Goal: Task Accomplishment & Management: Manage account settings

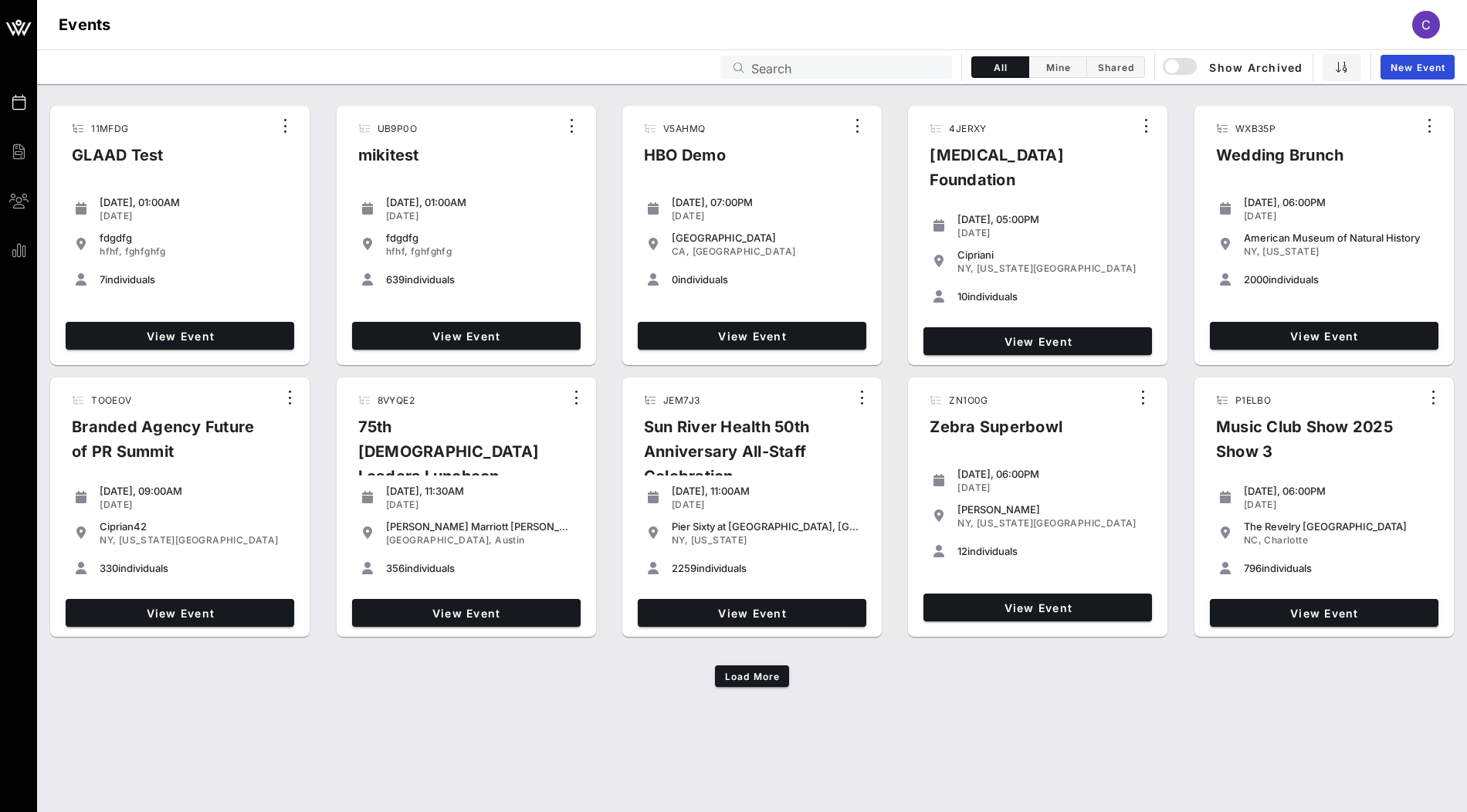
click at [835, 66] on input "Search" at bounding box center [847, 67] width 192 height 20
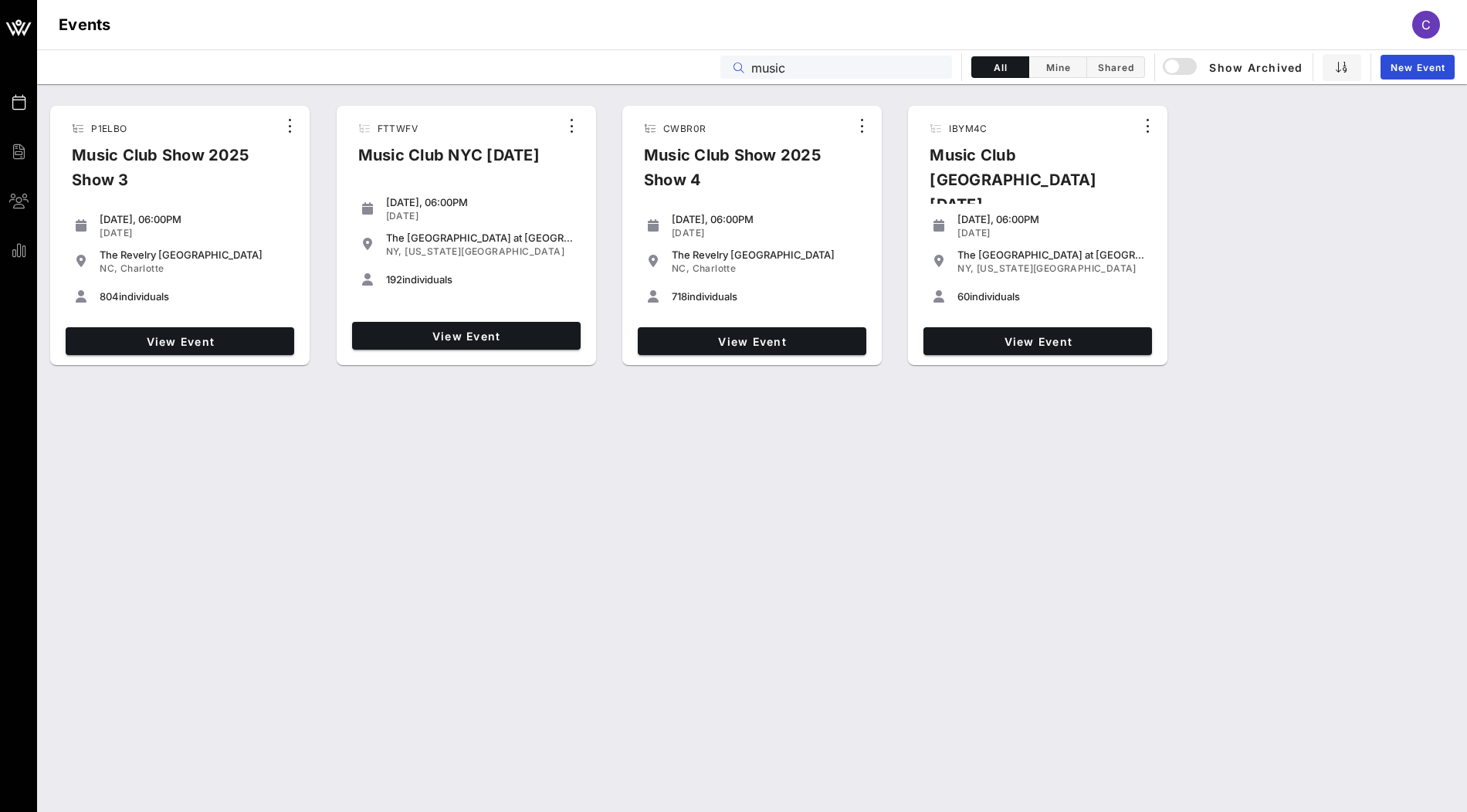
drag, startPoint x: 808, startPoint y: 65, endPoint x: 653, endPoint y: 65, distance: 155.0
click at [653, 65] on div "Events music All Mine Shared Show Archived New Event" at bounding box center [752, 67] width 1430 height 35
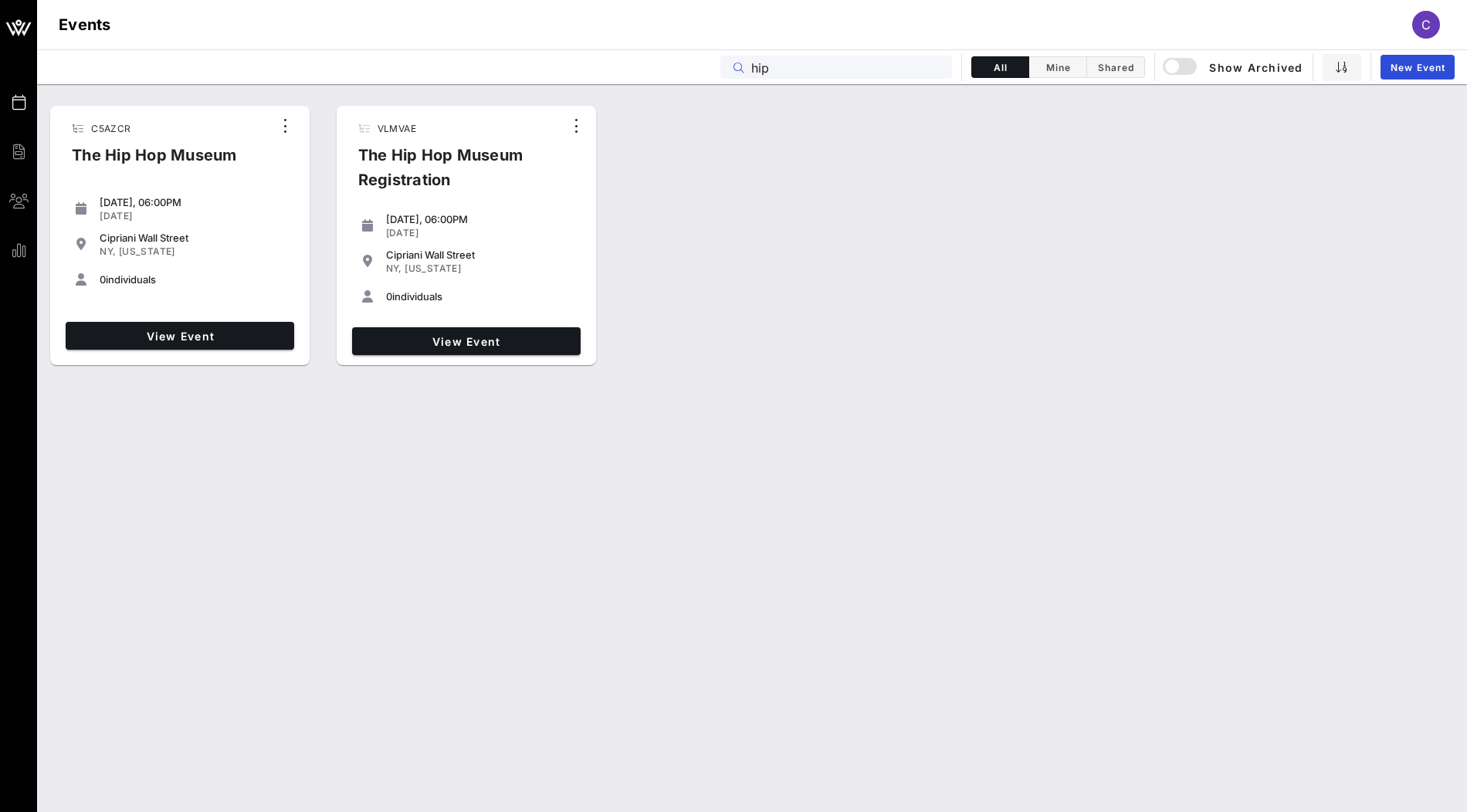
type input "hip"
click at [119, 131] on span "C5AZCR" at bounding box center [111, 128] width 39 height 11
copy span "C5AZCR"
click at [135, 325] on link "View Event" at bounding box center [180, 335] width 228 height 28
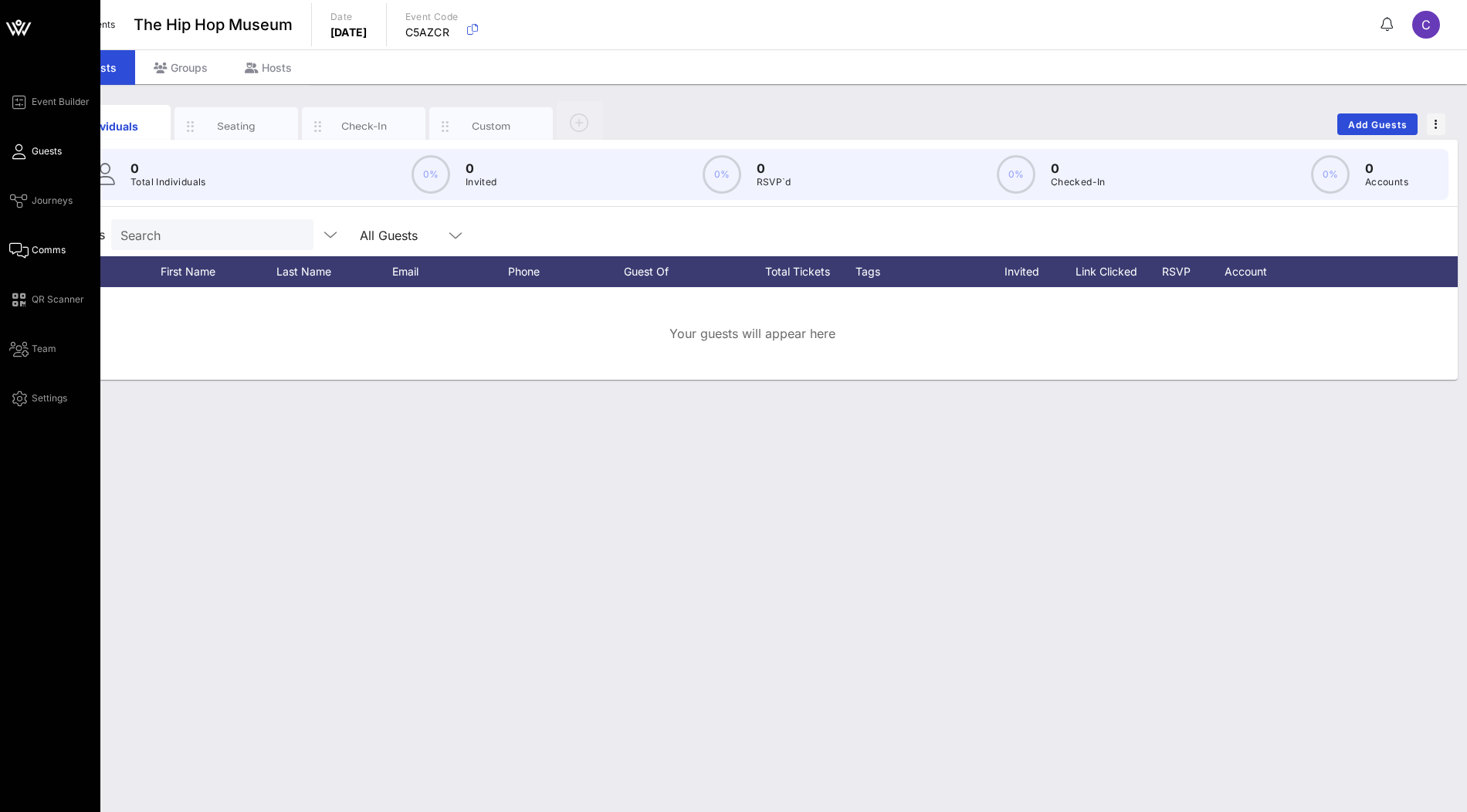
click at [51, 251] on span "Comms" at bounding box center [48, 250] width 34 height 14
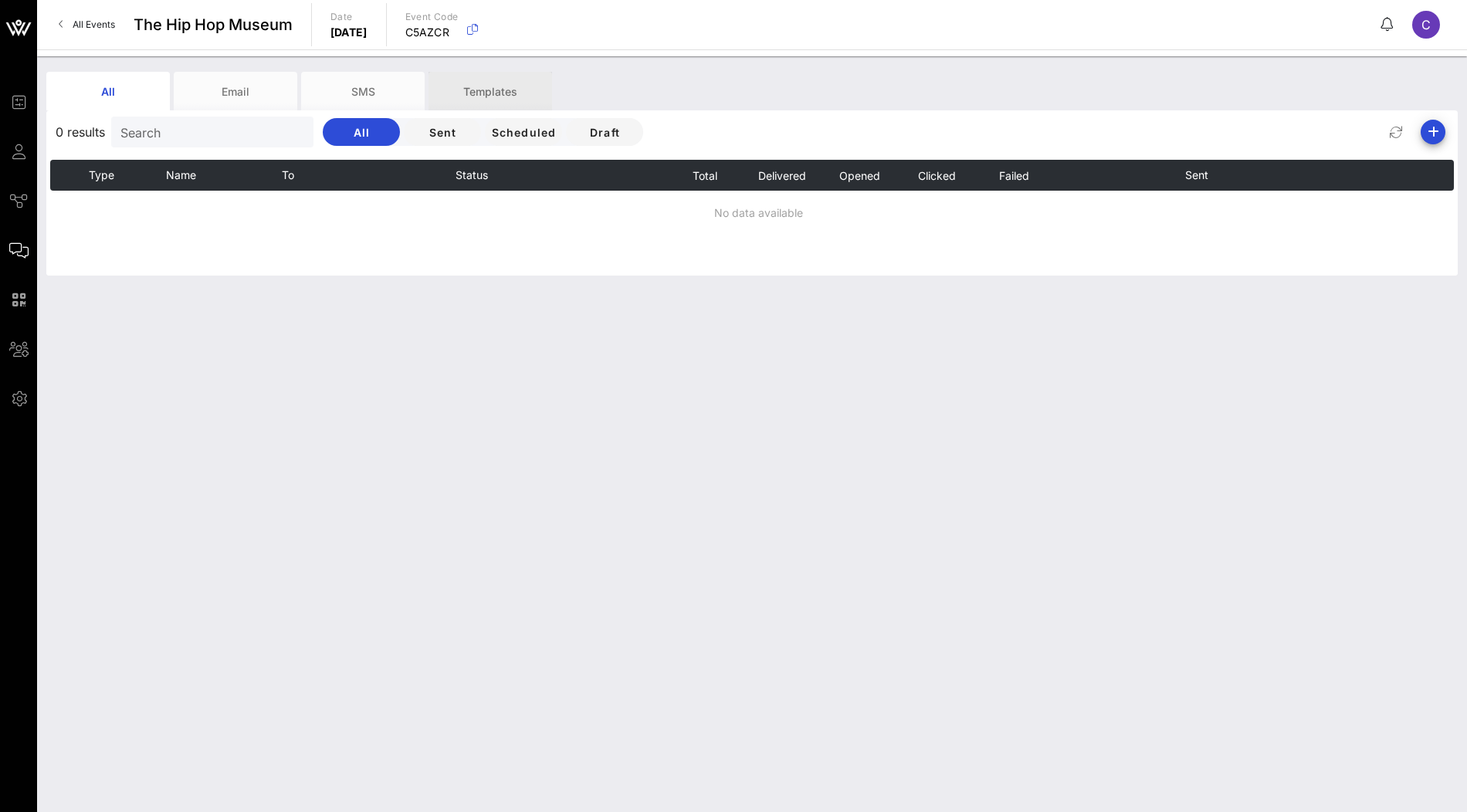
click at [490, 92] on div "Templates" at bounding box center [491, 91] width 124 height 38
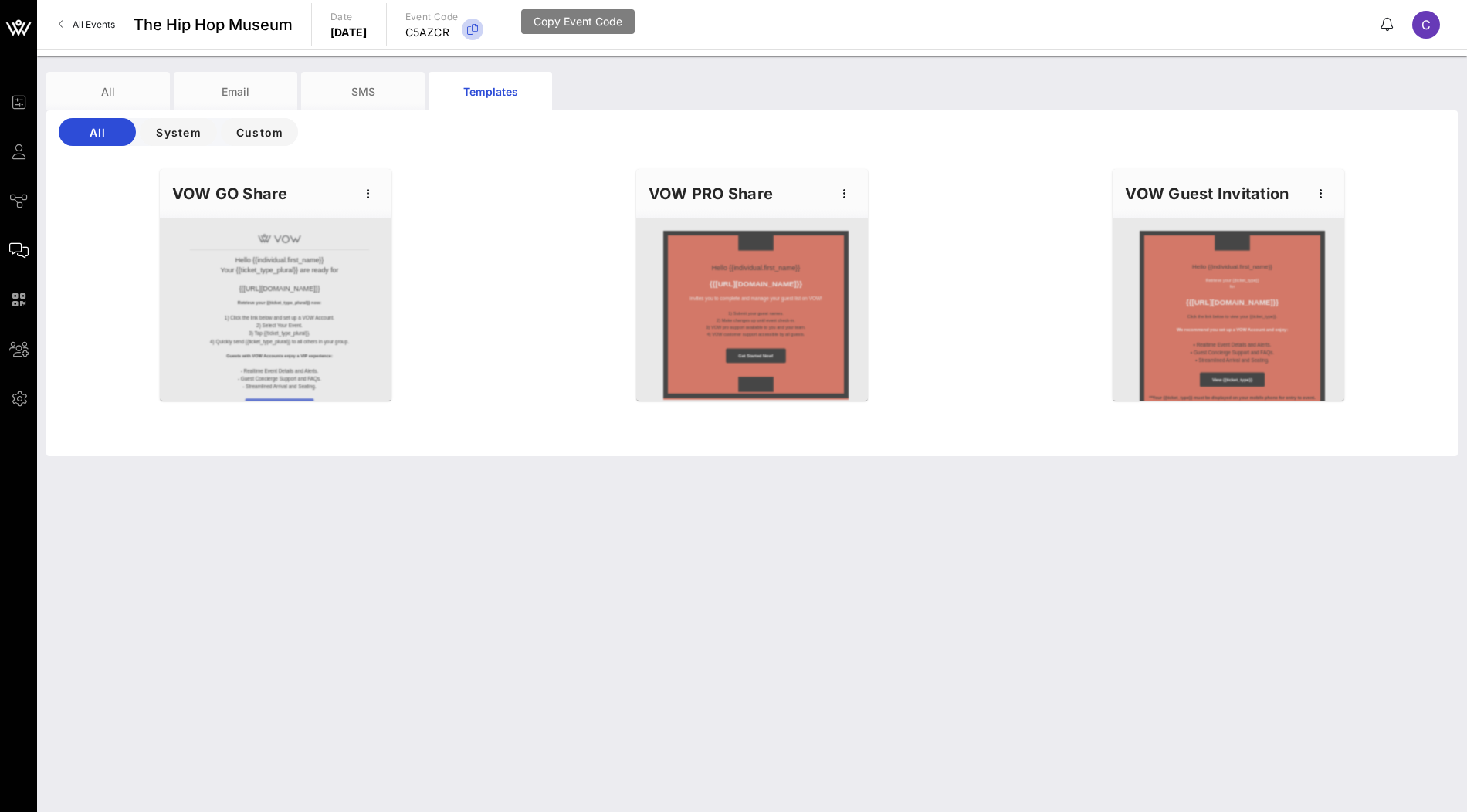
click at [482, 26] on icon "button" at bounding box center [472, 29] width 18 height 18
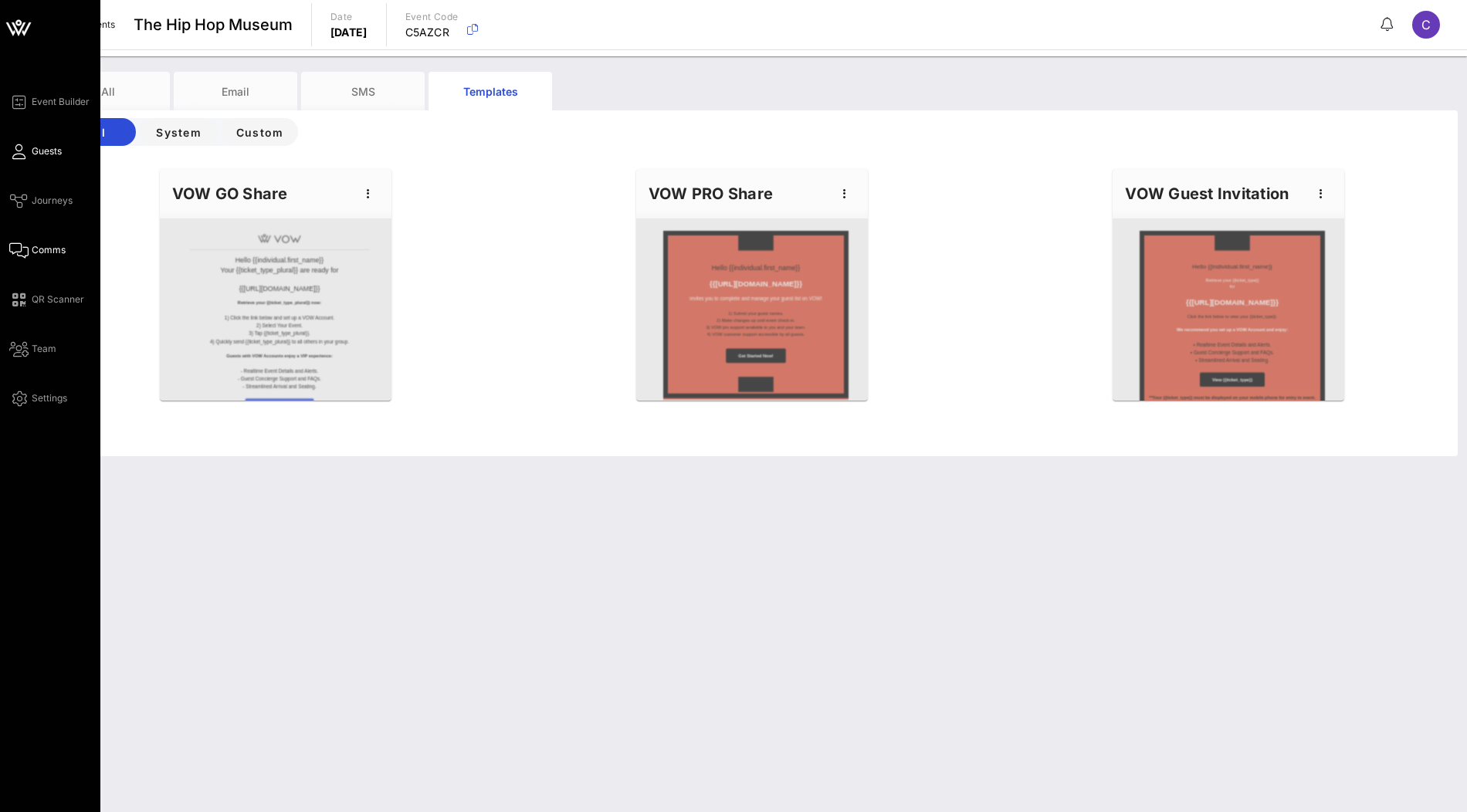
click at [33, 145] on span "Guests" at bounding box center [46, 152] width 31 height 14
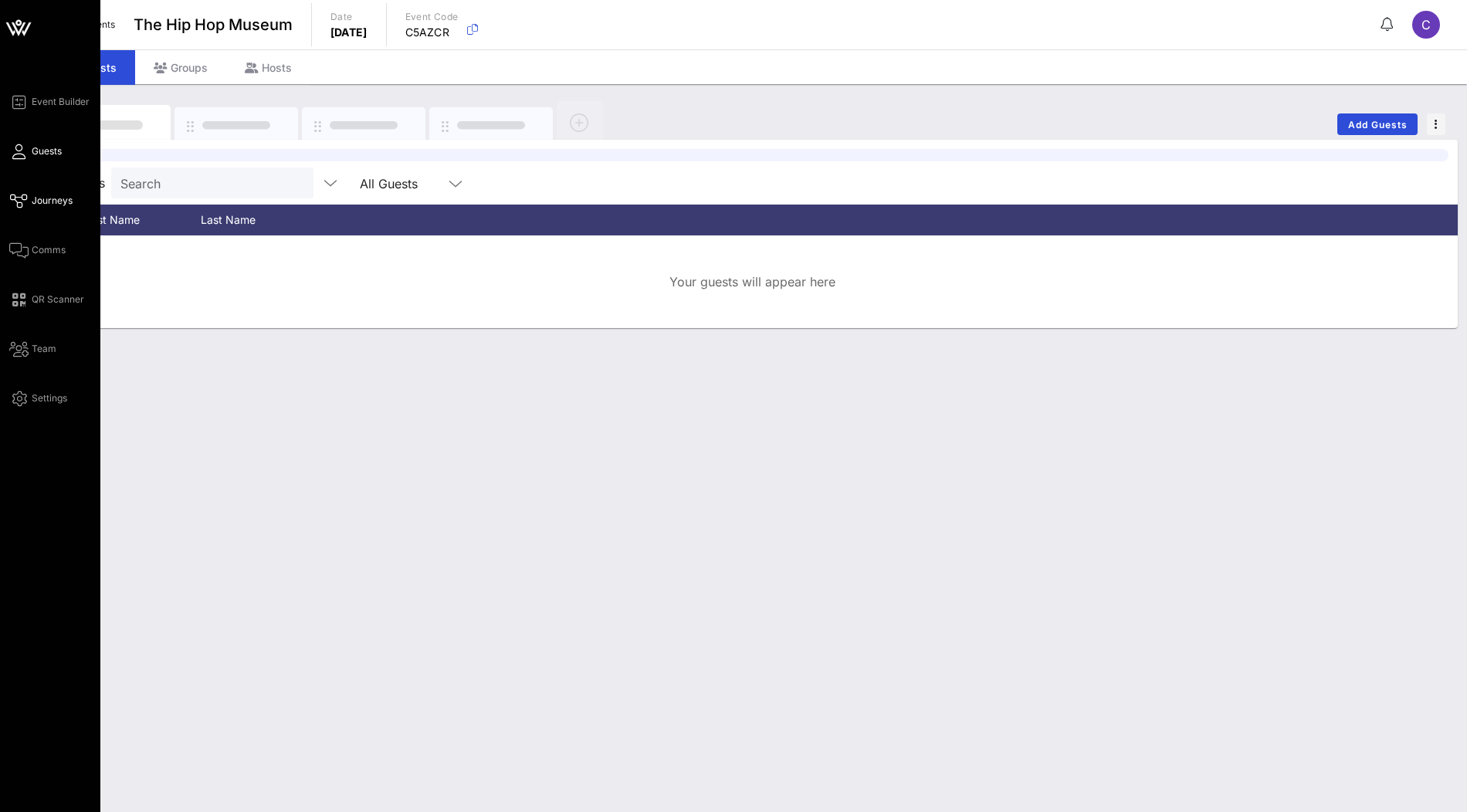
click at [51, 200] on span "Journeys" at bounding box center [51, 200] width 41 height 14
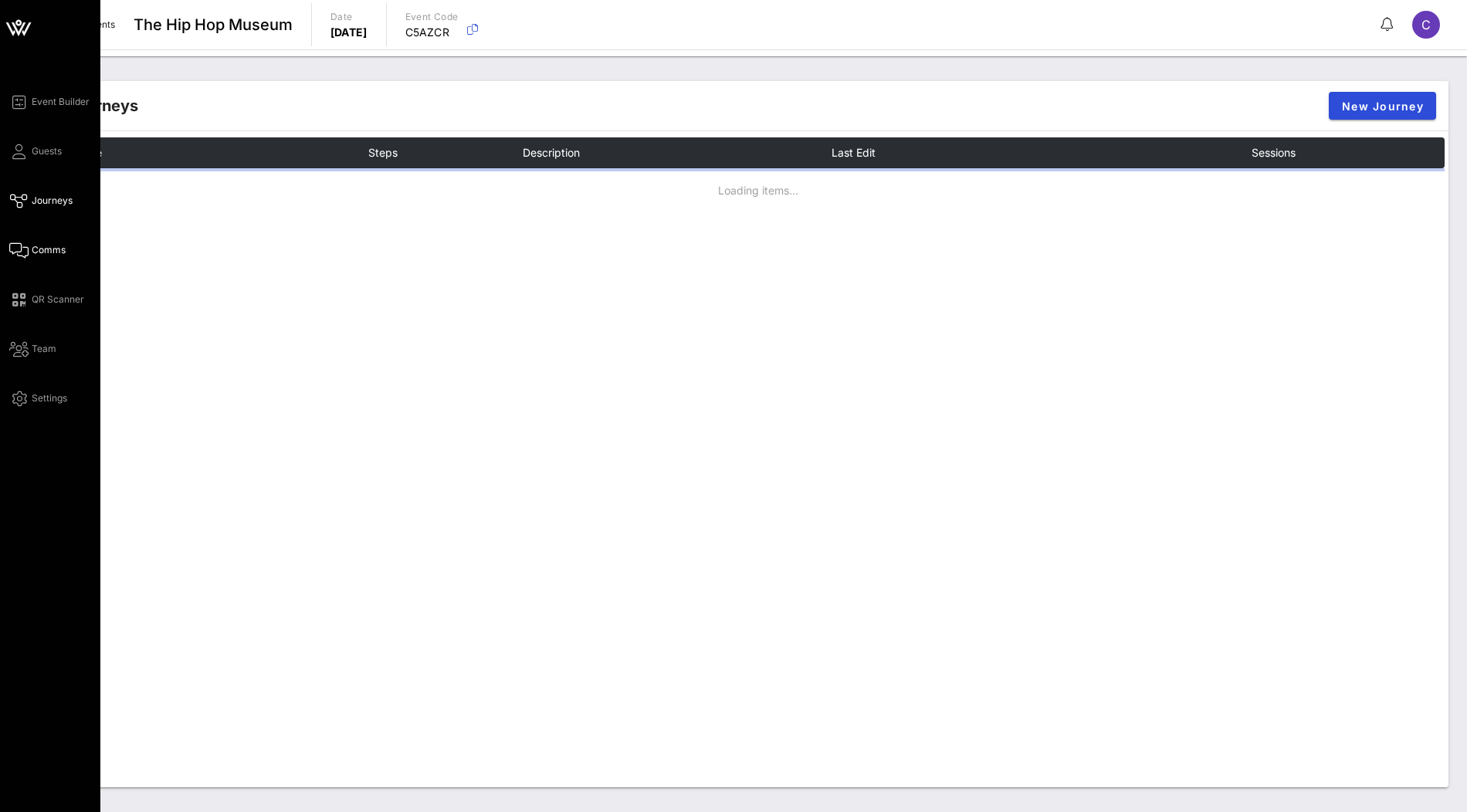
click at [31, 254] on span "Comms" at bounding box center [48, 250] width 34 height 14
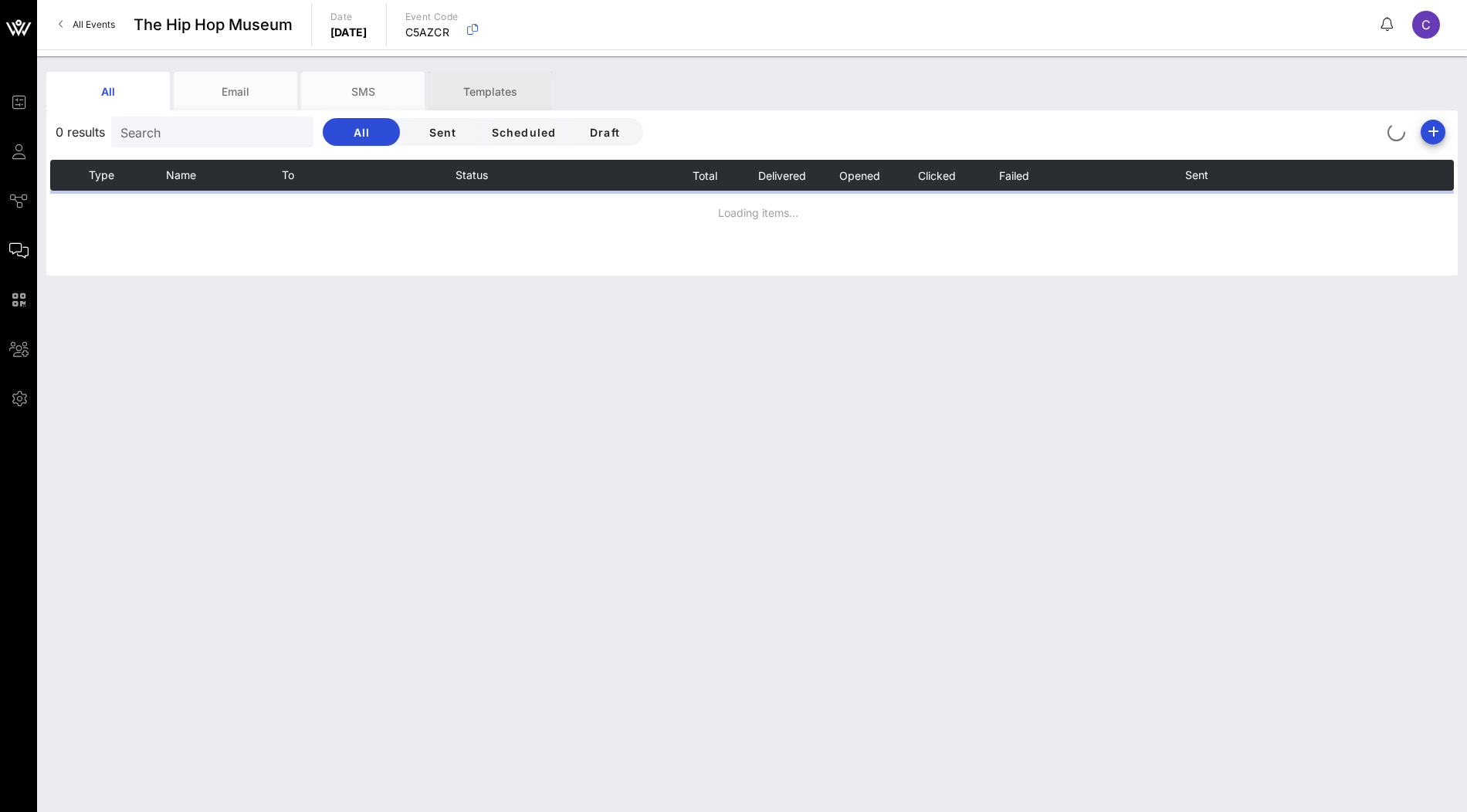
click at [508, 89] on div "Templates" at bounding box center [491, 91] width 124 height 38
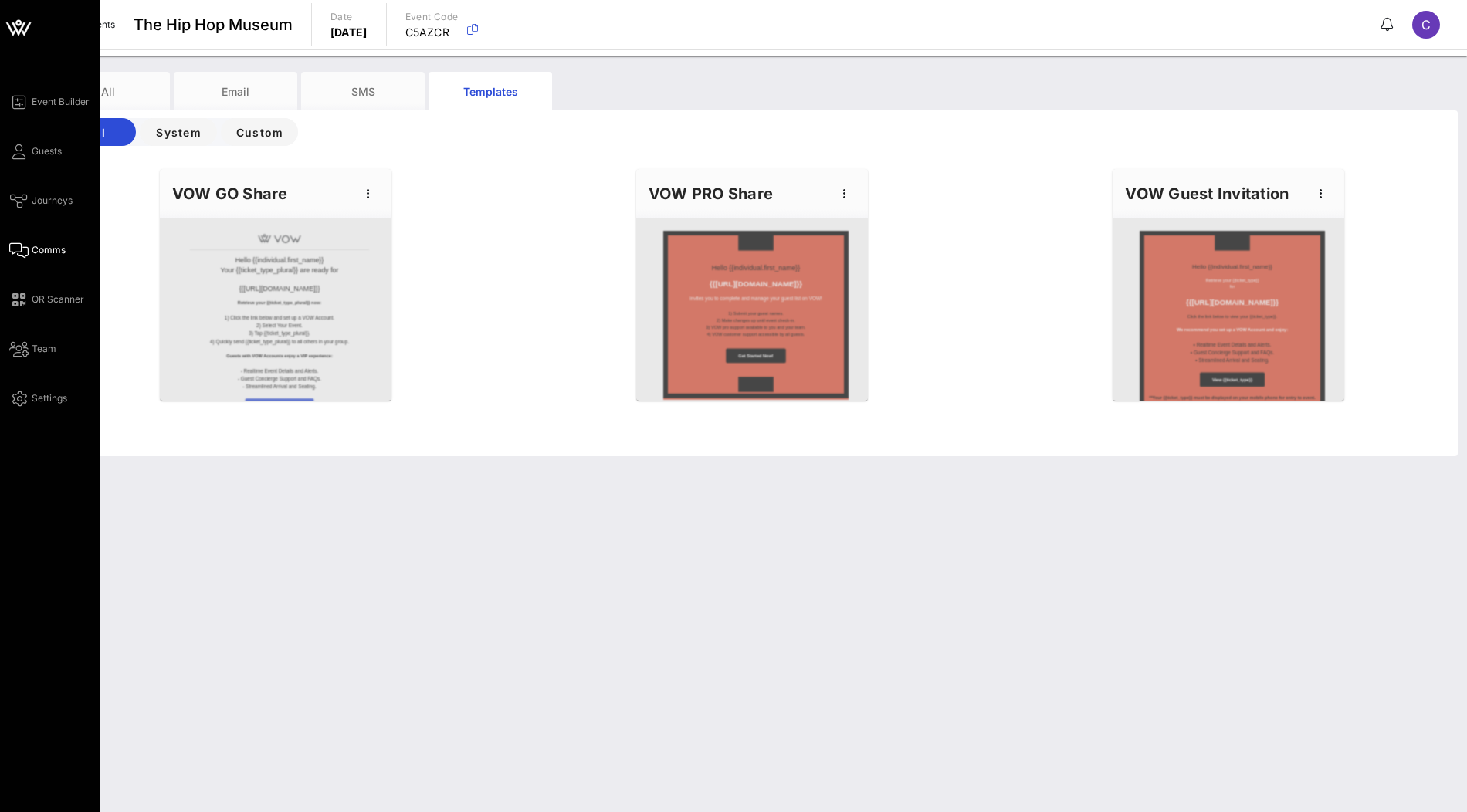
click at [19, 37] on icon at bounding box center [18, 28] width 37 height 37
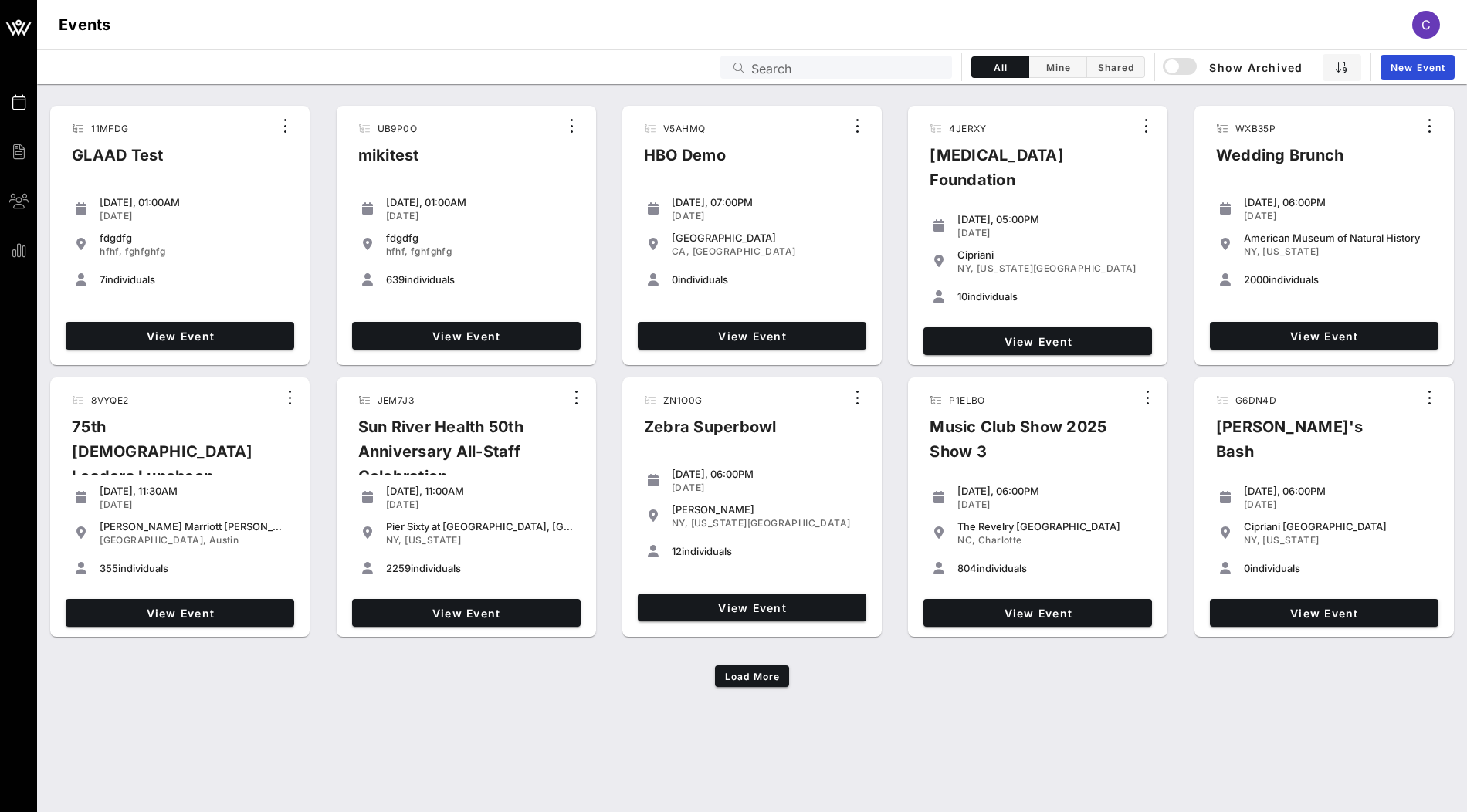
click at [826, 65] on input "Search" at bounding box center [847, 67] width 192 height 20
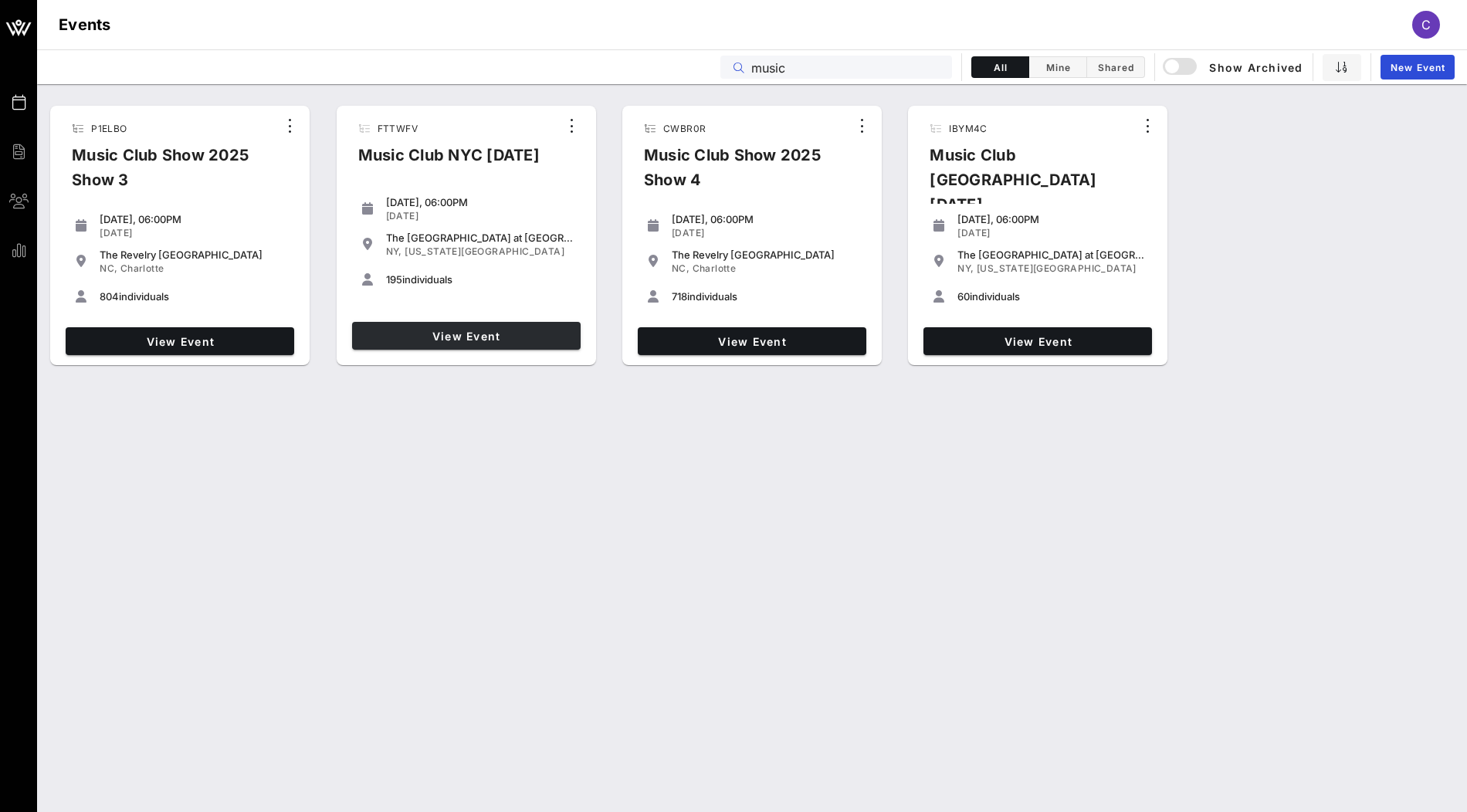
type input "music"
click at [497, 337] on span "View Event" at bounding box center [466, 335] width 216 height 13
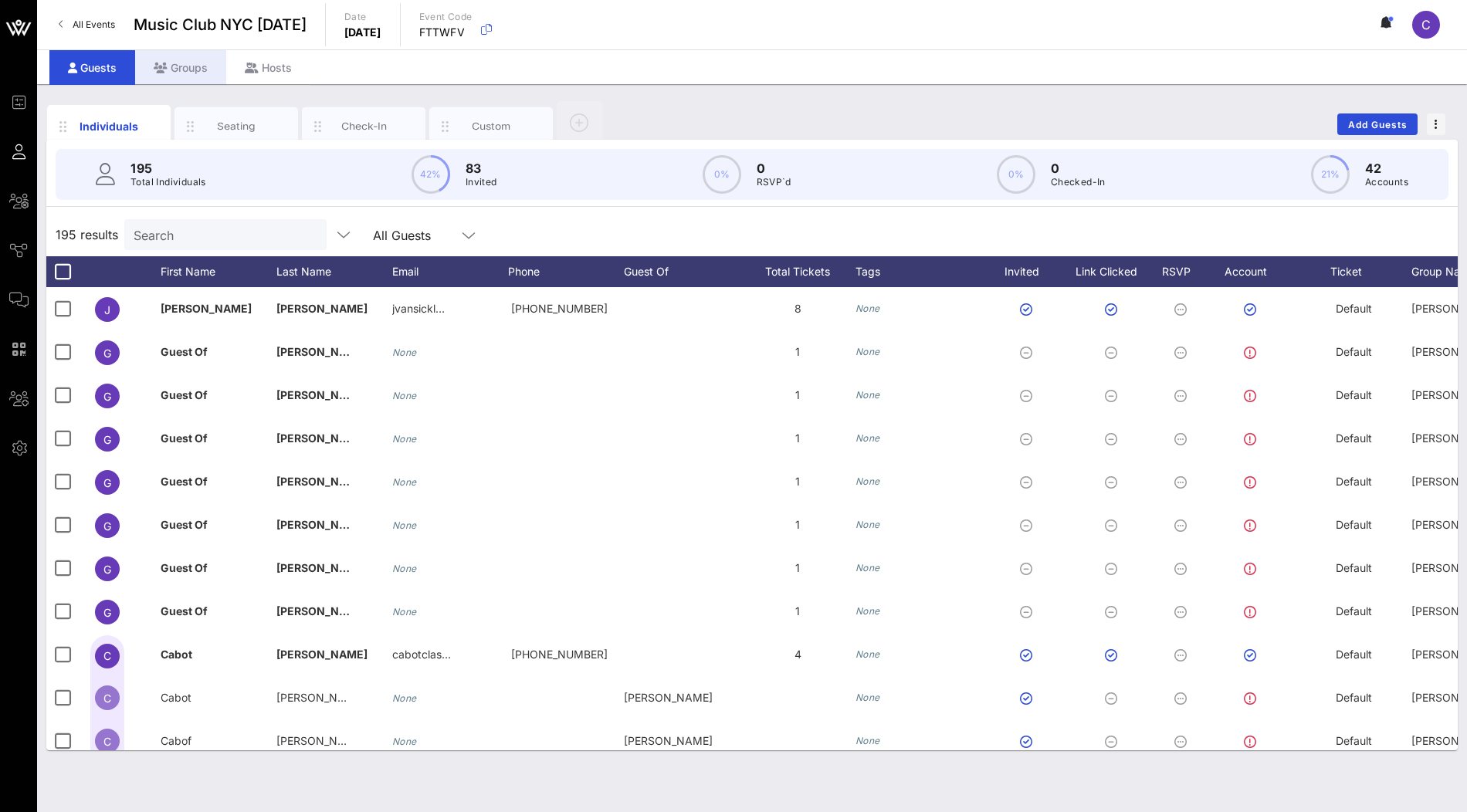
click at [168, 60] on div "Groups" at bounding box center [180, 68] width 92 height 35
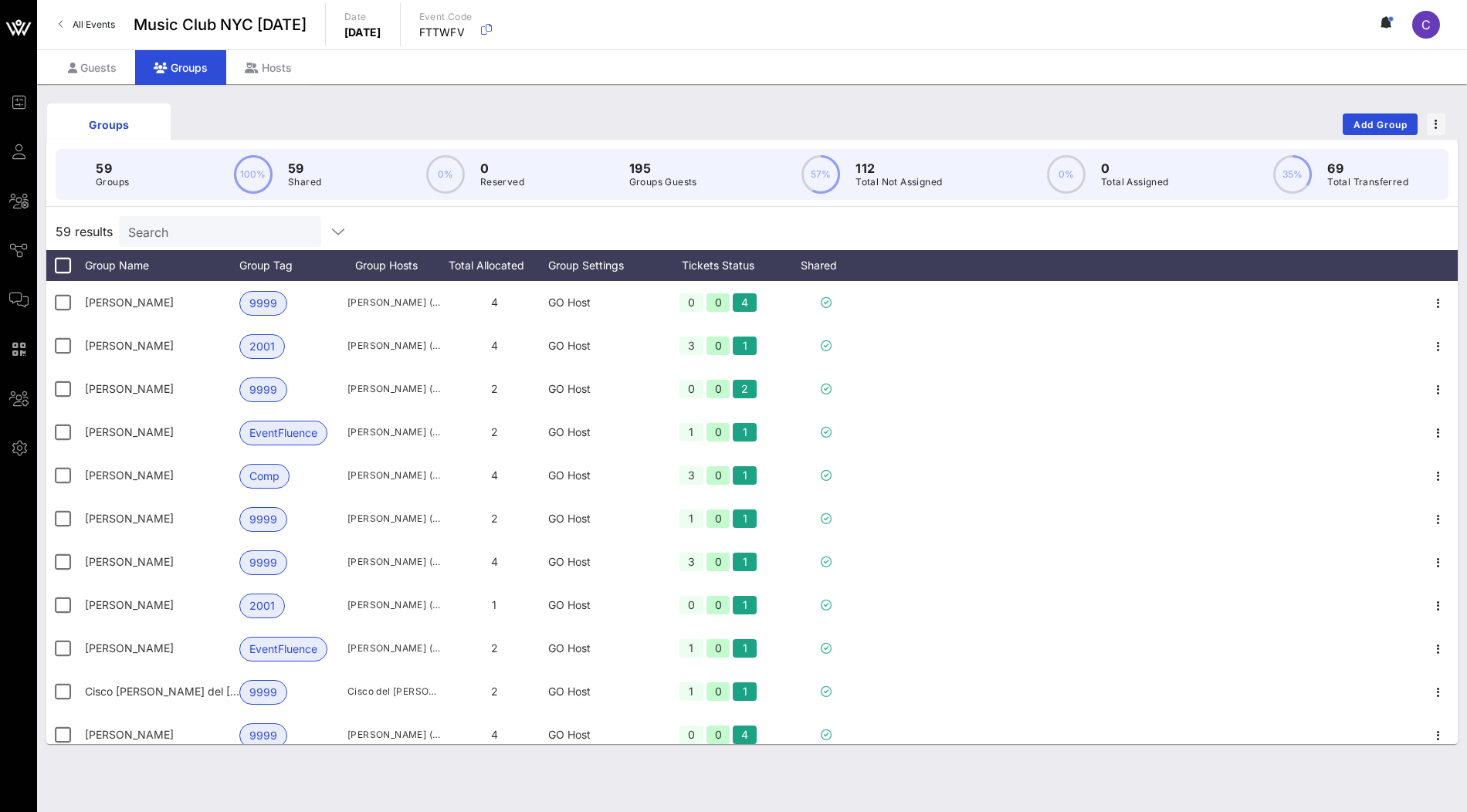
click at [202, 235] on input "Search" at bounding box center [218, 231] width 180 height 20
paste input "Grant Reynolds"
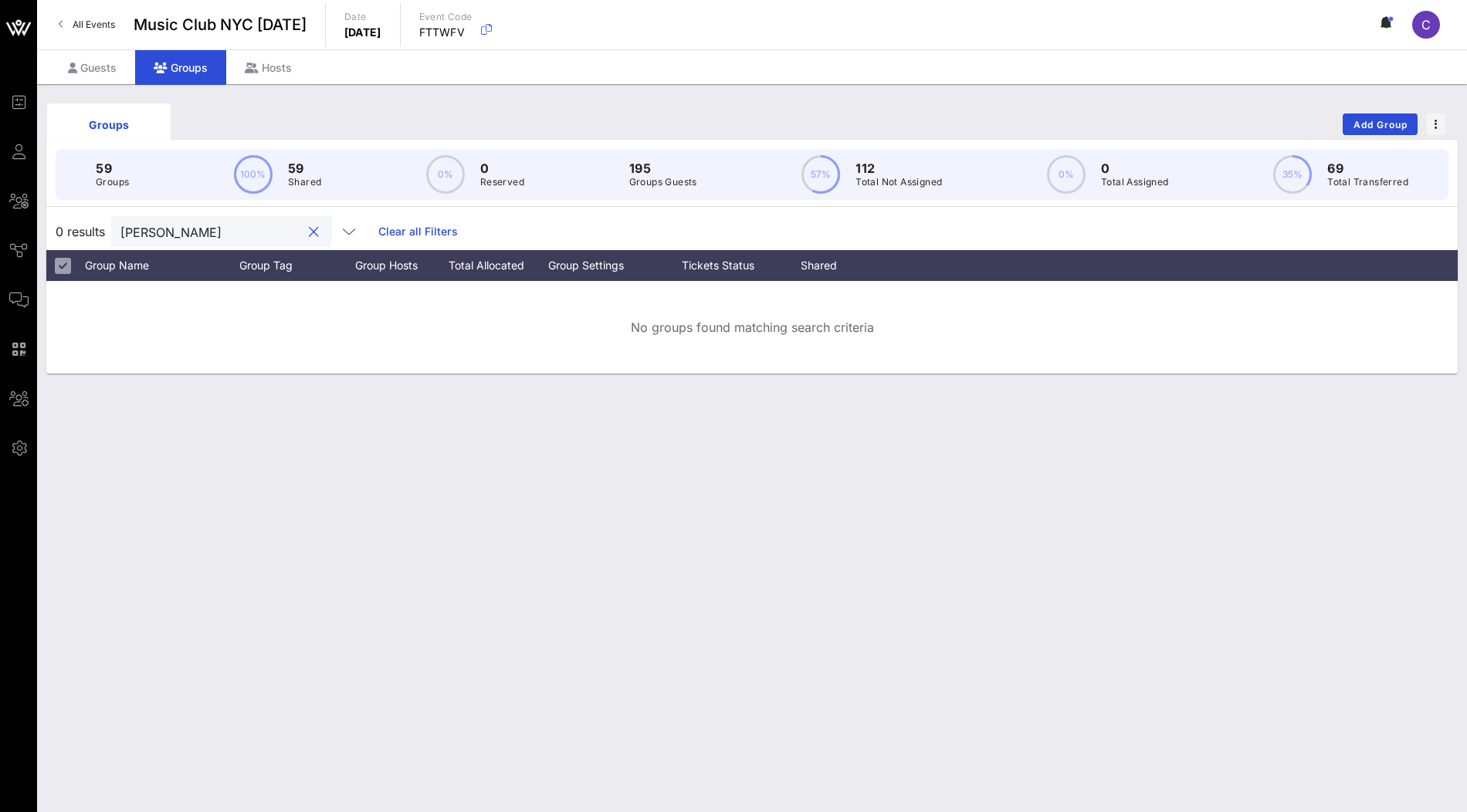
click at [125, 227] on input "Grant Reynolds" at bounding box center [210, 231] width 180 height 20
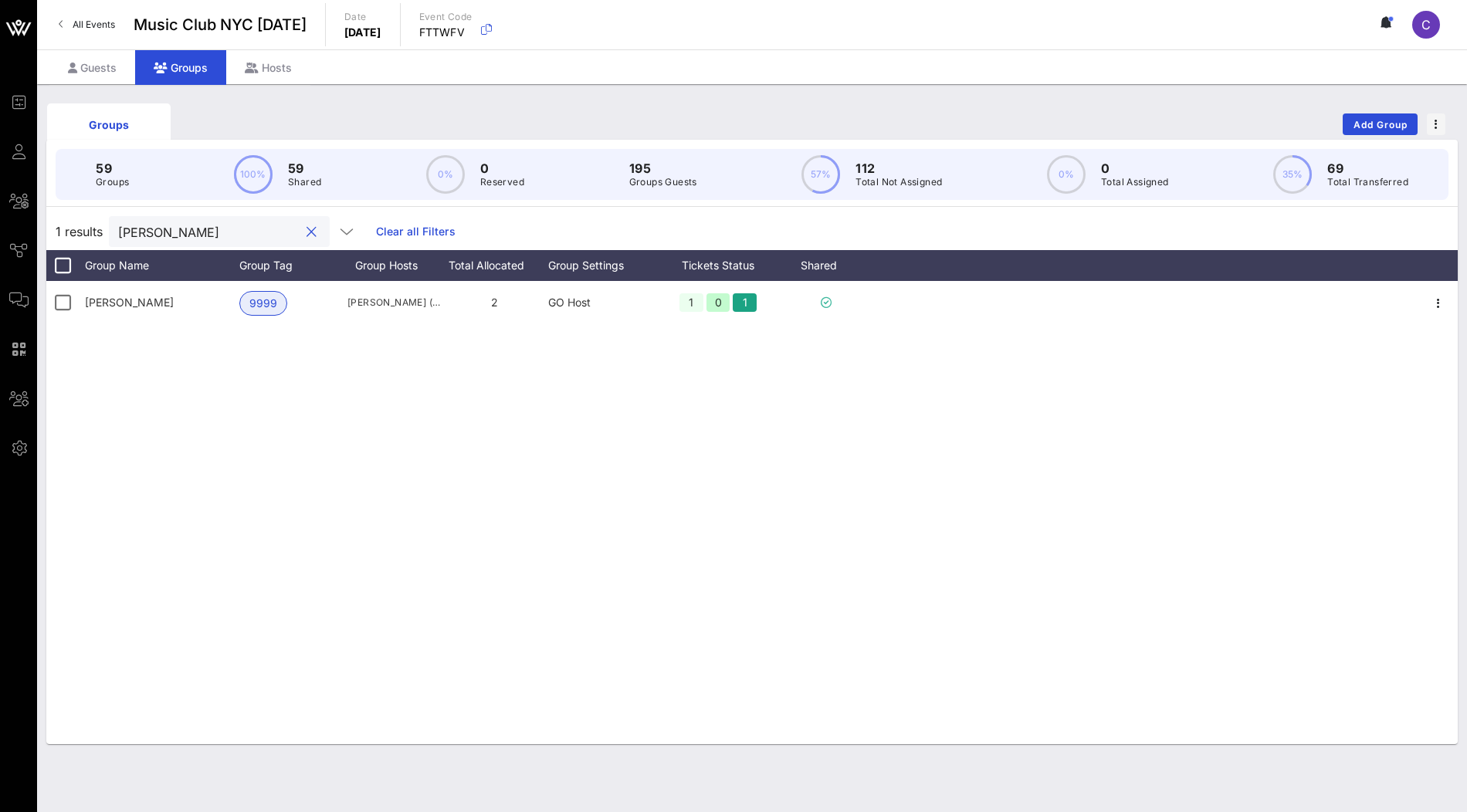
type input "Grant Reynolds"
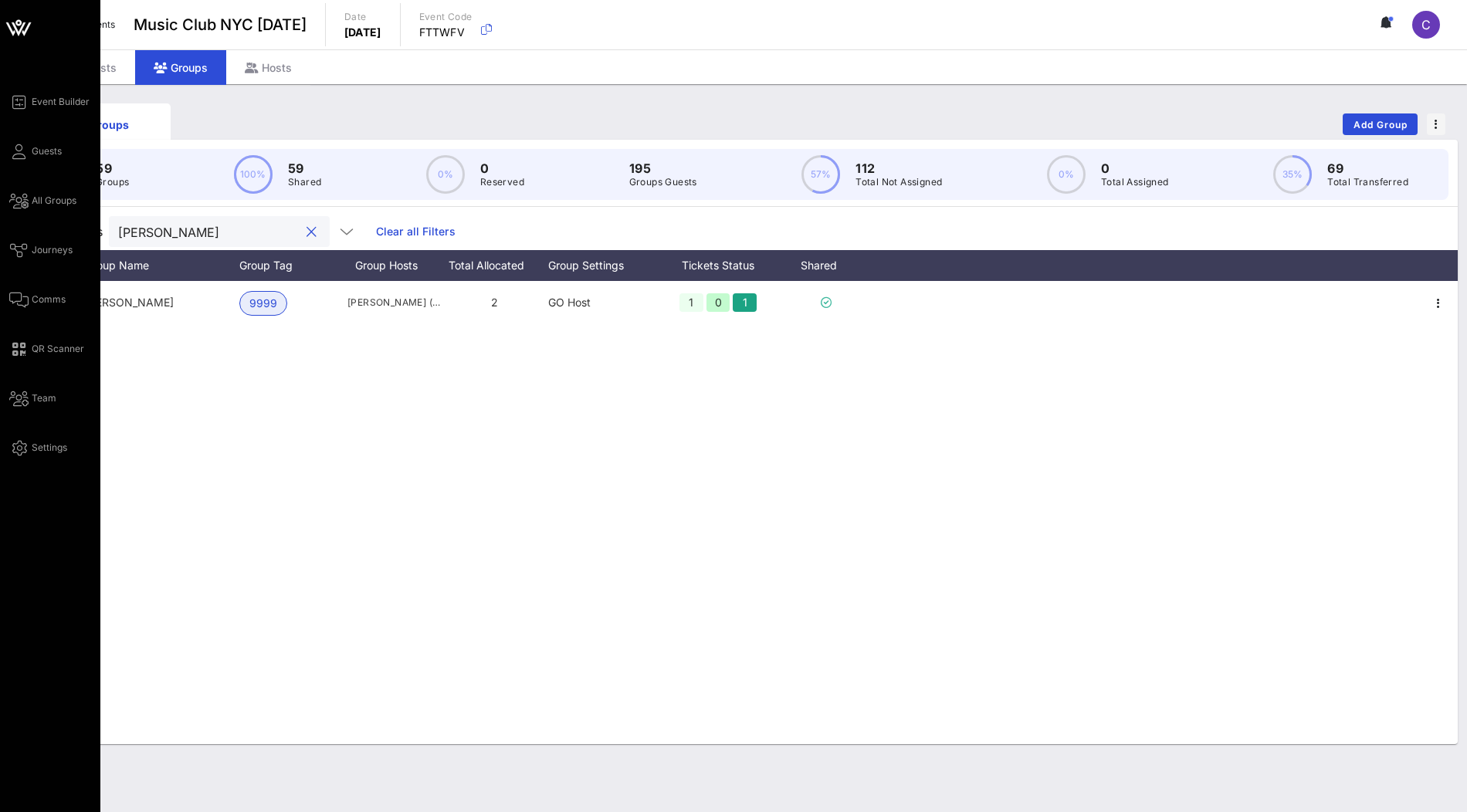
click at [25, 41] on icon at bounding box center [18, 28] width 37 height 37
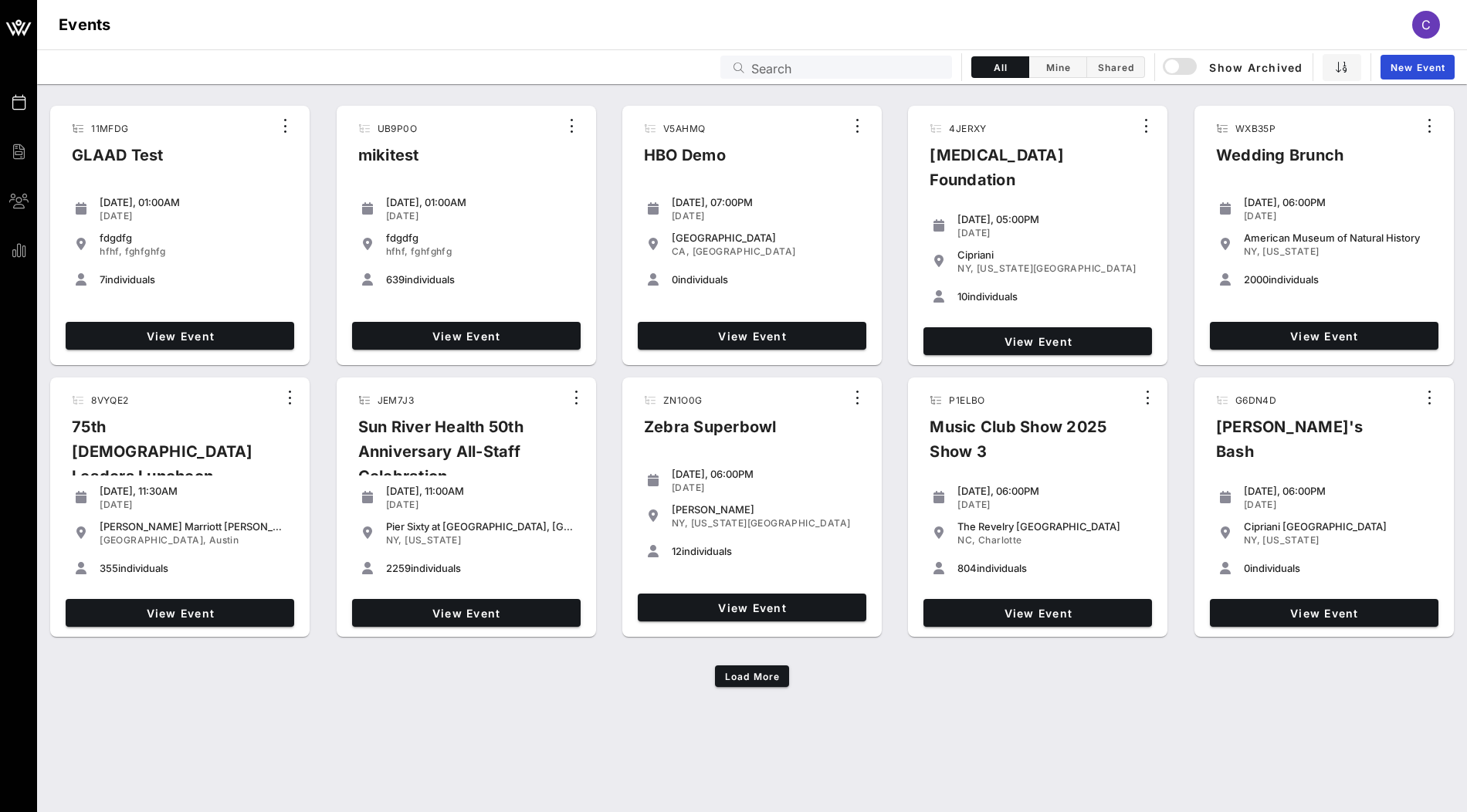
click at [841, 71] on input "Search" at bounding box center [847, 67] width 192 height 20
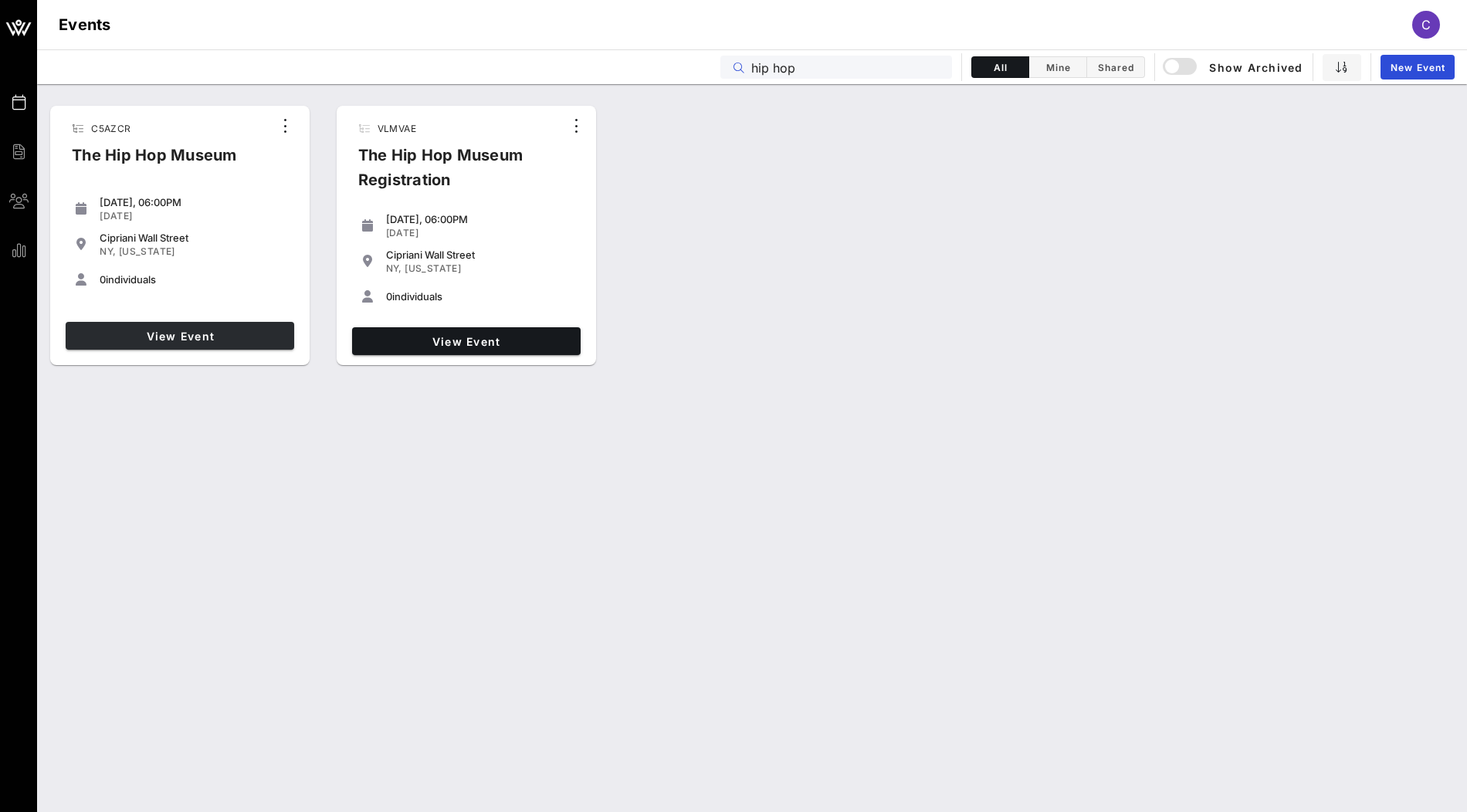
type input "hip hop"
click at [246, 335] on span "View Event" at bounding box center [180, 335] width 216 height 13
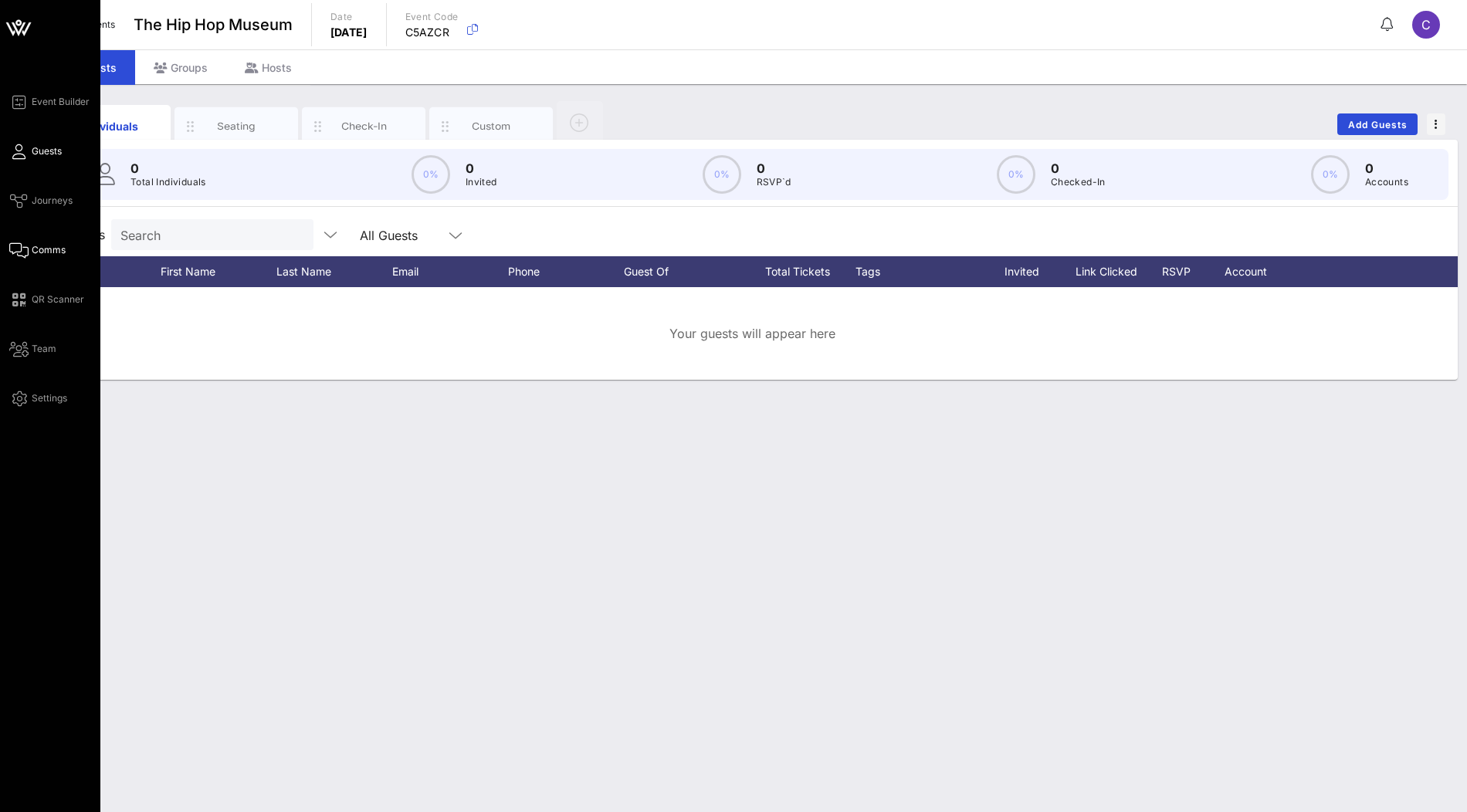
click at [47, 246] on span "Comms" at bounding box center [48, 250] width 34 height 14
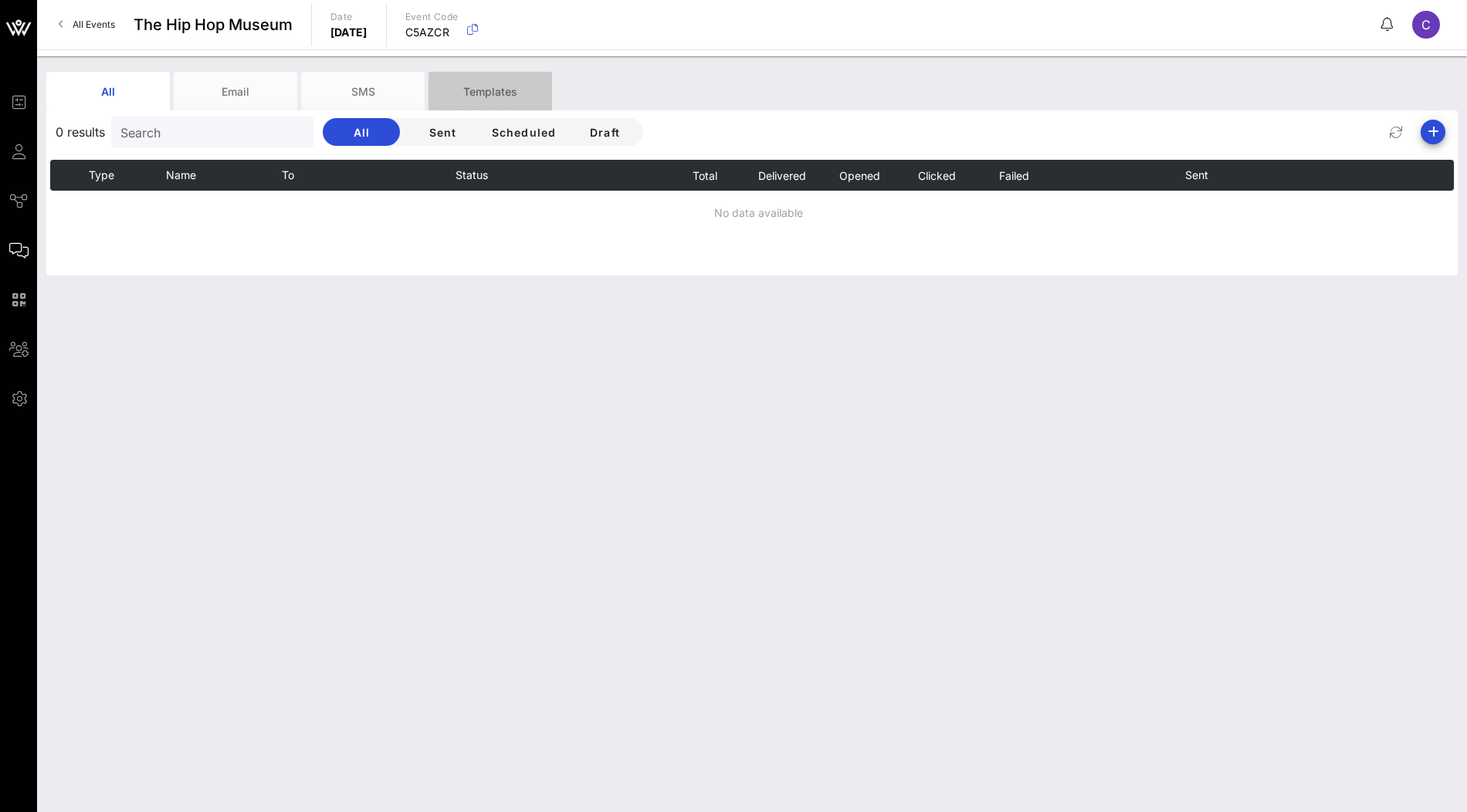
click at [520, 88] on div "Templates" at bounding box center [491, 91] width 124 height 38
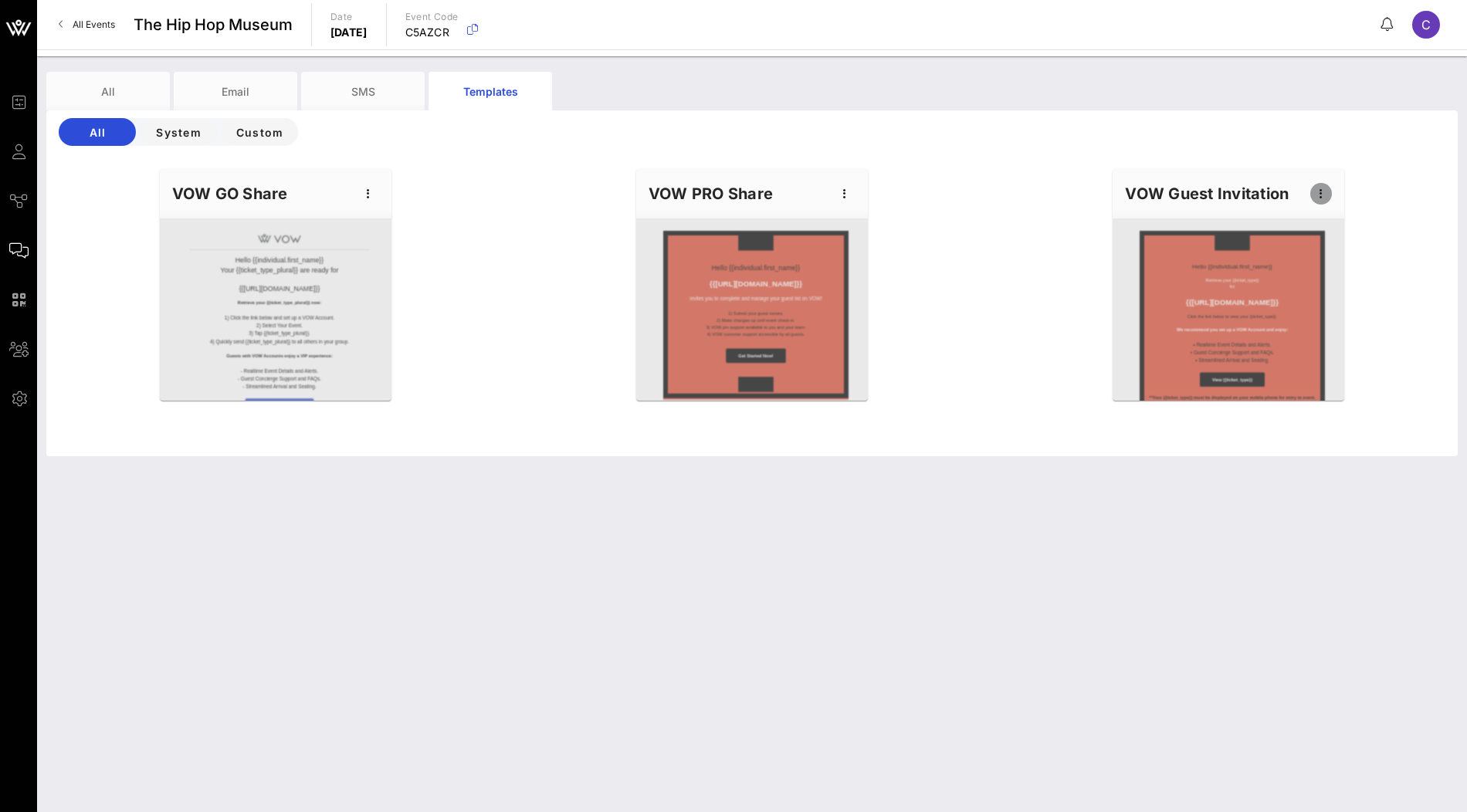
click at [1324, 193] on icon "button" at bounding box center [1321, 193] width 18 height 18
click at [1329, 220] on div "Edit" at bounding box center [1345, 220] width 38 height 12
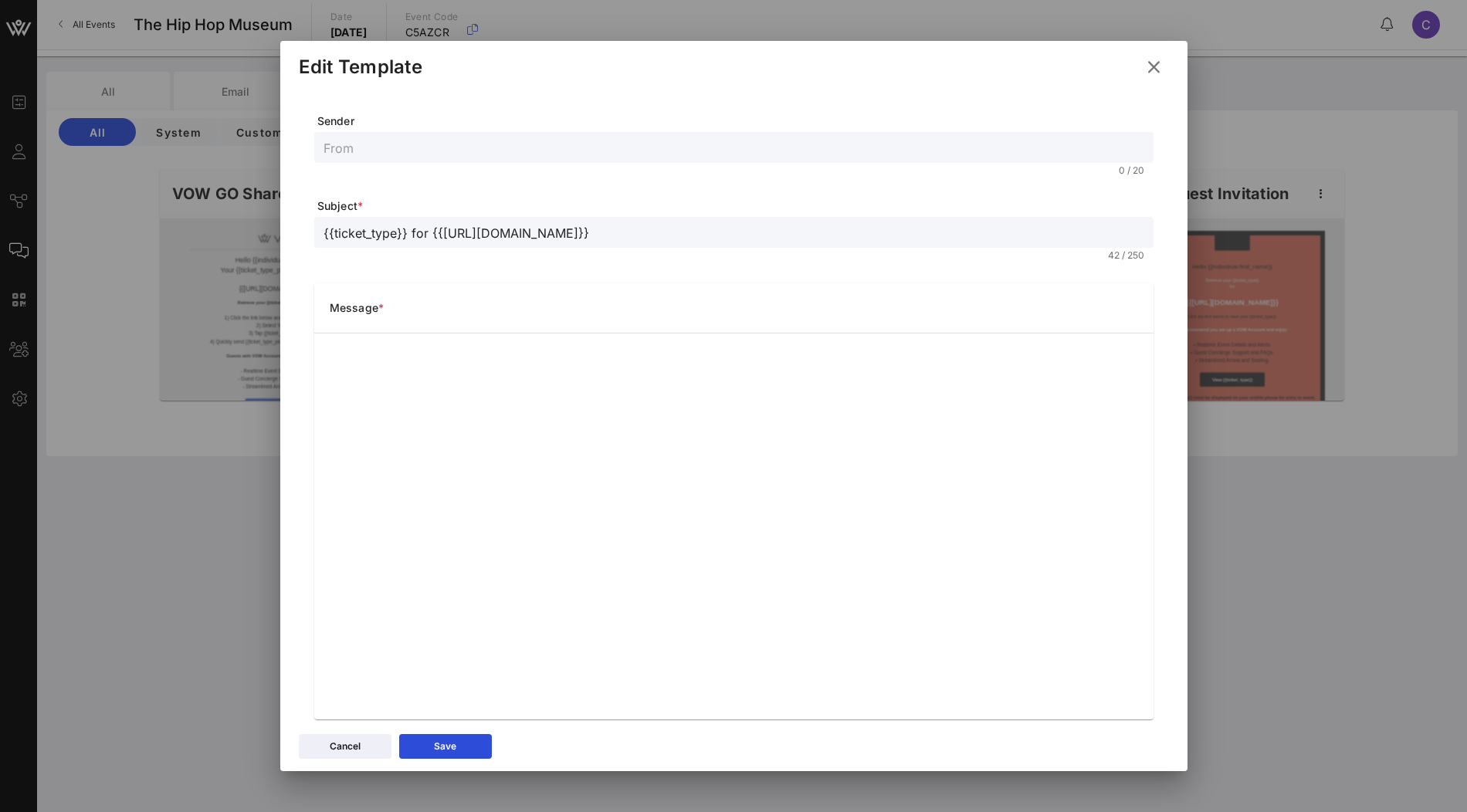
scroll to position [1, 0]
click at [909, 280] on form "Sender 0 / 20 Subject * {{ticket_type}} for {{event_details.name}} 42 / 250 Mes…" at bounding box center [734, 415] width 839 height 606
click at [472, 747] on button "Save" at bounding box center [445, 746] width 92 height 24
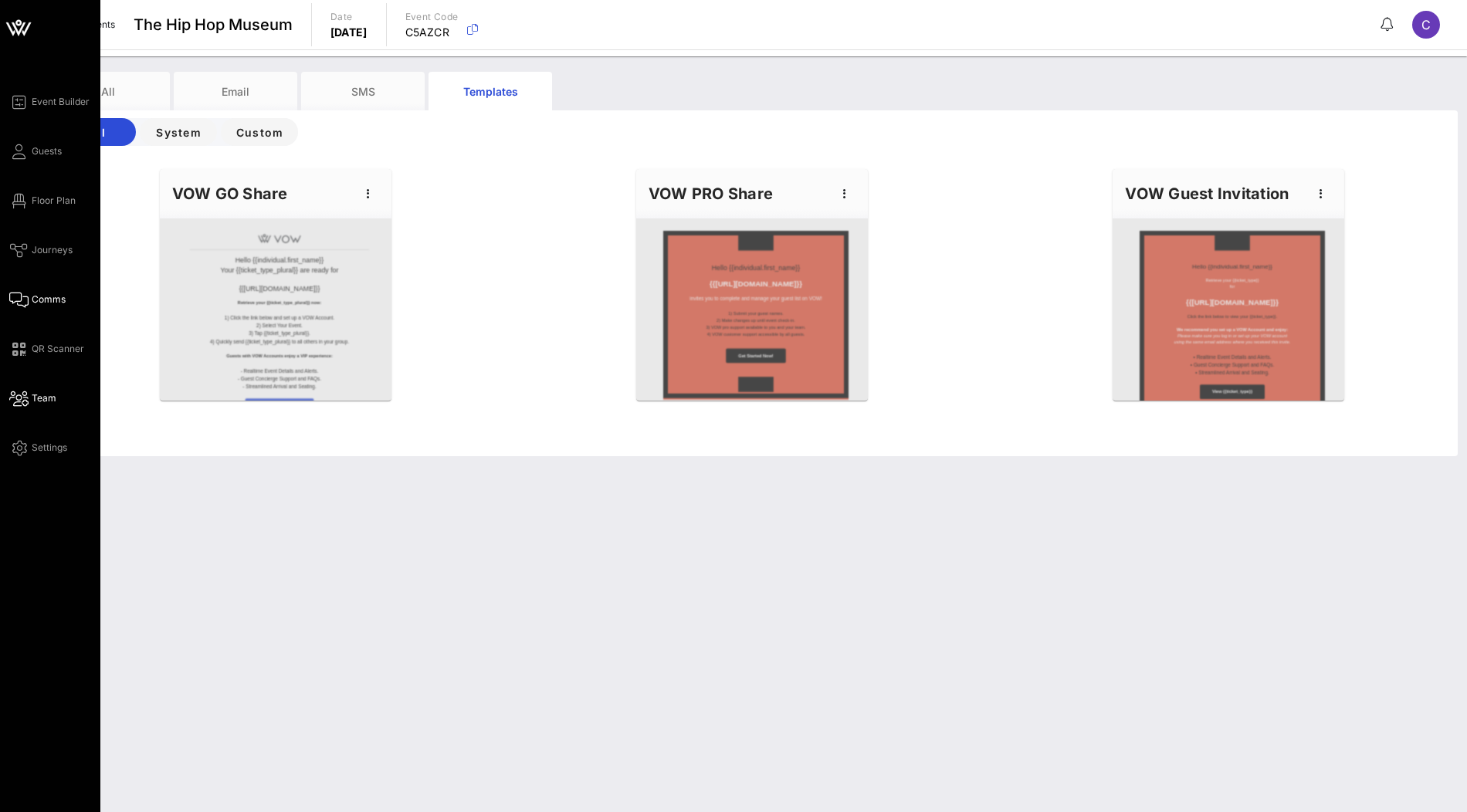
click at [44, 394] on span "Team" at bounding box center [44, 398] width 24 height 14
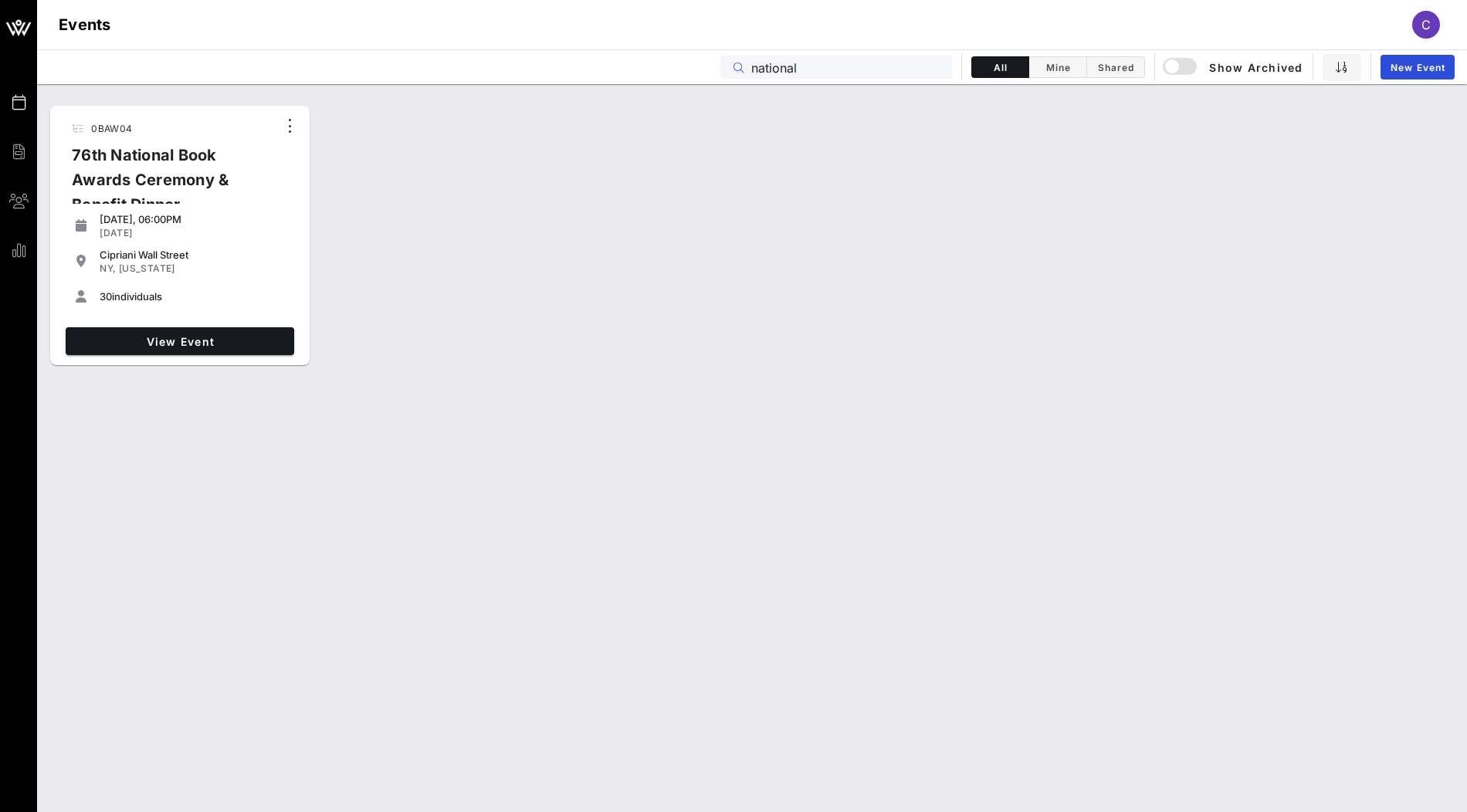
click at [819, 66] on input "national" at bounding box center [847, 67] width 192 height 20
paste input "0BAW04"
type input "0BAW04"
click at [190, 359] on div "View Event" at bounding box center [180, 341] width 241 height 40
click at [201, 328] on link "View Event" at bounding box center [180, 342] width 228 height 28
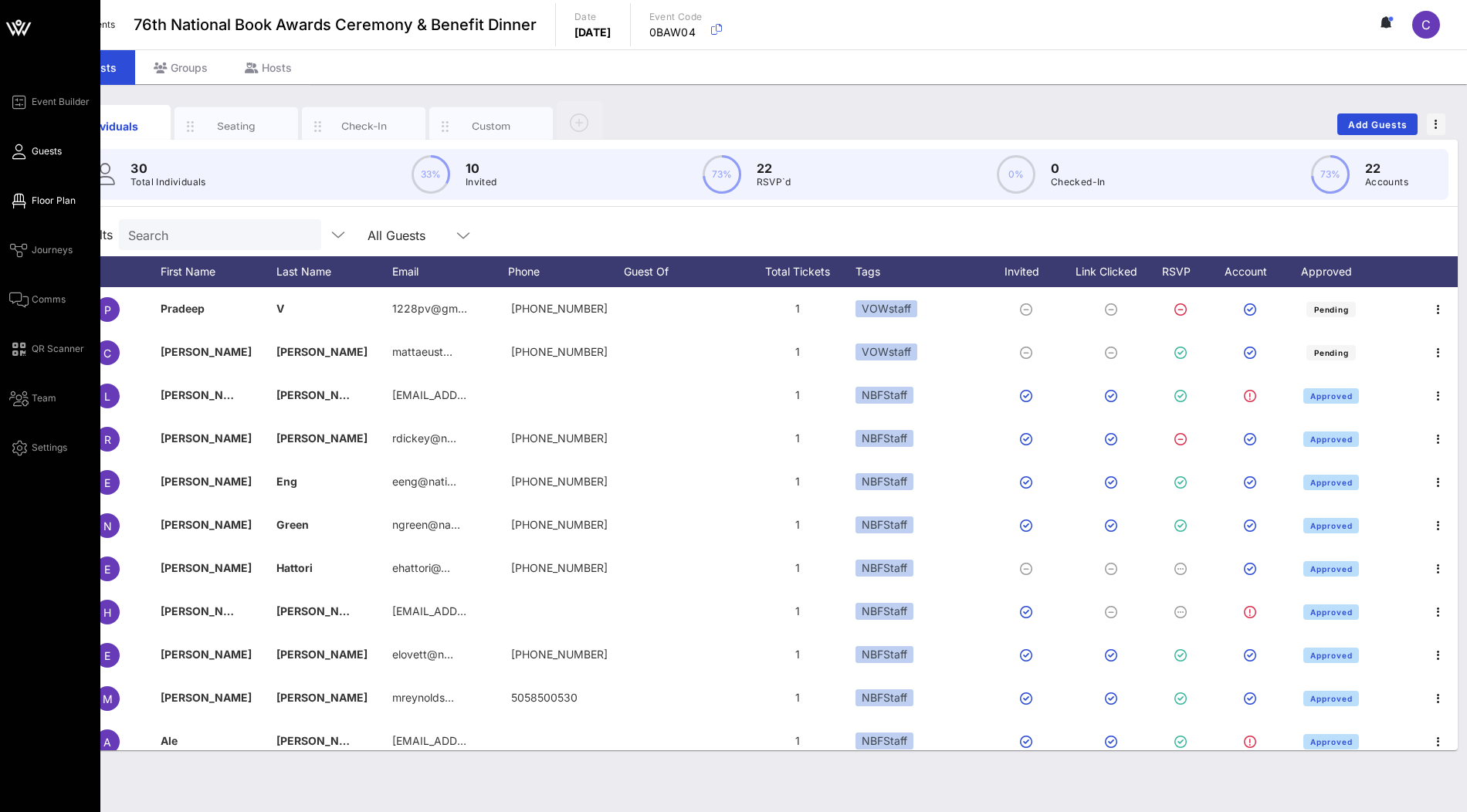
click at [36, 200] on span "Floor Plan" at bounding box center [53, 200] width 44 height 14
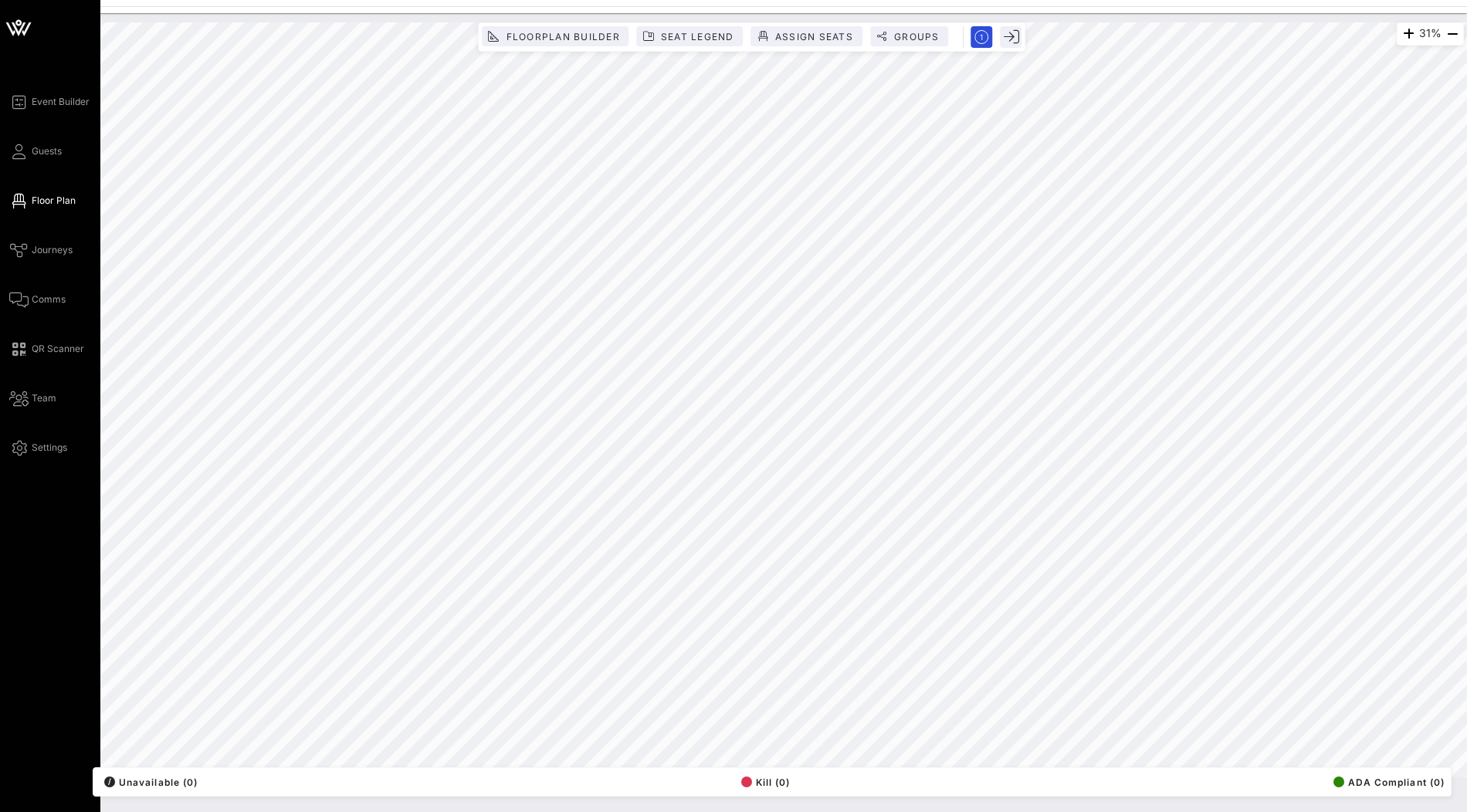
click at [20, 23] on icon at bounding box center [18, 23] width 5 height 5
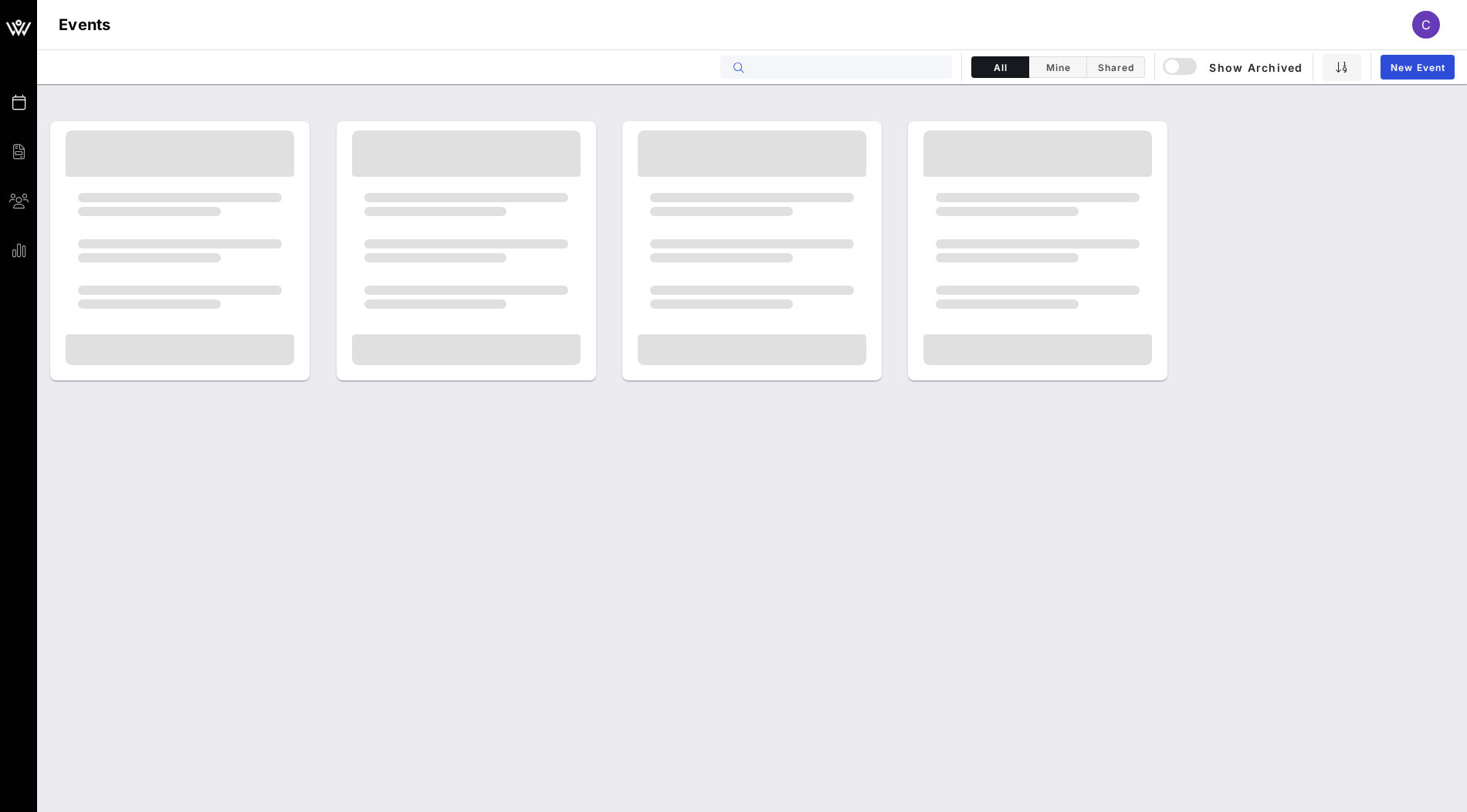
click at [799, 71] on input "text" at bounding box center [847, 67] width 192 height 20
type input "music"
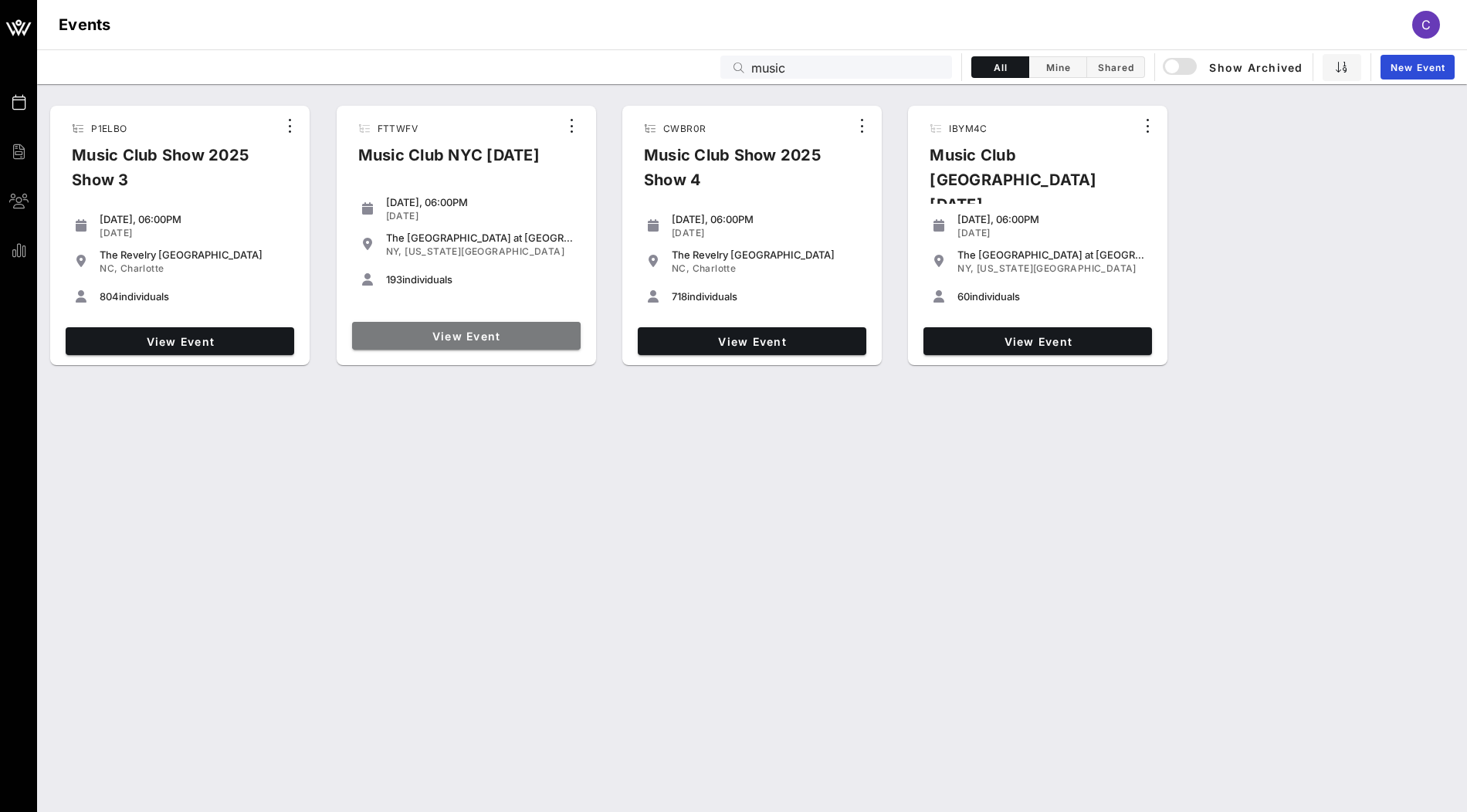
click at [492, 335] on span "View Event" at bounding box center [466, 335] width 216 height 13
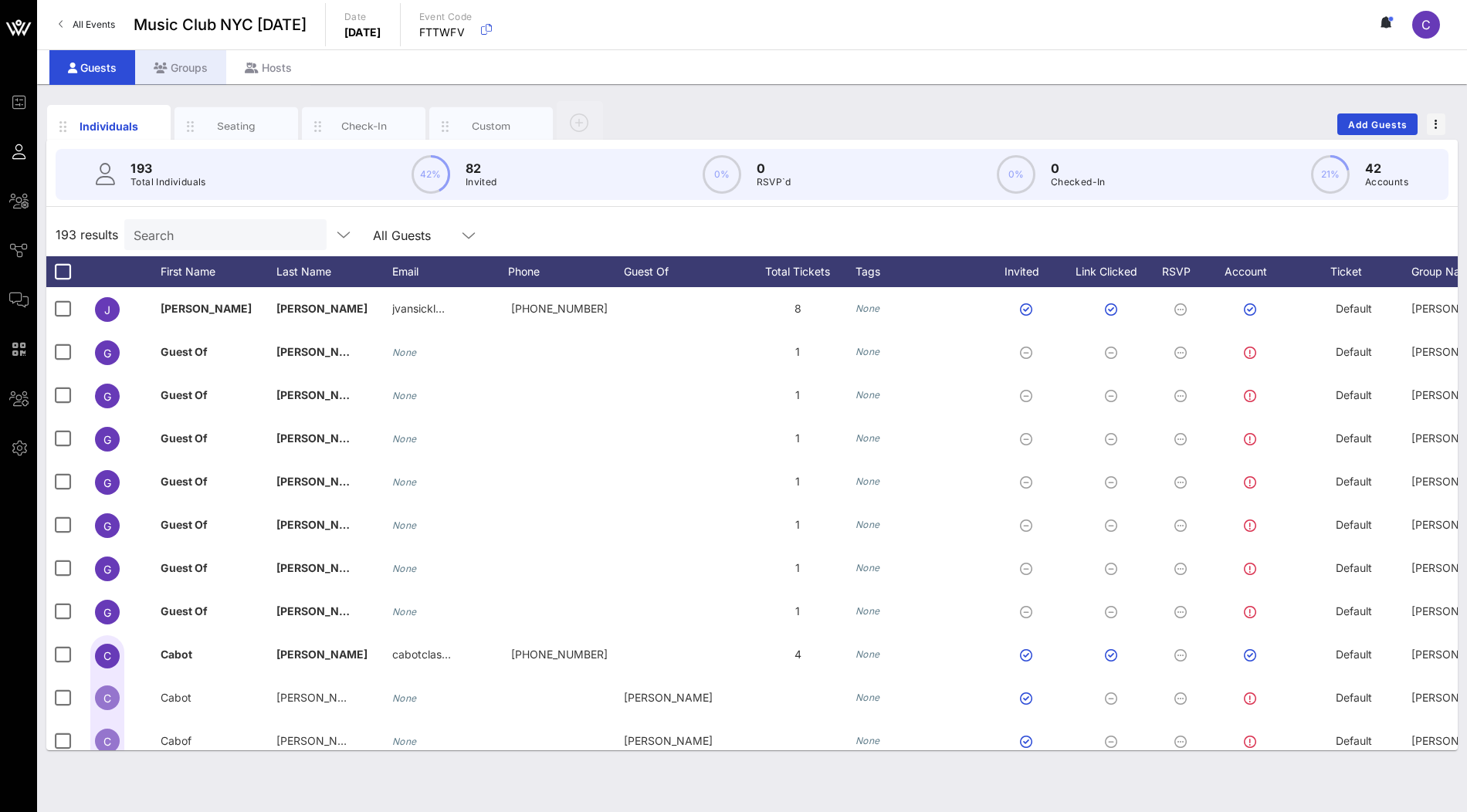
click at [188, 70] on div "Groups" at bounding box center [180, 68] width 92 height 35
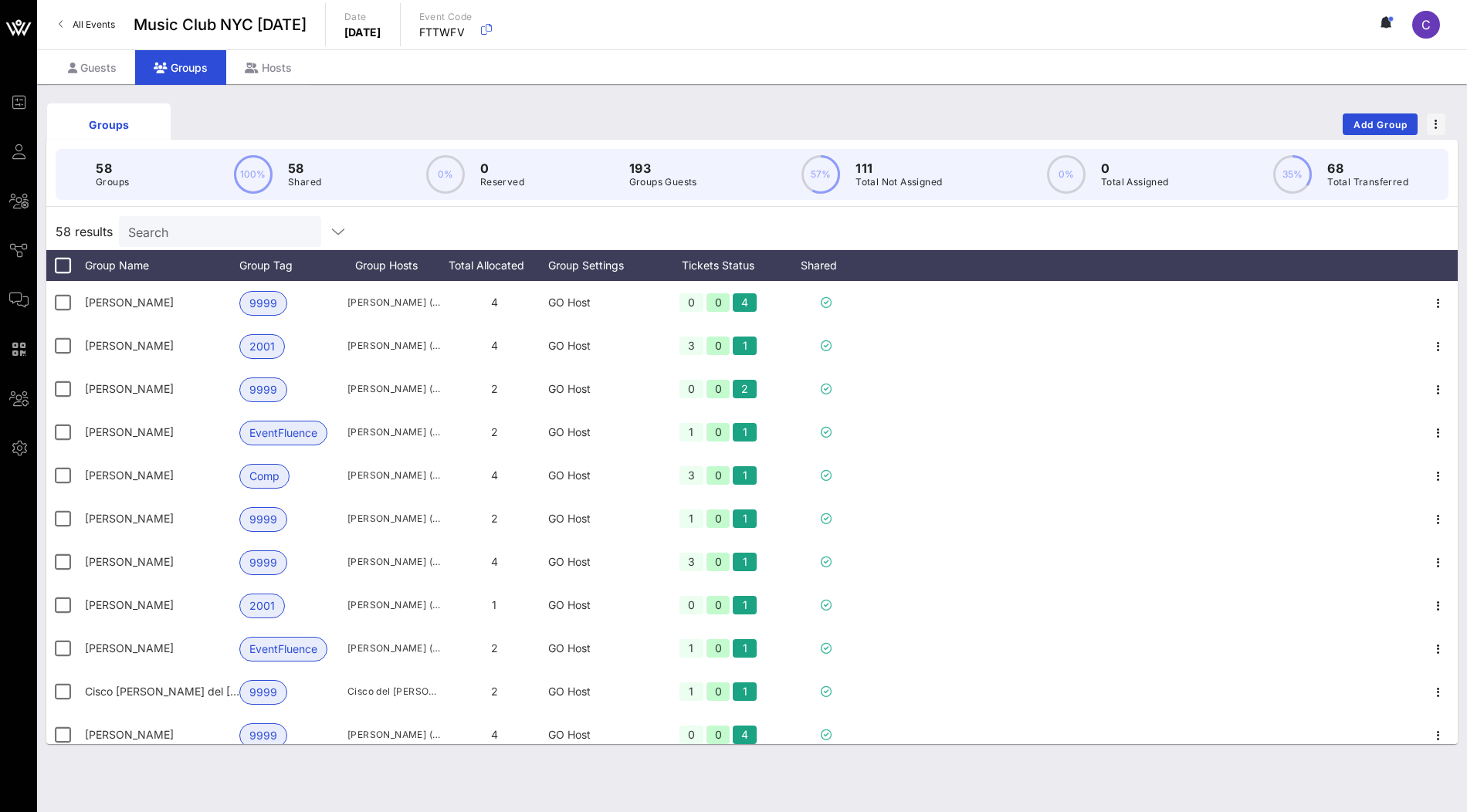
click at [238, 245] on div "Search" at bounding box center [218, 231] width 180 height 30
paste input "Holleman"
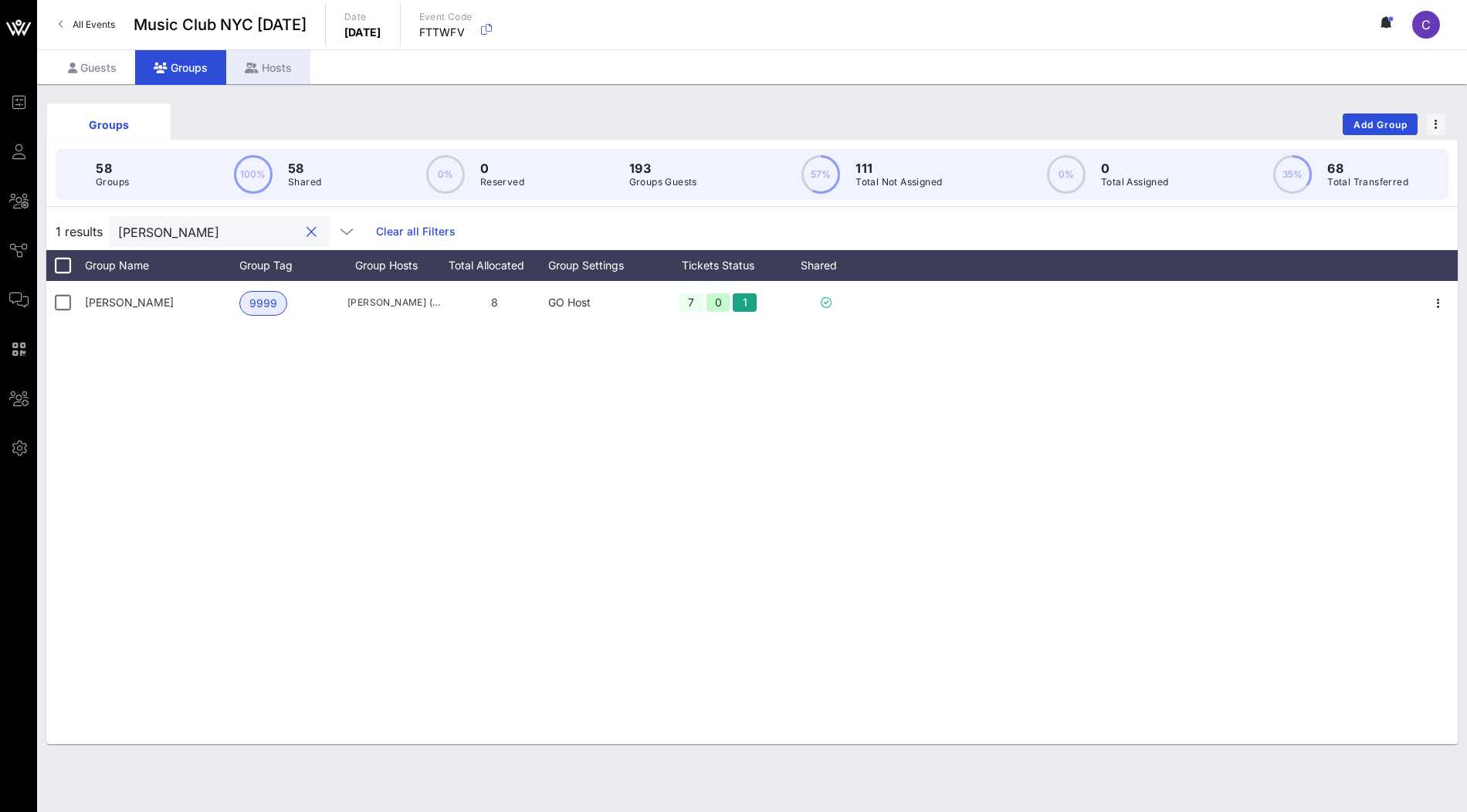
type input "Holleman"
click at [261, 72] on div "Hosts" at bounding box center [268, 68] width 85 height 35
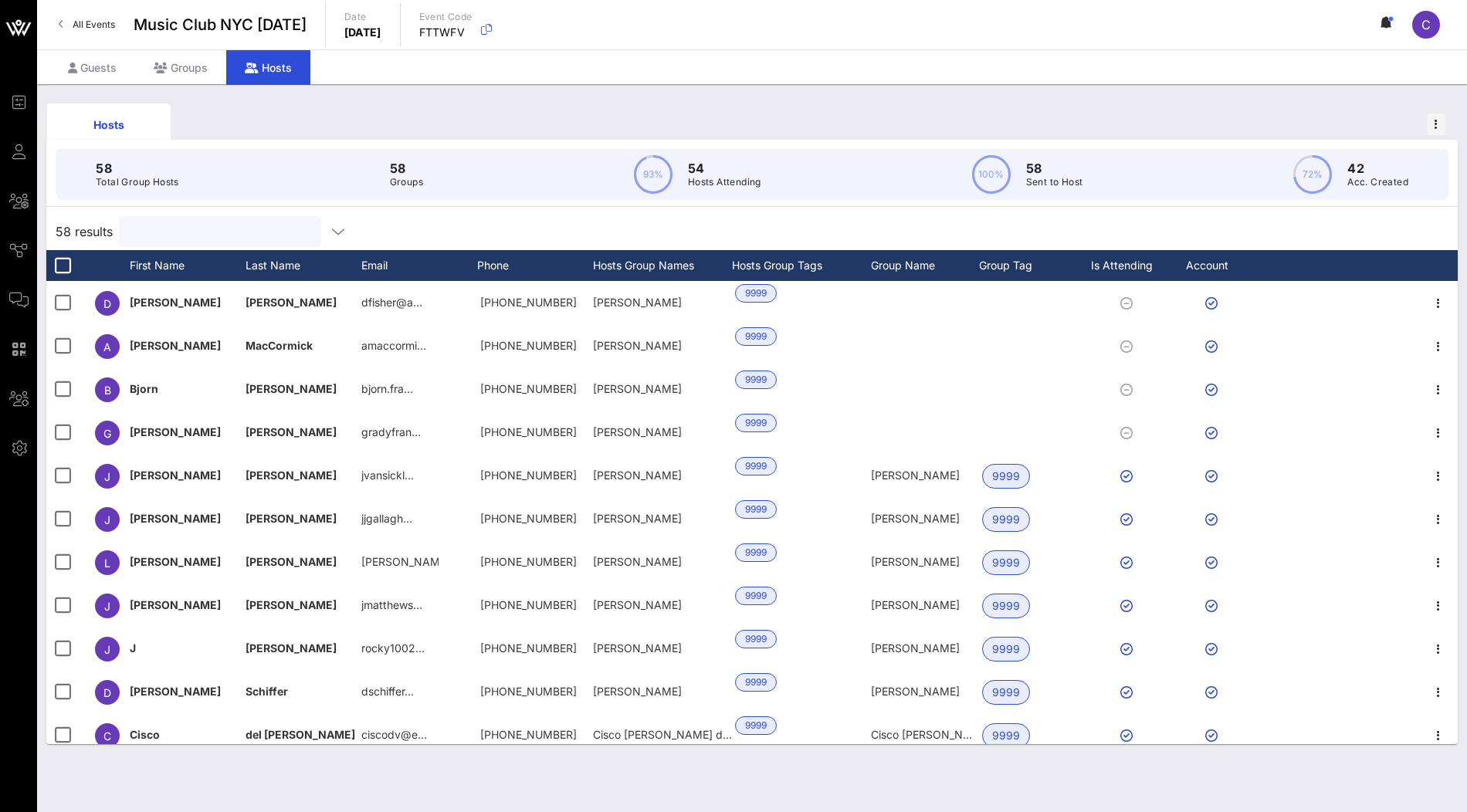
click at [185, 233] on input "text" at bounding box center [218, 231] width 180 height 20
paste input "Holleman"
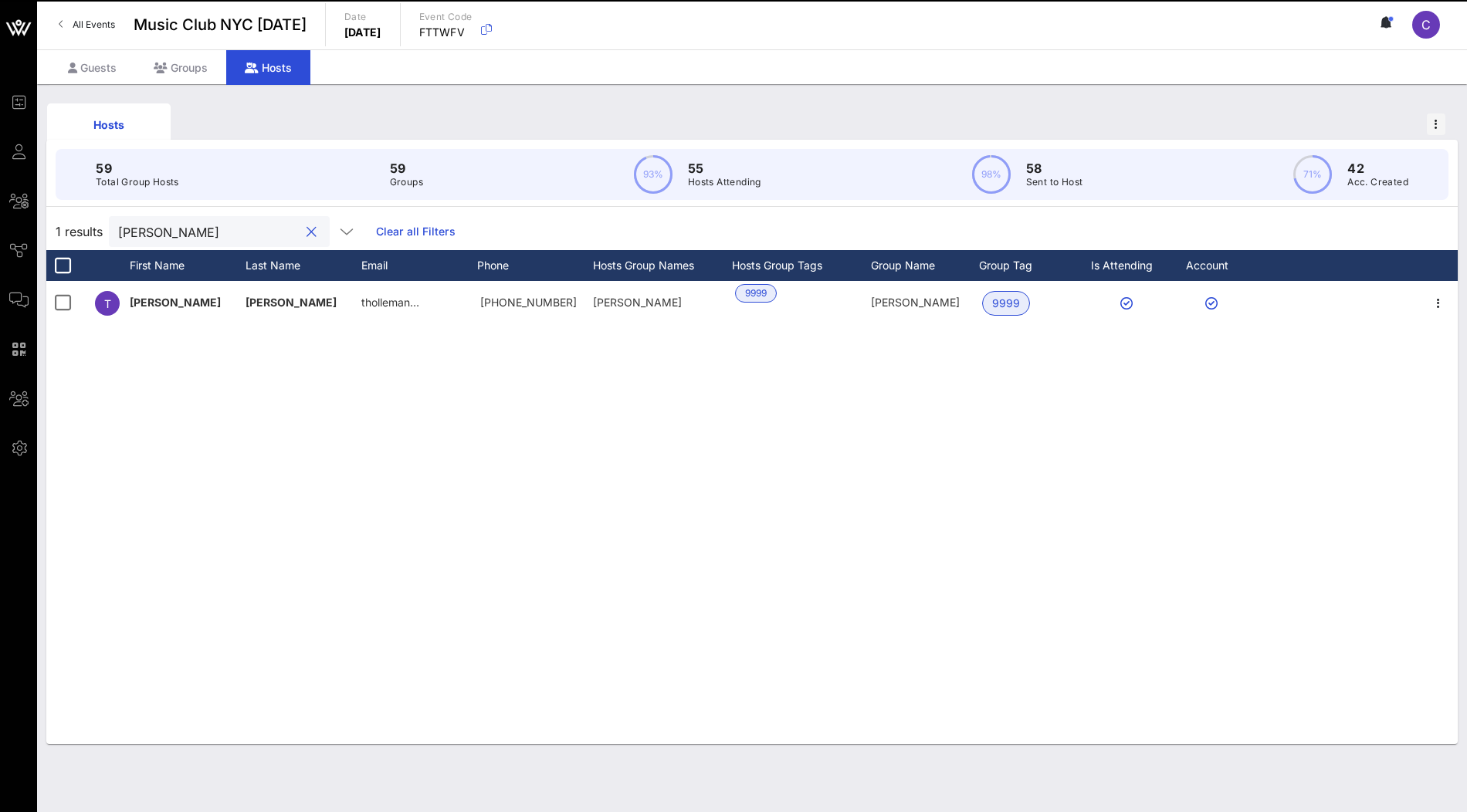
type input "Holleman"
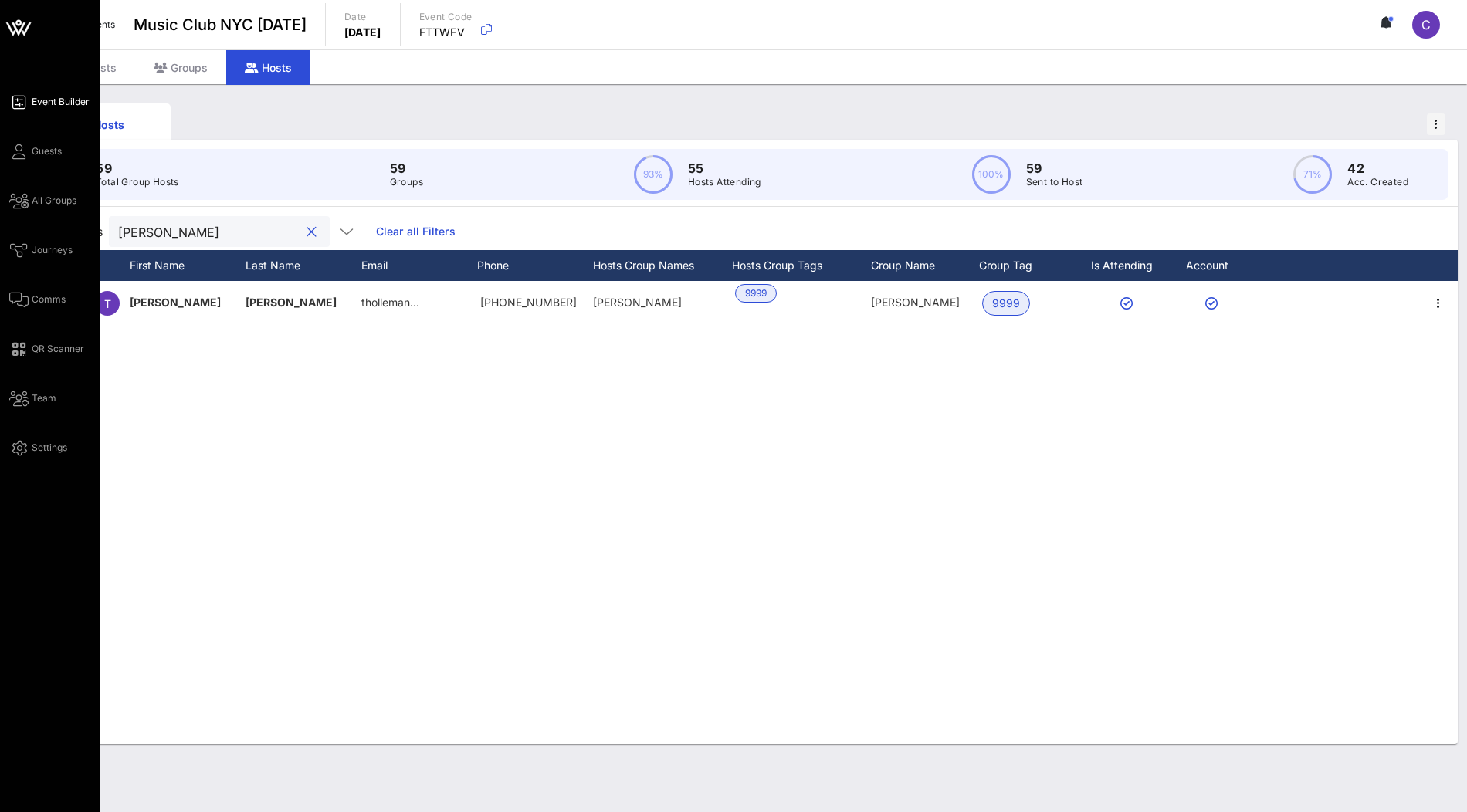
click at [58, 100] on span "Event Builder" at bounding box center [60, 102] width 58 height 14
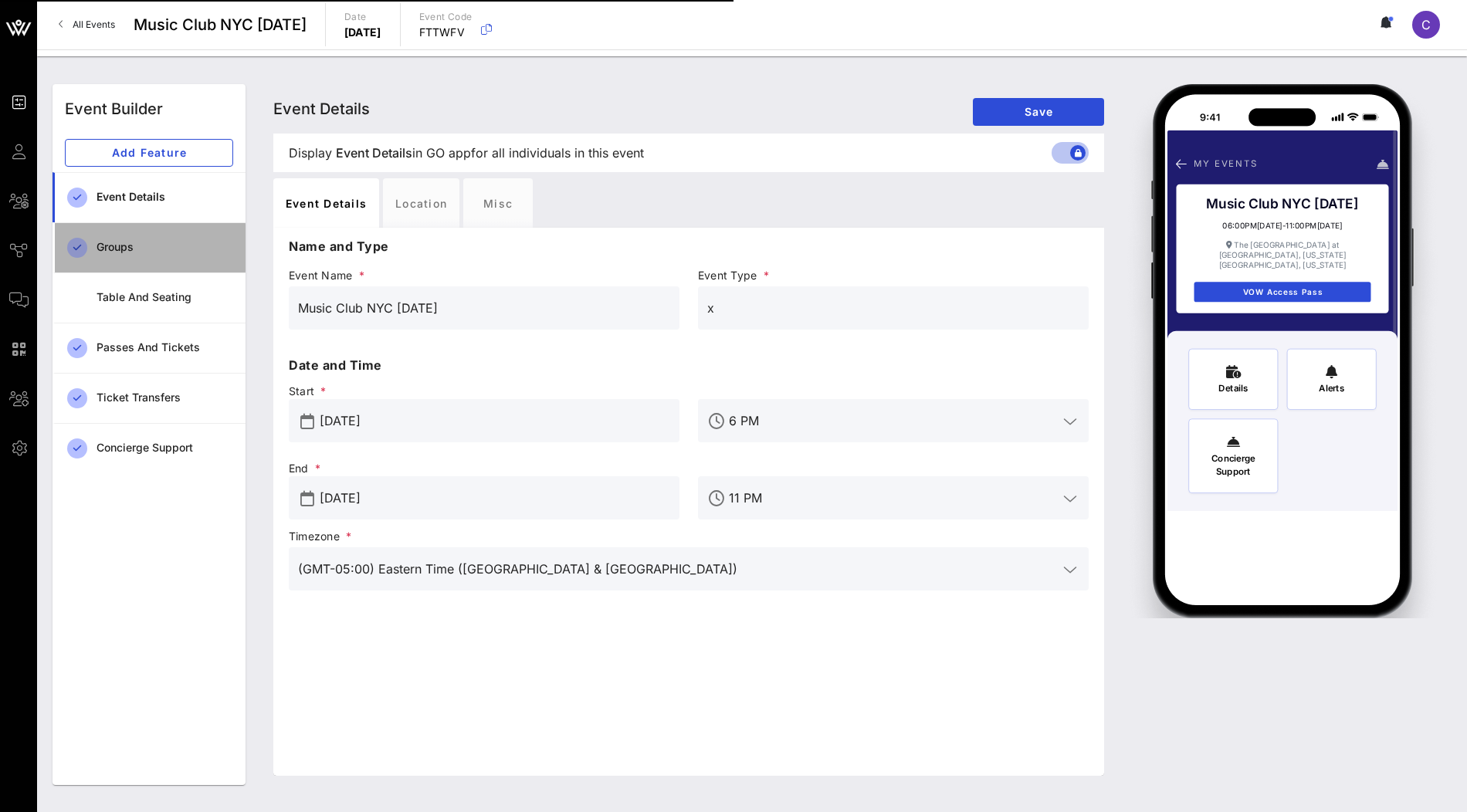
click at [163, 242] on div "Groups" at bounding box center [165, 247] width 137 height 13
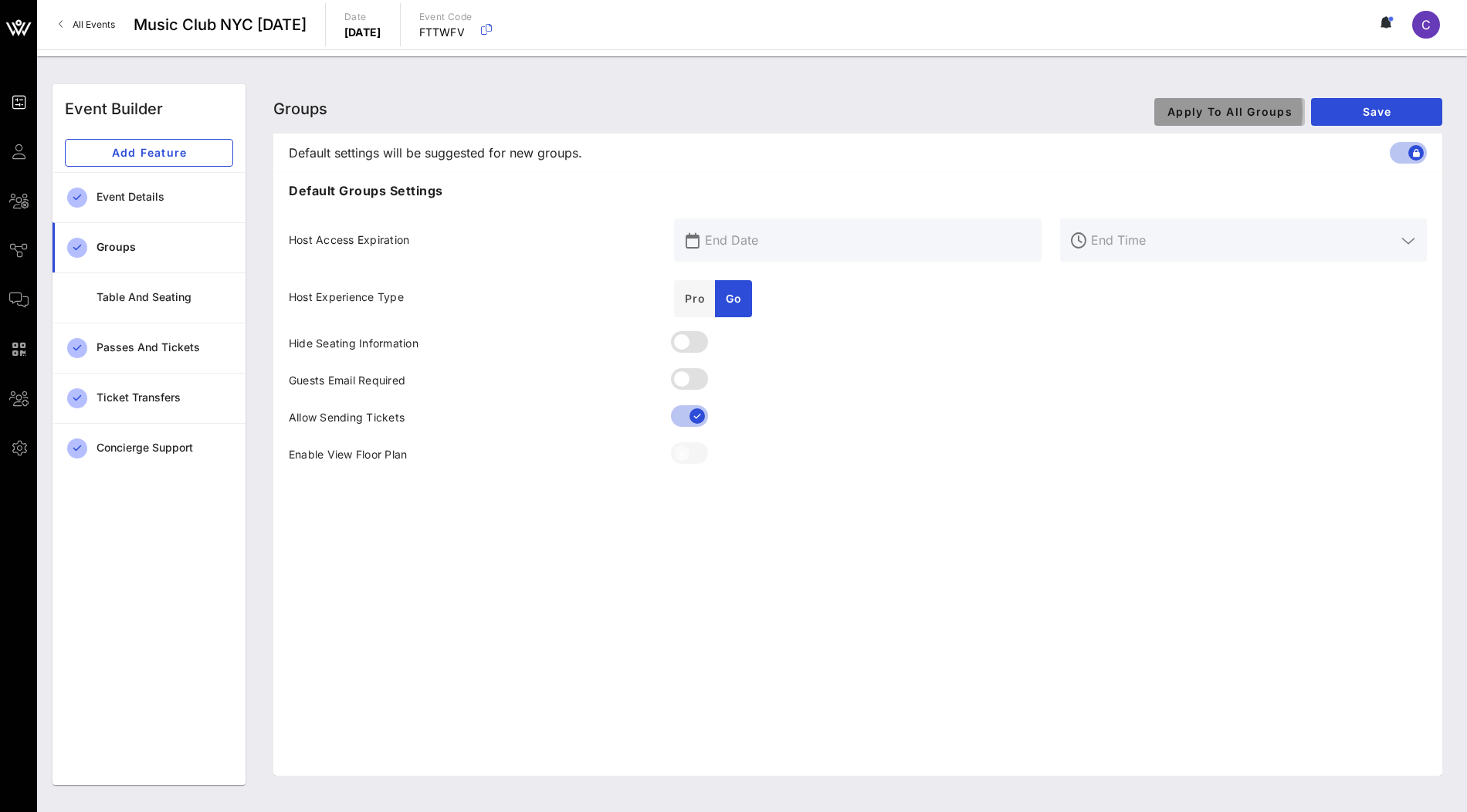
click at [1240, 117] on span "Apply To All Groups" at bounding box center [1229, 111] width 126 height 13
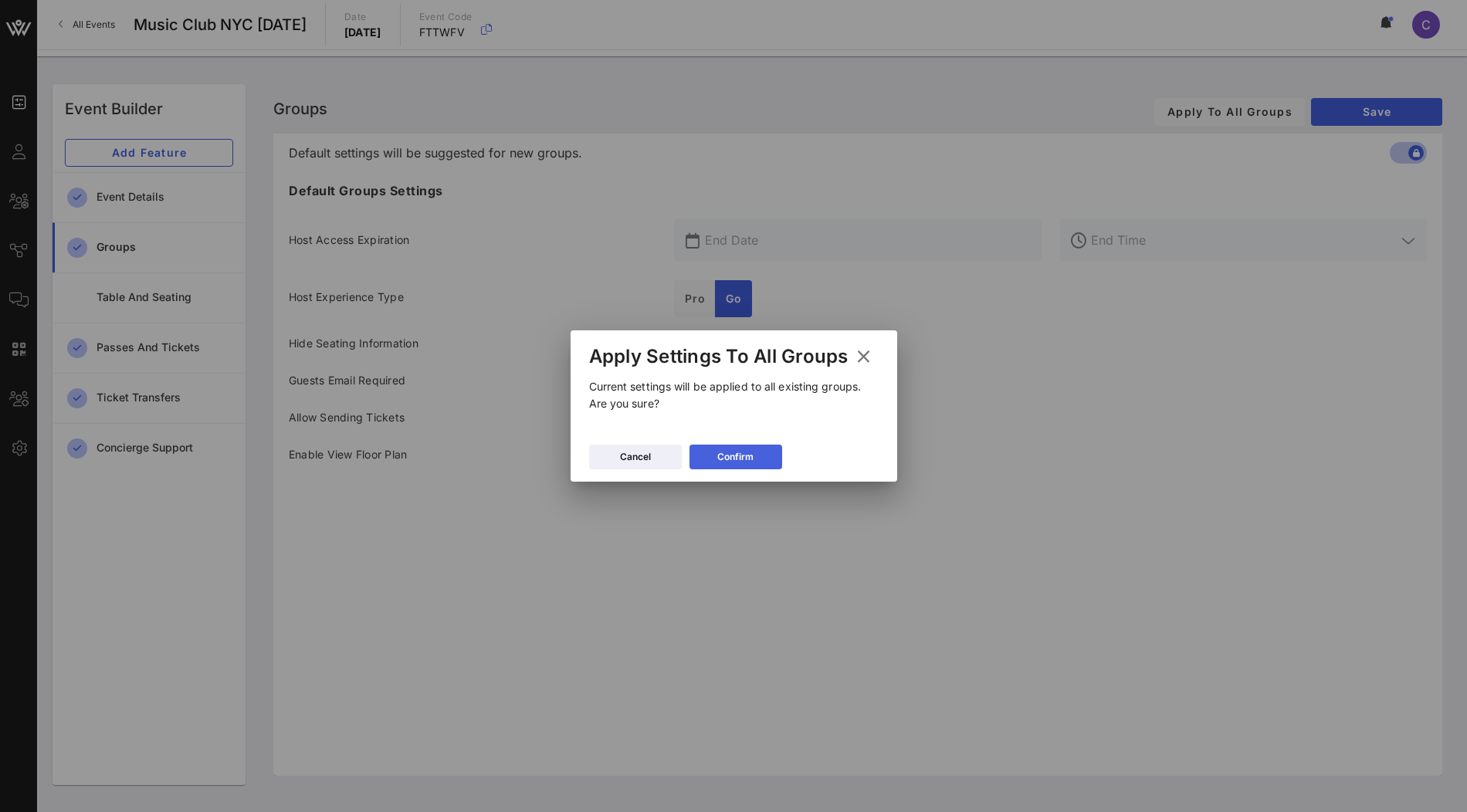
click at [760, 464] on button "Confirm" at bounding box center [736, 457] width 92 height 24
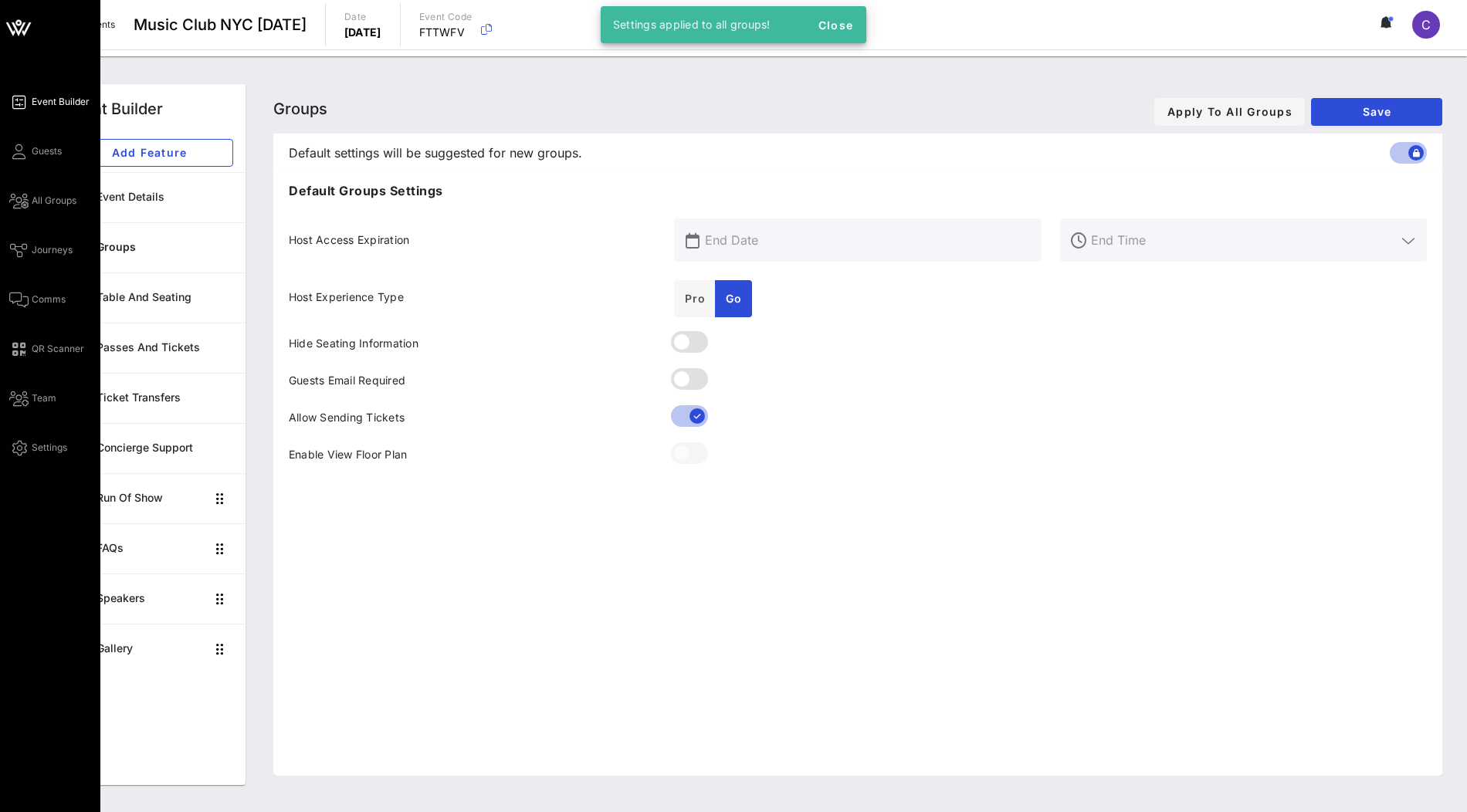
click at [24, 37] on icon at bounding box center [18, 28] width 37 height 37
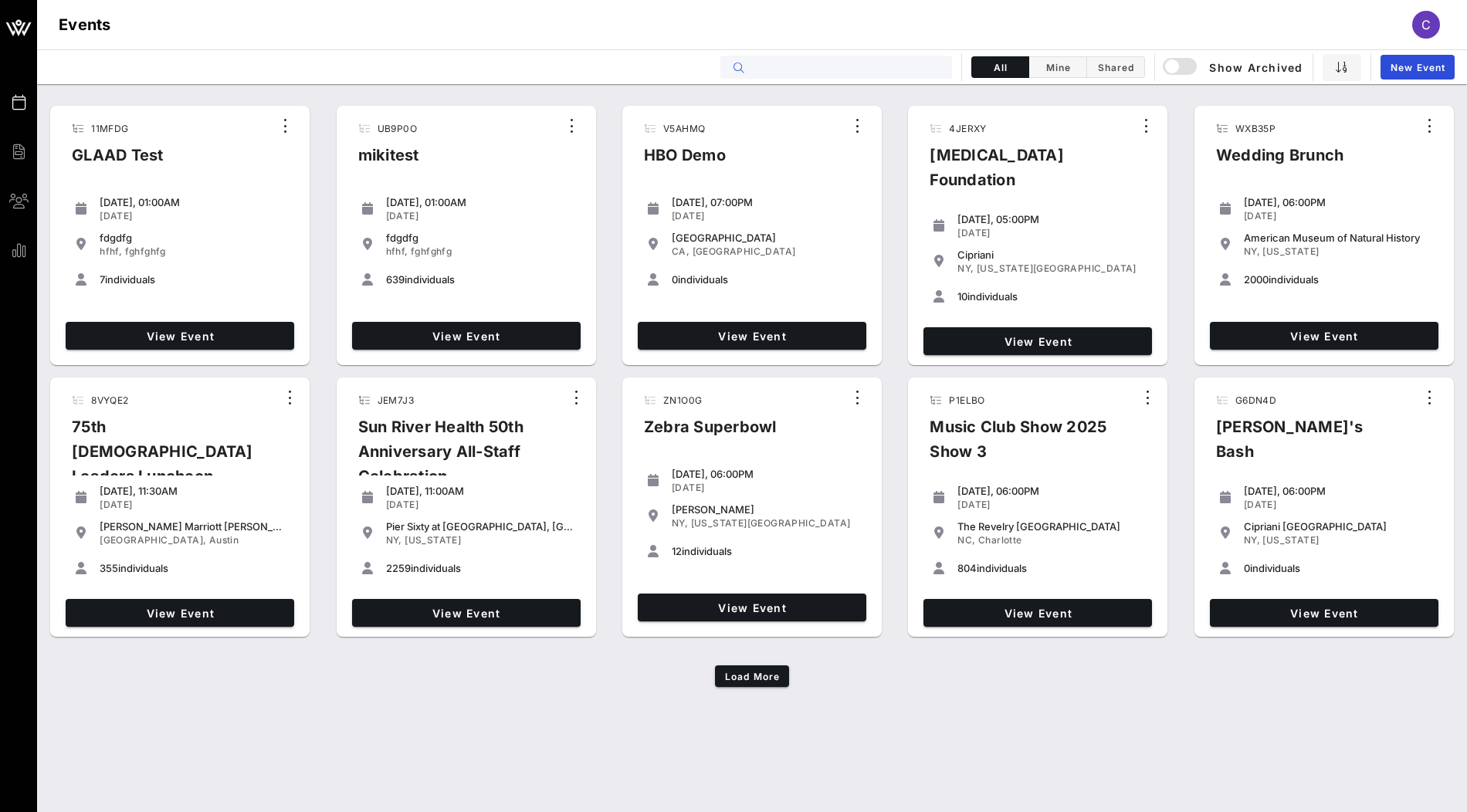
click at [839, 73] on input "text" at bounding box center [847, 67] width 192 height 20
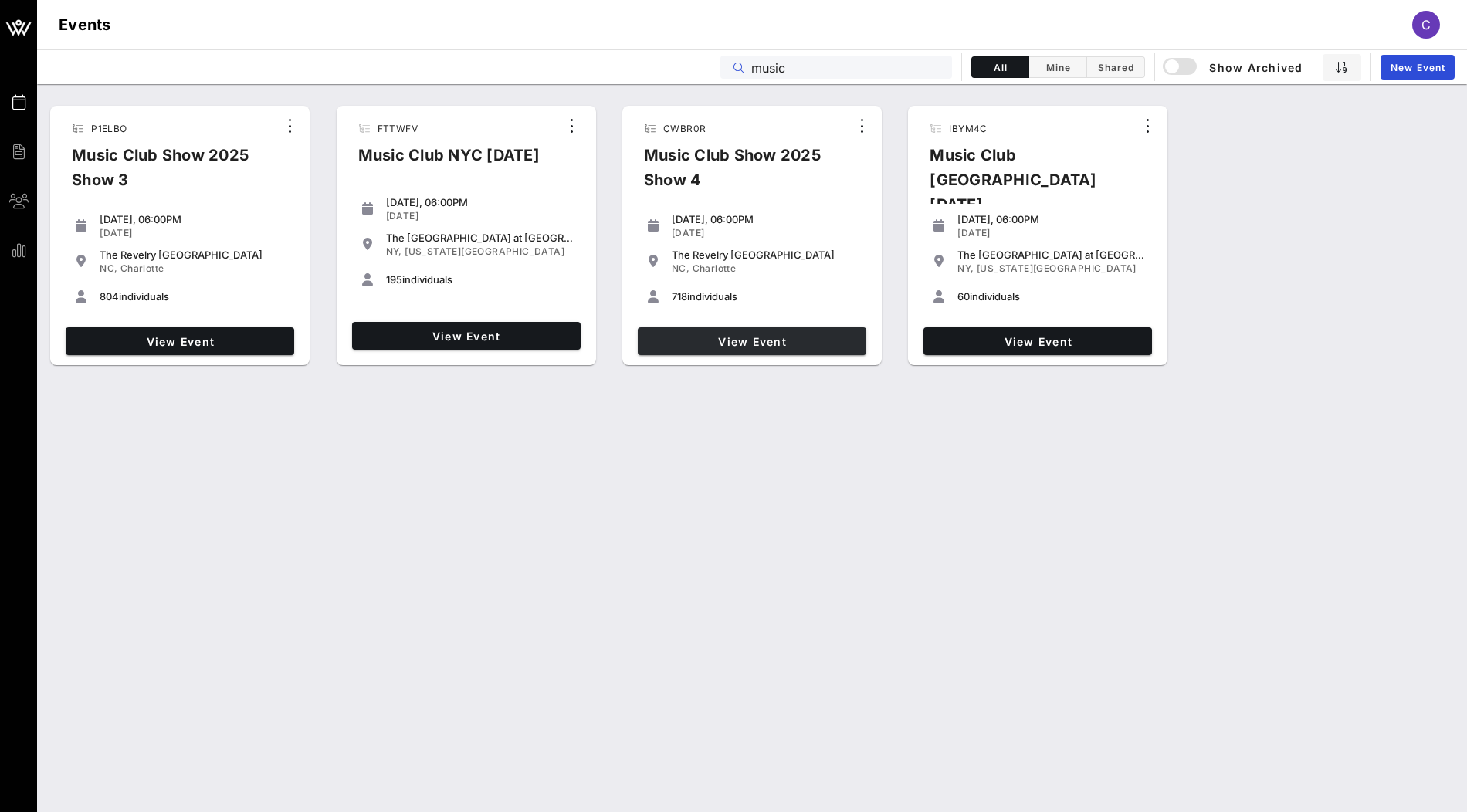
type input "music"
click at [739, 339] on span "View Event" at bounding box center [752, 341] width 216 height 13
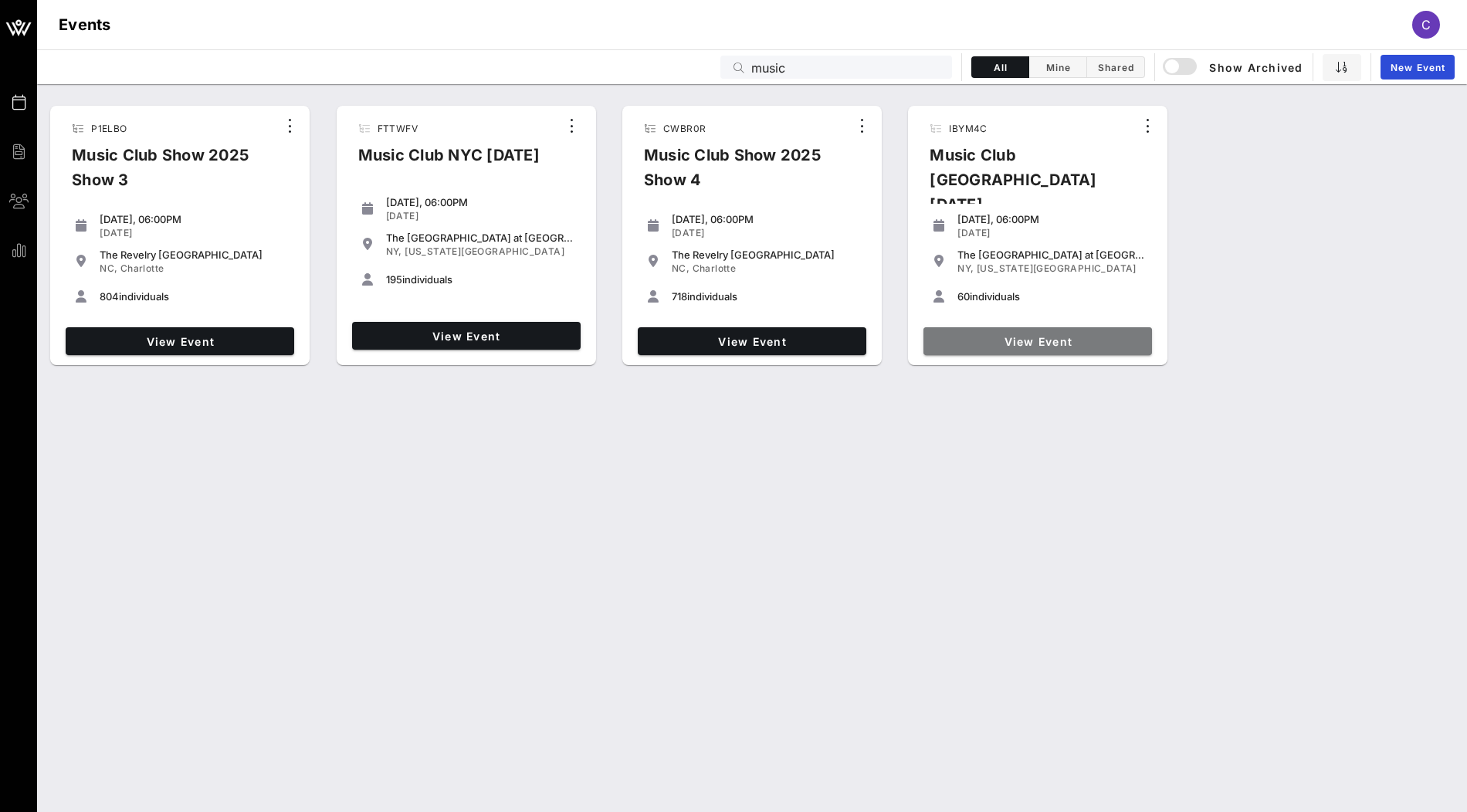
click at [971, 342] on link "View Event" at bounding box center [1037, 342] width 228 height 28
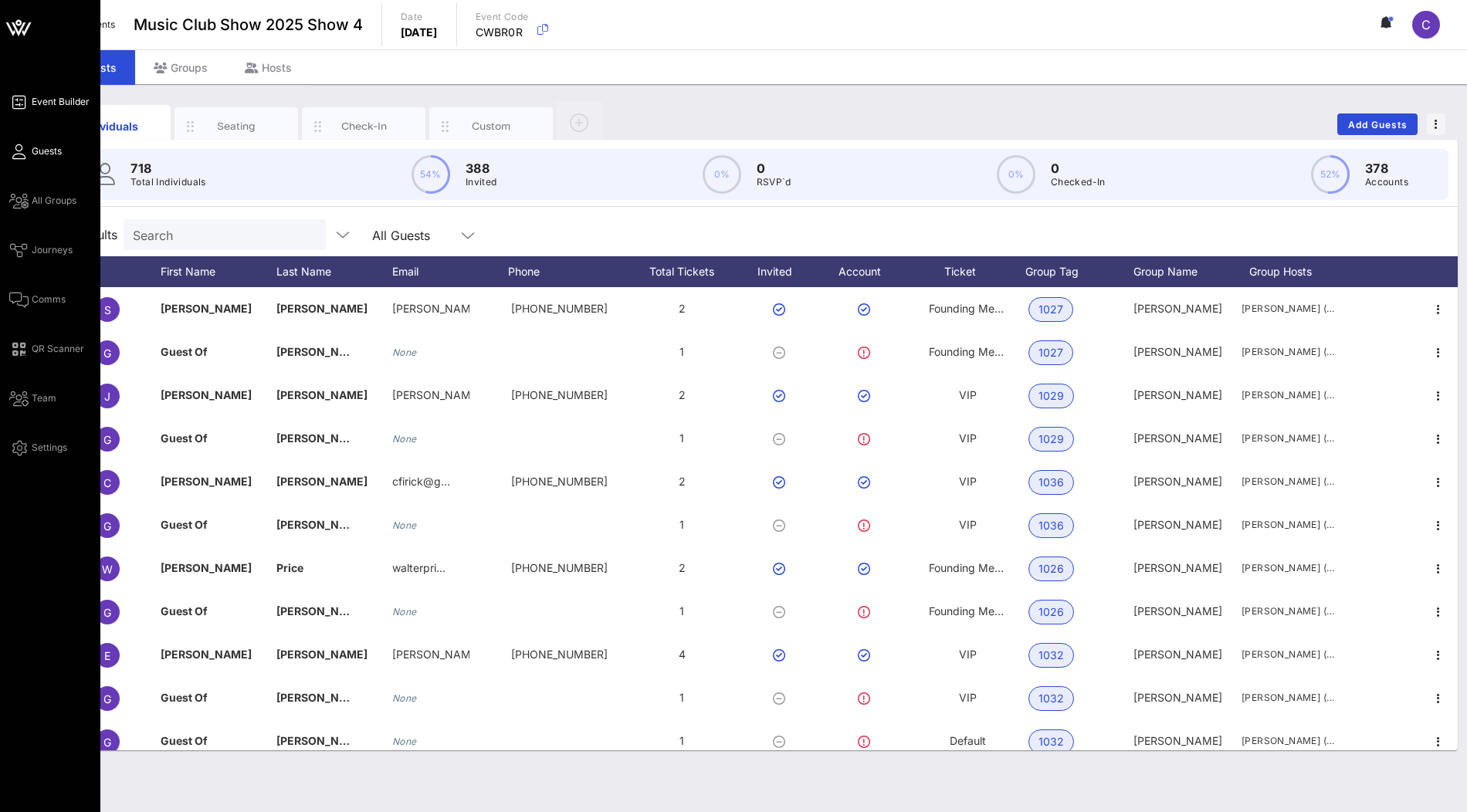
click at [29, 99] on link "Event Builder" at bounding box center [50, 101] width 80 height 18
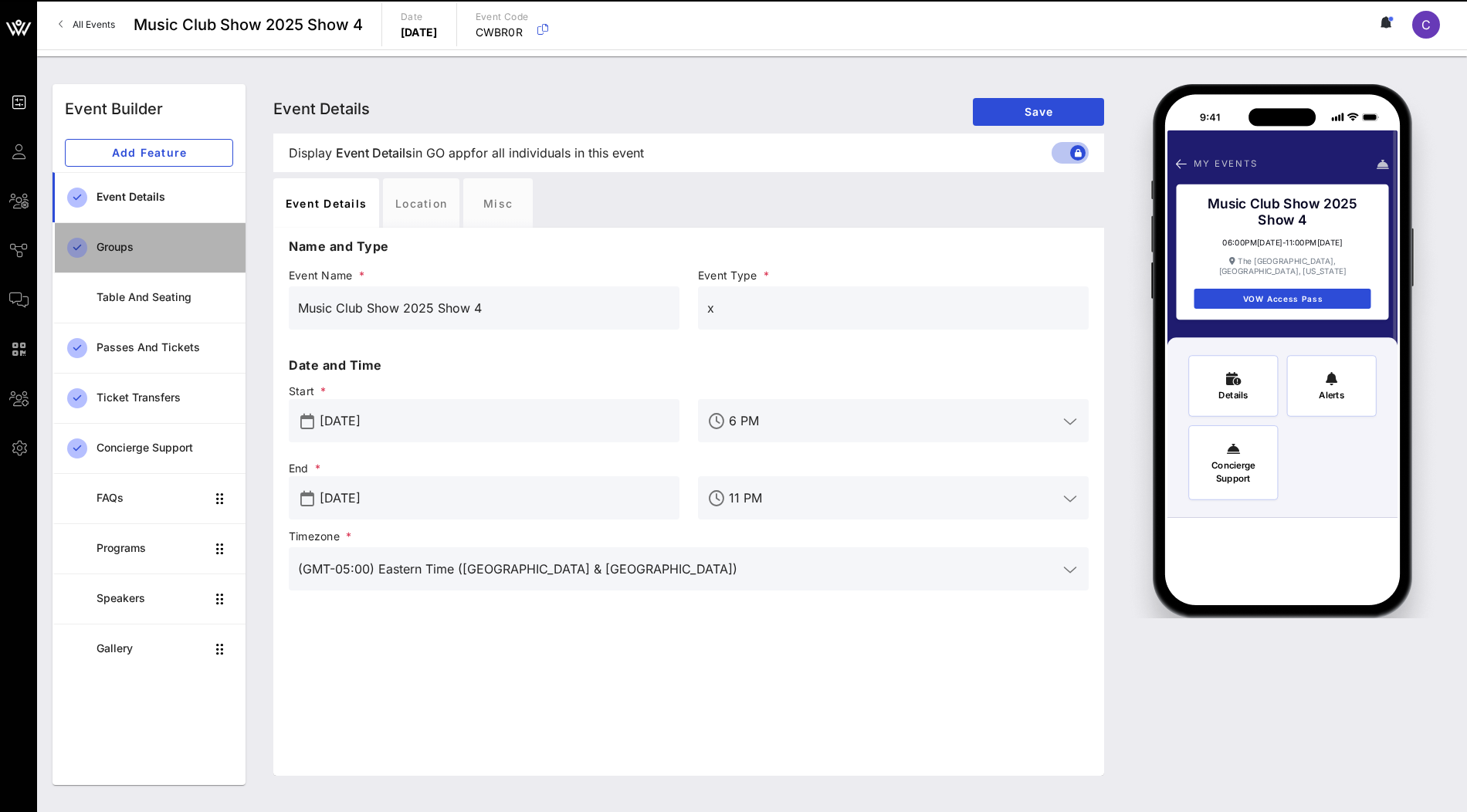
click at [135, 254] on div "Groups" at bounding box center [165, 247] width 137 height 31
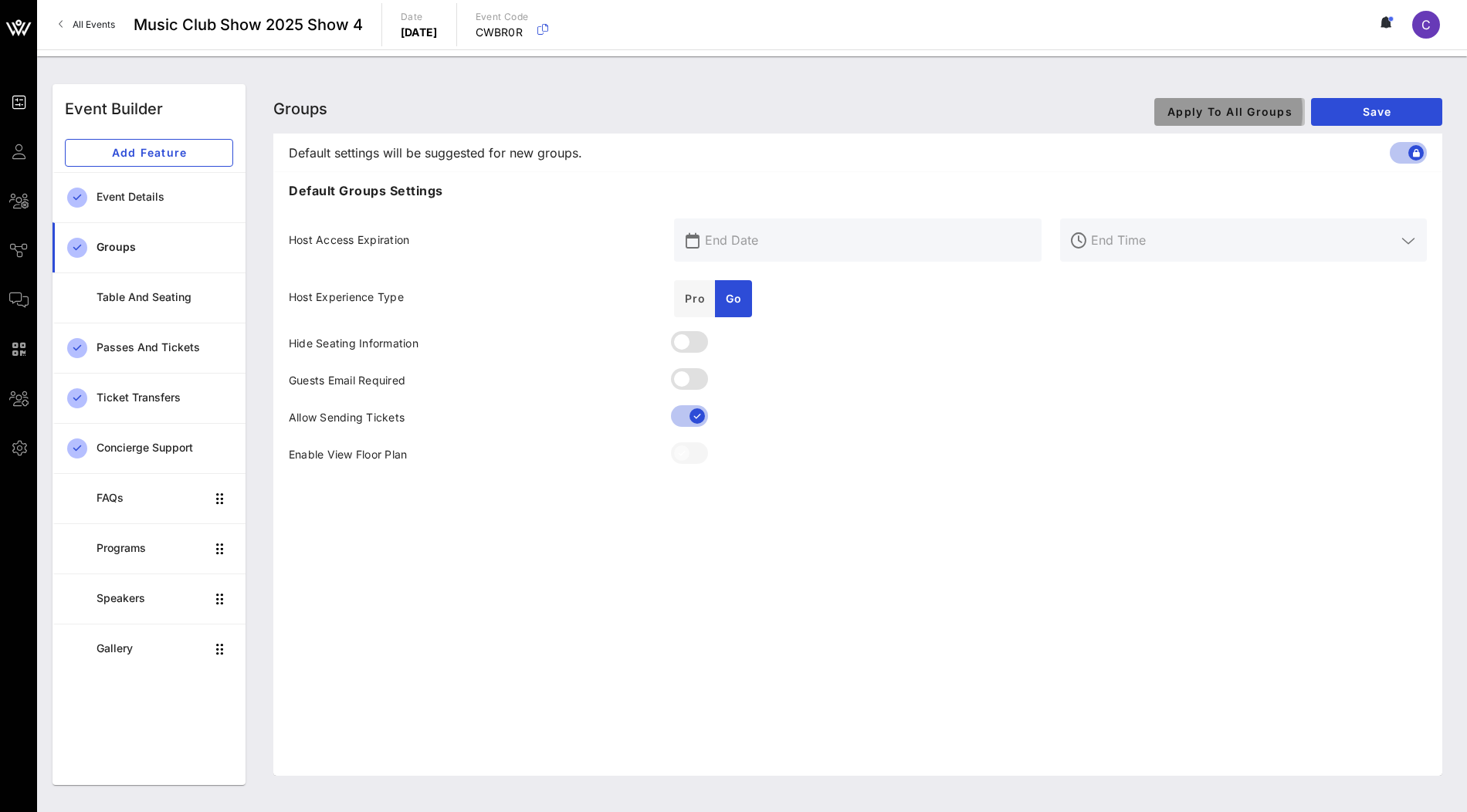
click at [1267, 110] on span "Apply To All Groups" at bounding box center [1229, 111] width 126 height 13
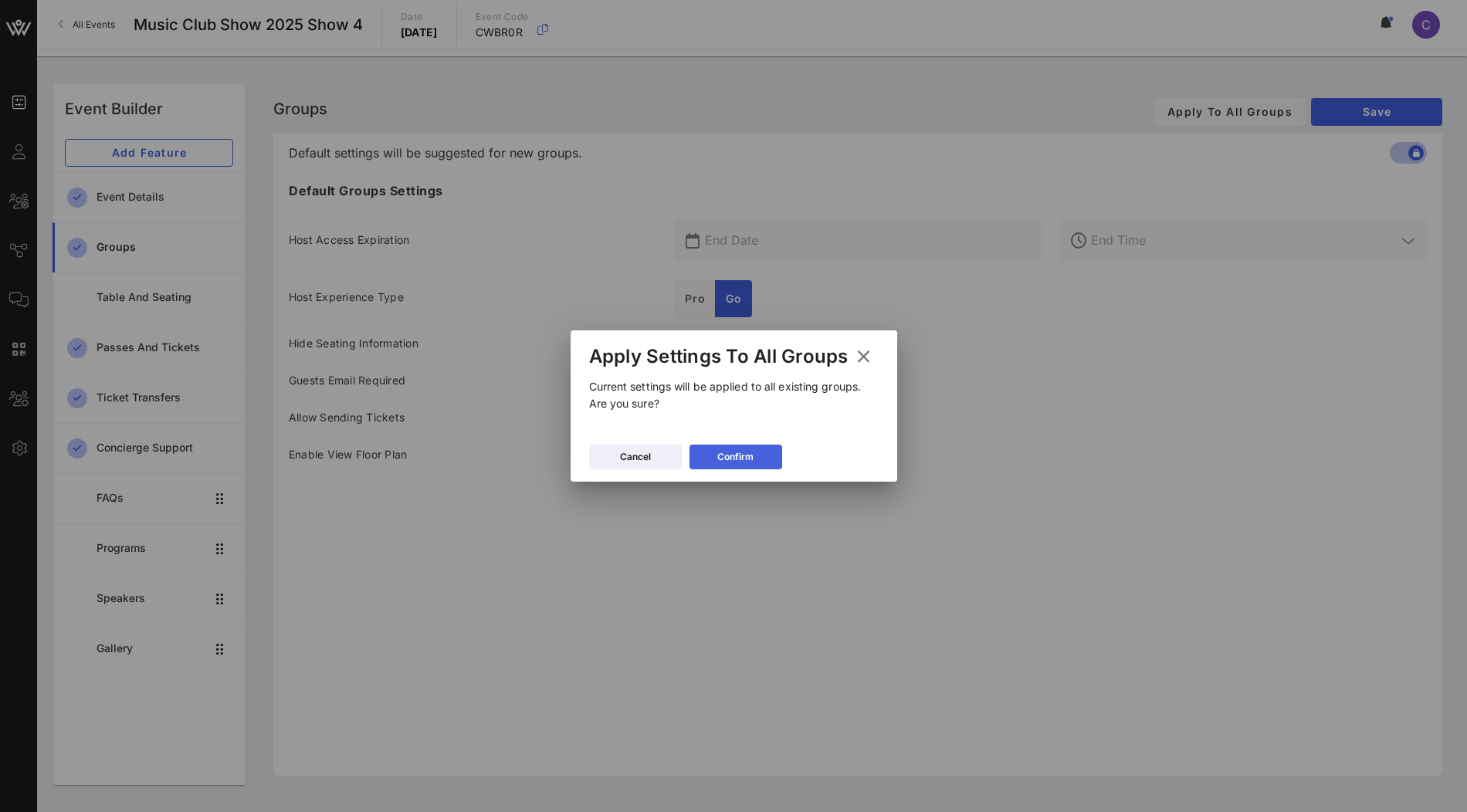
click at [753, 465] on button "Confirm" at bounding box center [736, 457] width 92 height 24
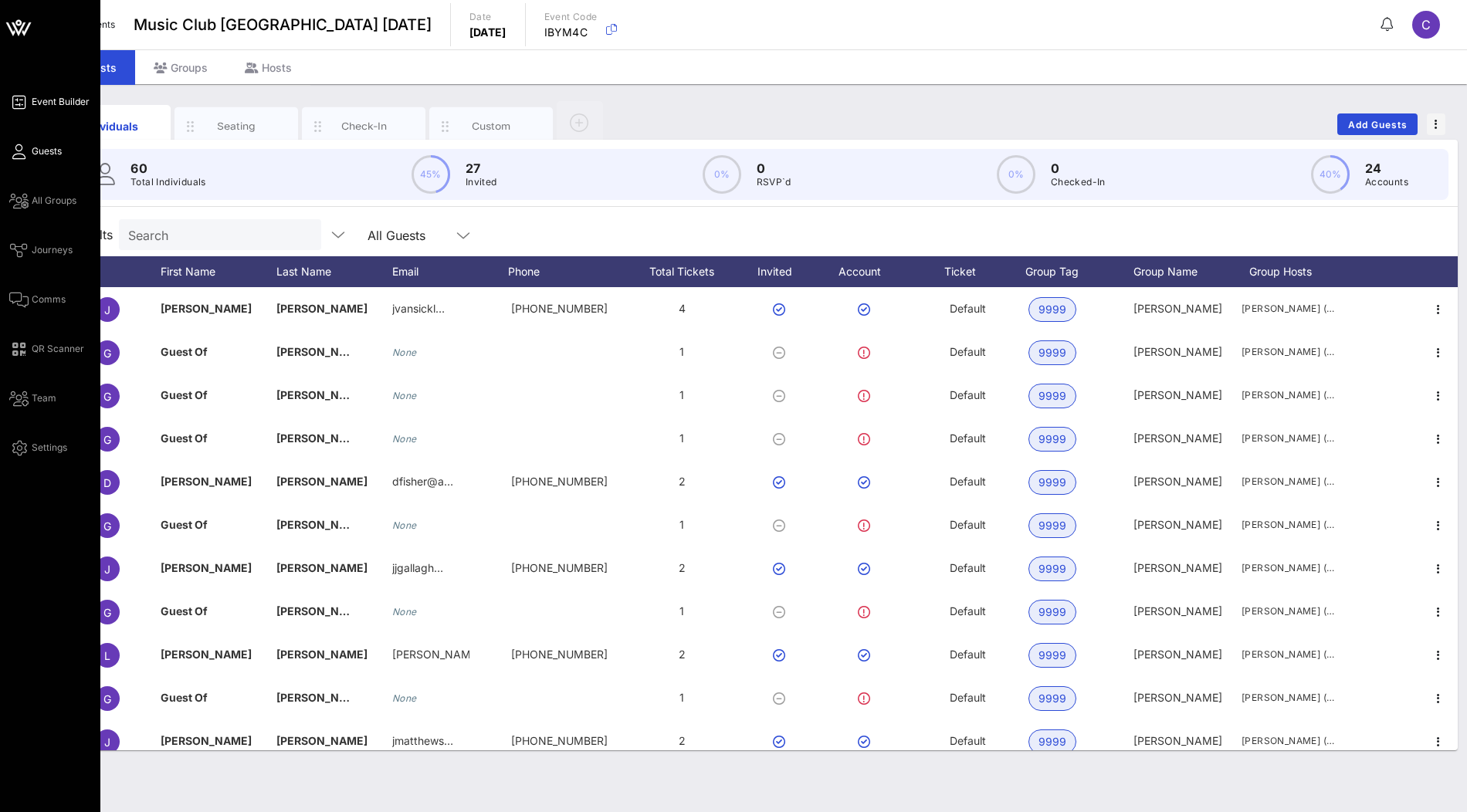
click at [35, 101] on span "Event Builder" at bounding box center [60, 102] width 58 height 14
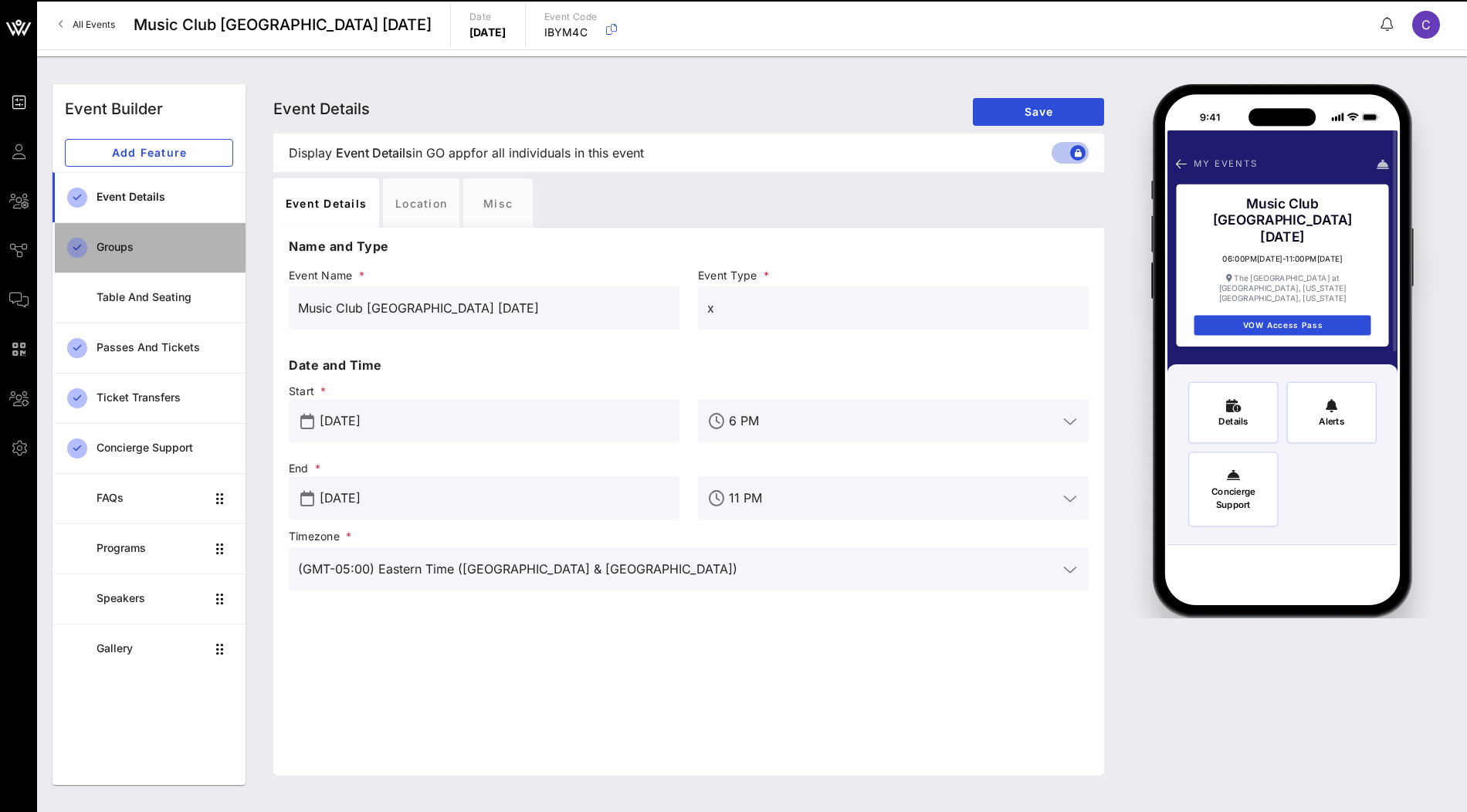
click at [132, 252] on div "Groups" at bounding box center [165, 247] width 137 height 13
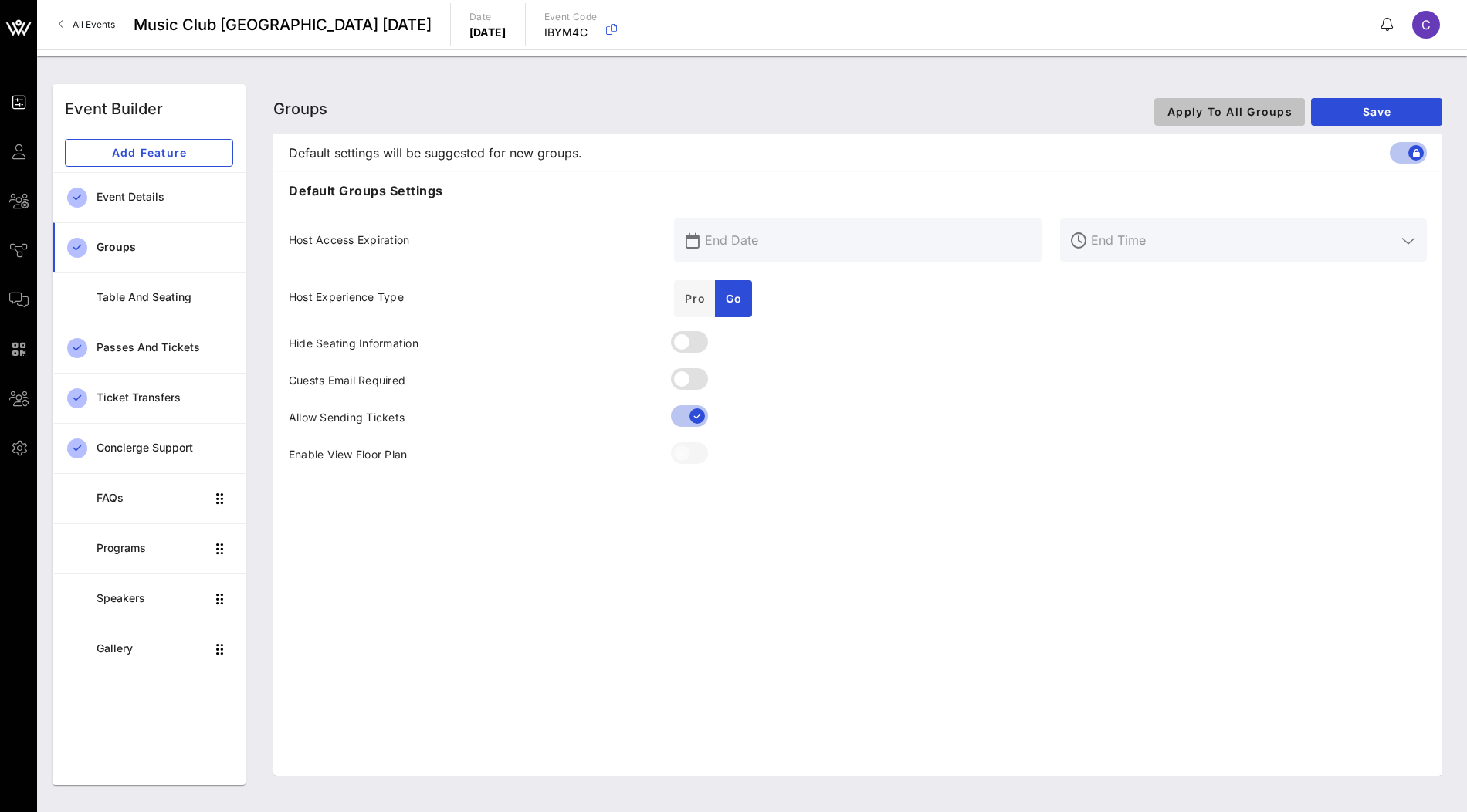
click at [1220, 112] on span "Apply To All Groups" at bounding box center [1229, 111] width 126 height 13
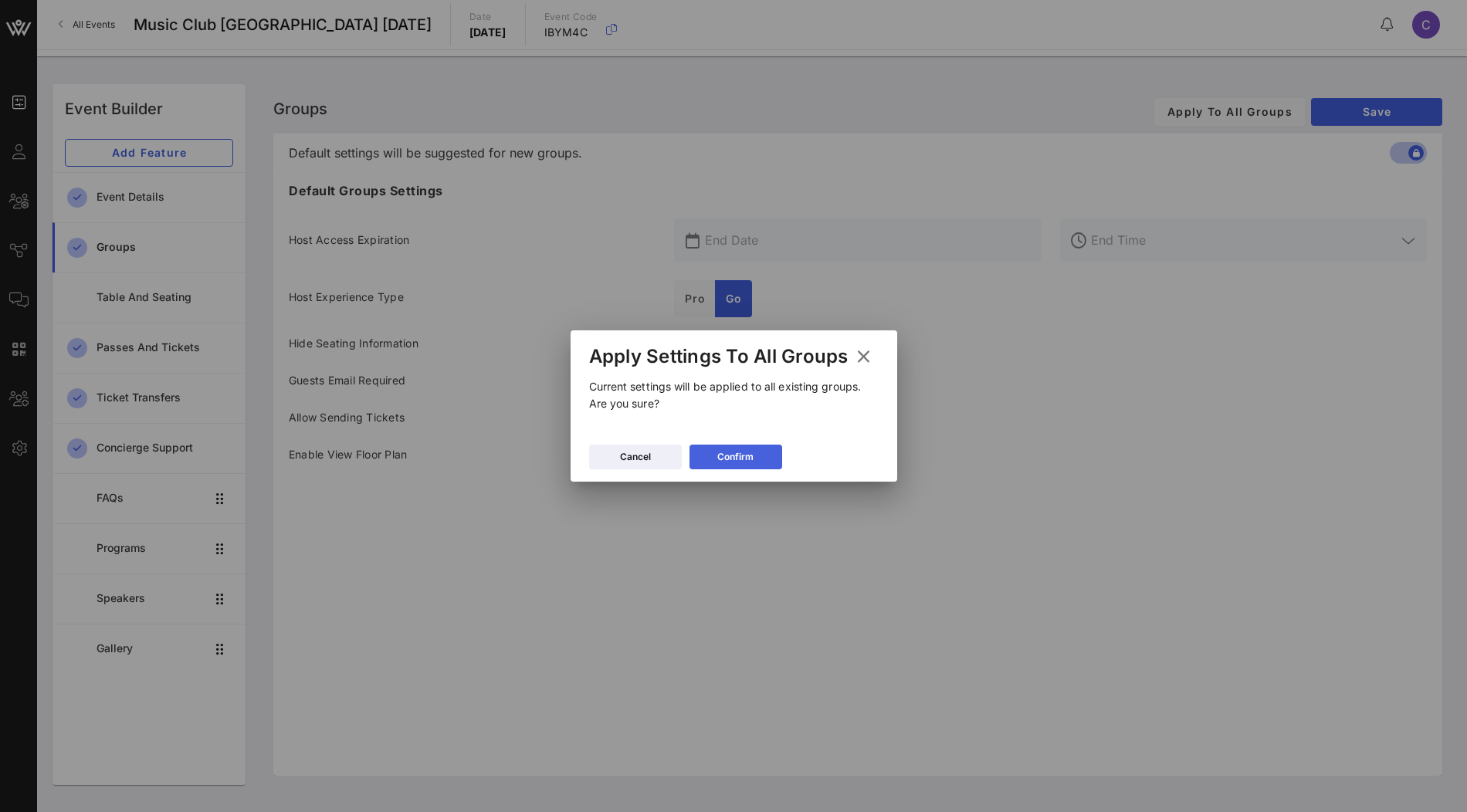
click at [727, 456] on div "Confirm" at bounding box center [736, 457] width 37 height 16
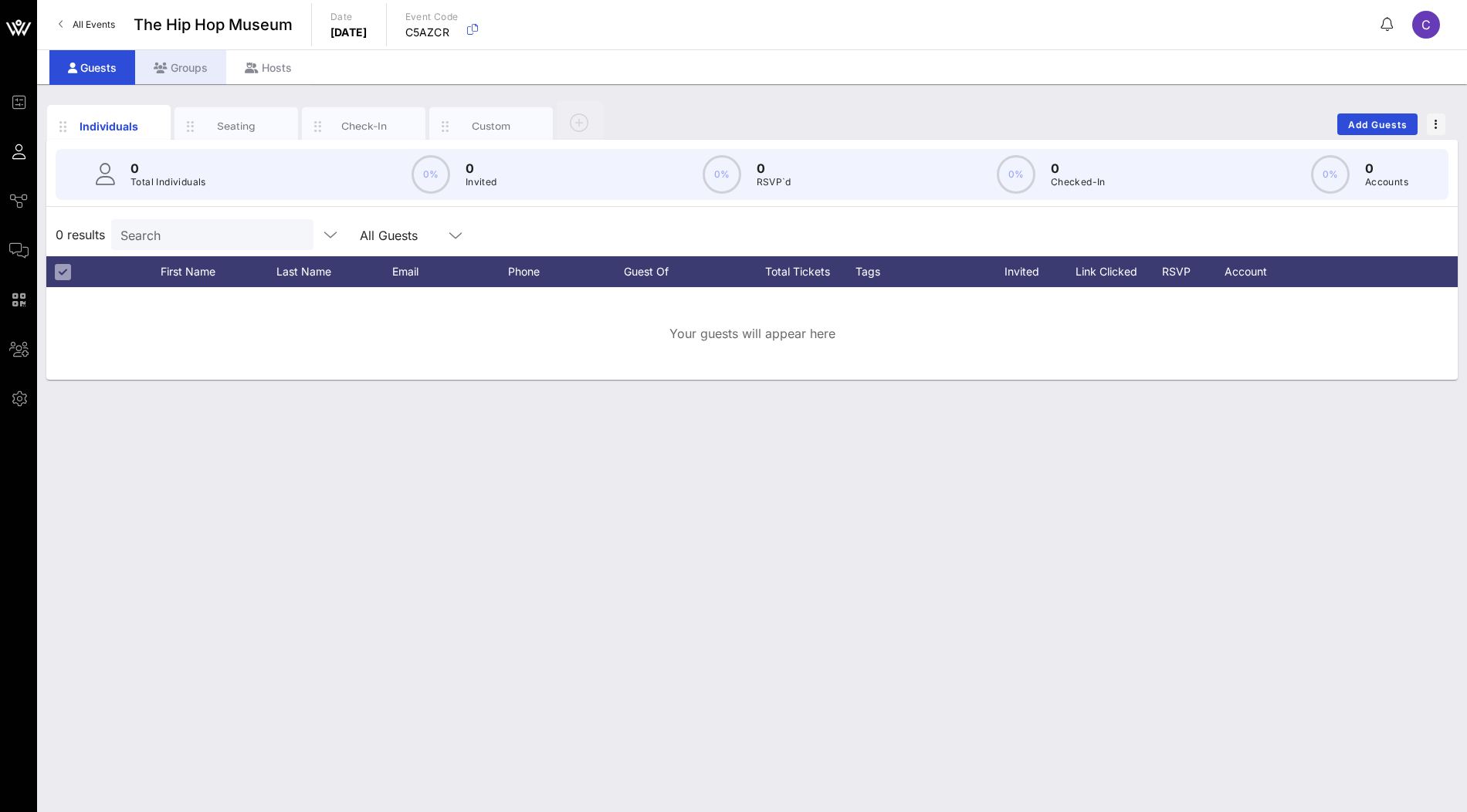
click at [200, 71] on div "Groups" at bounding box center [180, 68] width 92 height 35
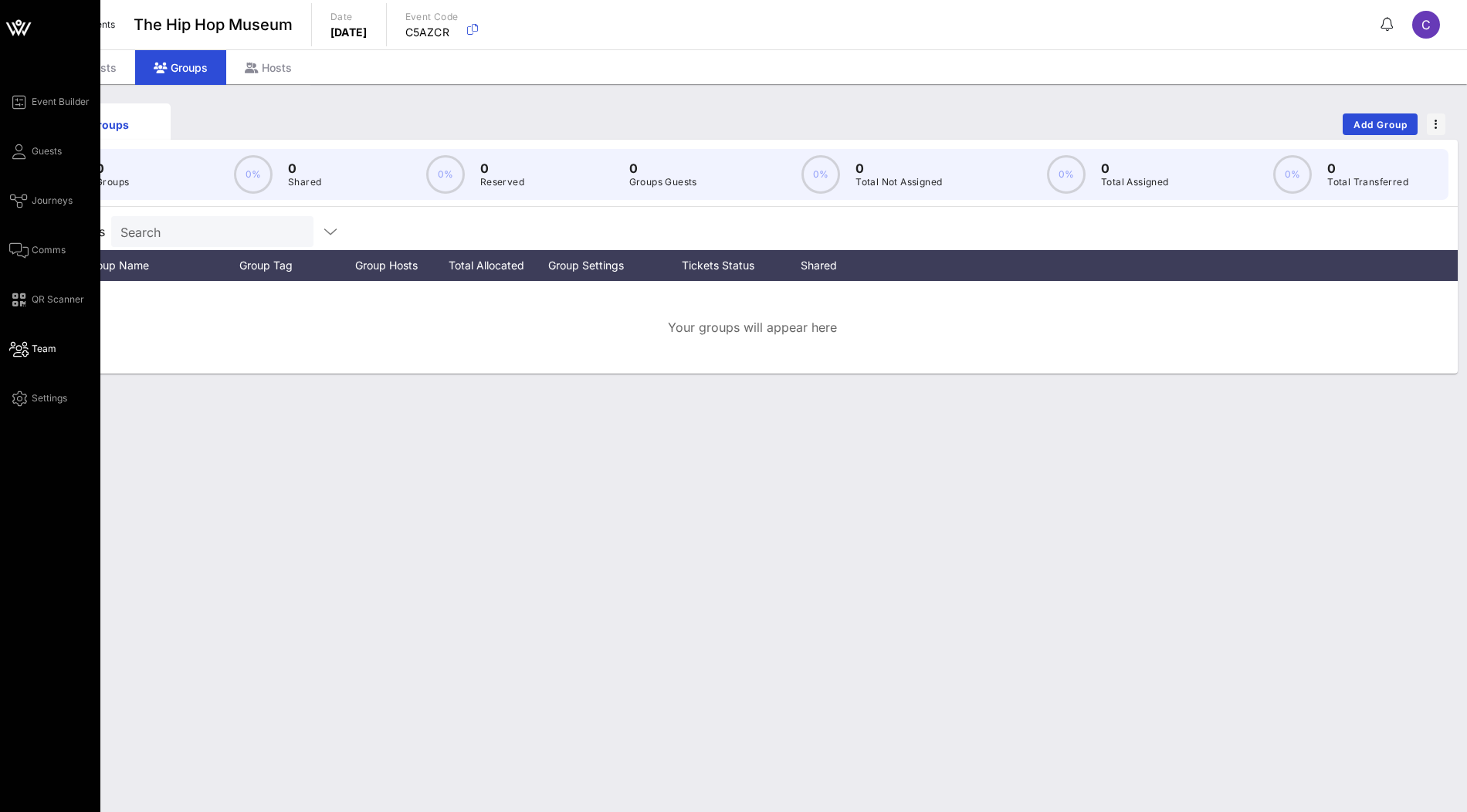
click at [31, 348] on link "Team" at bounding box center [33, 348] width 47 height 18
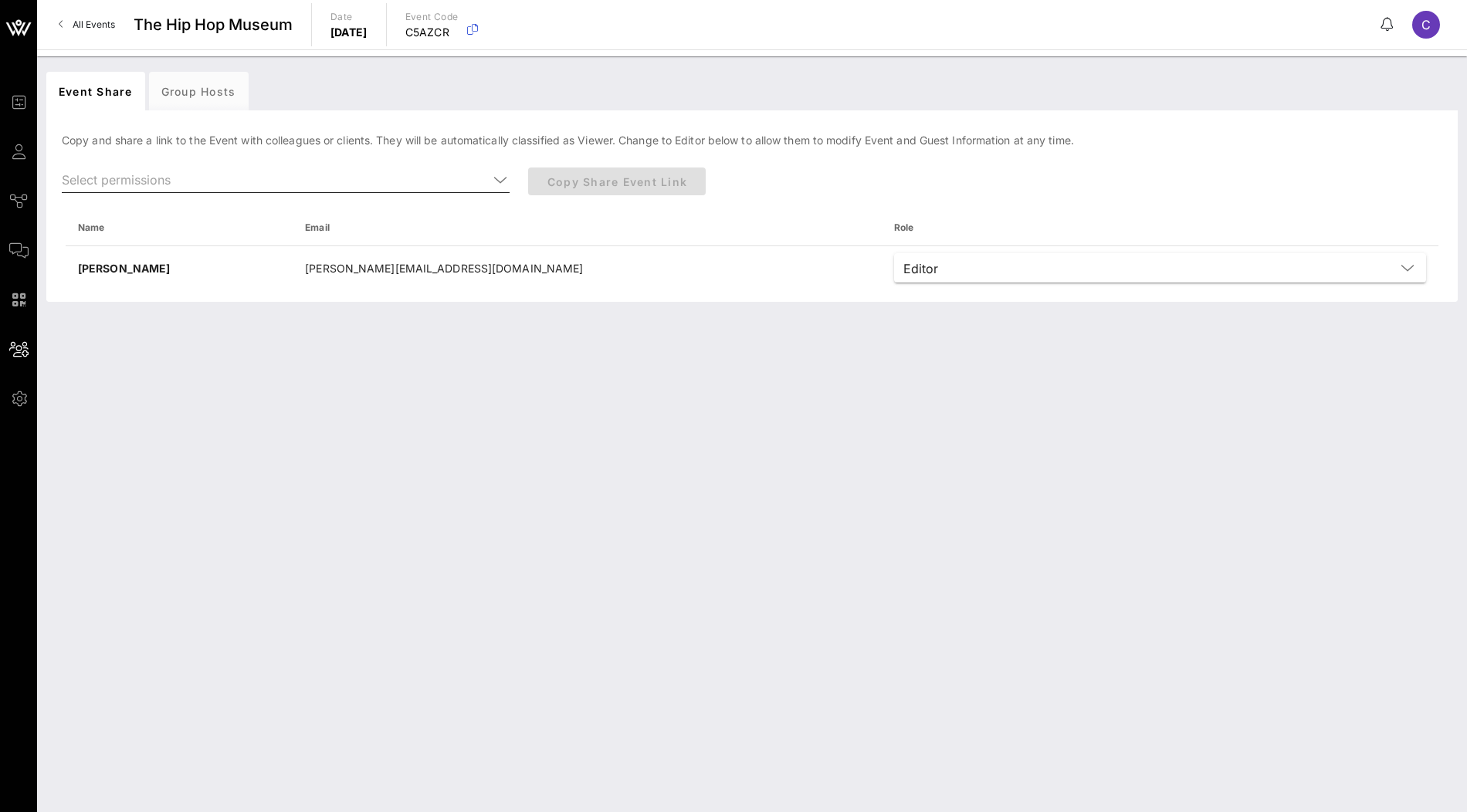
click at [496, 182] on icon at bounding box center [500, 179] width 14 height 18
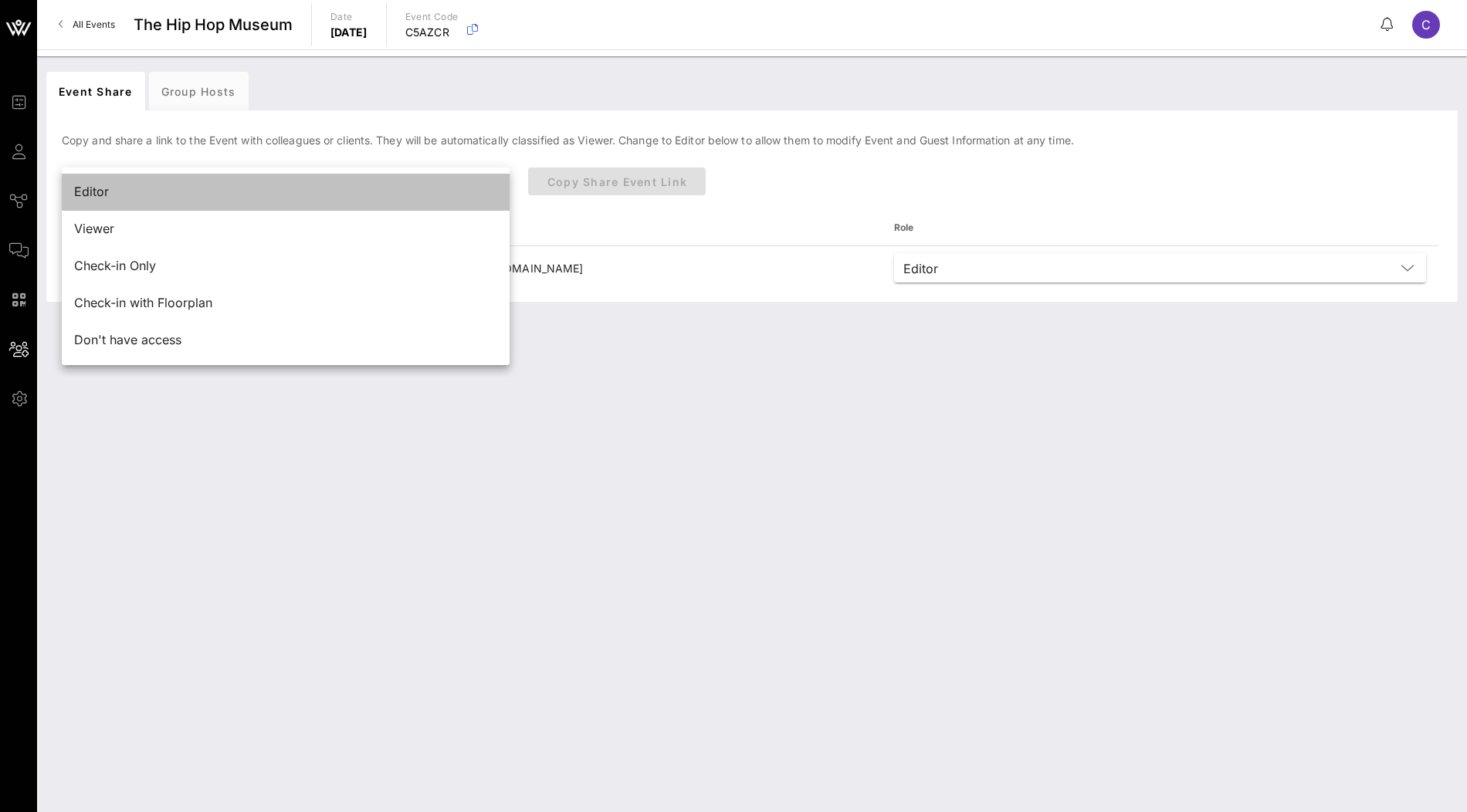
click at [435, 196] on div "Editor" at bounding box center [285, 192] width 423 height 15
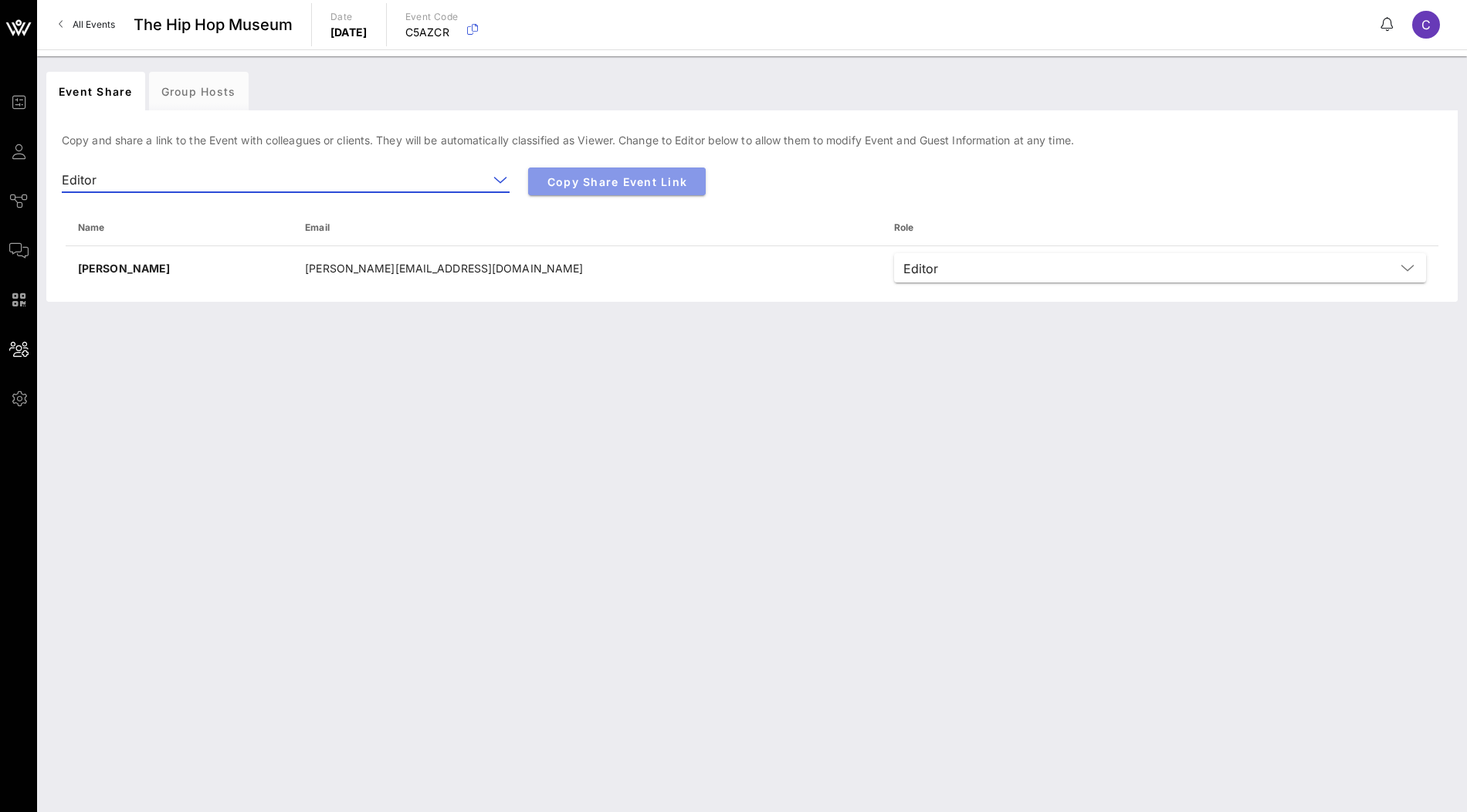
click at [619, 183] on span "Copy Share Event Link" at bounding box center [616, 181] width 153 height 13
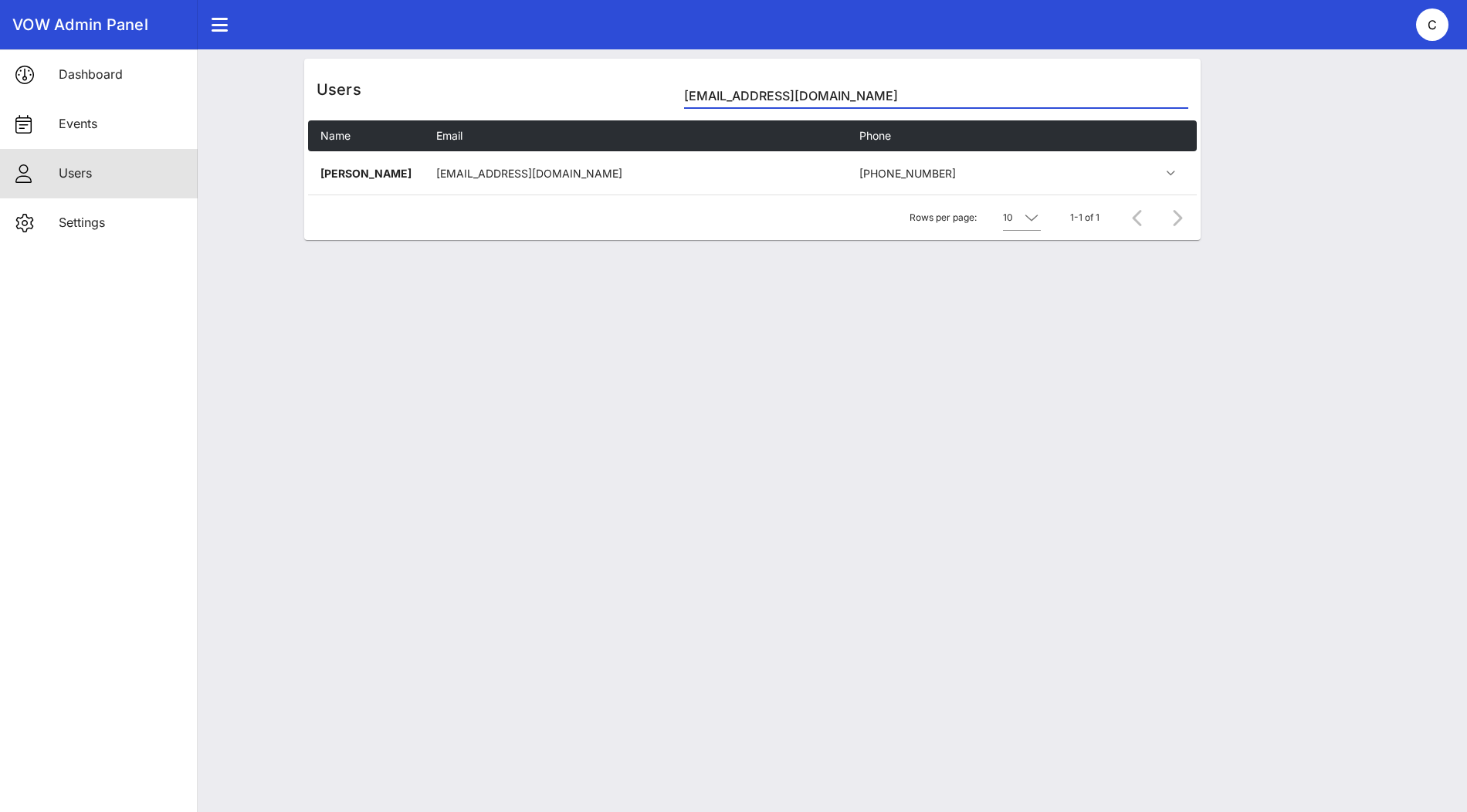
click at [812, 96] on input "[EMAIL_ADDRESS][DOMAIN_NAME]" at bounding box center [936, 96] width 504 height 24
paste input "[EMAIL_ADDRESS][DOMAIN_NAME]"
type input "[EMAIL_ADDRESS][DOMAIN_NAME]"
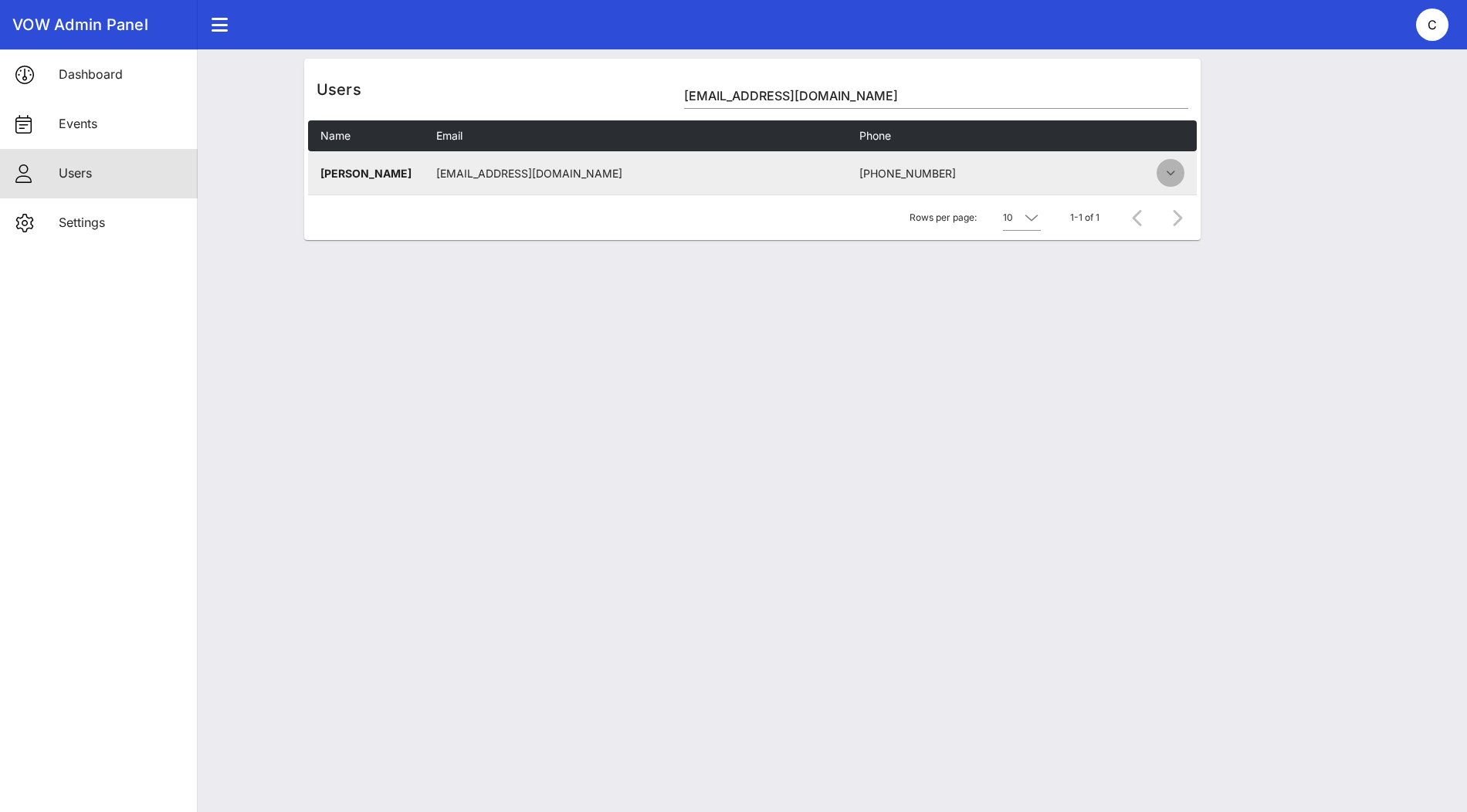
click at [1172, 171] on icon "button" at bounding box center [1170, 173] width 18 height 18
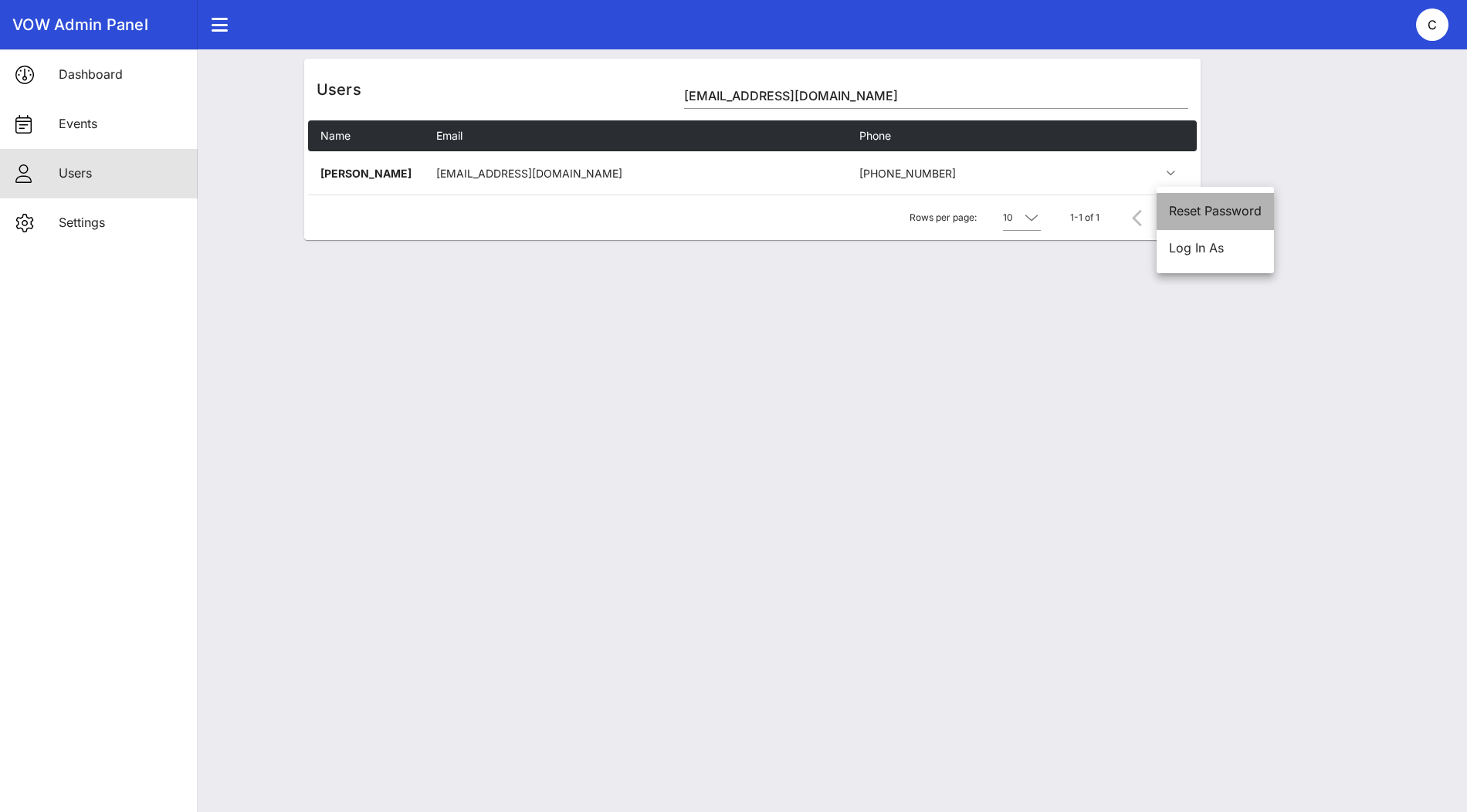
click at [1226, 214] on div "Reset Password" at bounding box center [1215, 211] width 92 height 15
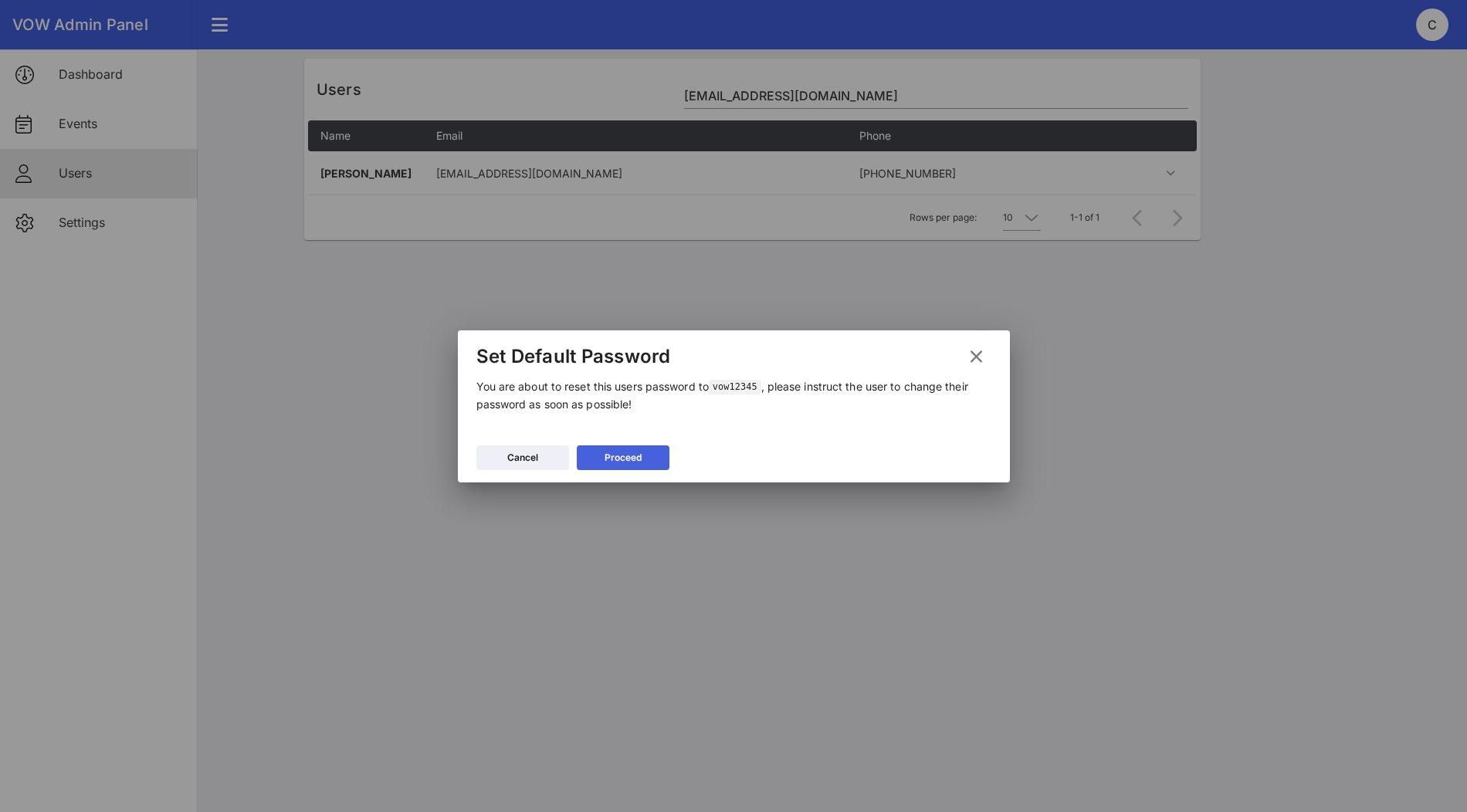
click at [648, 459] on button "Proceed" at bounding box center [623, 457] width 92 height 24
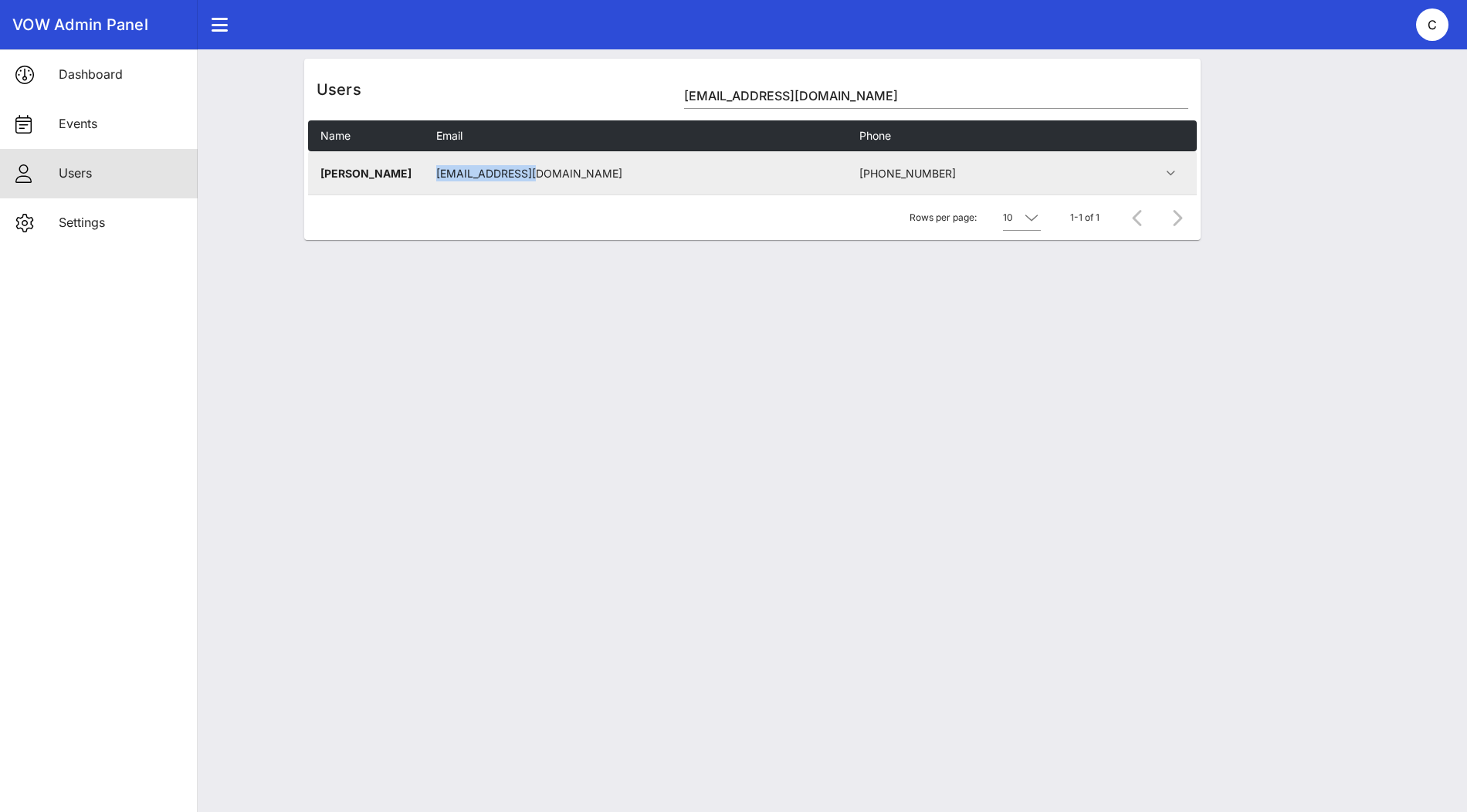
drag, startPoint x: 544, startPoint y: 167, endPoint x: 427, endPoint y: 168, distance: 117.0
click at [427, 168] on td "crystal@thhm.org" at bounding box center [635, 173] width 424 height 44
copy td "crystal@thhm.org"
click at [1173, 172] on icon "button" at bounding box center [1170, 173] width 18 height 18
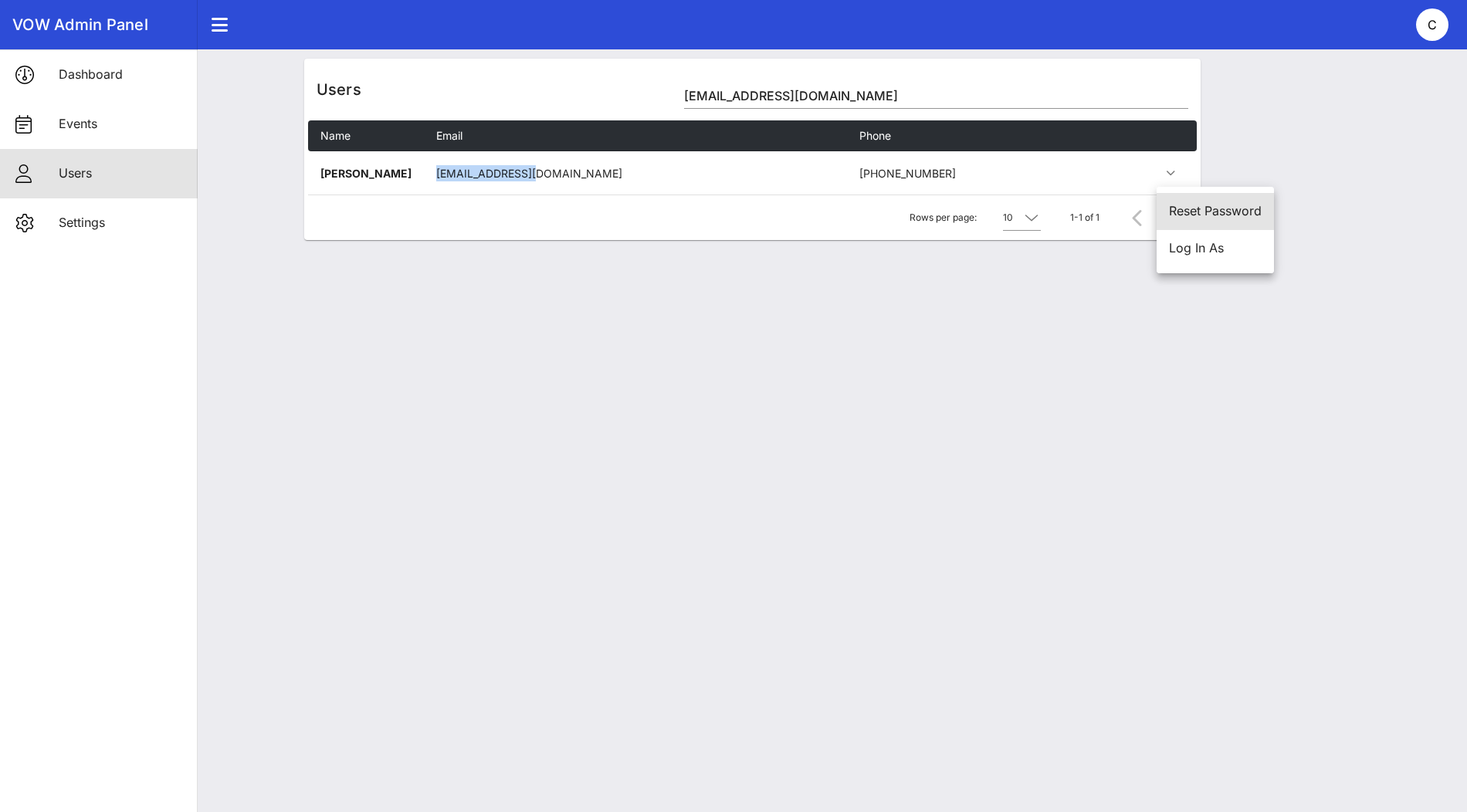
click at [1170, 212] on div "Reset Password" at bounding box center [1215, 211] width 92 height 15
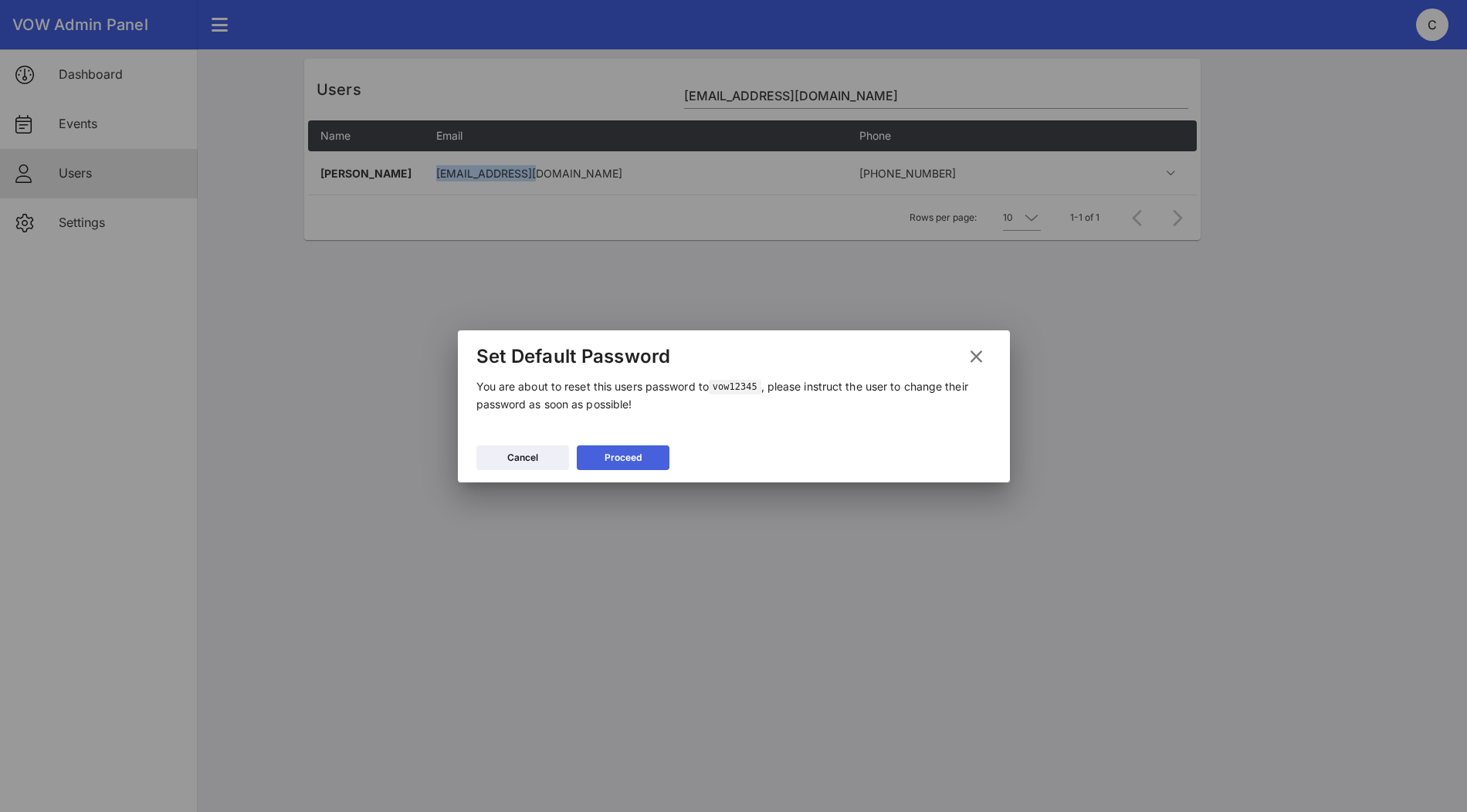
click at [640, 459] on div "Proceed" at bounding box center [623, 457] width 37 height 16
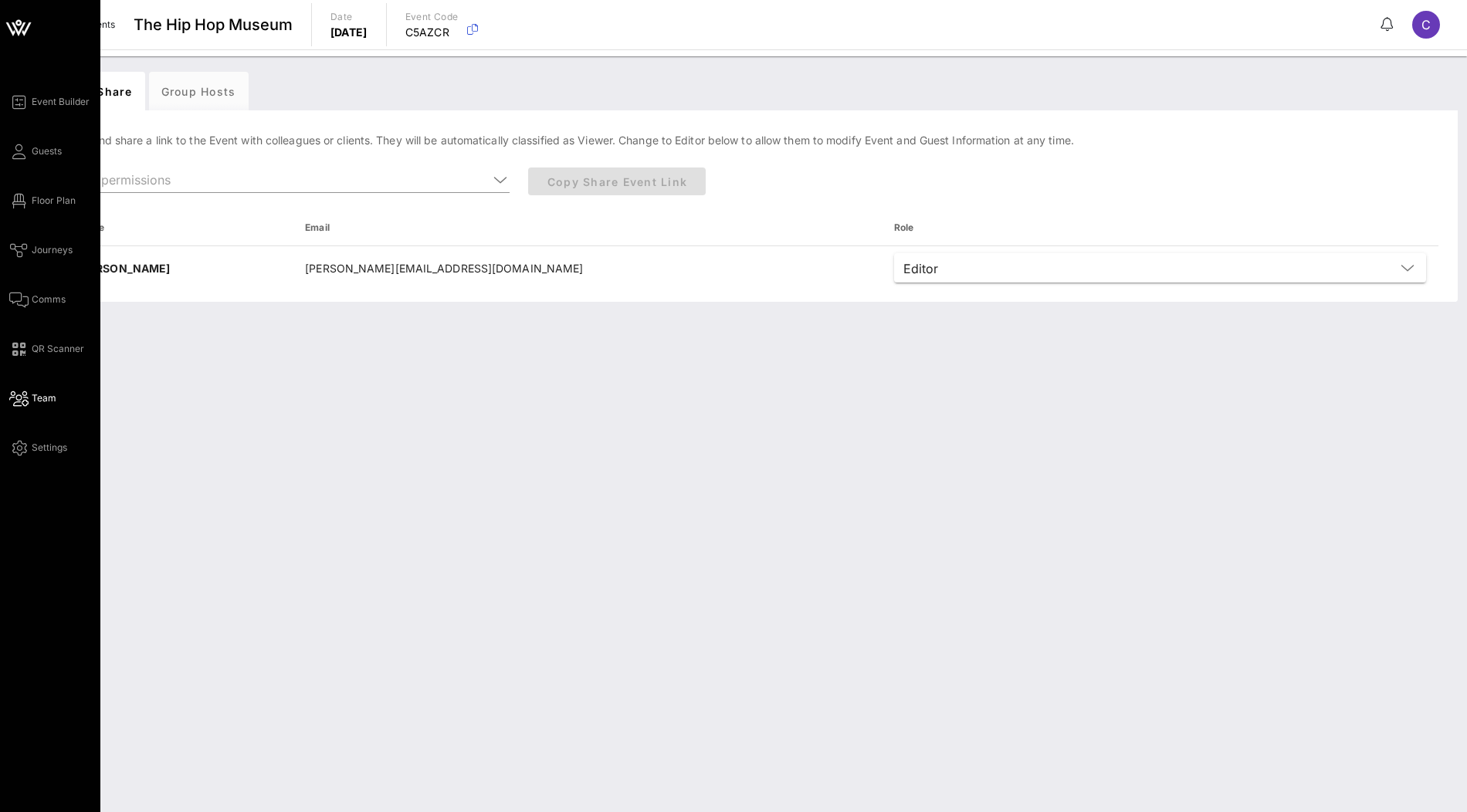
click at [12, 25] on icon at bounding box center [18, 28] width 37 height 37
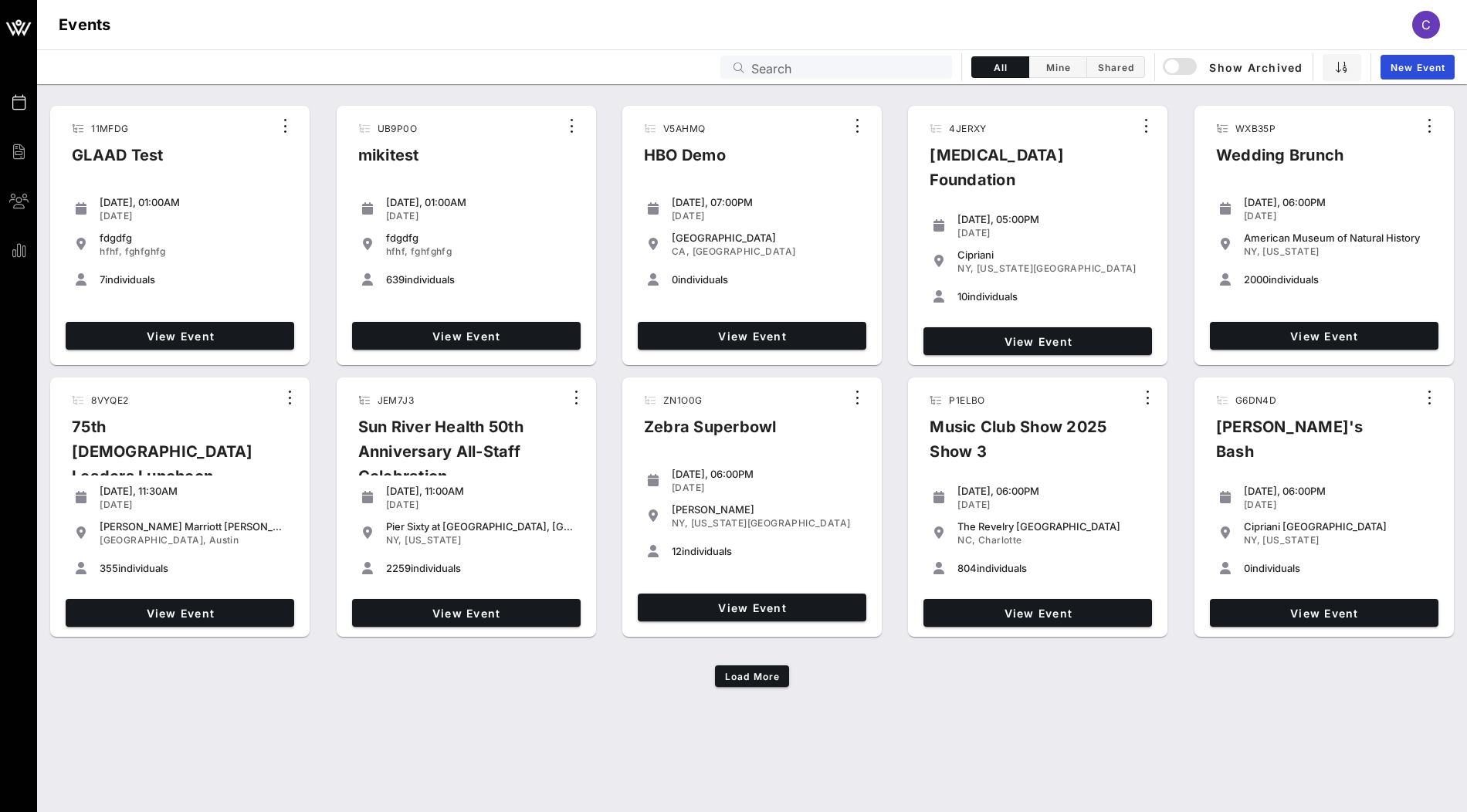
click at [838, 67] on input "Search" at bounding box center [847, 67] width 192 height 20
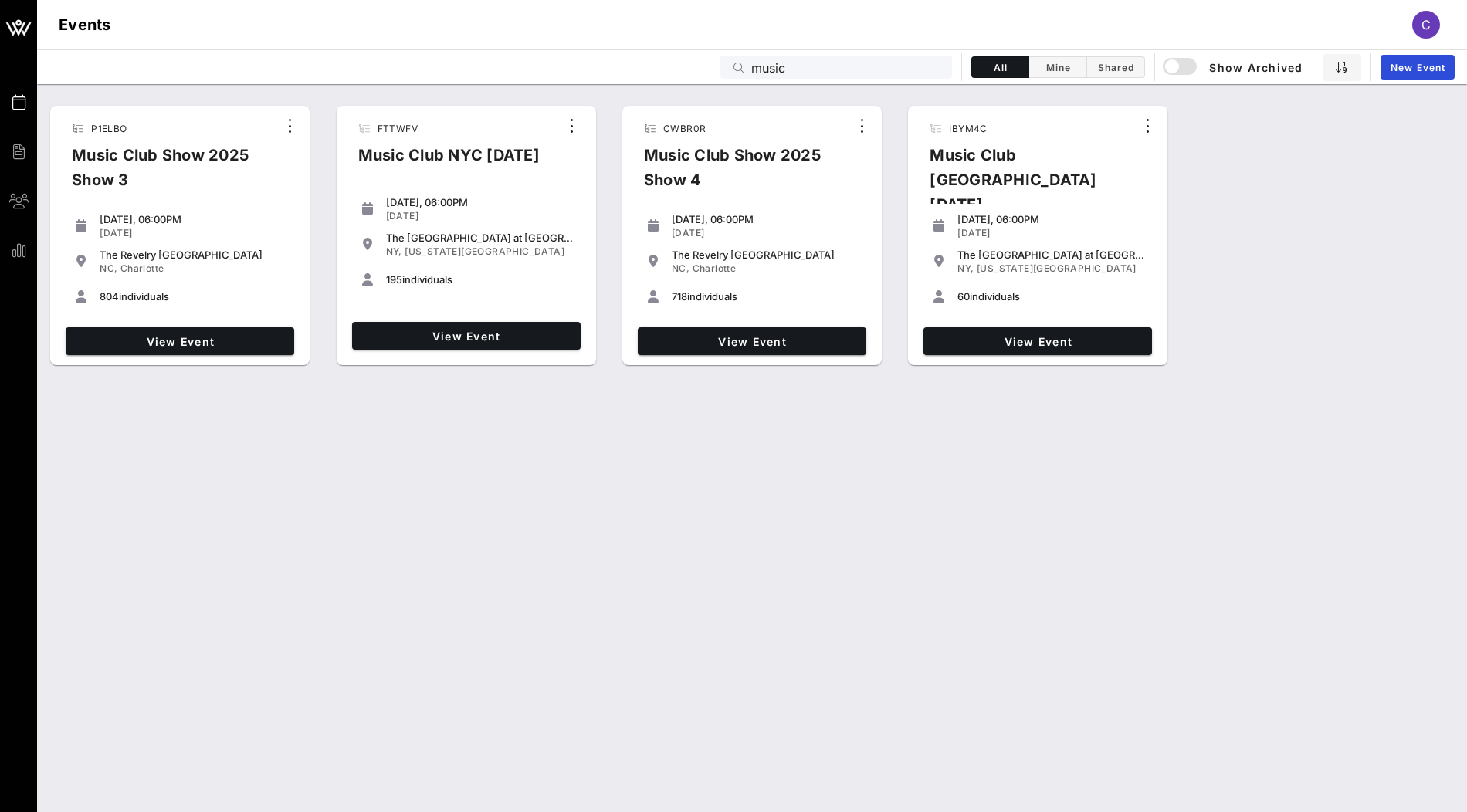
drag, startPoint x: 552, startPoint y: 159, endPoint x: 360, endPoint y: 157, distance: 192.0
click at [359, 157] on div "Music Club NYC [DATE]" at bounding box center [449, 161] width 207 height 37
copy div "Music Club NYC [DATE]"
drag, startPoint x: 456, startPoint y: 211, endPoint x: 385, endPoint y: 214, distance: 71.1
click at [386, 214] on div "[DATE]" at bounding box center [480, 216] width 188 height 12
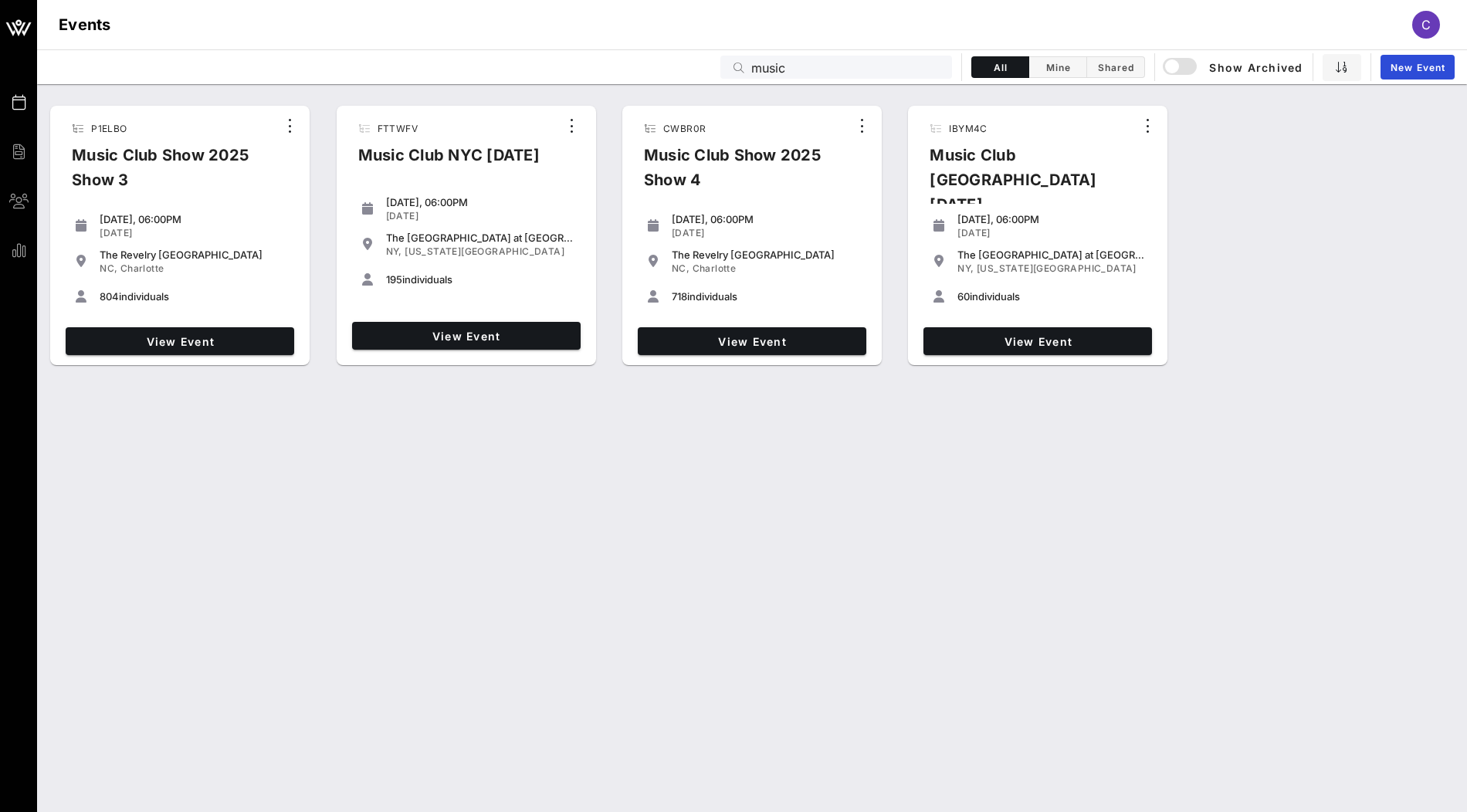
copy div "[DATE]"
click at [394, 129] on span "FTTWFV" at bounding box center [397, 128] width 40 height 11
copy span "FTTWFV"
drag, startPoint x: 730, startPoint y: 177, endPoint x: 638, endPoint y: 162, distance: 93.2
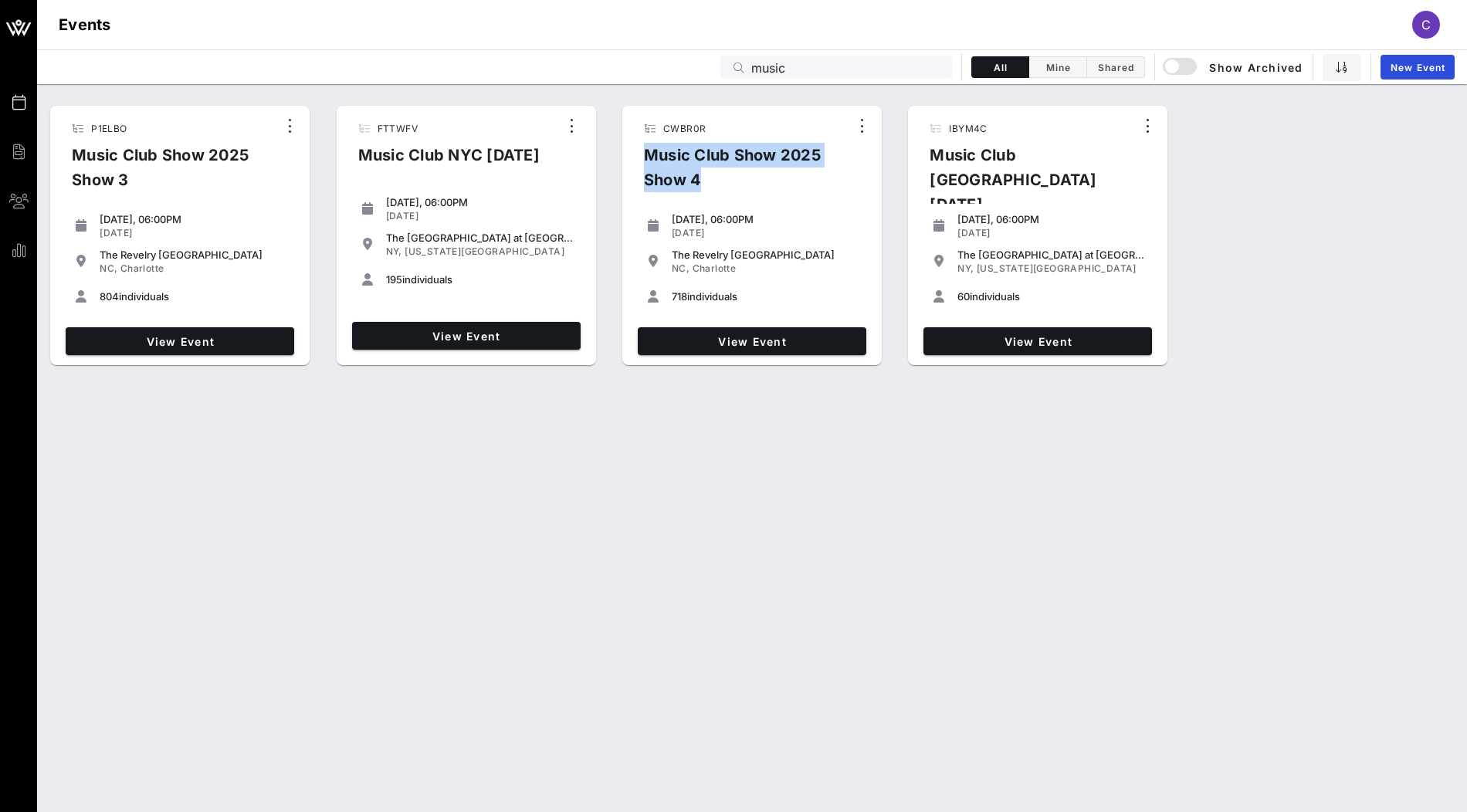
click at [638, 162] on div "Music Club Show 2025 Show 4" at bounding box center [741, 173] width 218 height 62
copy div "Music Club Show 2025 Show 4"
drag, startPoint x: 741, startPoint y: 232, endPoint x: 673, endPoint y: 233, distance: 68.0
click at [673, 233] on div "Nov 07, 2025" at bounding box center [766, 233] width 188 height 12
copy div "Nov 07, 2025"
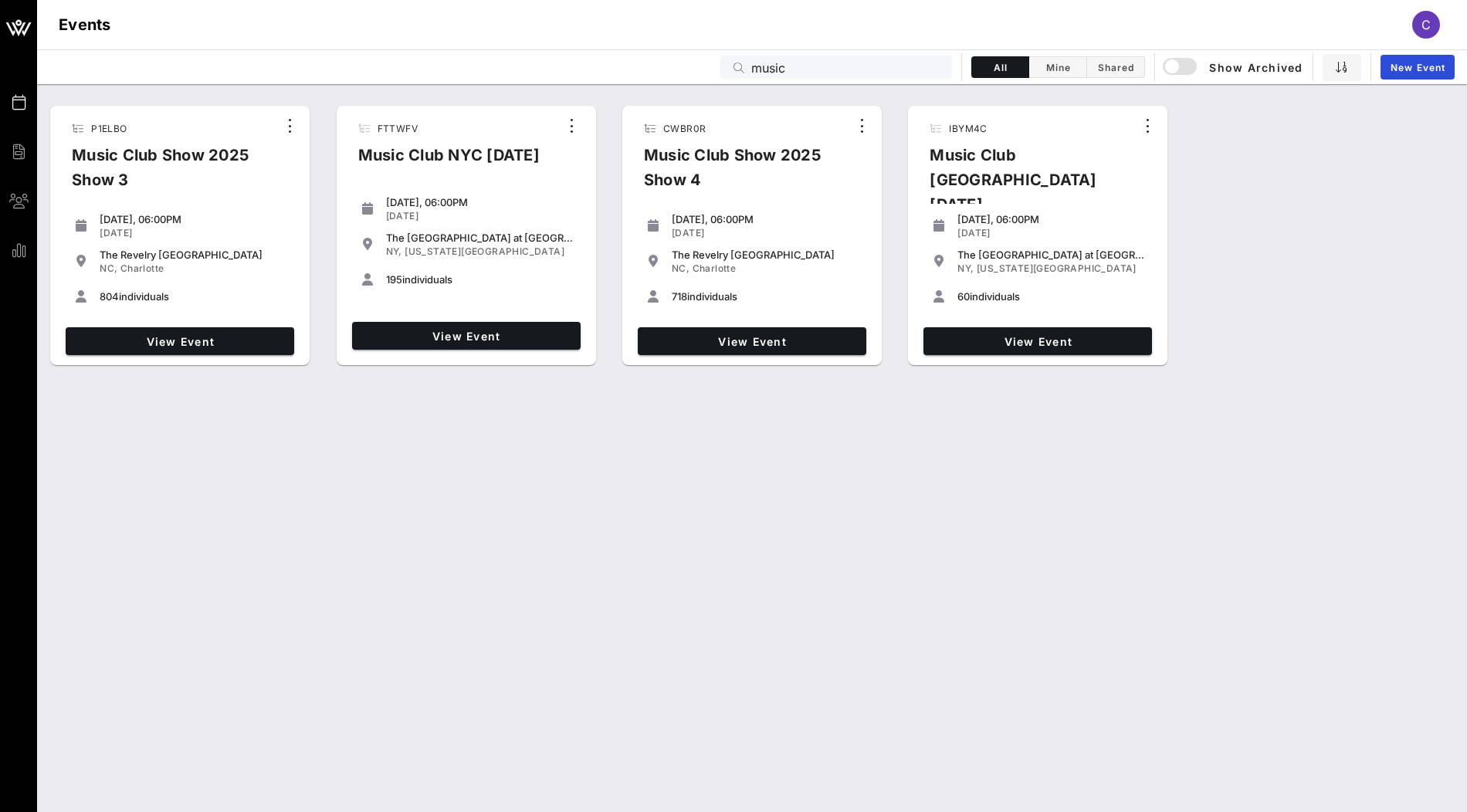
click at [693, 133] on div "CWBR0R Music Club Show 2025 Show 4" at bounding box center [741, 159] width 218 height 90
copy span "CWBR0R"
drag, startPoint x: 1127, startPoint y: 159, endPoint x: 929, endPoint y: 155, distance: 198.0
click at [929, 155] on div "Music Club [GEOGRAPHIC_DATA] [DATE]" at bounding box center [1026, 186] width 218 height 86
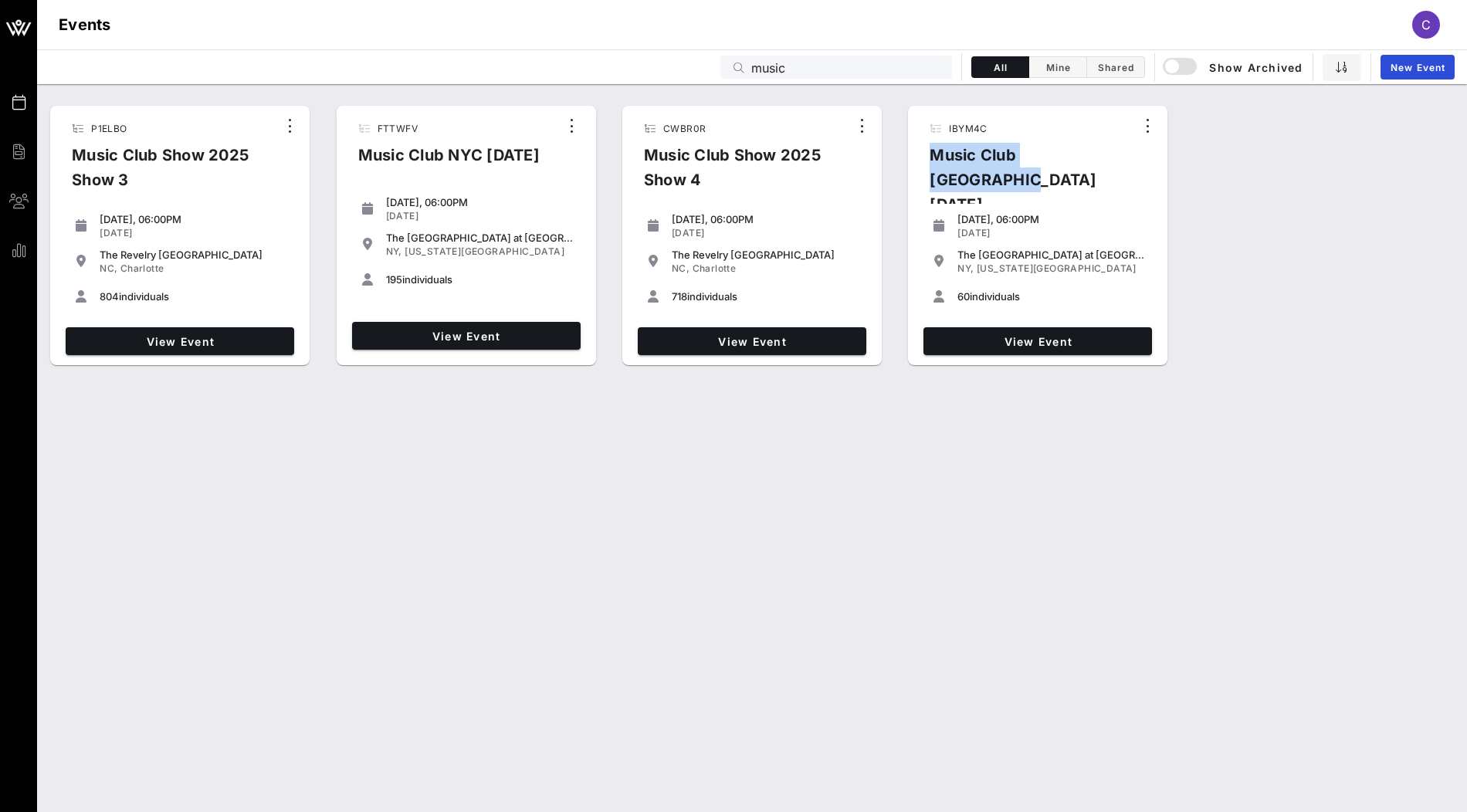
copy div "Music Club [GEOGRAPHIC_DATA] [DATE]"
click at [977, 126] on span "IBYM4C" at bounding box center [968, 128] width 37 height 11
copy span "IBYM4C"
drag, startPoint x: 1039, startPoint y: 213, endPoint x: 960, endPoint y: 214, distance: 79.0
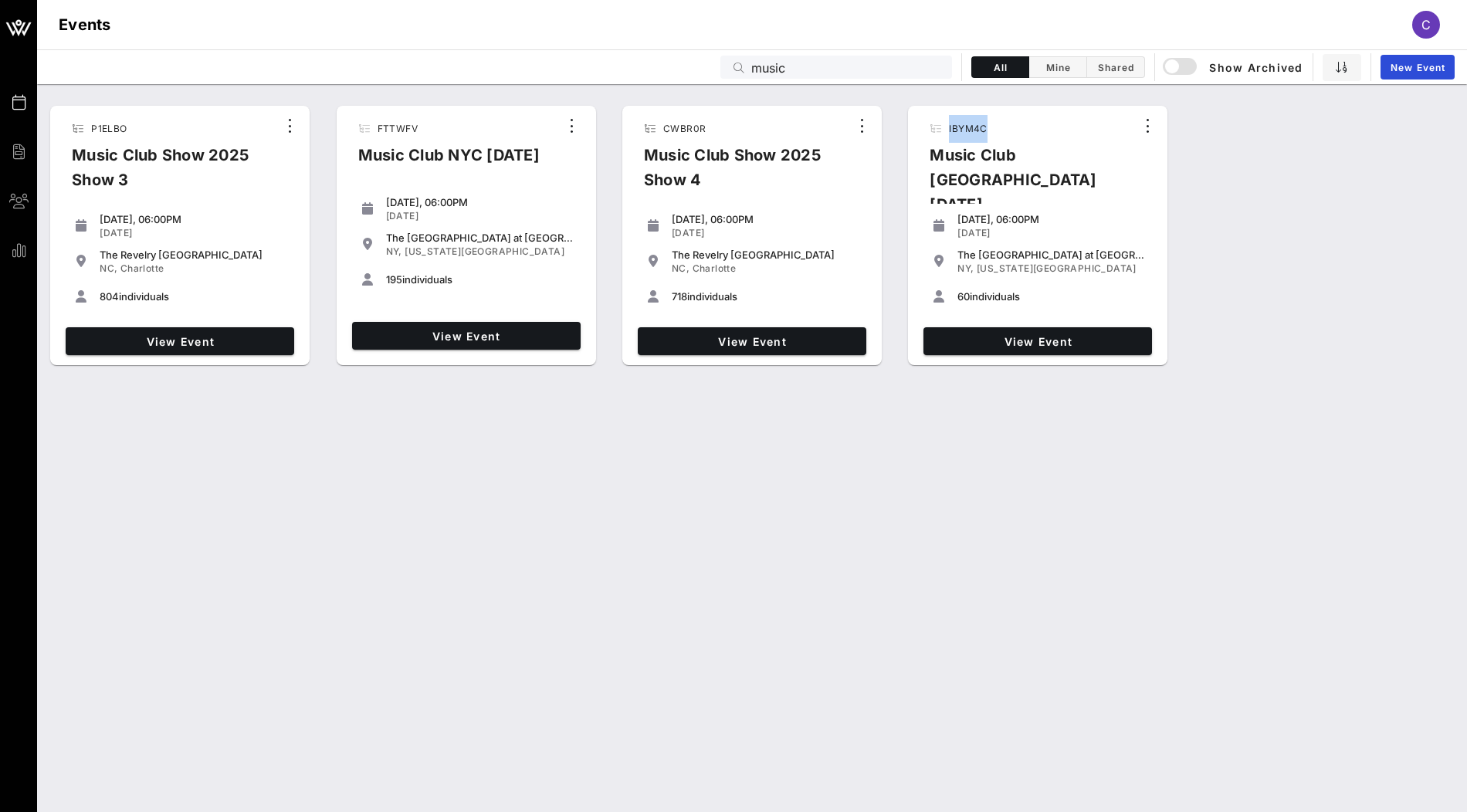
click at [960, 227] on div "[DATE]" at bounding box center [1051, 233] width 188 height 12
copy div "[DATE]"
click at [795, 68] on input "music" at bounding box center [847, 67] width 192 height 20
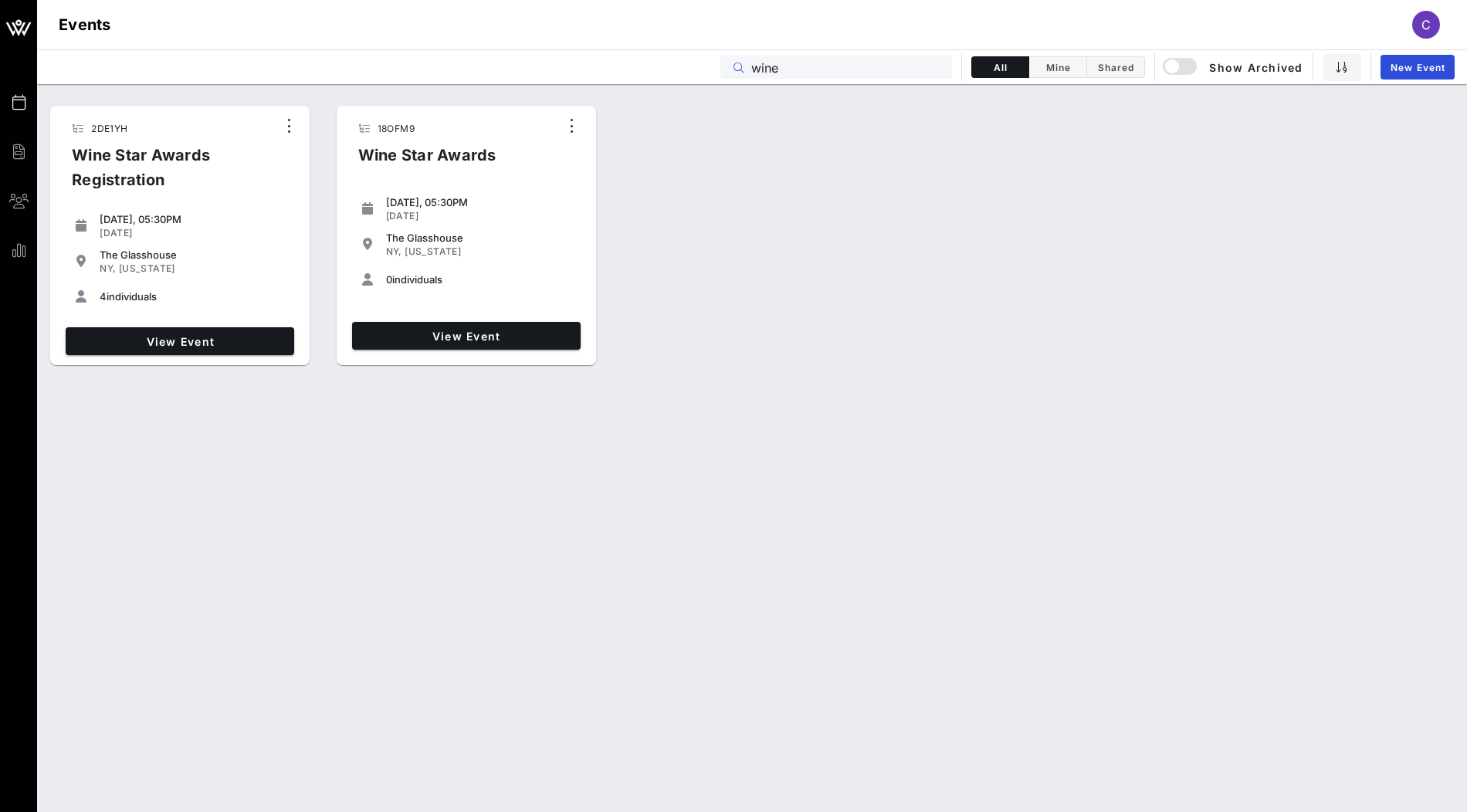
click at [409, 133] on span "18OFM9" at bounding box center [396, 128] width 37 height 11
copy span "18OFM9"
drag, startPoint x: 473, startPoint y: 213, endPoint x: 382, endPoint y: 217, distance: 91.1
click at [382, 217] on div "Monday, 05:30PM Jan 26, 2026" at bounding box center [466, 208] width 216 height 32
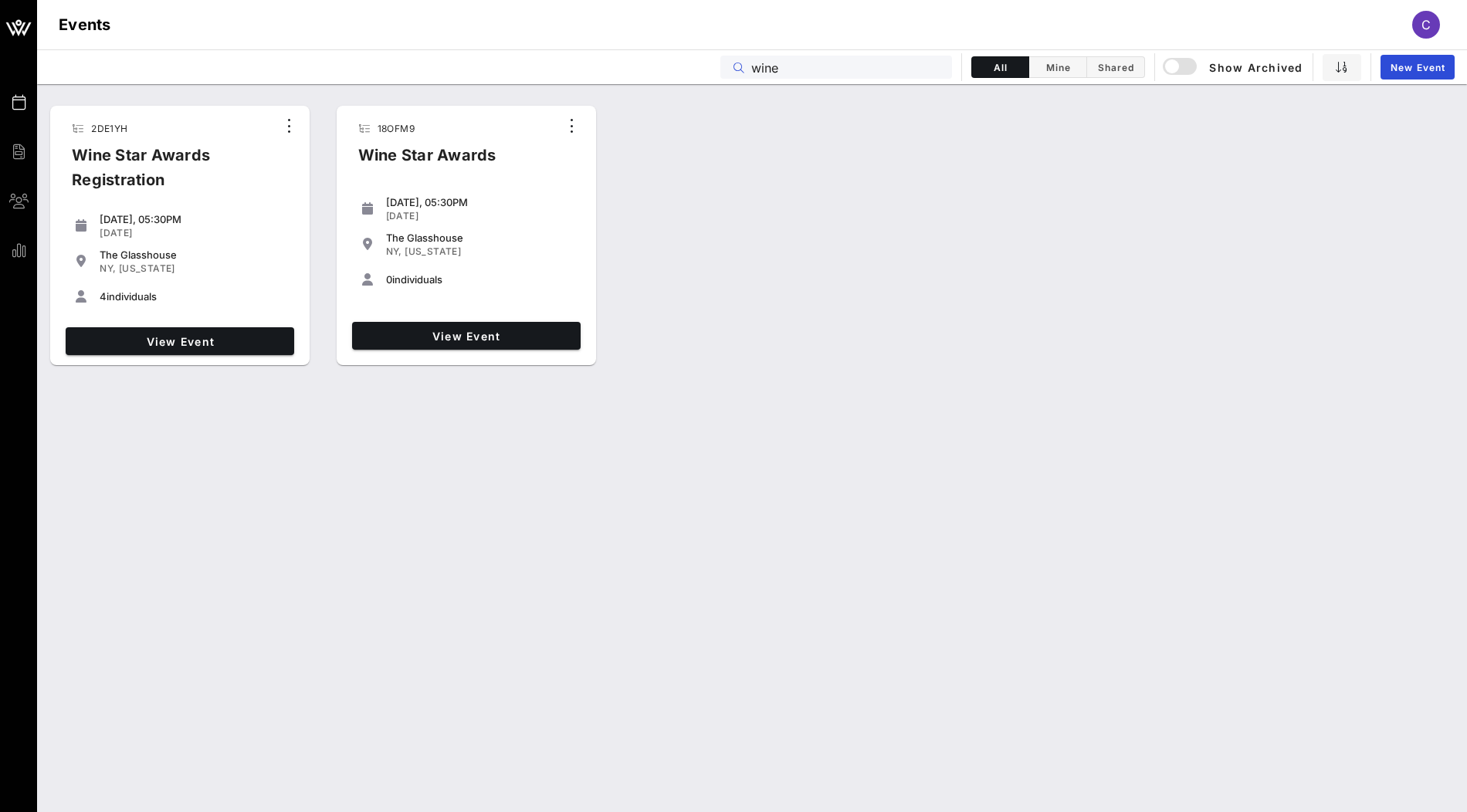
drag, startPoint x: 798, startPoint y: 65, endPoint x: 582, endPoint y: 65, distance: 216.0
click at [582, 65] on div "Events wine All Mine Shared Show Archived New Event" at bounding box center [752, 67] width 1430 height 35
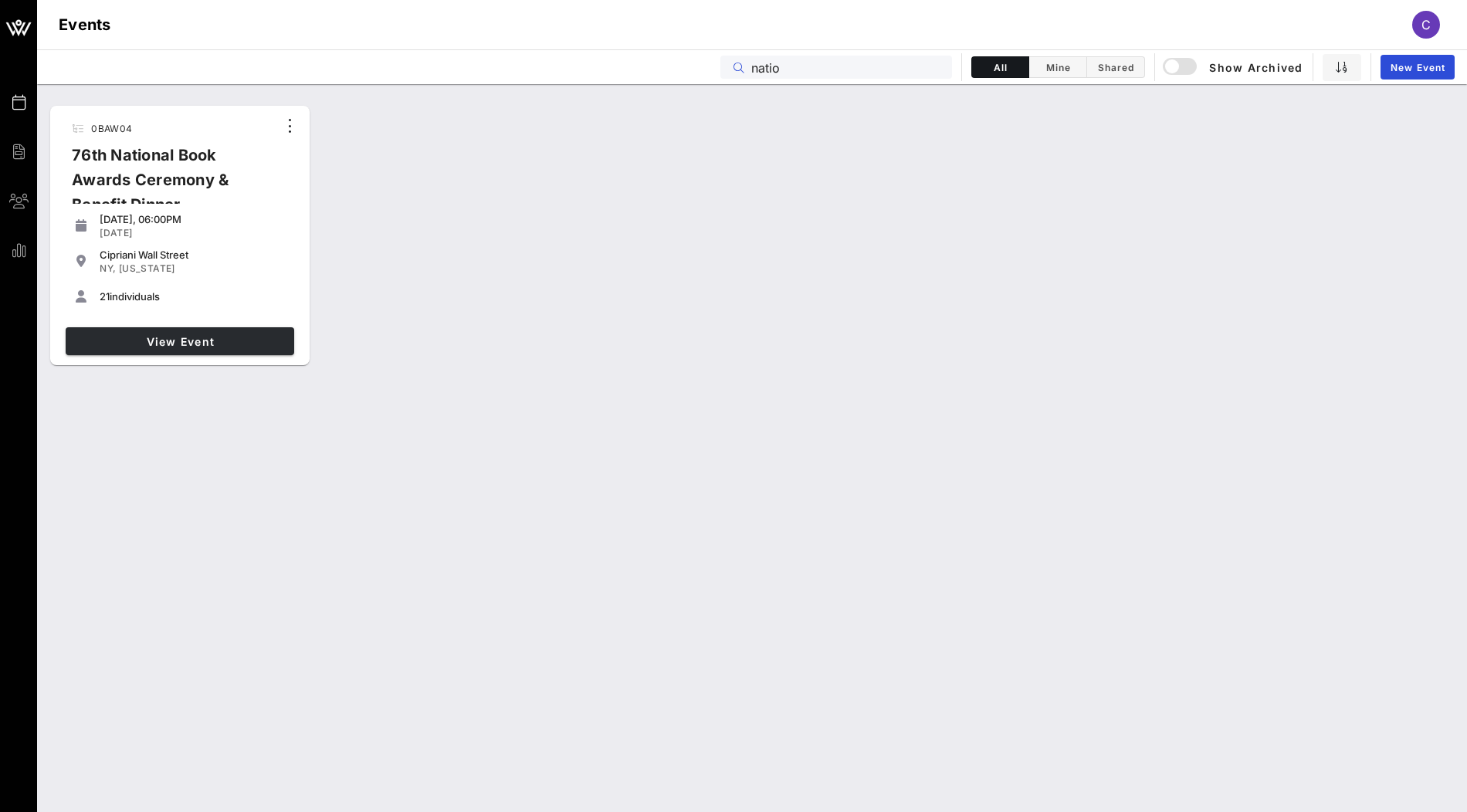
type input "natio"
click at [147, 331] on link "View Event" at bounding box center [180, 342] width 228 height 28
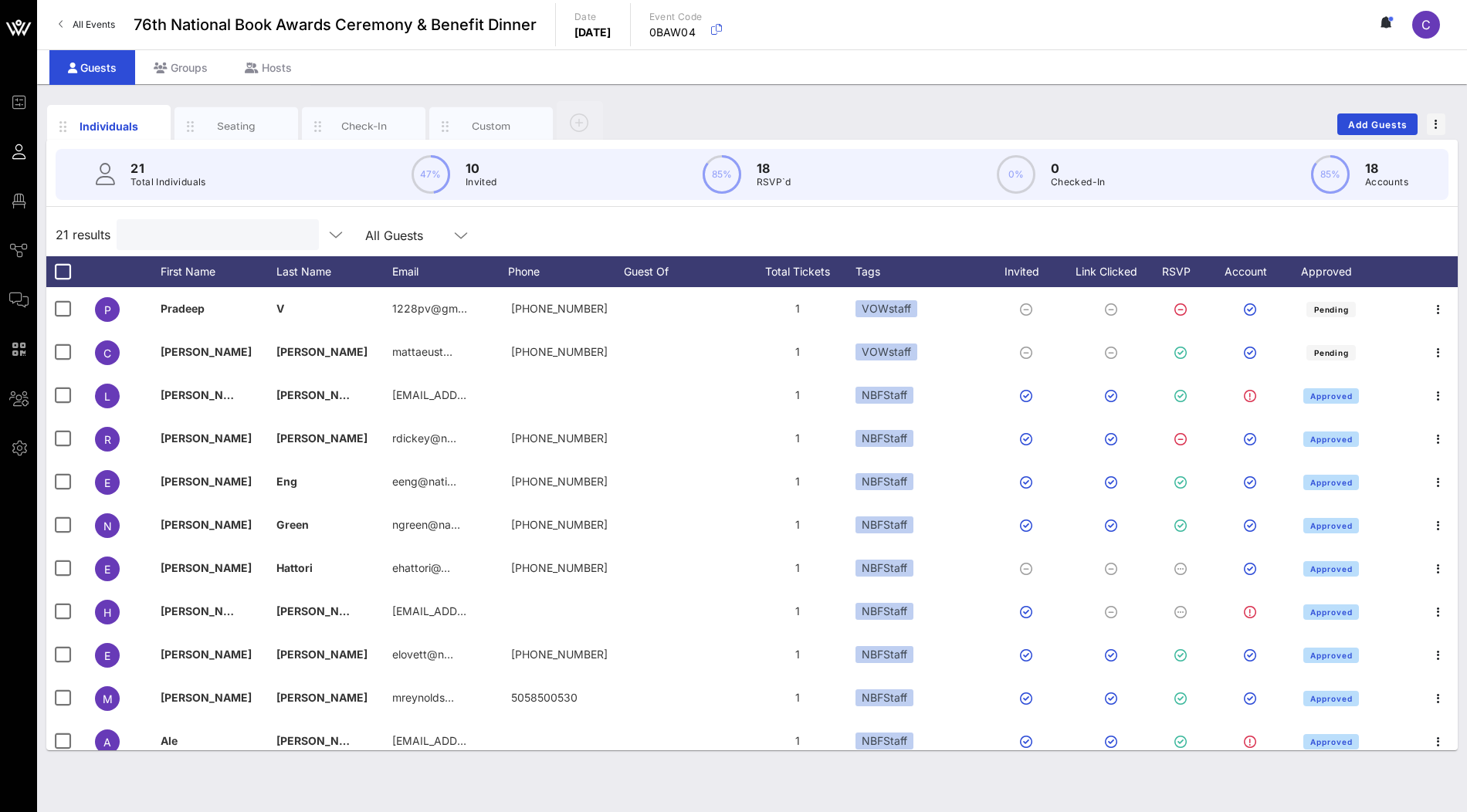
click at [255, 242] on input "text" at bounding box center [215, 234] width 180 height 20
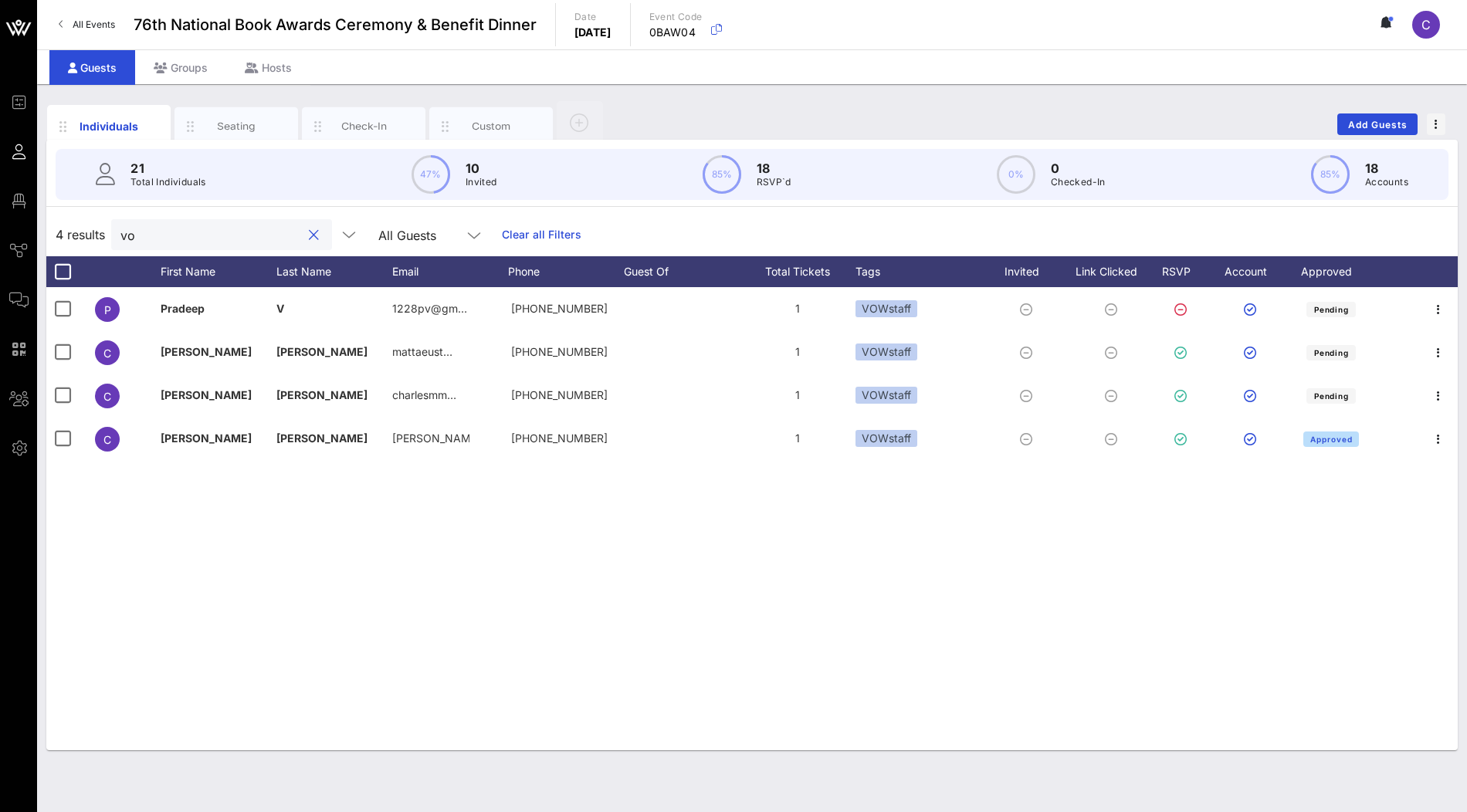
type input "vow"
click at [304, 231] on div at bounding box center [313, 235] width 18 height 18
click at [309, 234] on button "clear icon" at bounding box center [314, 235] width 10 height 16
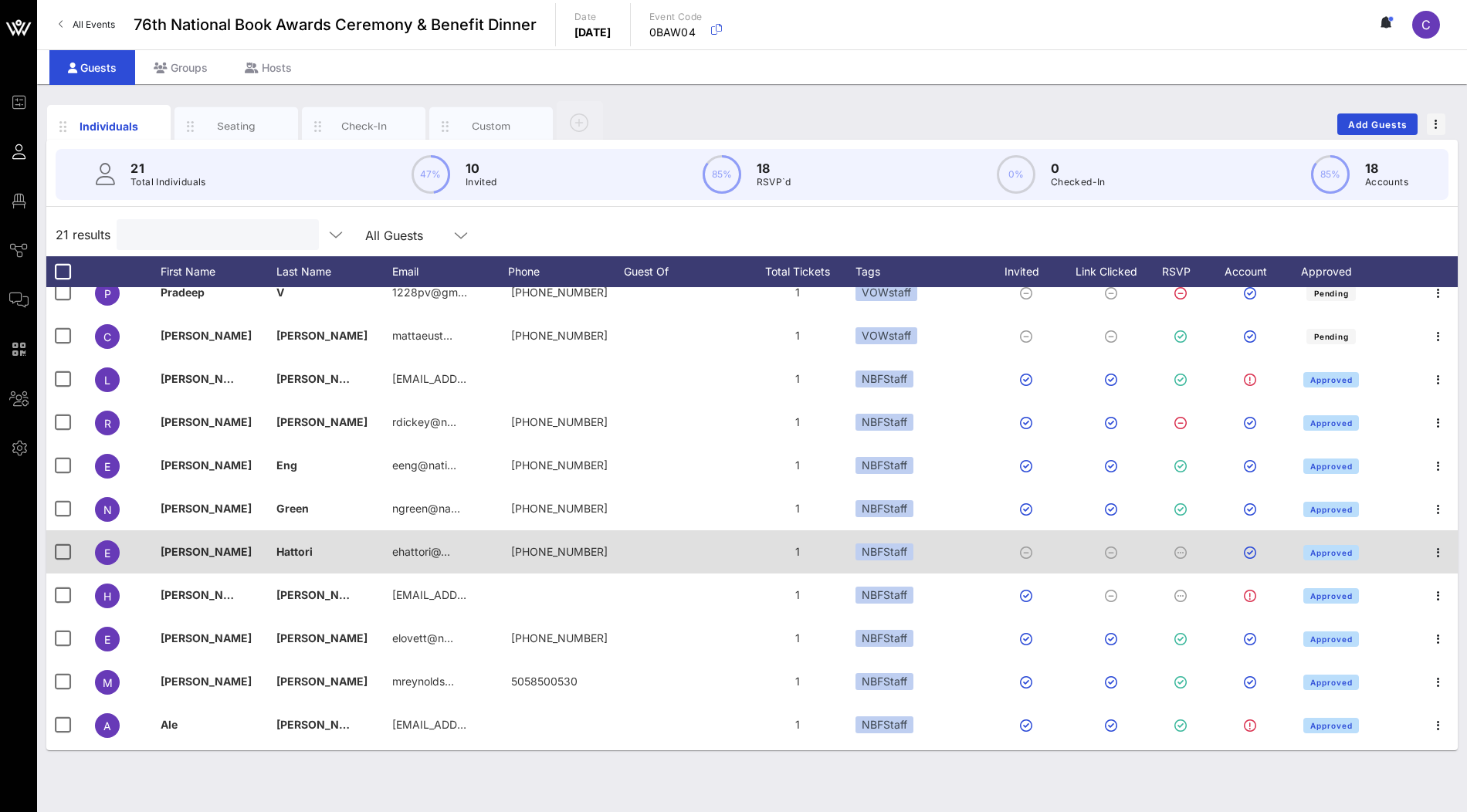
scroll to position [17, 0]
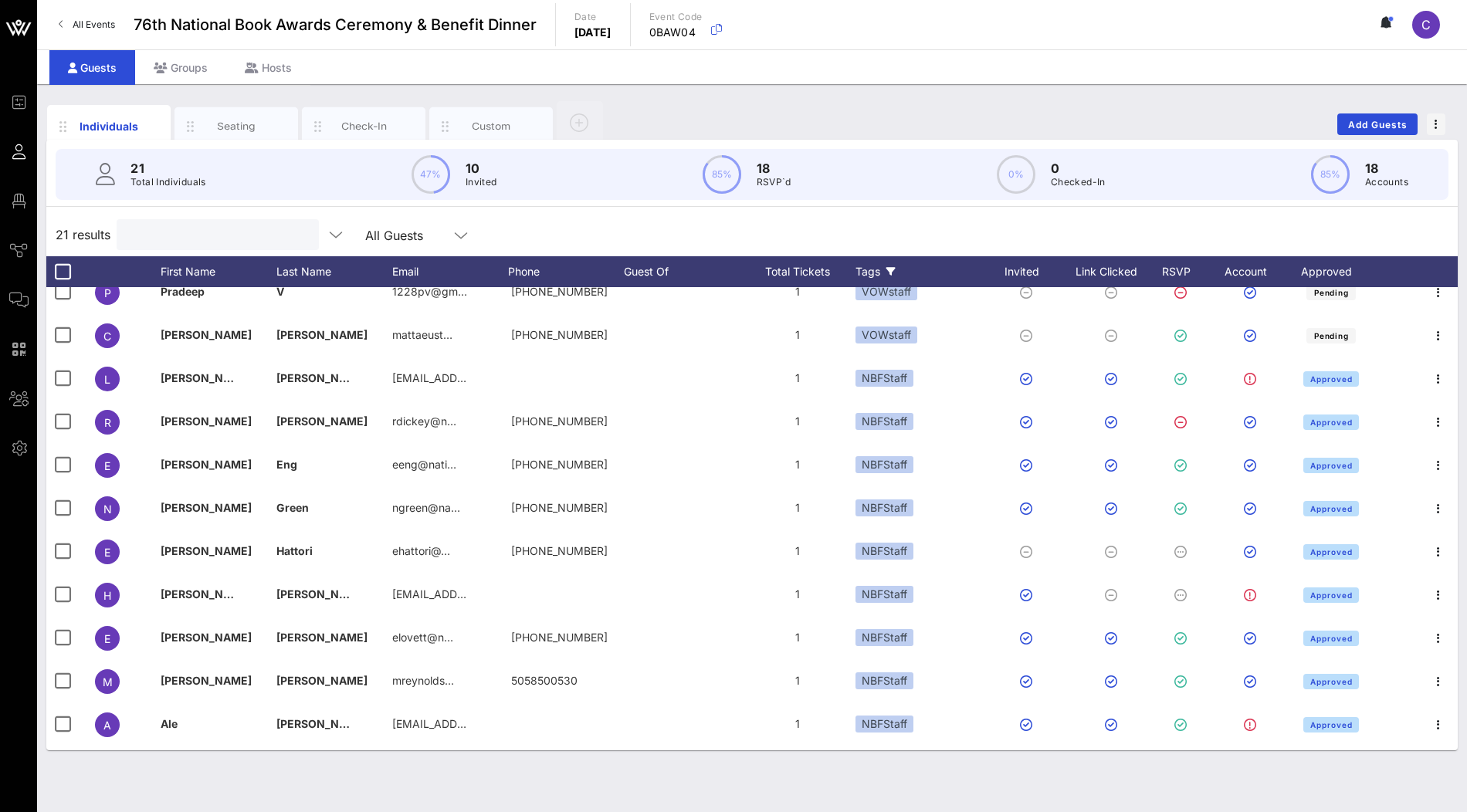
click at [892, 272] on icon at bounding box center [891, 271] width 10 height 10
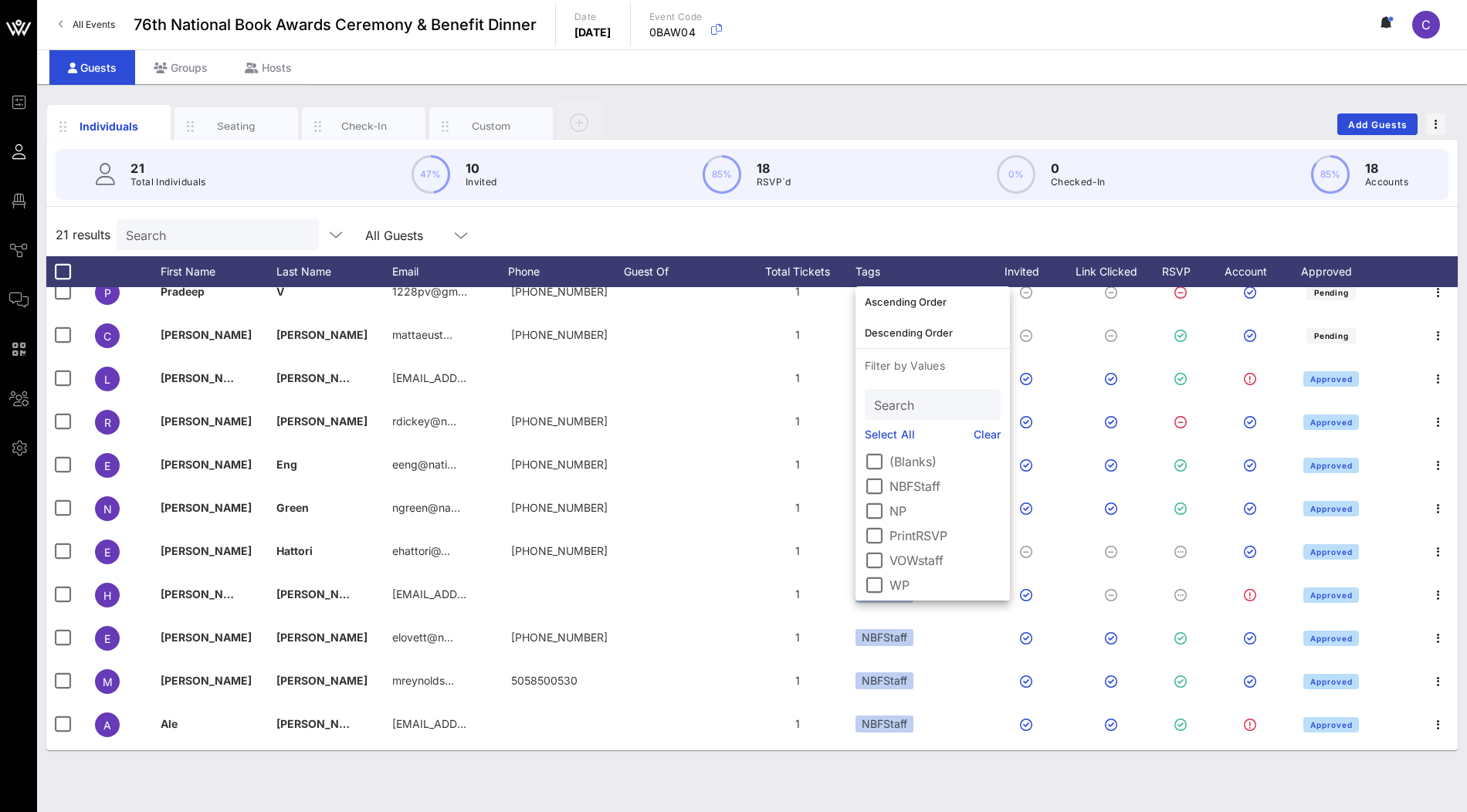
click at [892, 455] on label "(Blanks)" at bounding box center [945, 462] width 112 height 16
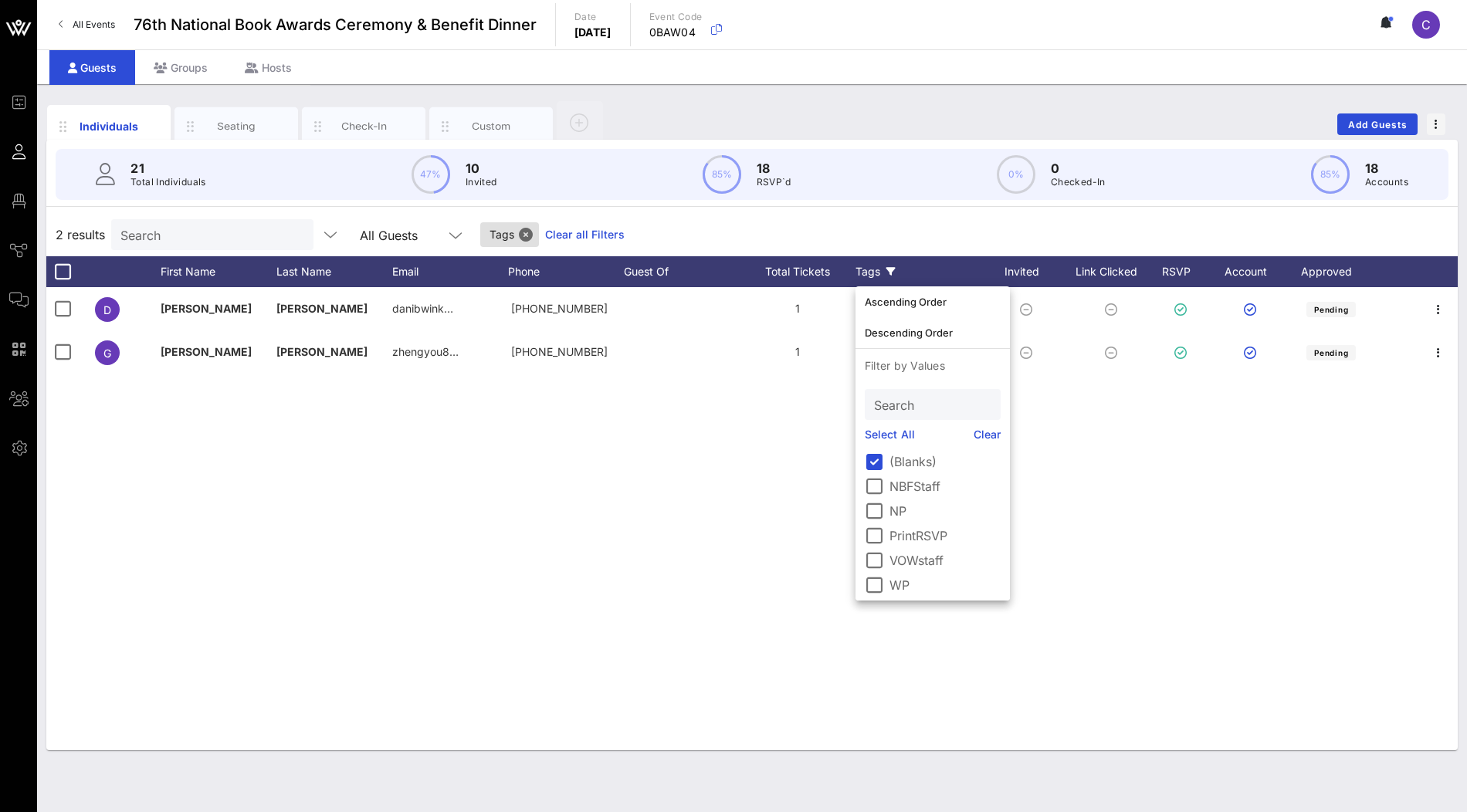
click at [706, 470] on div "D Dani Winkler danibwink… +13107012990 1 None Pending G Glenn Mott zhengyou8… +…" at bounding box center [751, 518] width 1411 height 463
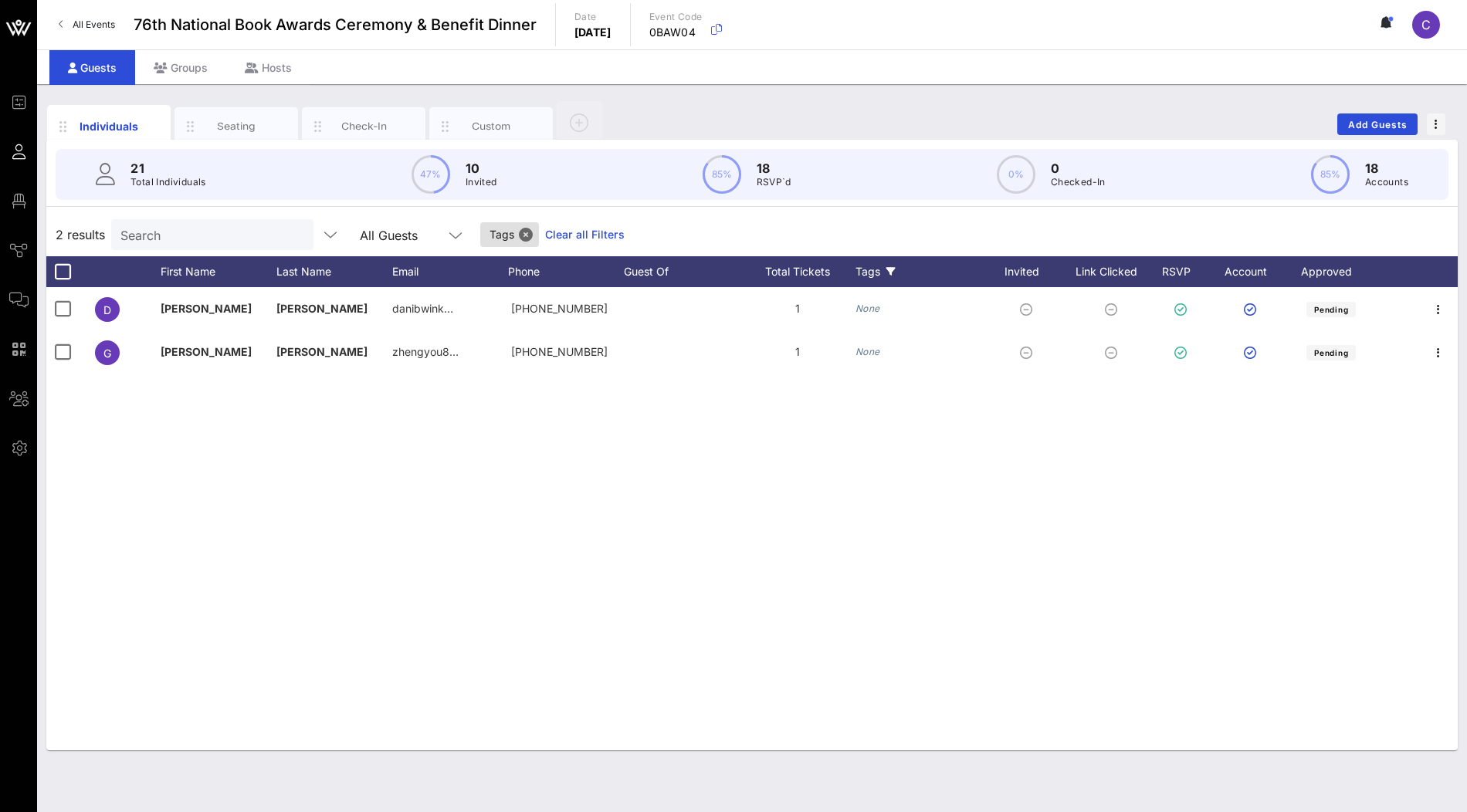
click at [895, 270] on icon at bounding box center [891, 271] width 10 height 10
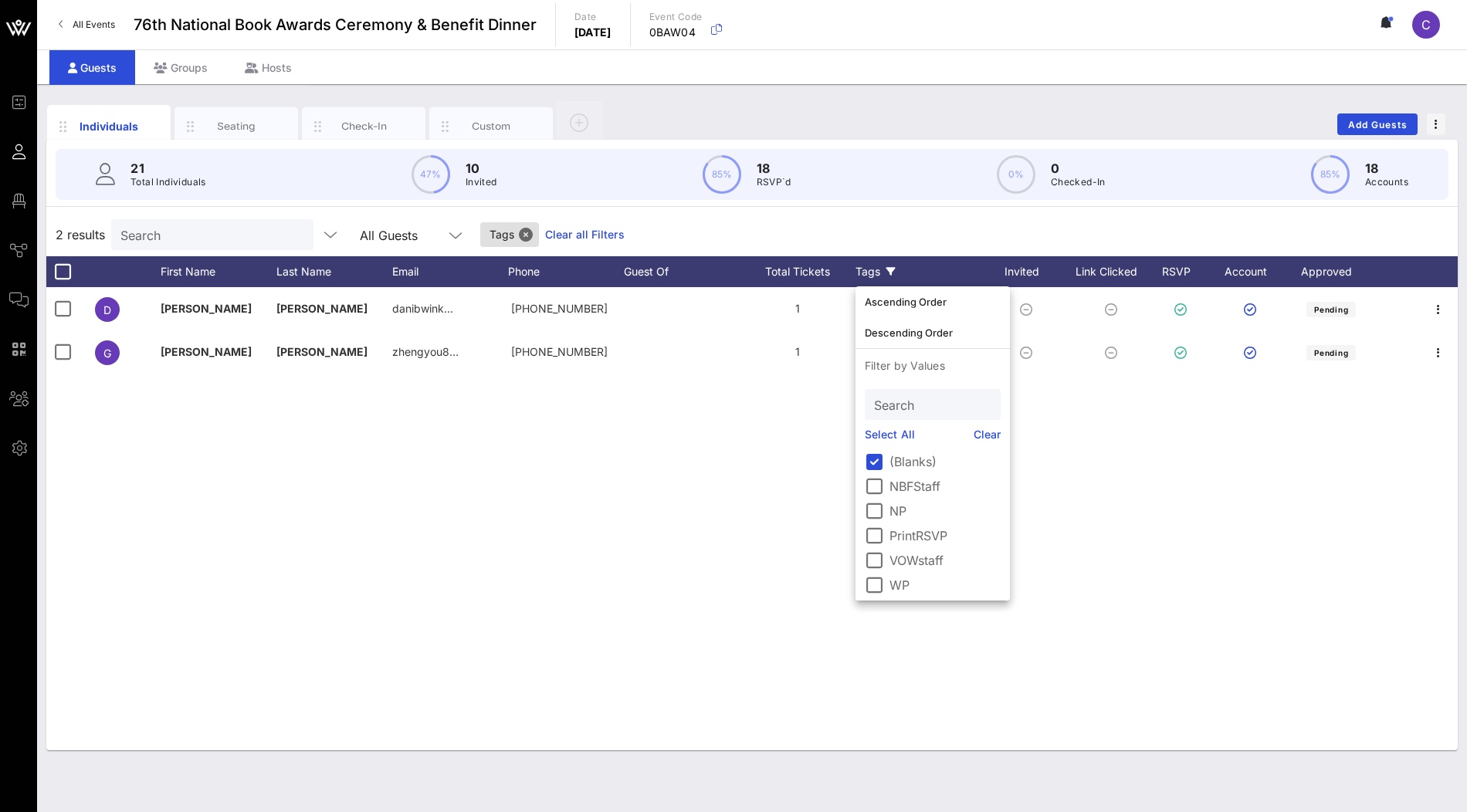
click at [983, 429] on link "Clear" at bounding box center [988, 434] width 28 height 17
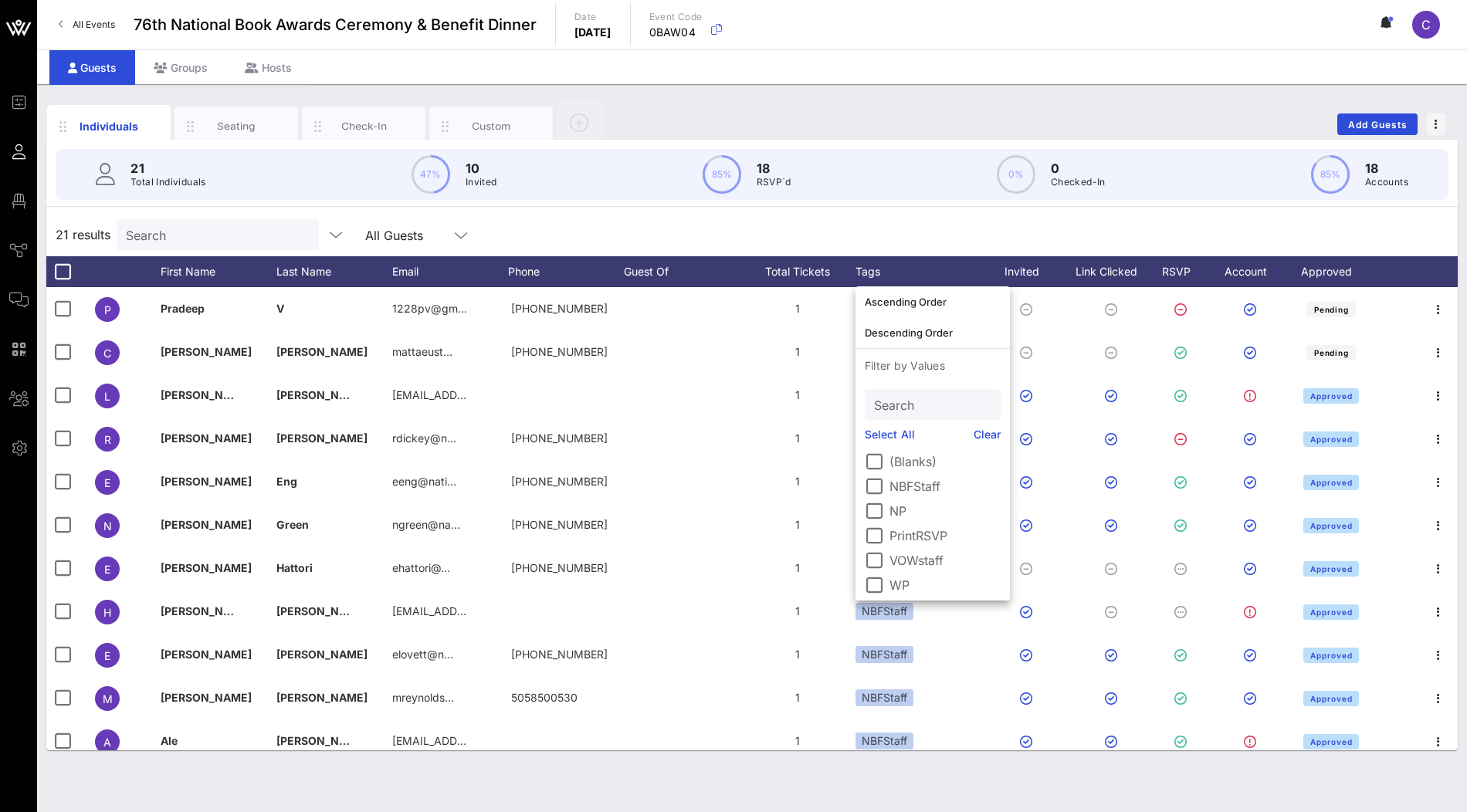
click at [821, 218] on div "21 results Search All Guests" at bounding box center [751, 234] width 1411 height 44
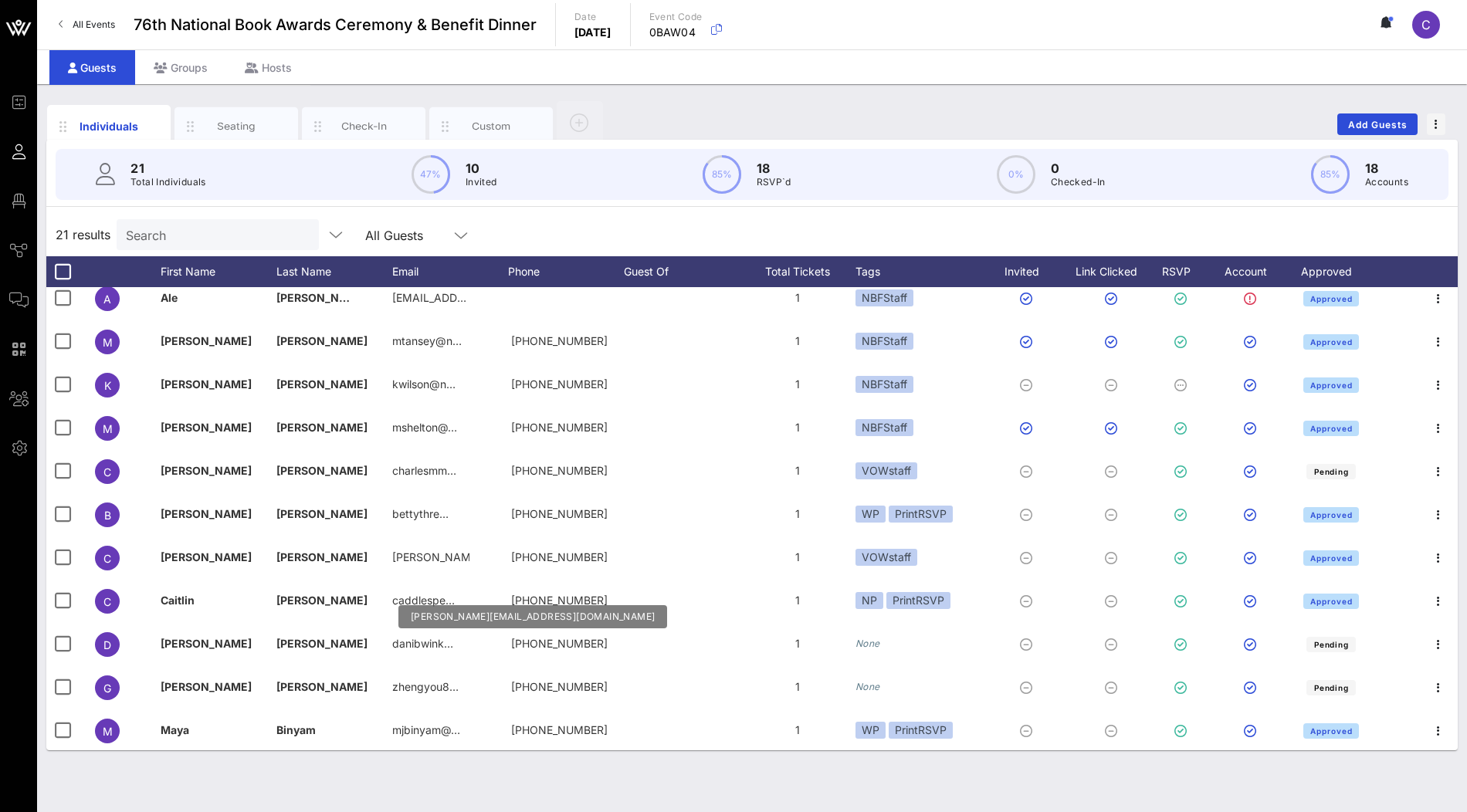
scroll to position [444, 0]
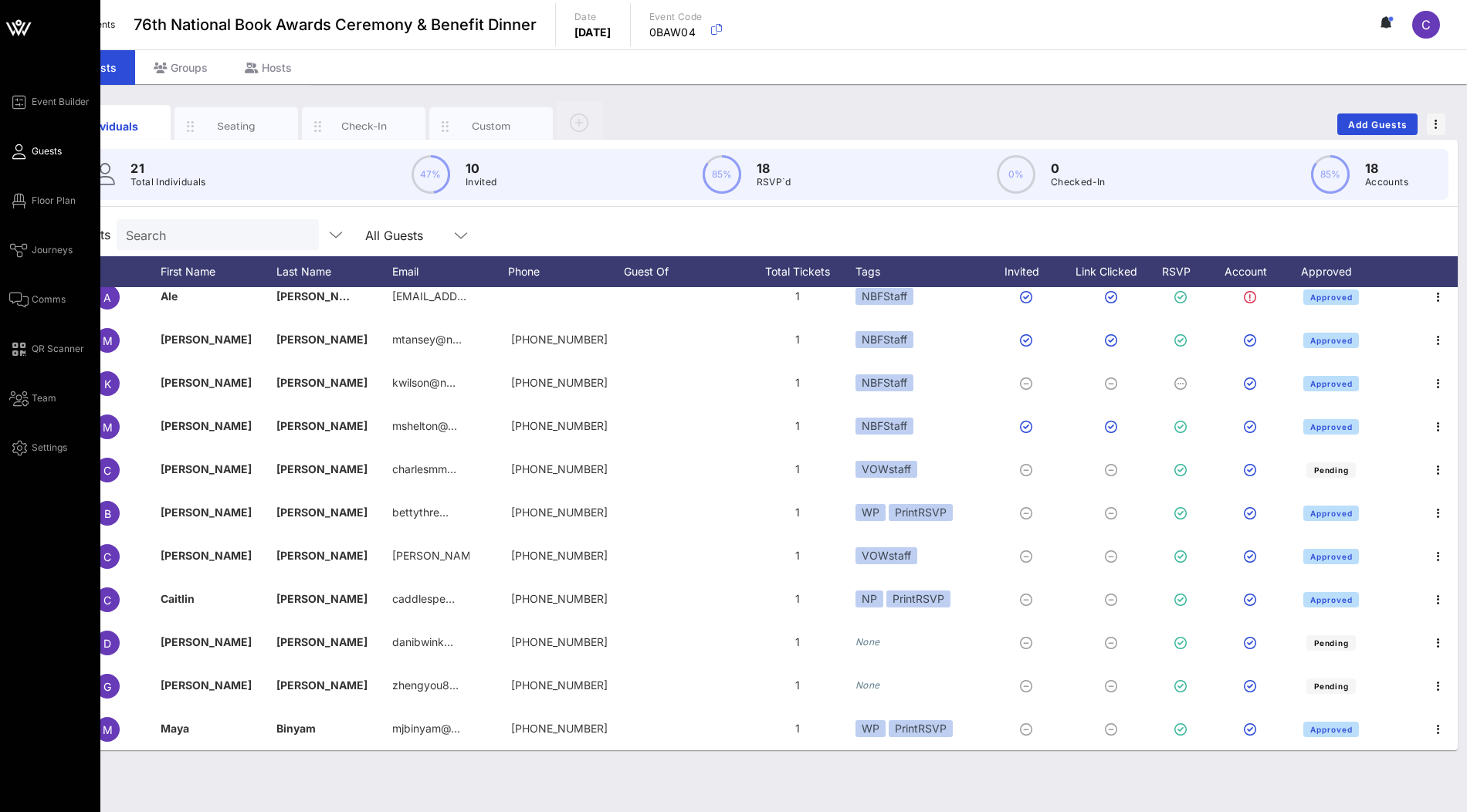
click at [31, 27] on icon at bounding box center [18, 28] width 37 height 37
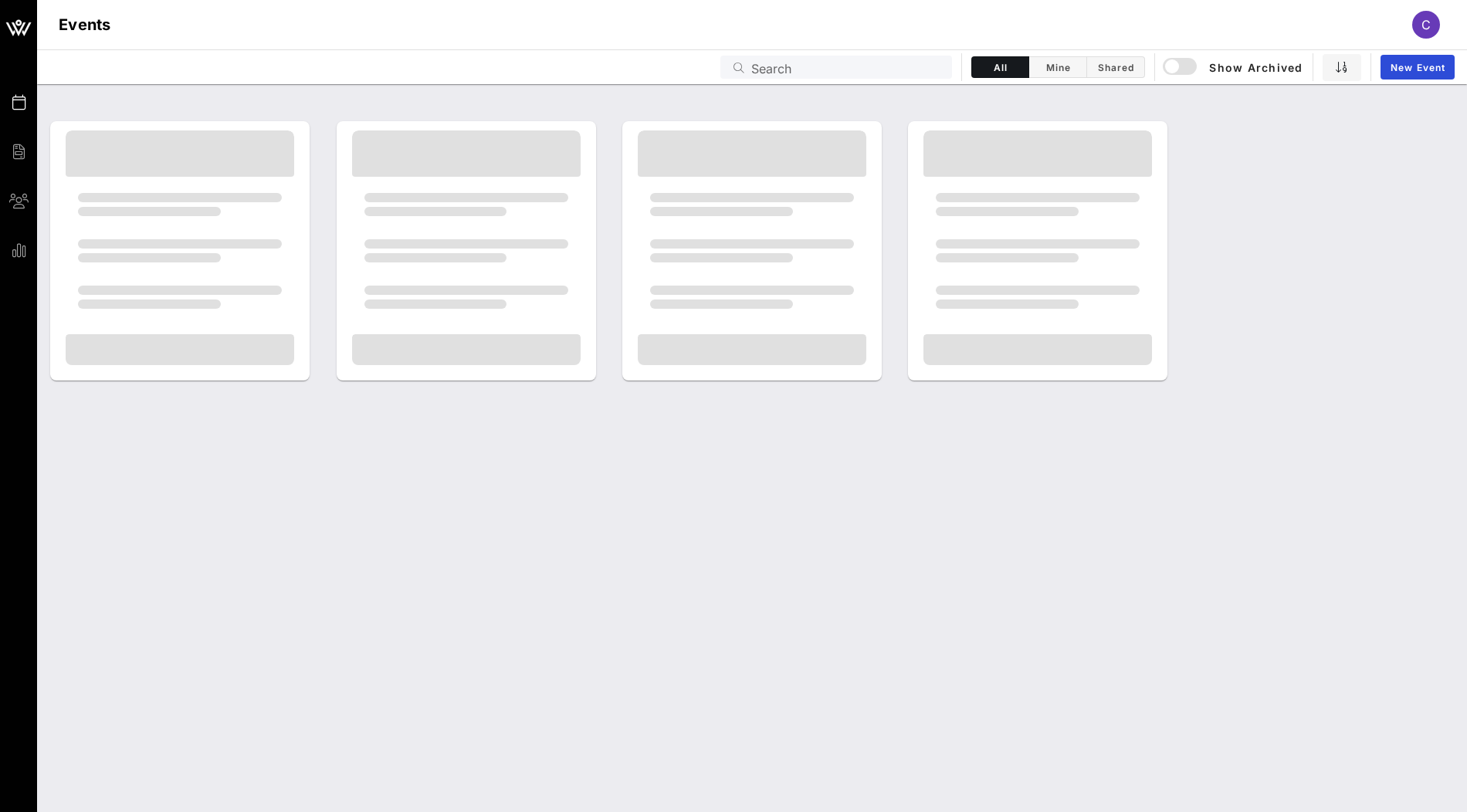
click at [776, 66] on input "Search" at bounding box center [847, 67] width 192 height 20
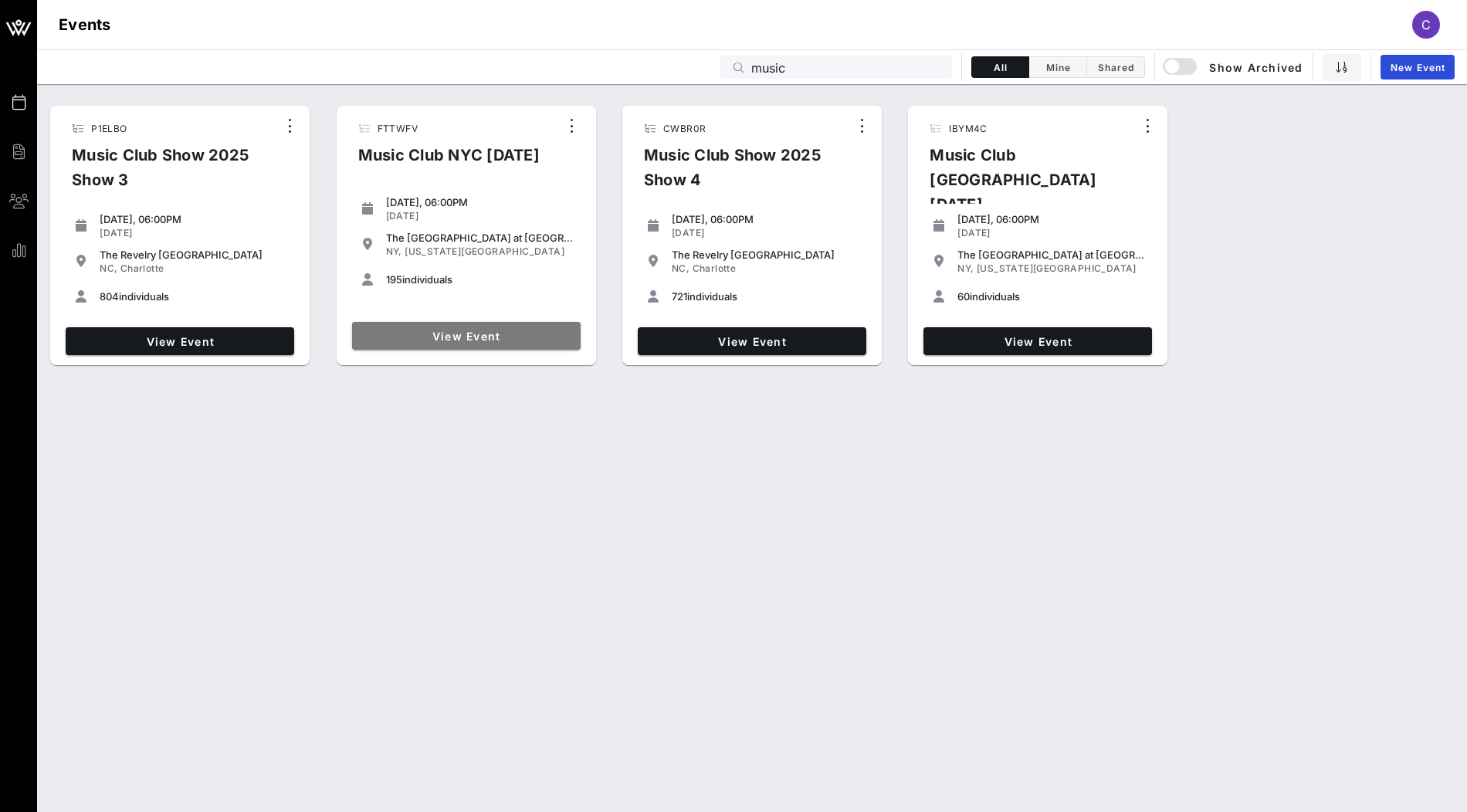
click at [495, 330] on span "View Event" at bounding box center [466, 335] width 216 height 13
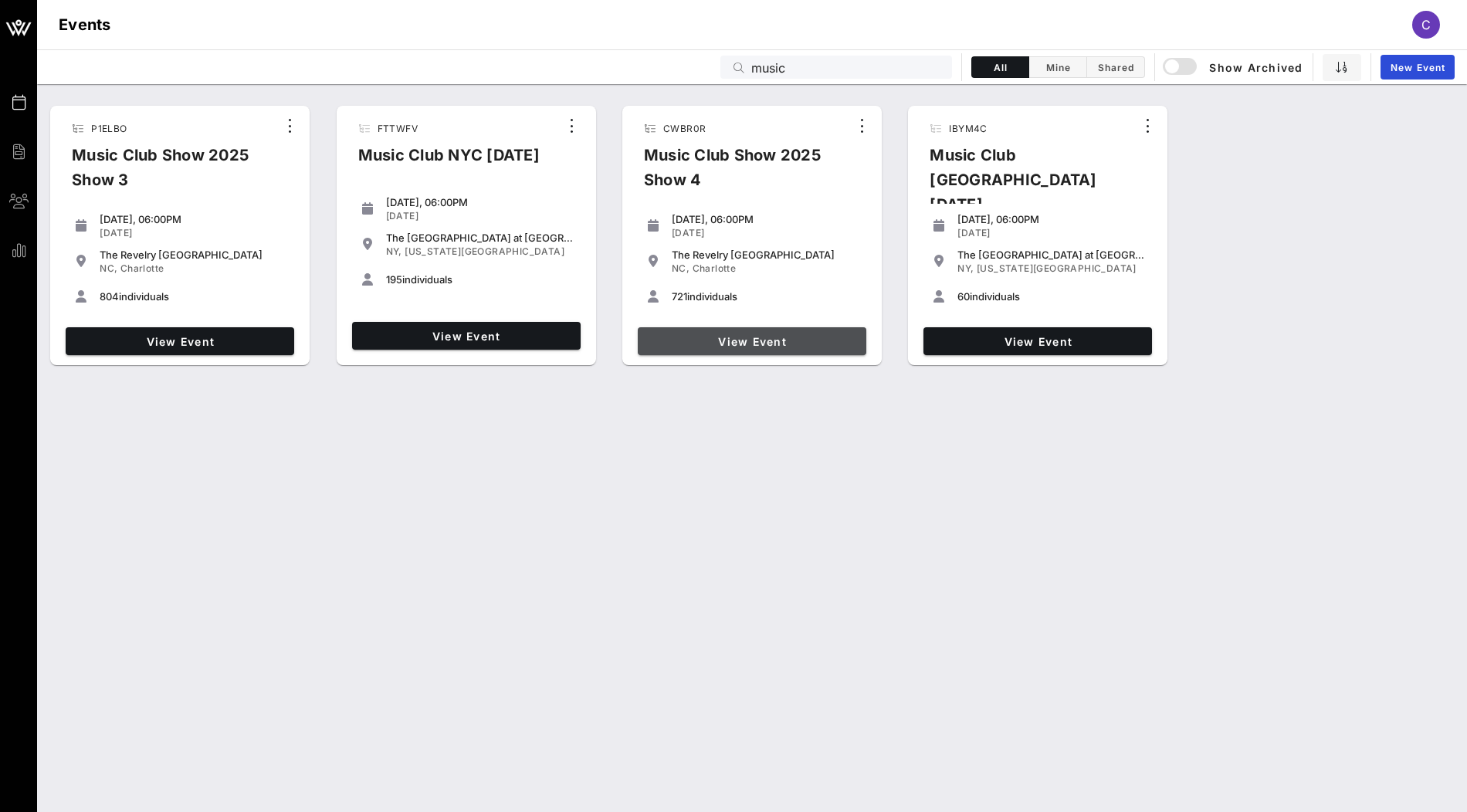
click at [710, 342] on span "View Event" at bounding box center [752, 341] width 216 height 13
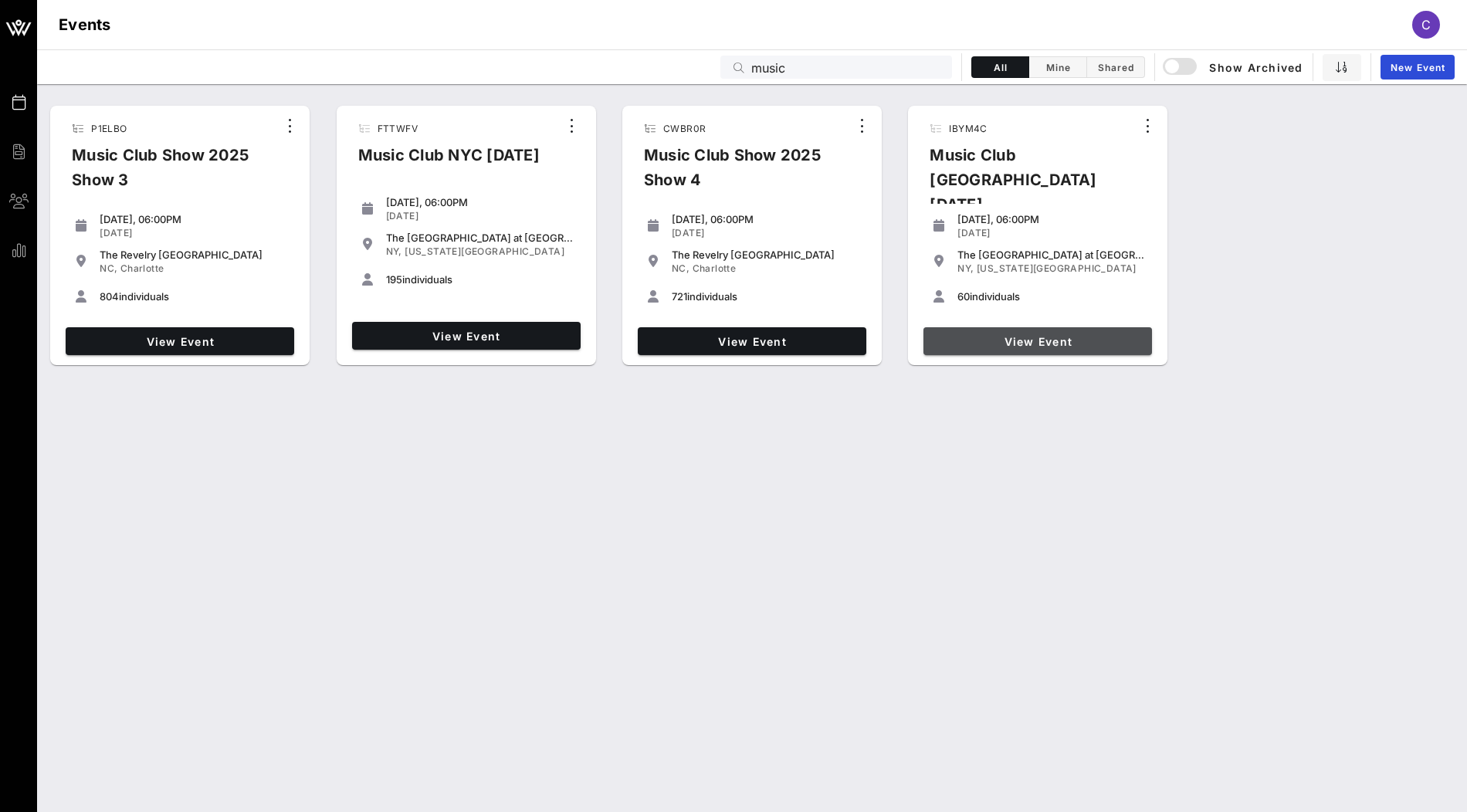
click at [986, 335] on span "View Event" at bounding box center [1037, 341] width 216 height 13
drag, startPoint x: 793, startPoint y: 66, endPoint x: 692, endPoint y: 66, distance: 101.0
click at [692, 66] on div "Events music All Mine Shared Show Archived New Event" at bounding box center [752, 67] width 1430 height 35
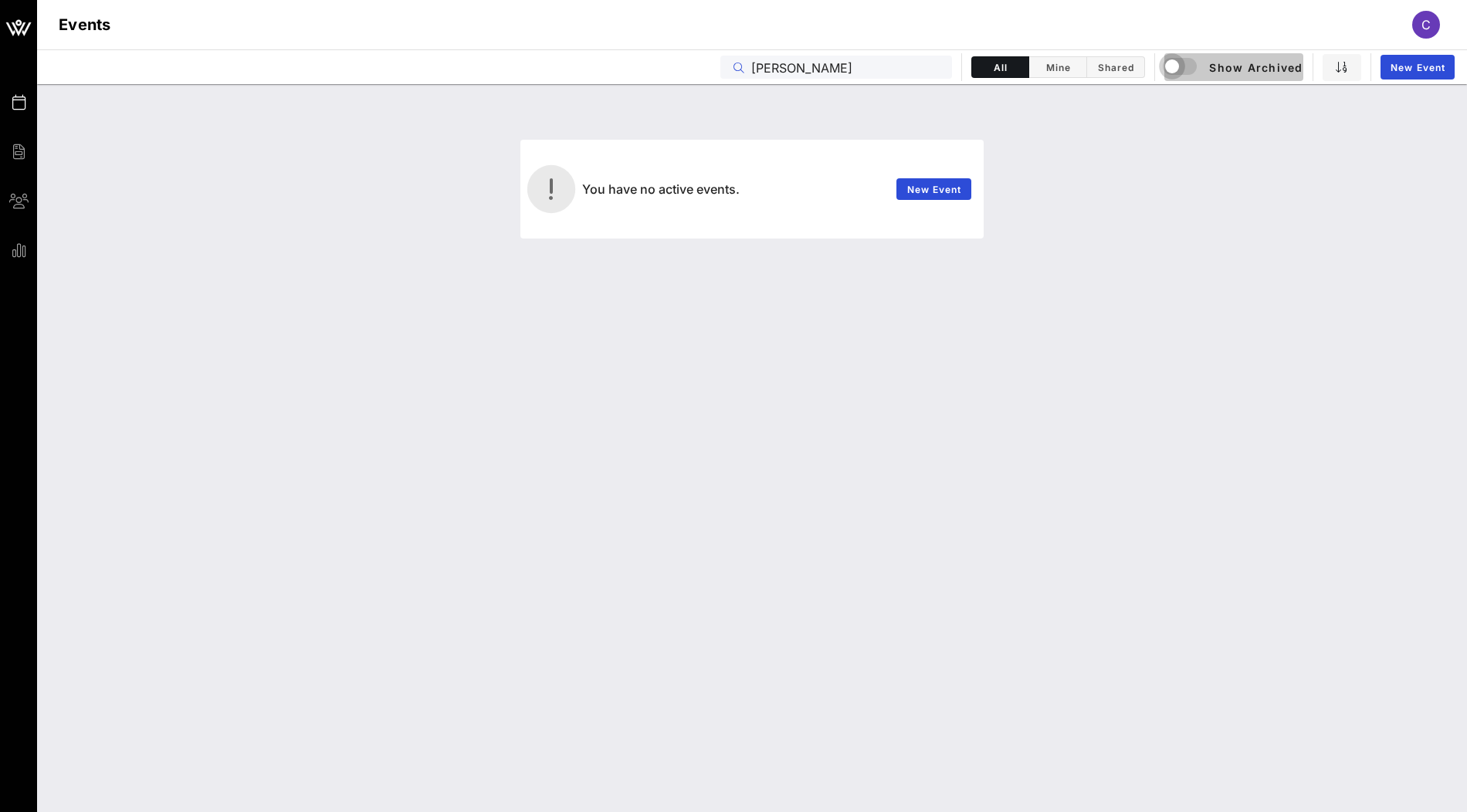
click at [1175, 67] on div "button" at bounding box center [1172, 66] width 22 height 22
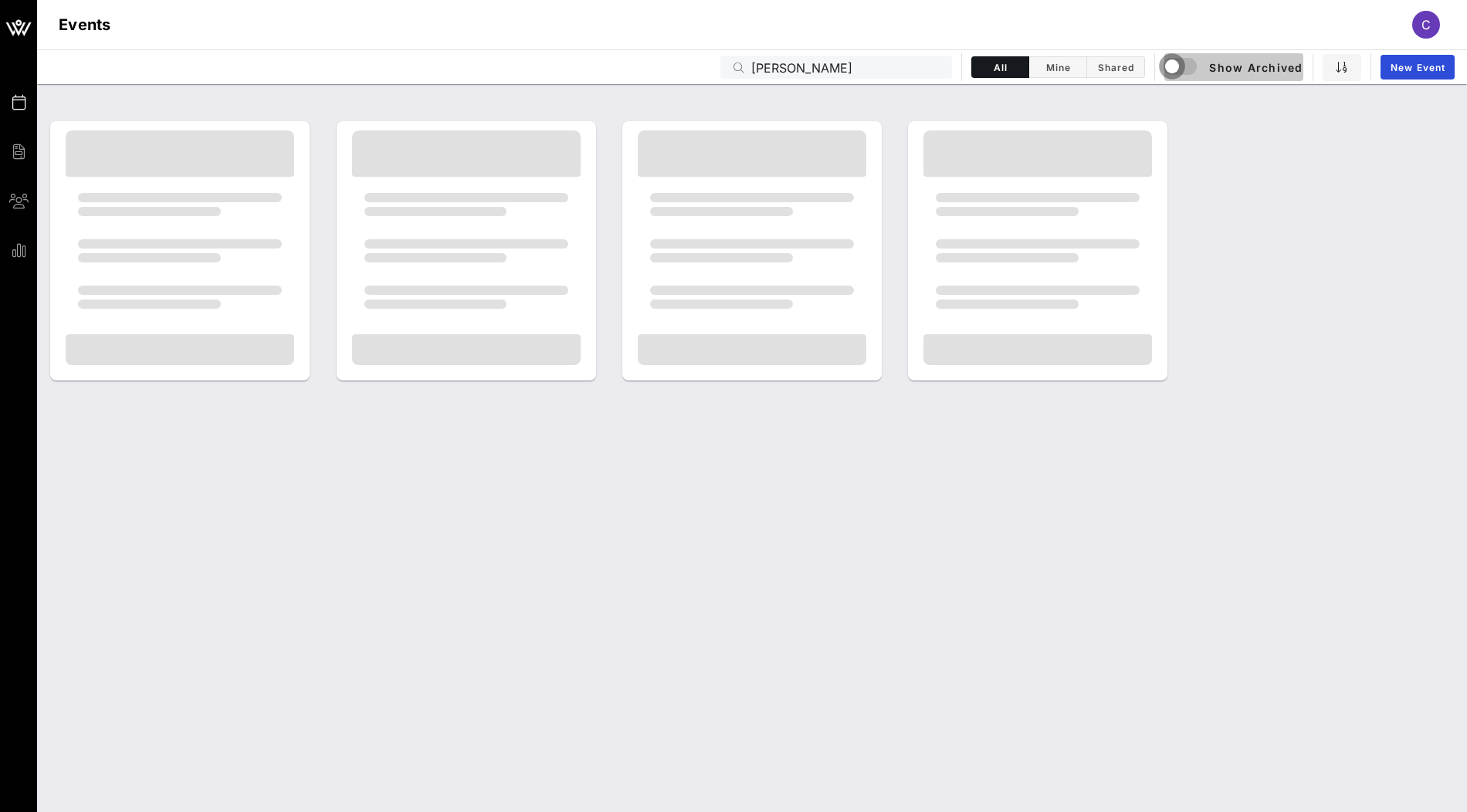
click at [1178, 68] on div "button" at bounding box center [1172, 66] width 22 height 22
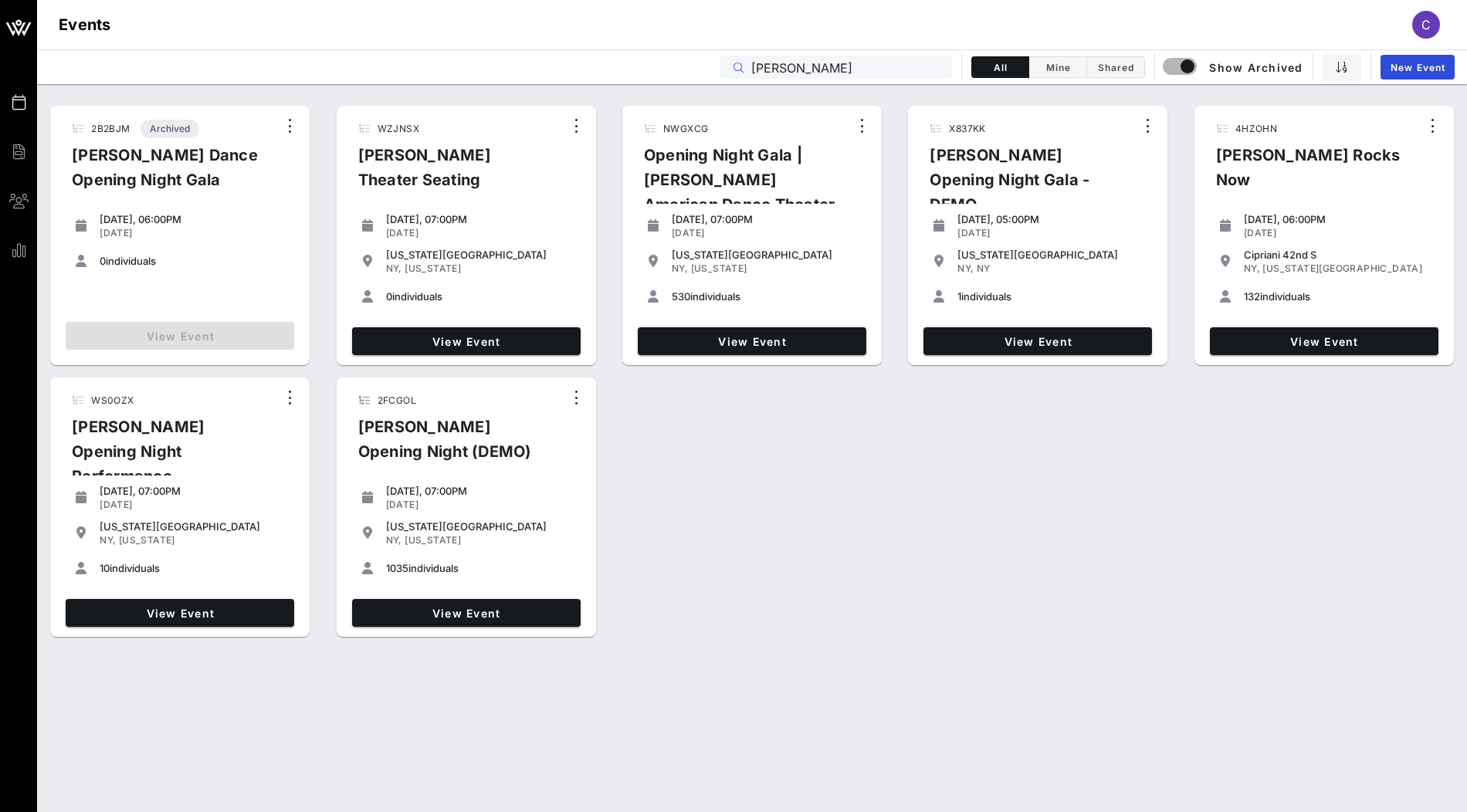
drag, startPoint x: 800, startPoint y: 61, endPoint x: 724, endPoint y: 61, distance: 76.0
click at [724, 61] on div "alvin" at bounding box center [836, 67] width 232 height 24
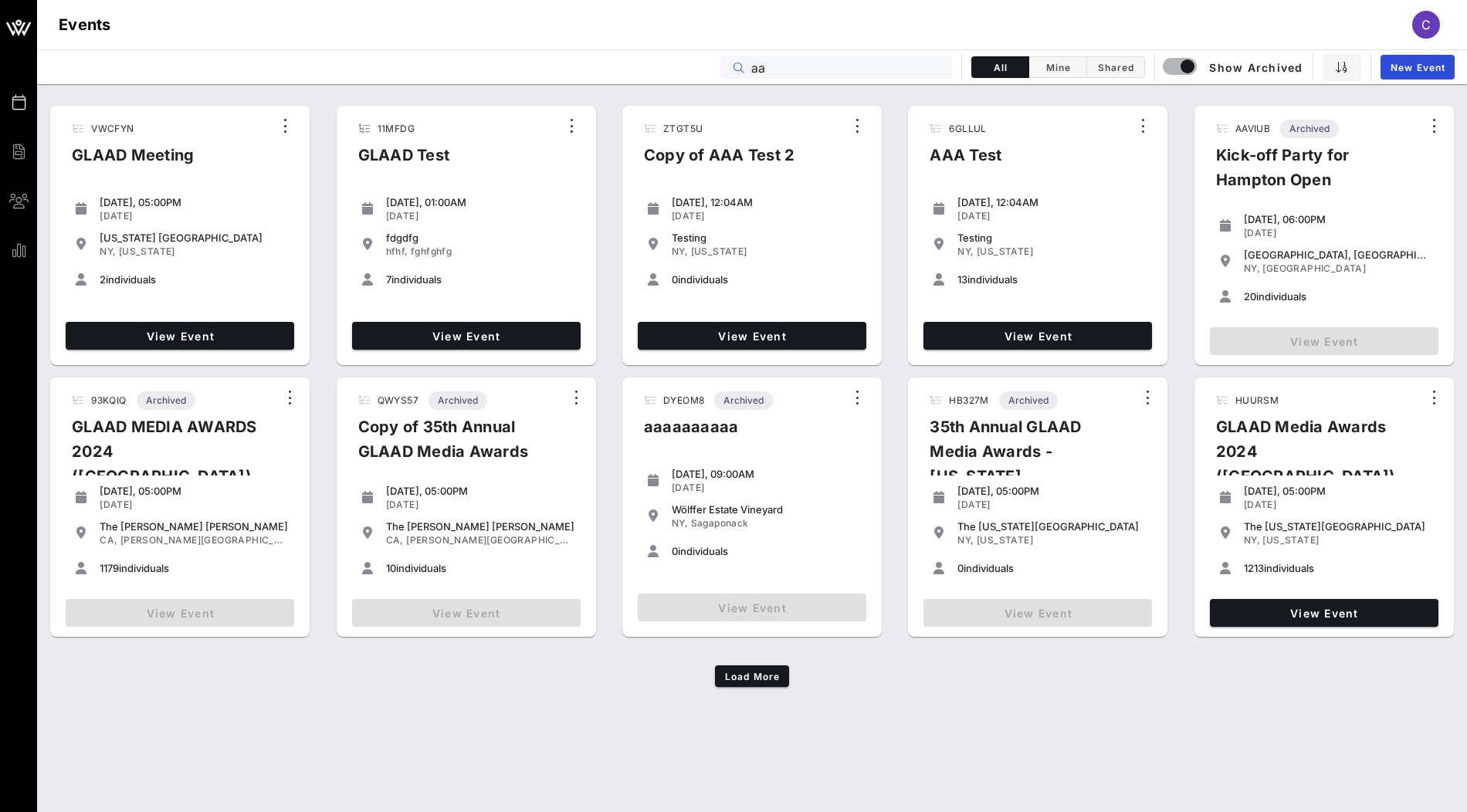
type input "a"
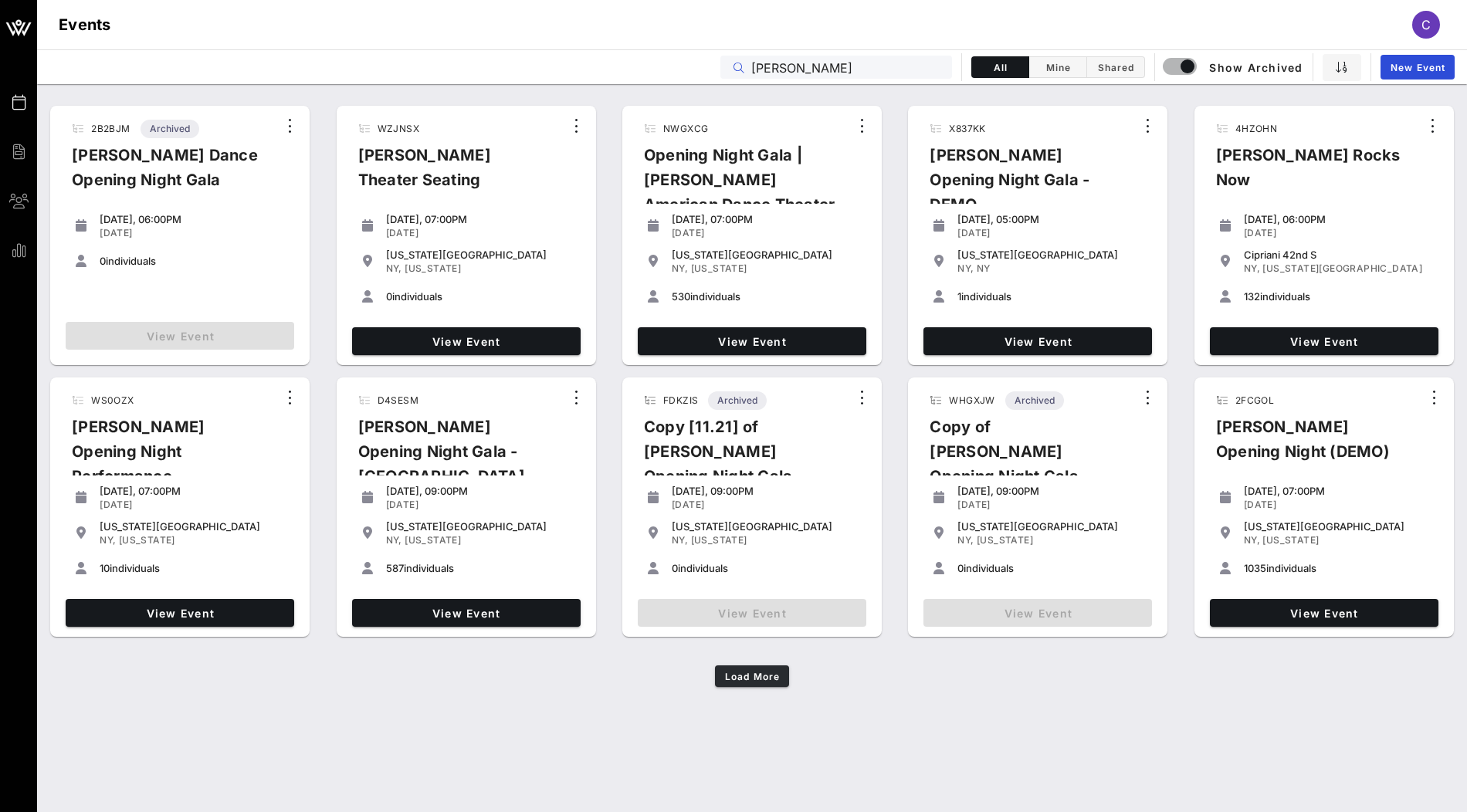
type input "ailey"
click at [757, 674] on span "Load More" at bounding box center [752, 676] width 56 height 11
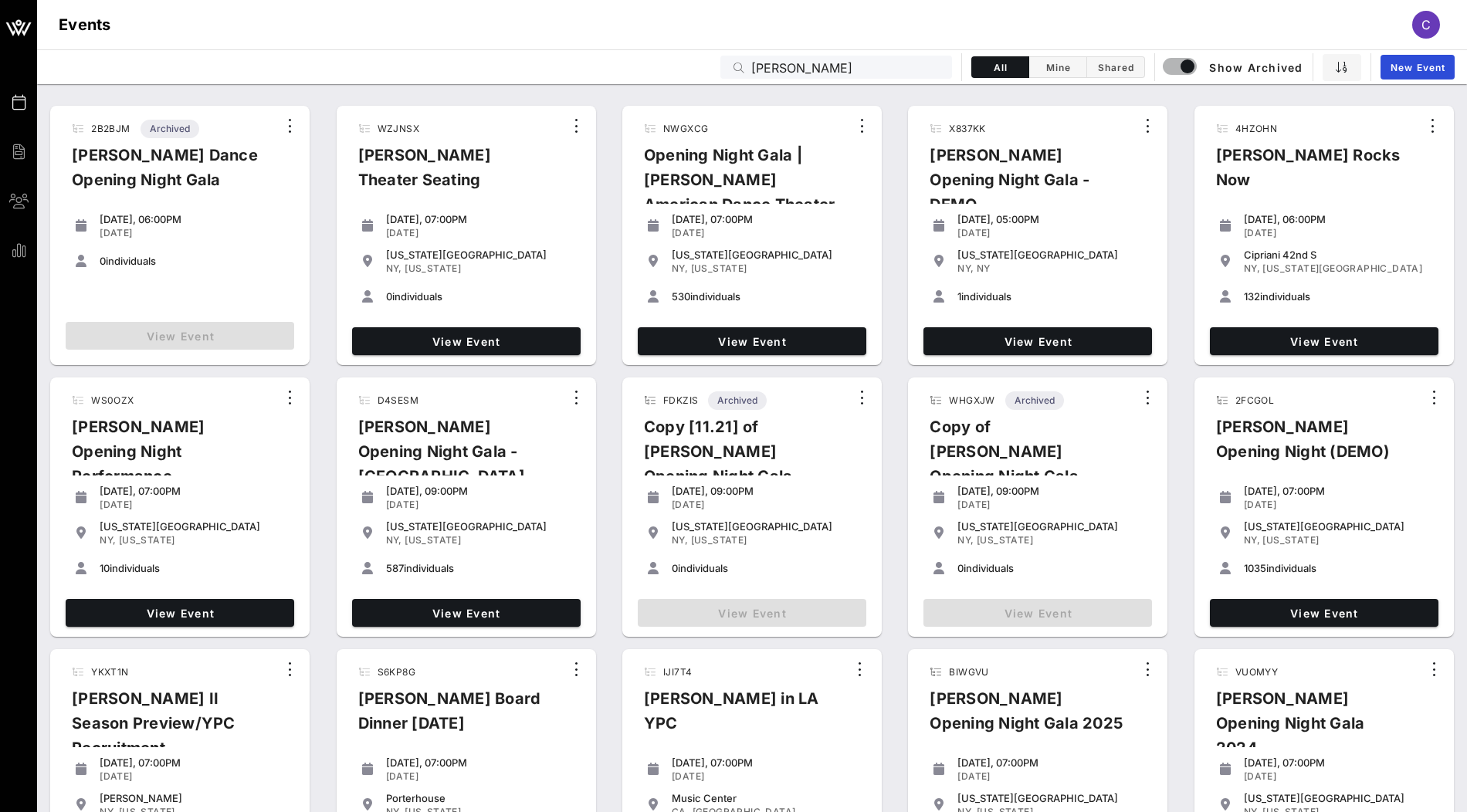
scroll to position [103, 0]
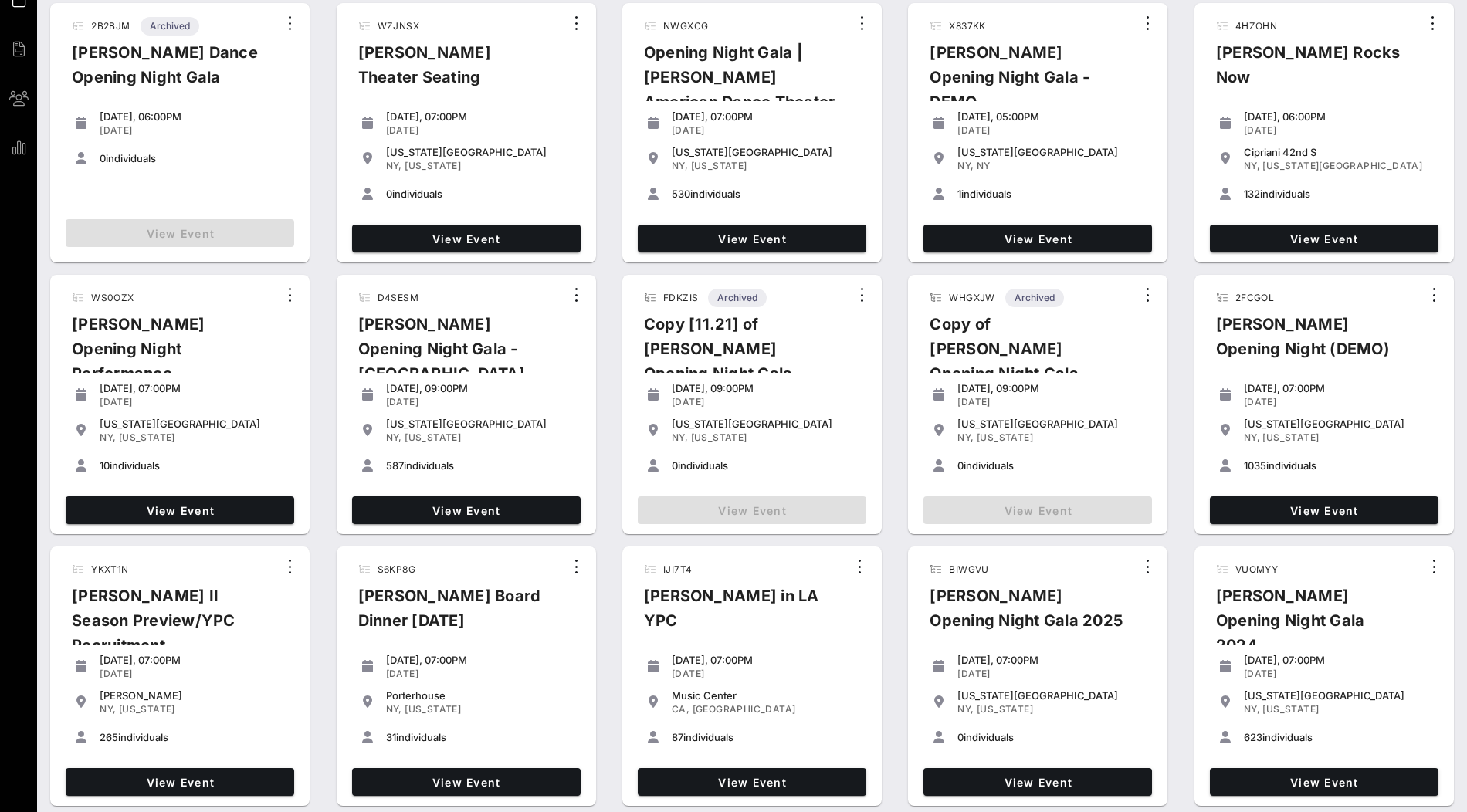
click at [975, 575] on div "BIWGVU AILEY Opening Night Gala 2025" at bounding box center [1026, 600] width 218 height 90
click at [1002, 775] on span "View Event" at bounding box center [1037, 782] width 216 height 13
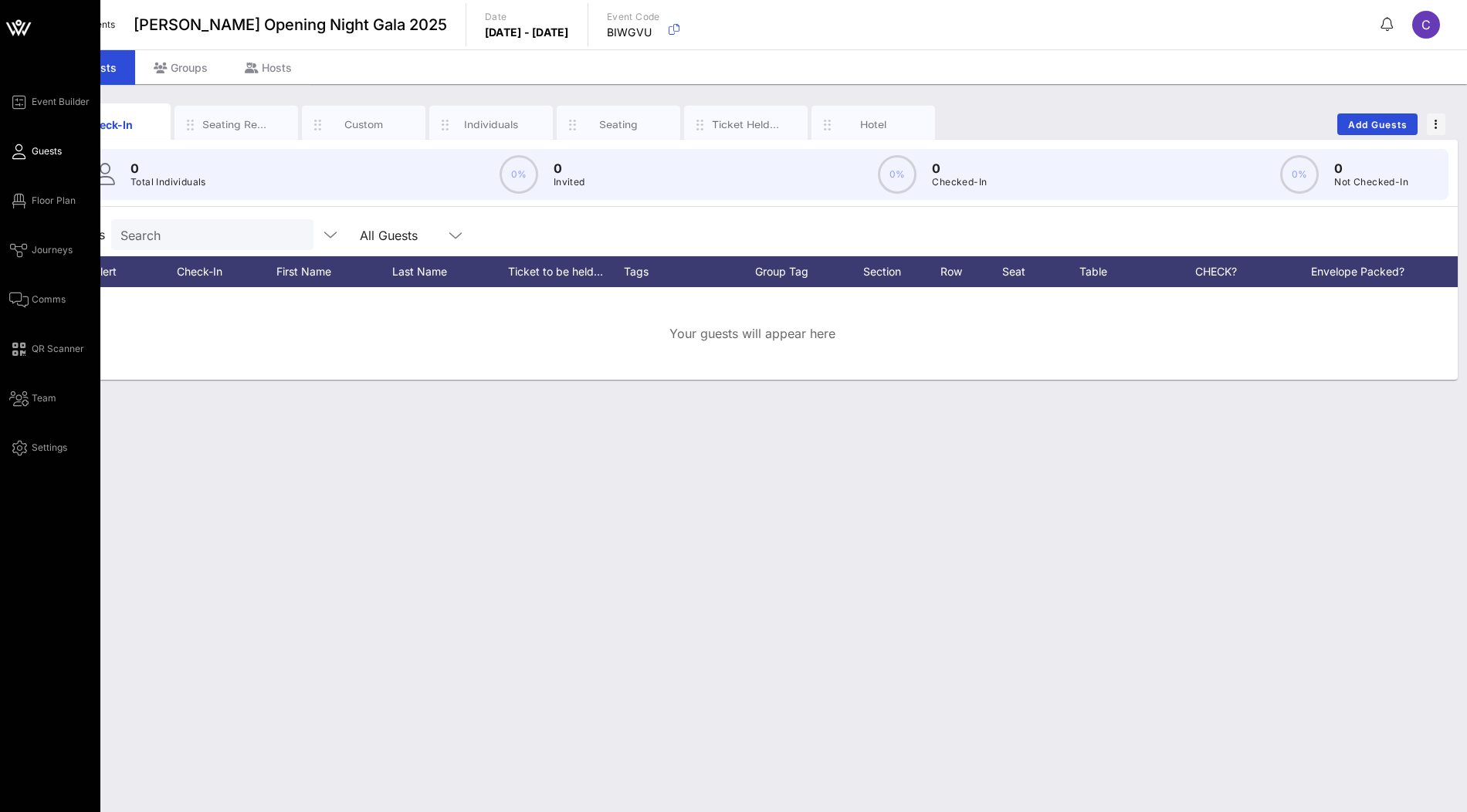
click at [9, 39] on icon at bounding box center [18, 28] width 37 height 37
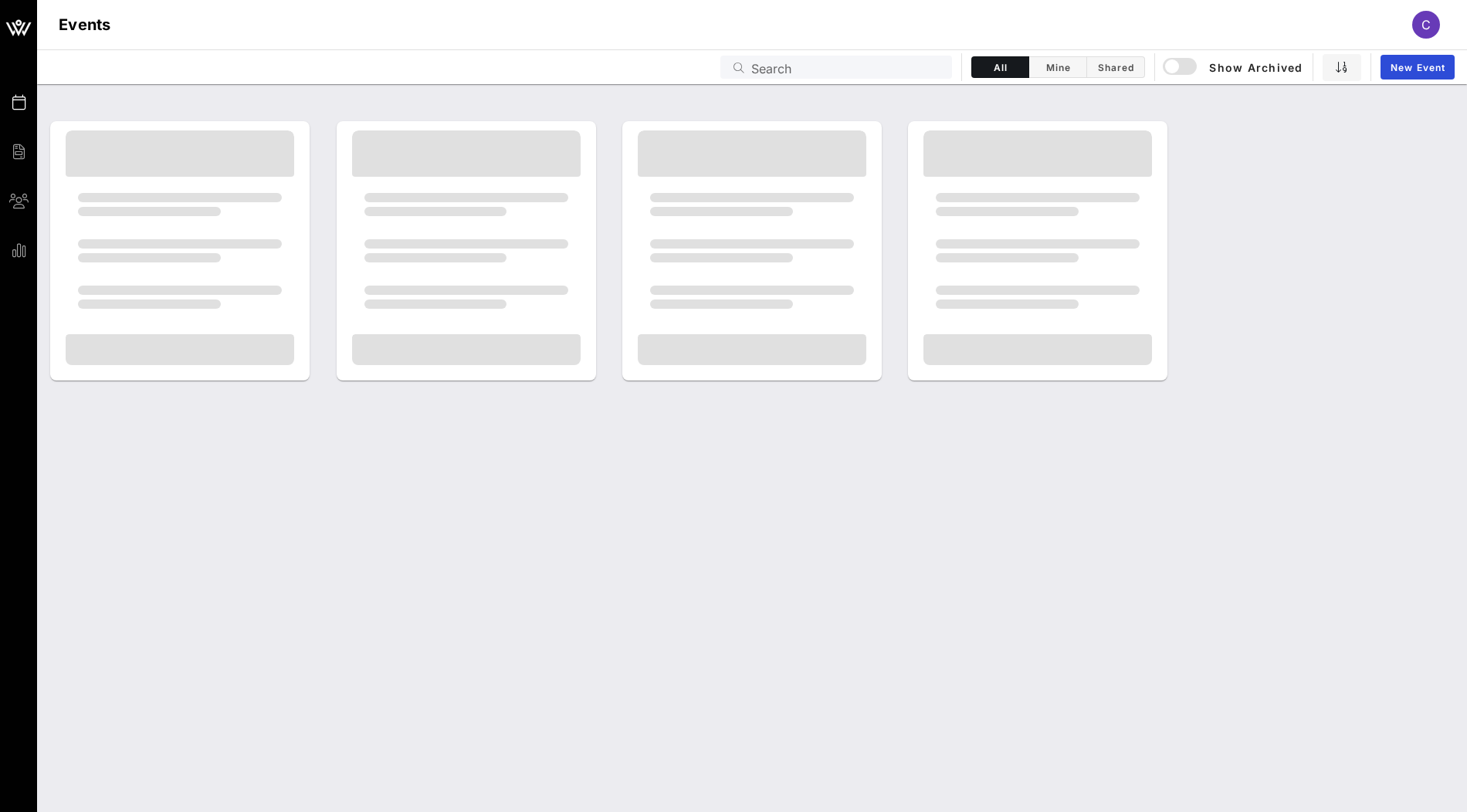
click at [880, 71] on input "Search" at bounding box center [847, 67] width 192 height 20
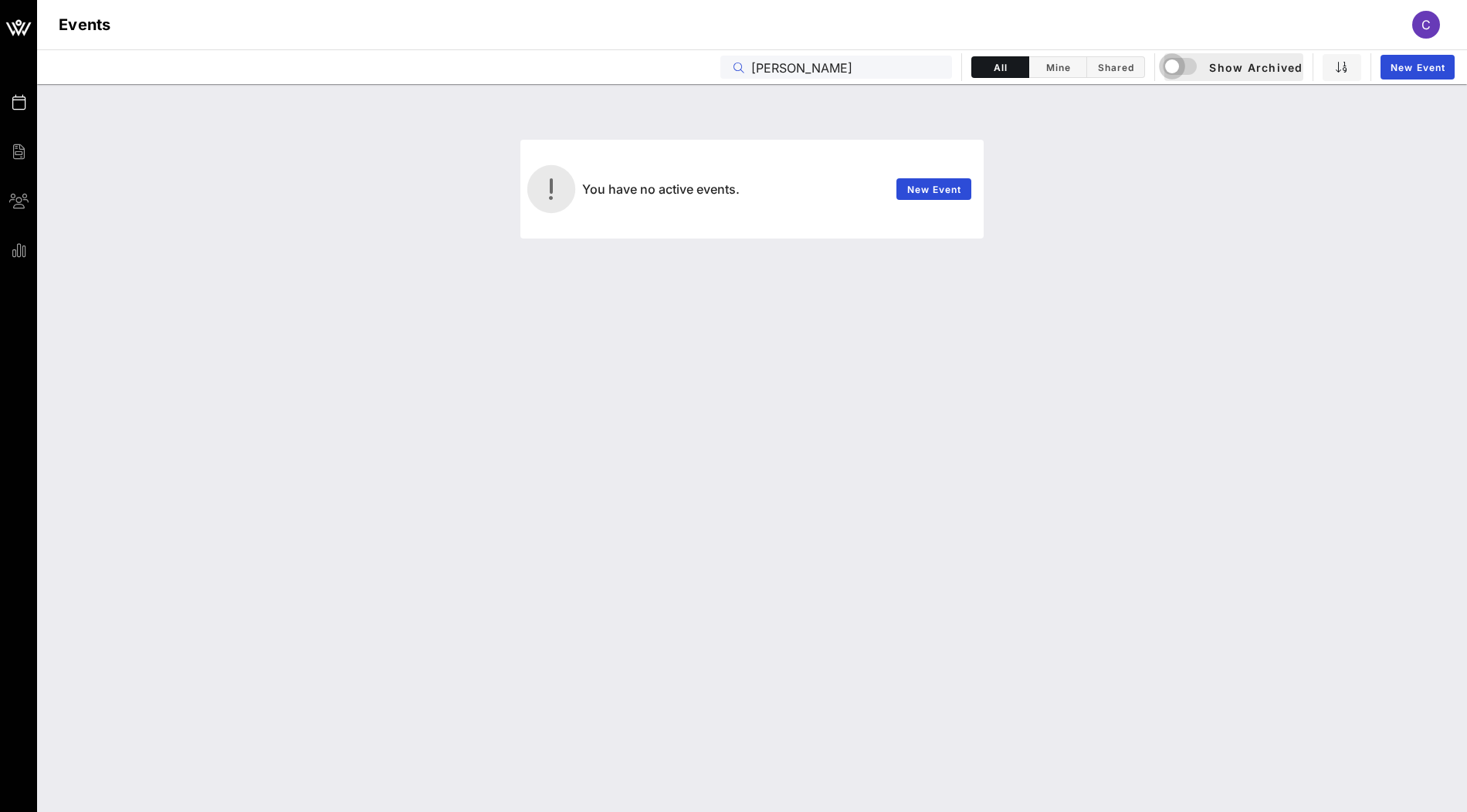
type input "ailey"
click at [1173, 71] on div "button" at bounding box center [1172, 66] width 22 height 22
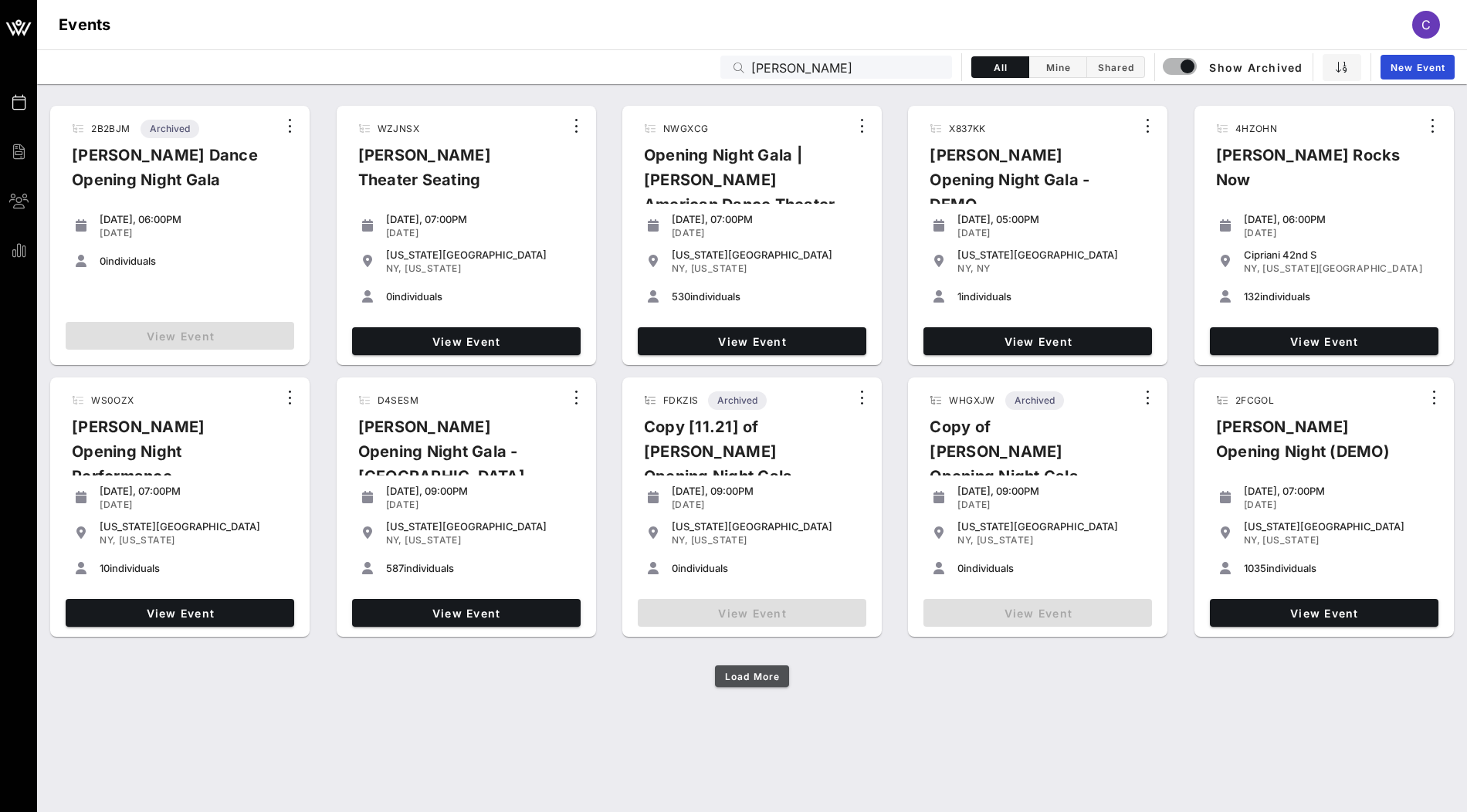
click at [759, 672] on span "Load More" at bounding box center [752, 676] width 56 height 11
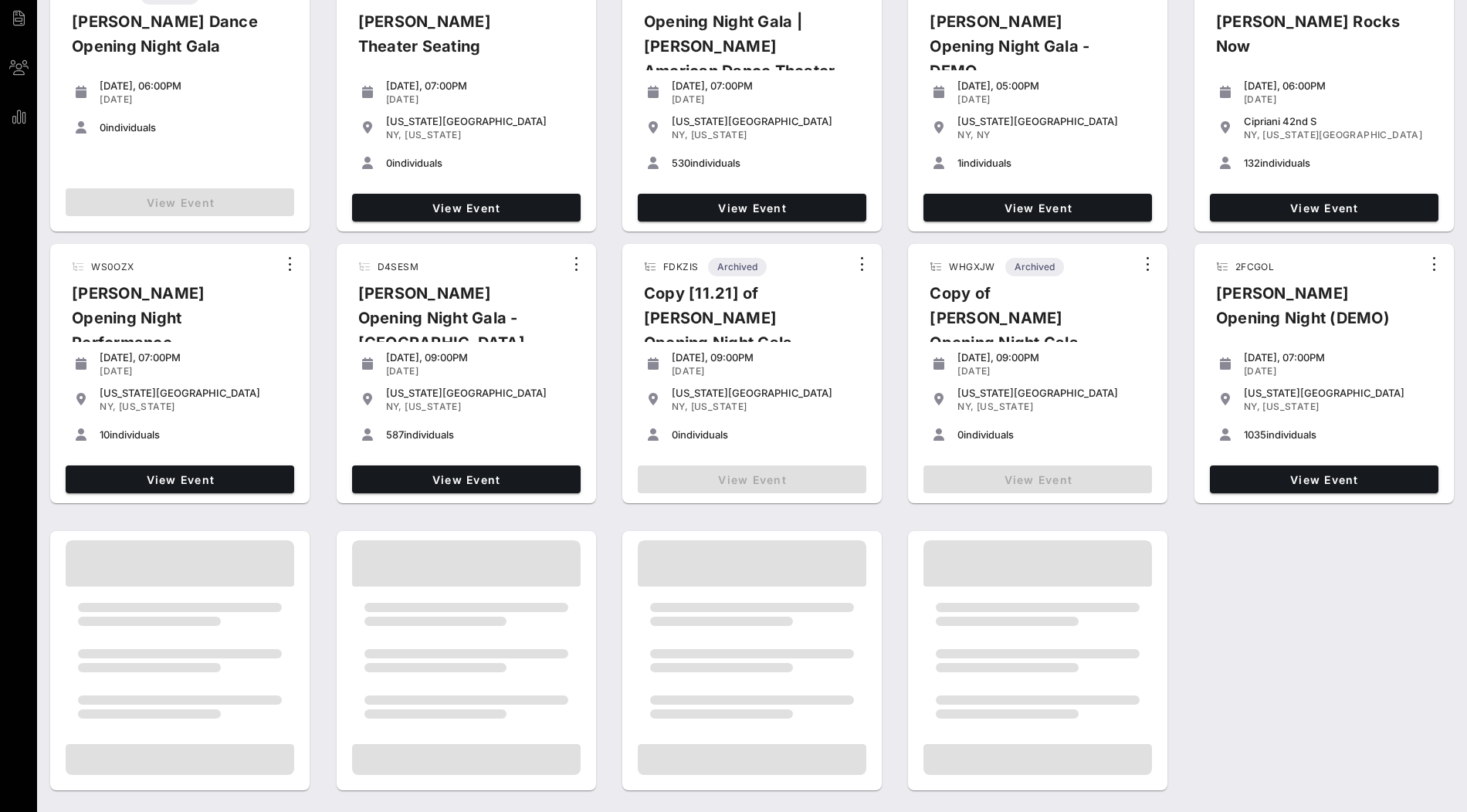
scroll to position [103, 0]
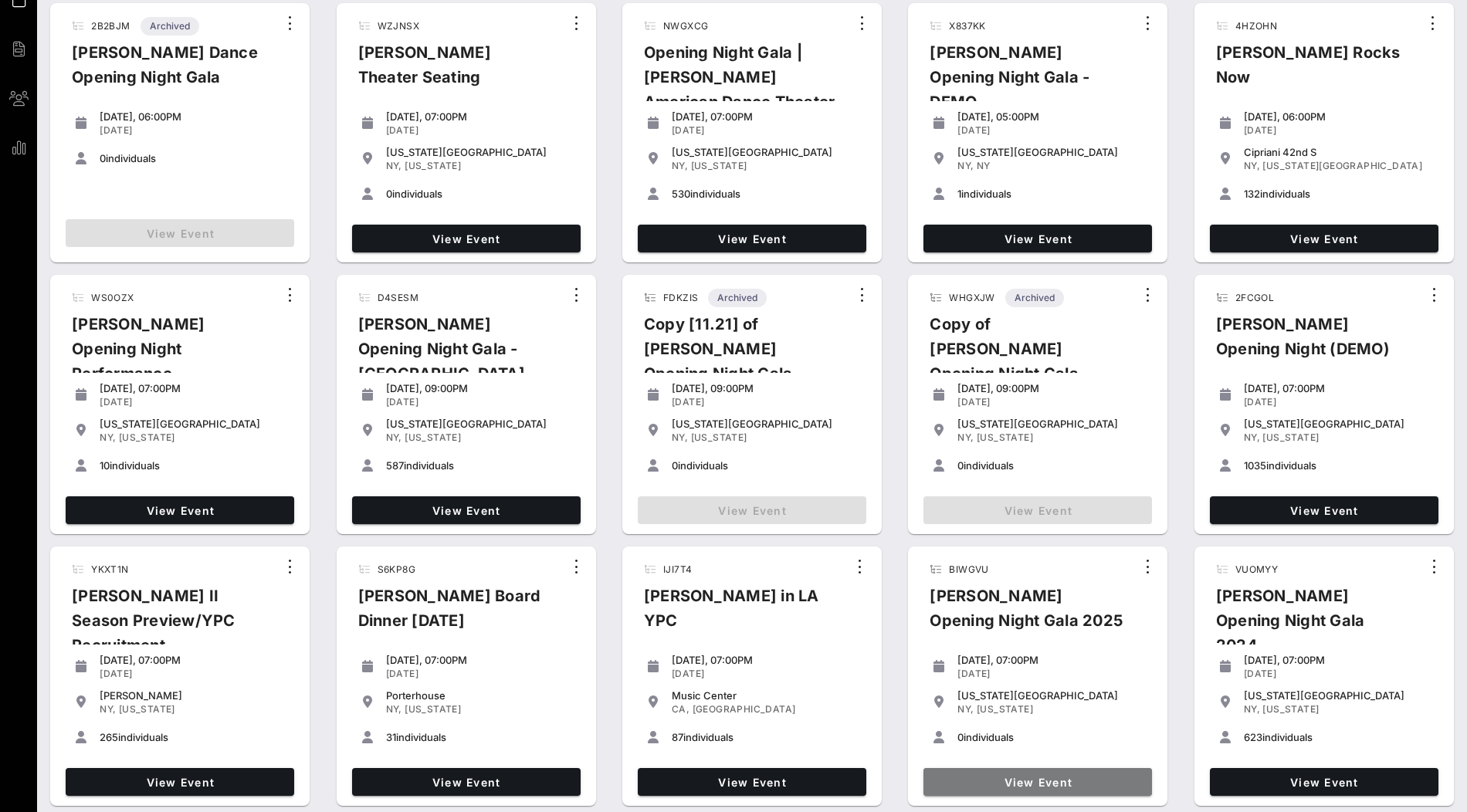
click at [1040, 781] on span "View Event" at bounding box center [1037, 782] width 216 height 13
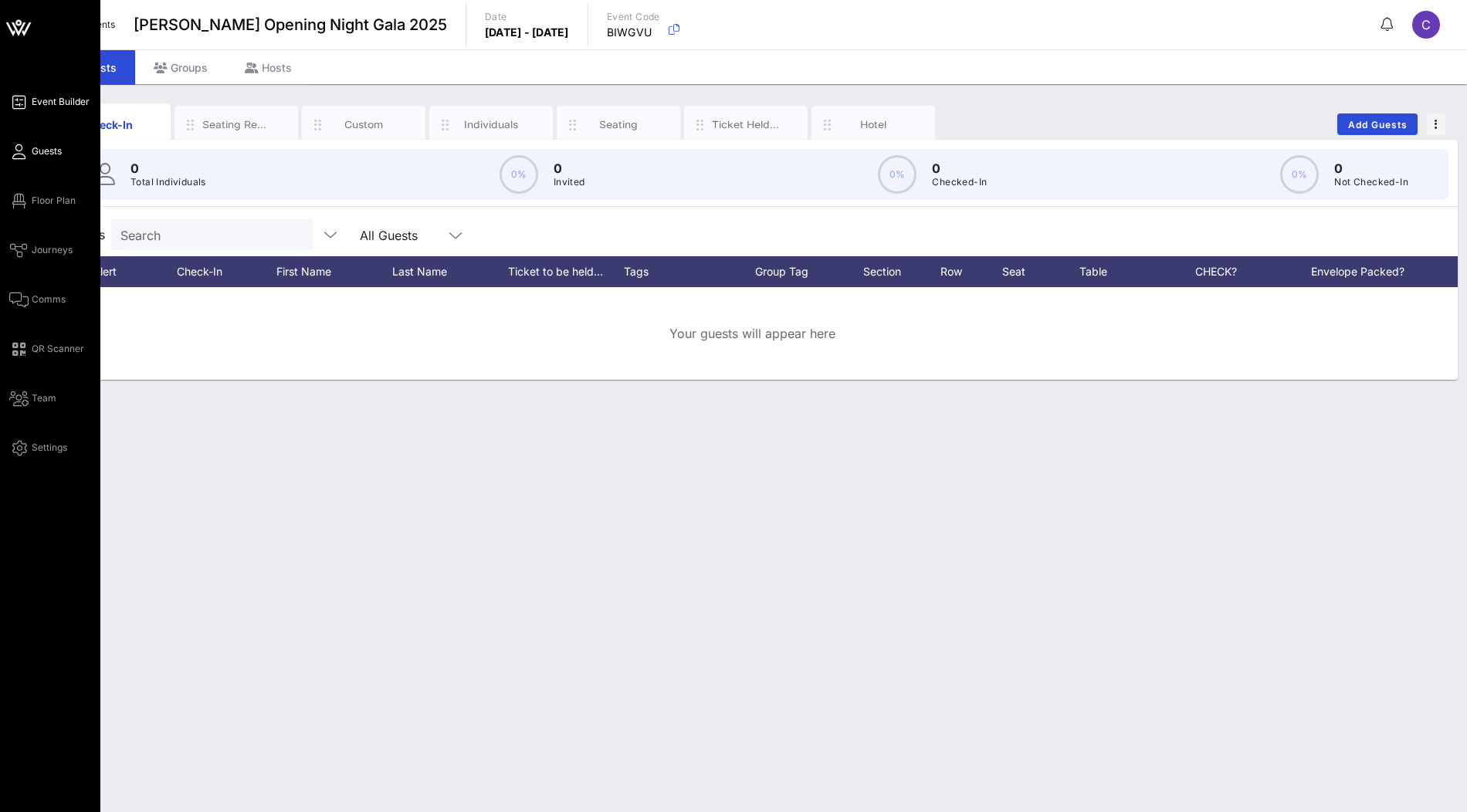
click at [26, 110] on link "Event Builder" at bounding box center [50, 101] width 80 height 18
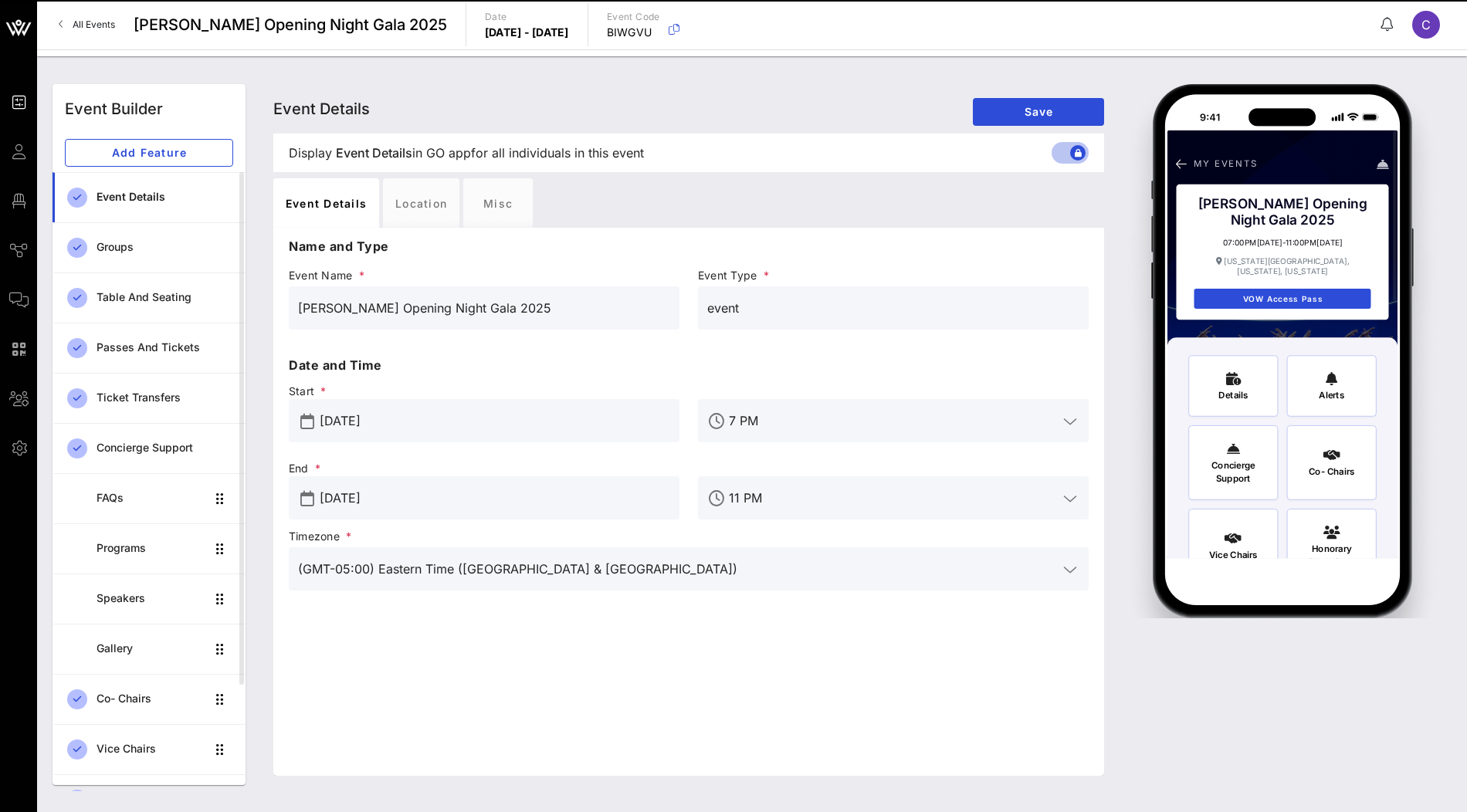
click at [389, 428] on input "Jun 19, 2025" at bounding box center [495, 421] width 350 height 24
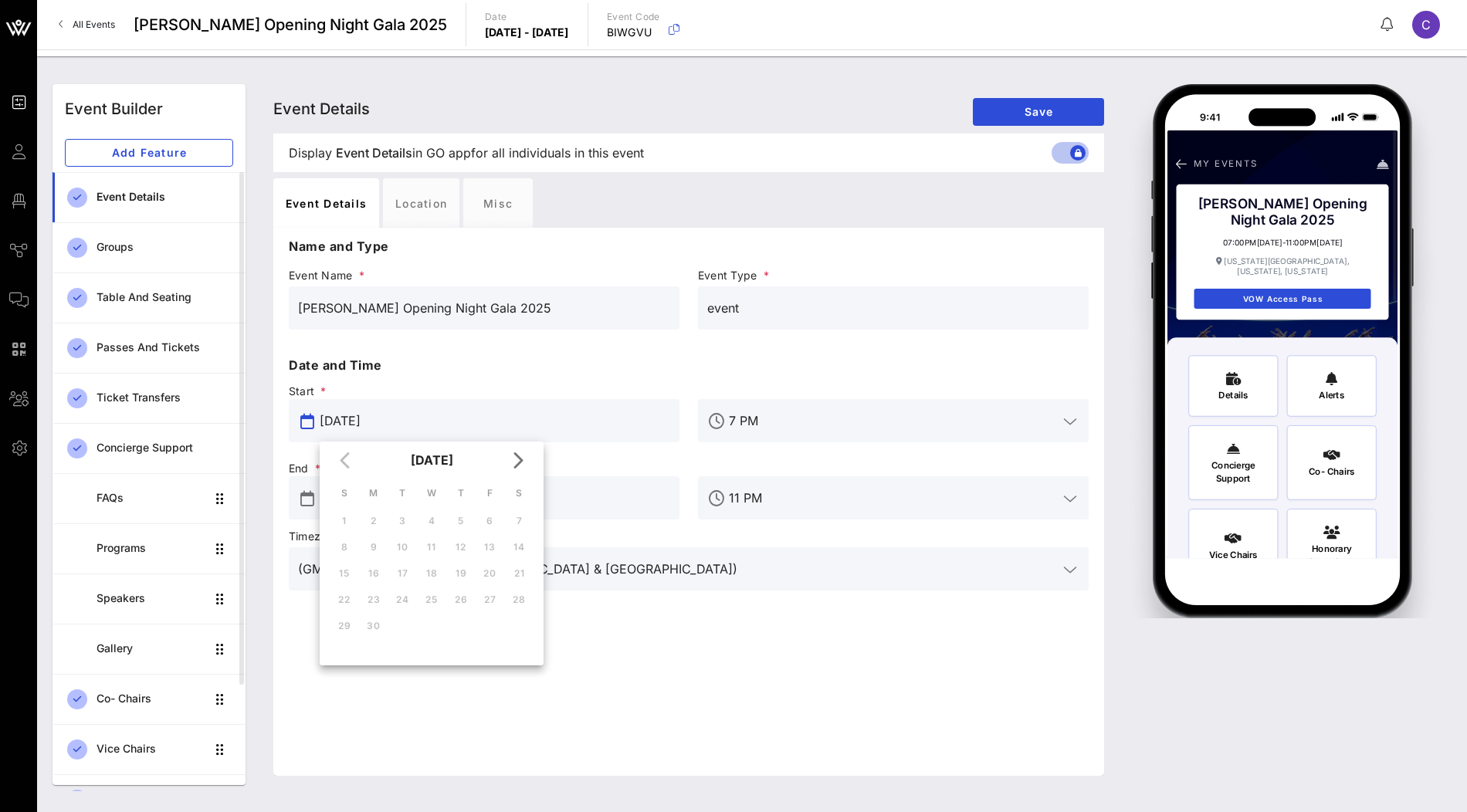
click at [572, 451] on div "End * Aug 15, 2025" at bounding box center [484, 490] width 409 height 78
click at [544, 485] on input "Aug 15, 2025" at bounding box center [495, 497] width 350 height 24
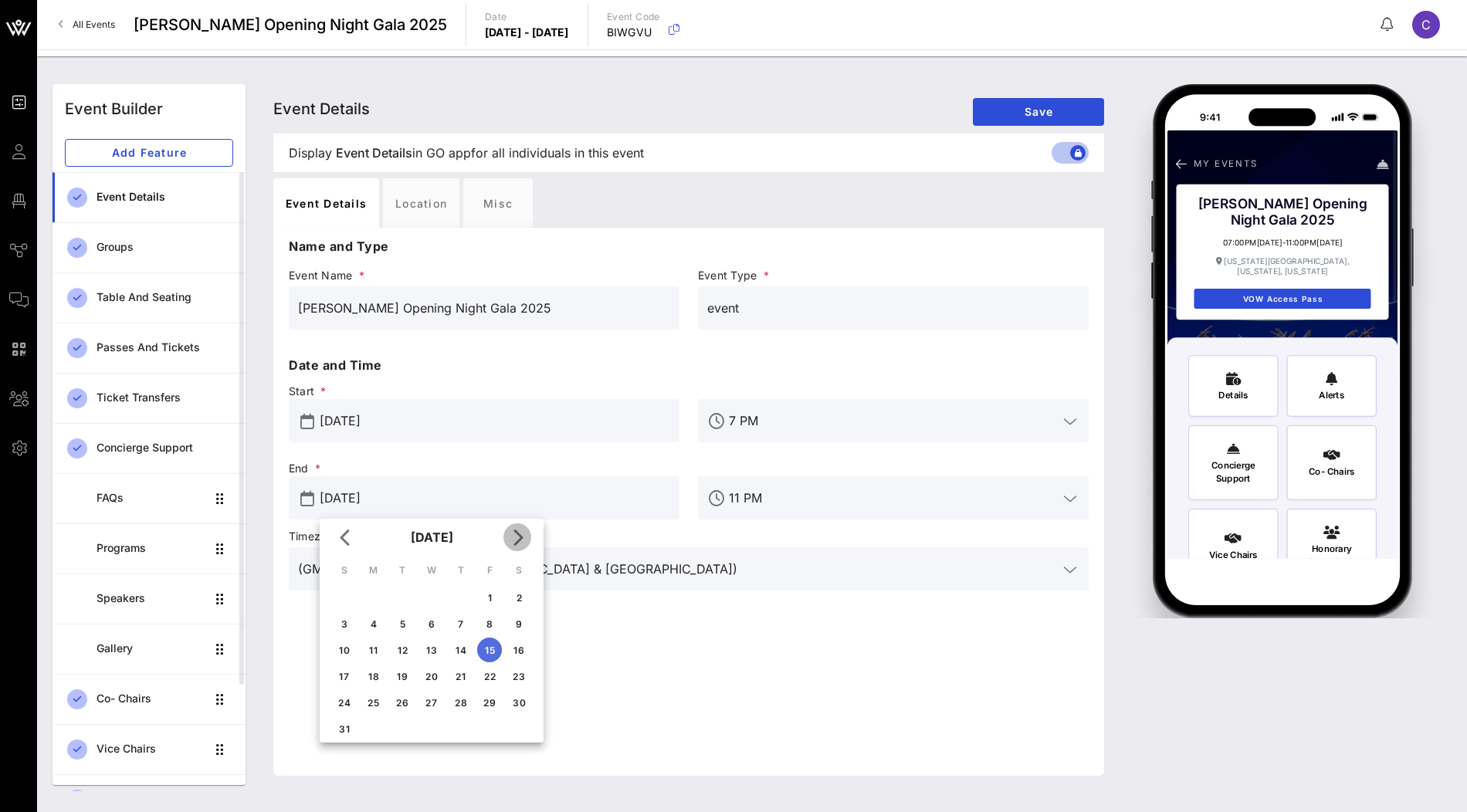
click at [521, 541] on icon "Next month" at bounding box center [517, 537] width 18 height 18
click at [520, 543] on icon "Next month" at bounding box center [517, 537] width 18 height 18
click at [438, 599] on div "3" at bounding box center [431, 597] width 24 height 11
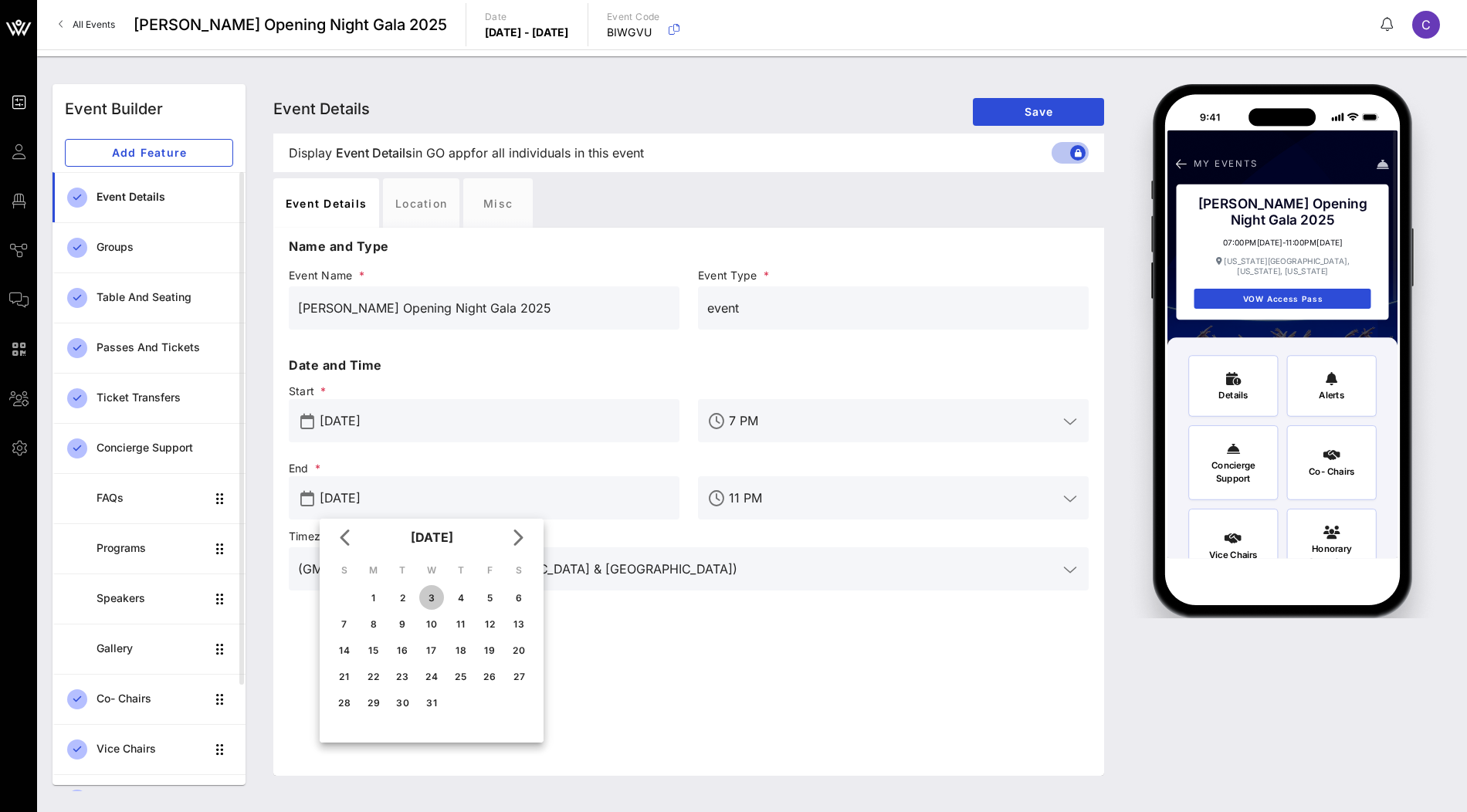
type input "Dec 03, 2025"
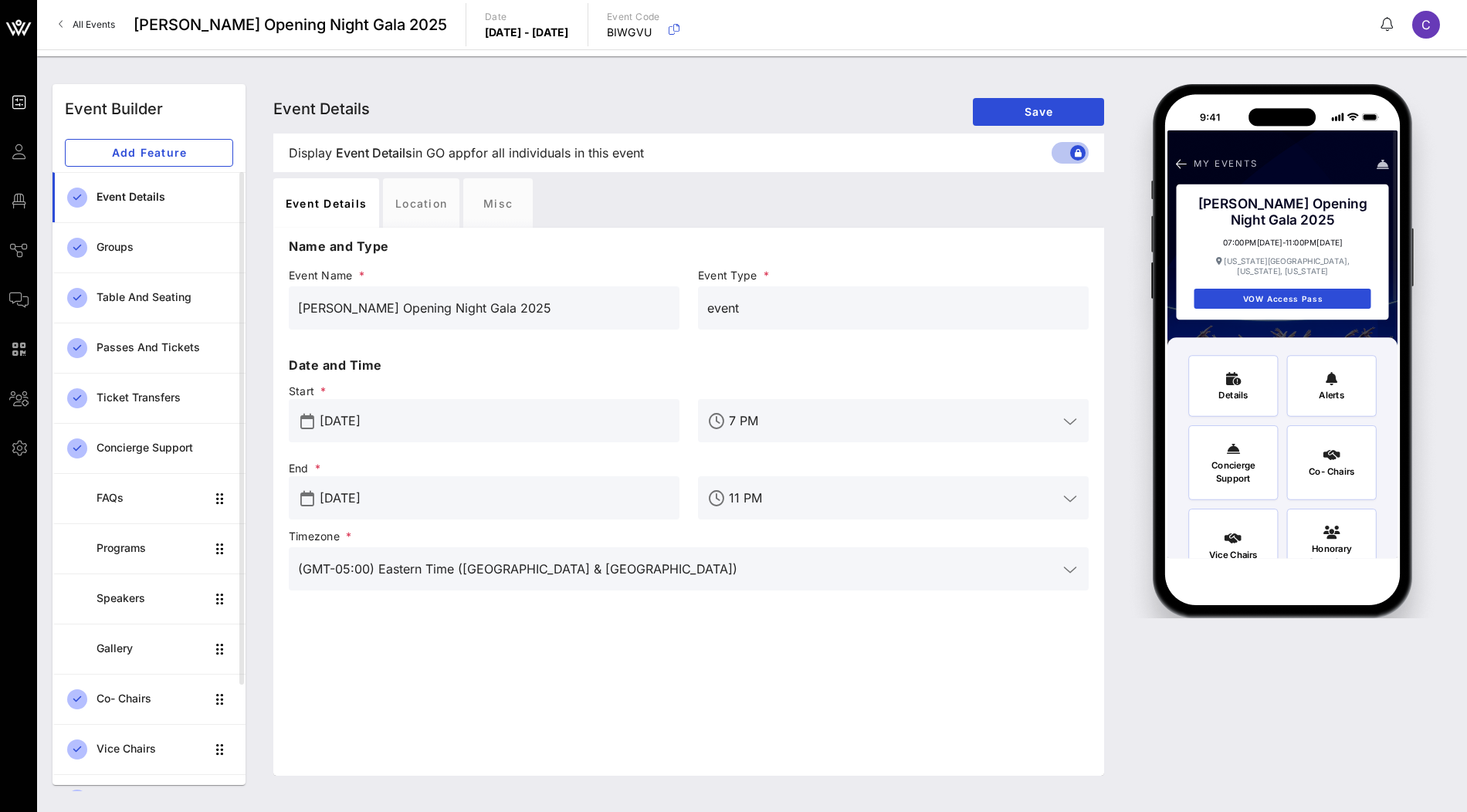
click at [384, 430] on input "Jun 19, 2025" at bounding box center [495, 421] width 350 height 24
click at [516, 457] on icon "Next month" at bounding box center [517, 459] width 18 height 18
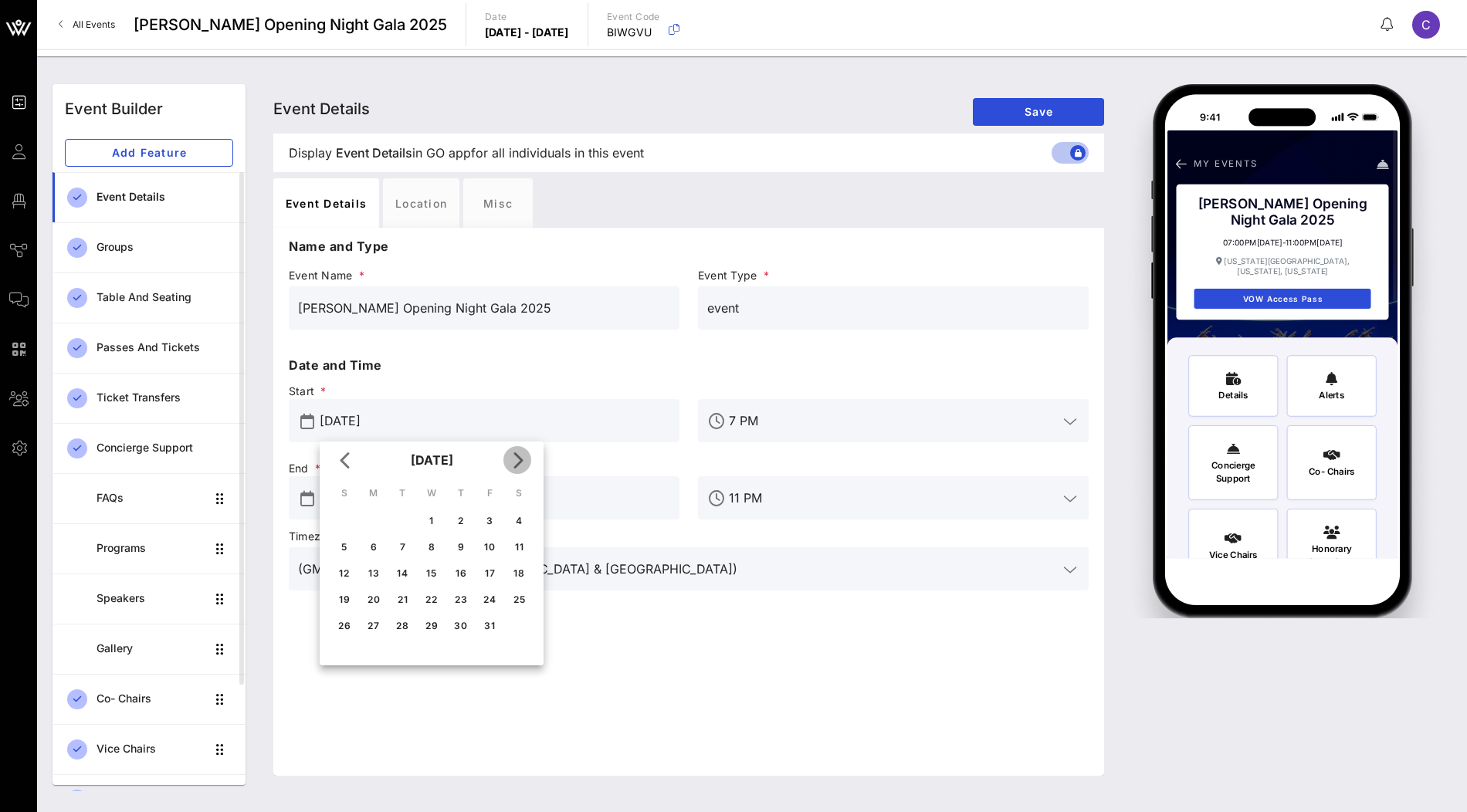
click at [516, 457] on icon "Next month" at bounding box center [517, 459] width 18 height 18
click at [433, 515] on div "3" at bounding box center [431, 520] width 24 height 11
type input "Dec 03, 2025"
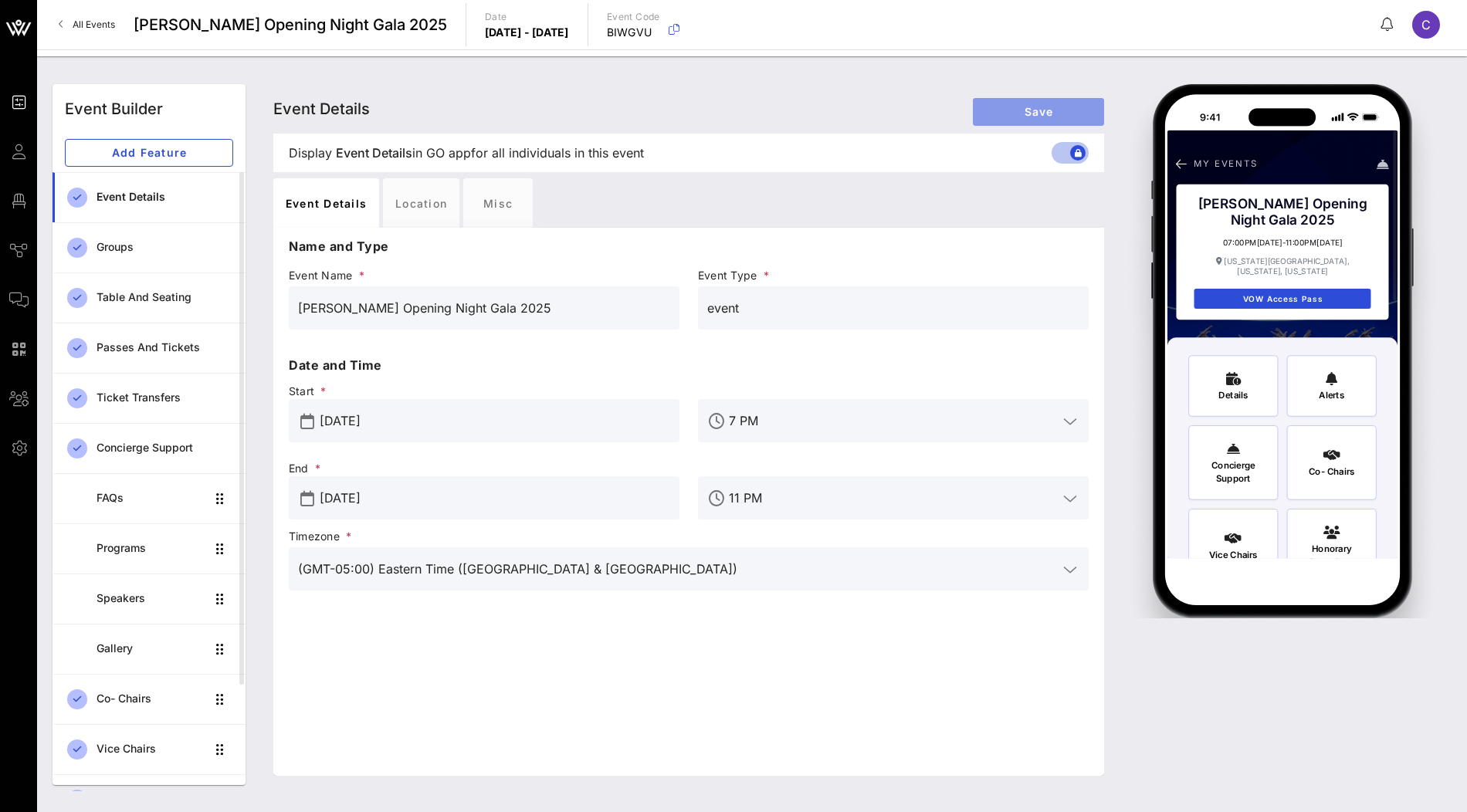
click at [1023, 112] on span "Save" at bounding box center [1038, 111] width 106 height 13
click at [420, 194] on div "Location" at bounding box center [421, 203] width 77 height 50
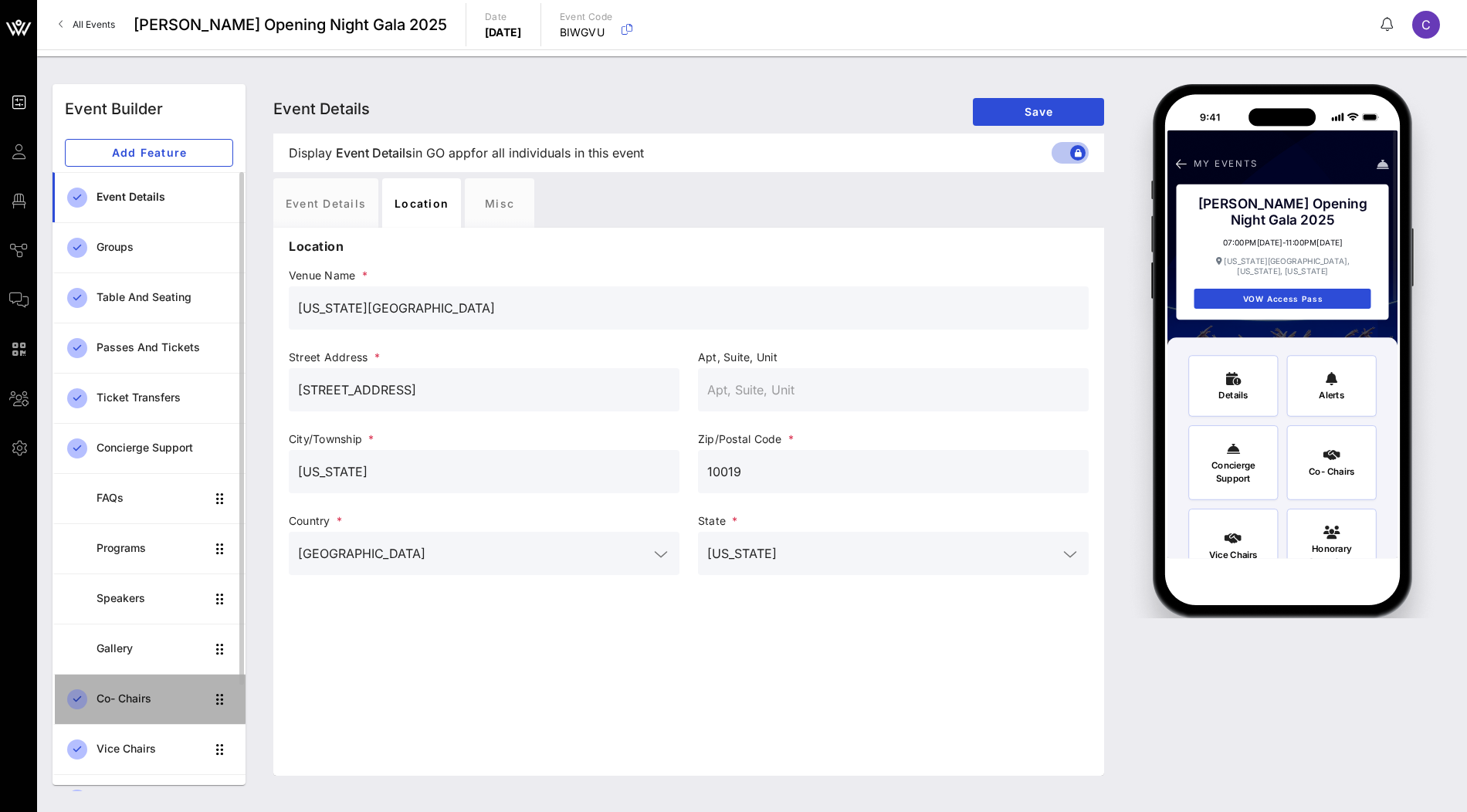
click at [125, 699] on div "Co- Chairs" at bounding box center [151, 699] width 109 height 13
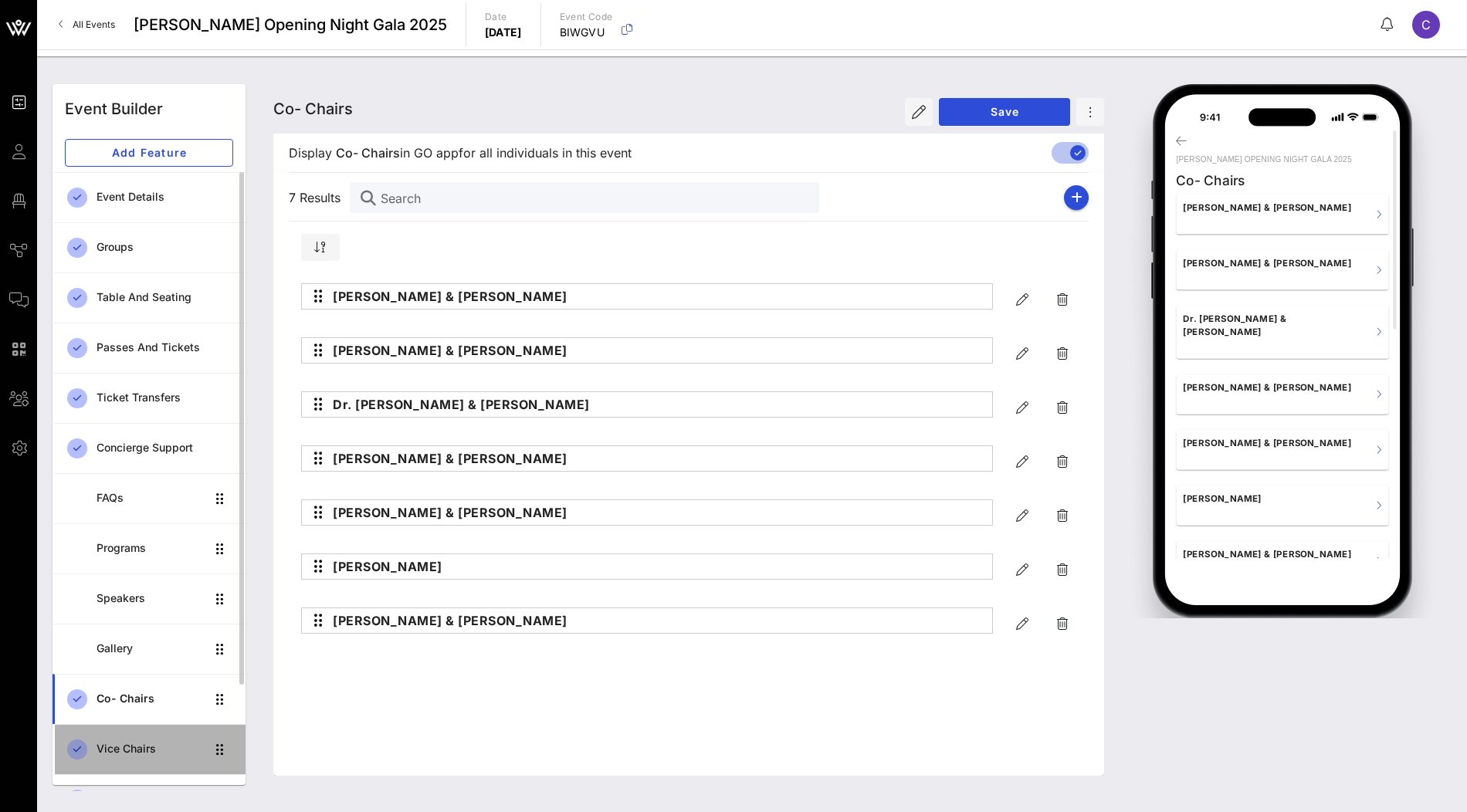
click at [126, 747] on div "Vice Chairs" at bounding box center [151, 748] width 109 height 13
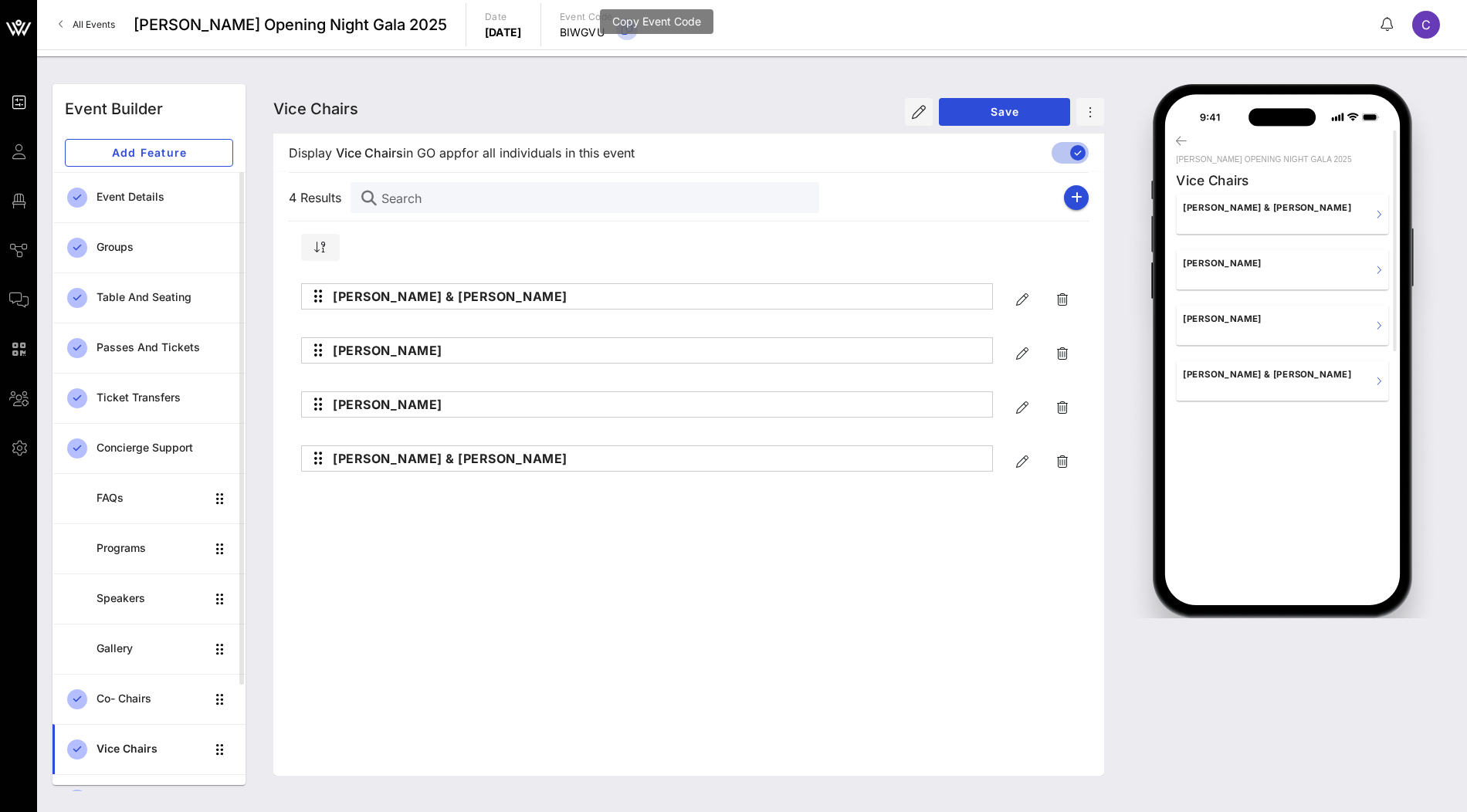
click at [636, 34] on icon "button" at bounding box center [627, 29] width 18 height 18
drag, startPoint x: 368, startPoint y: 24, endPoint x: 133, endPoint y: 36, distance: 235.3
click at [133, 36] on div "All Events AILEY Opening Night Gala 2025 Date Wednesday, Dec. 03, 2025 Event Co…" at bounding box center [752, 24] width 1430 height 50
drag, startPoint x: 554, startPoint y: 31, endPoint x: 477, endPoint y: 30, distance: 77.0
click at [477, 30] on div "All Events AILEY Opening Night Gala 2025 Date Wednesday, Dec. 03, 2025 Event Co…" at bounding box center [752, 24] width 1430 height 50
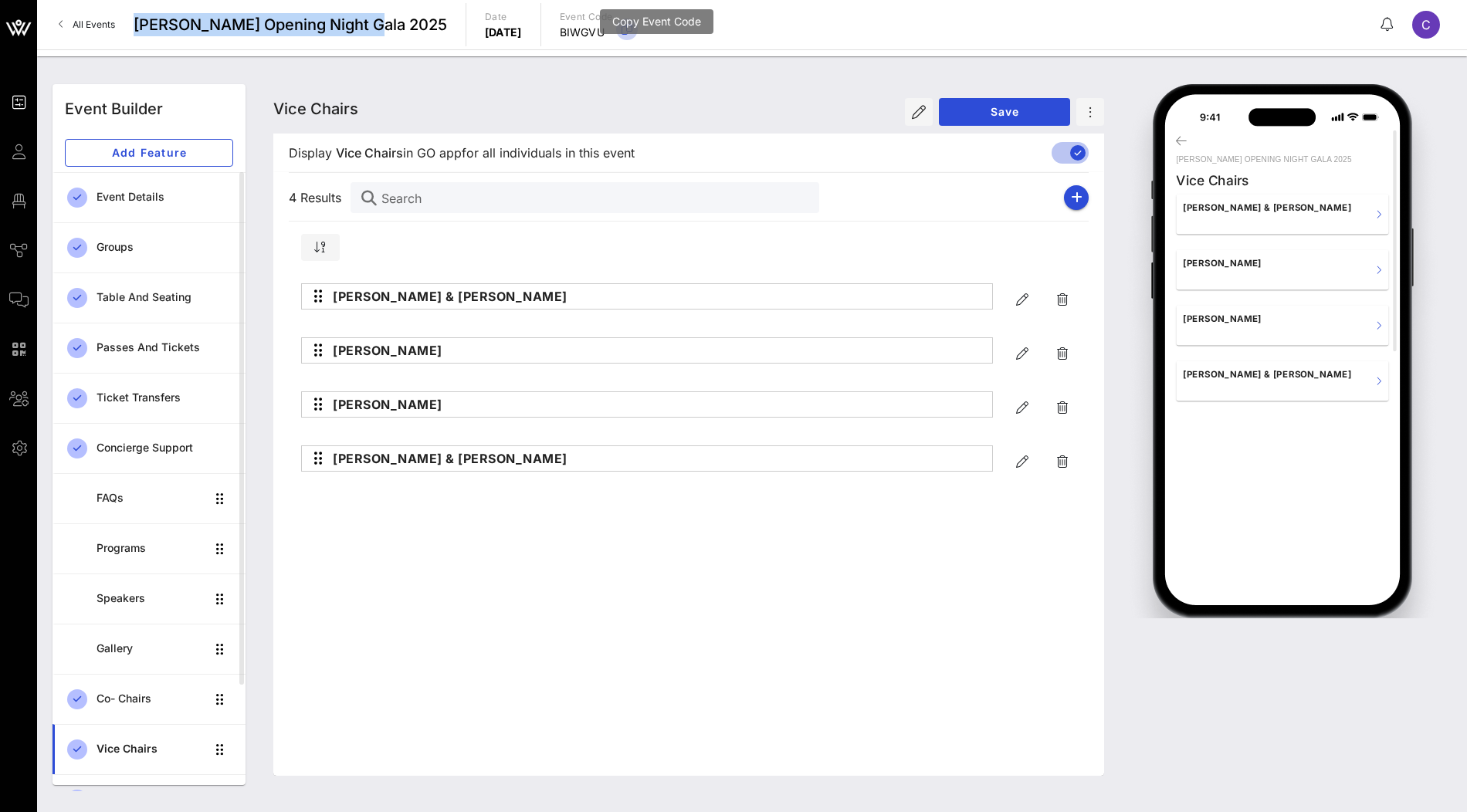
click at [636, 29] on icon "button" at bounding box center [627, 29] width 18 height 18
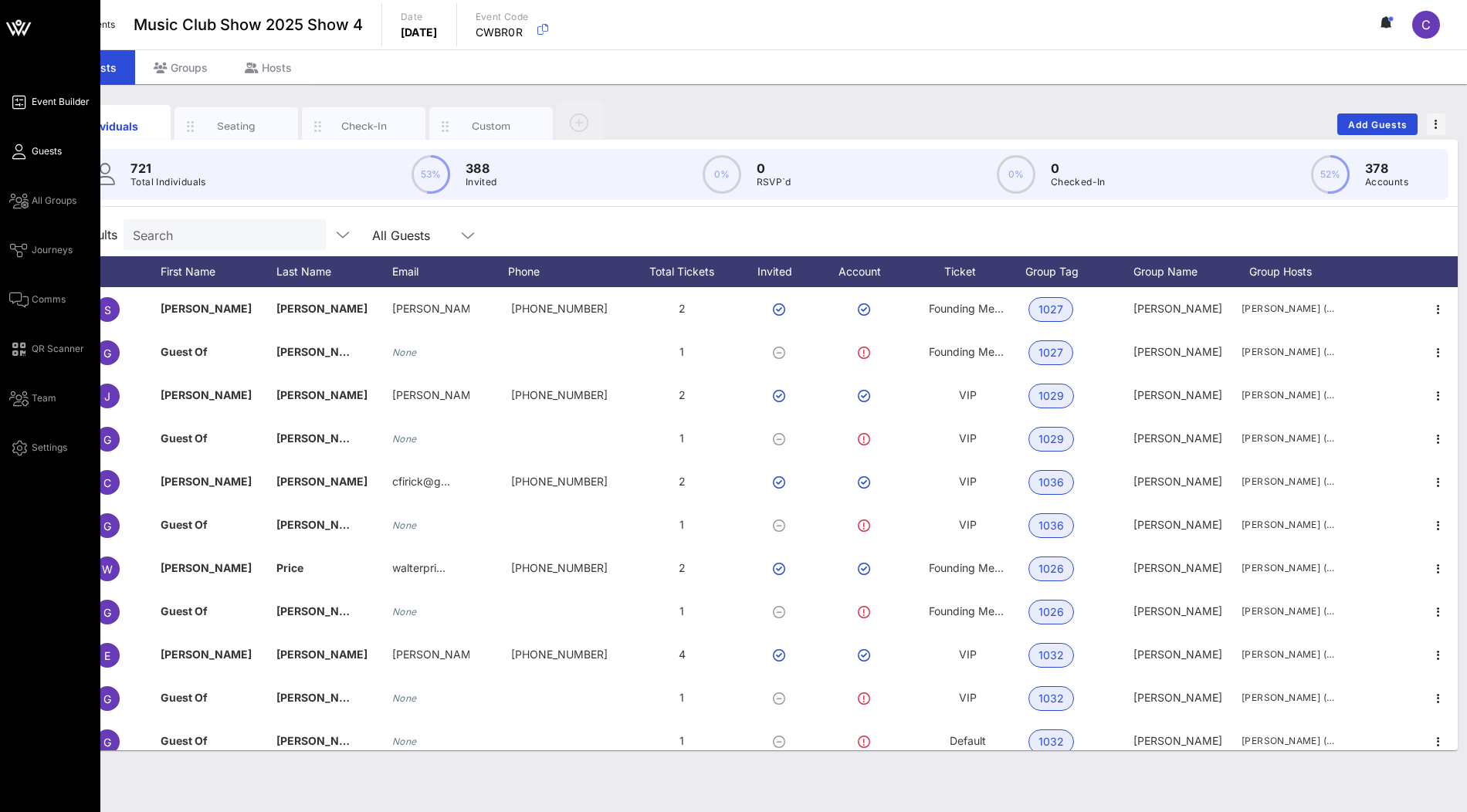
click at [66, 105] on span "Event Builder" at bounding box center [60, 102] width 58 height 14
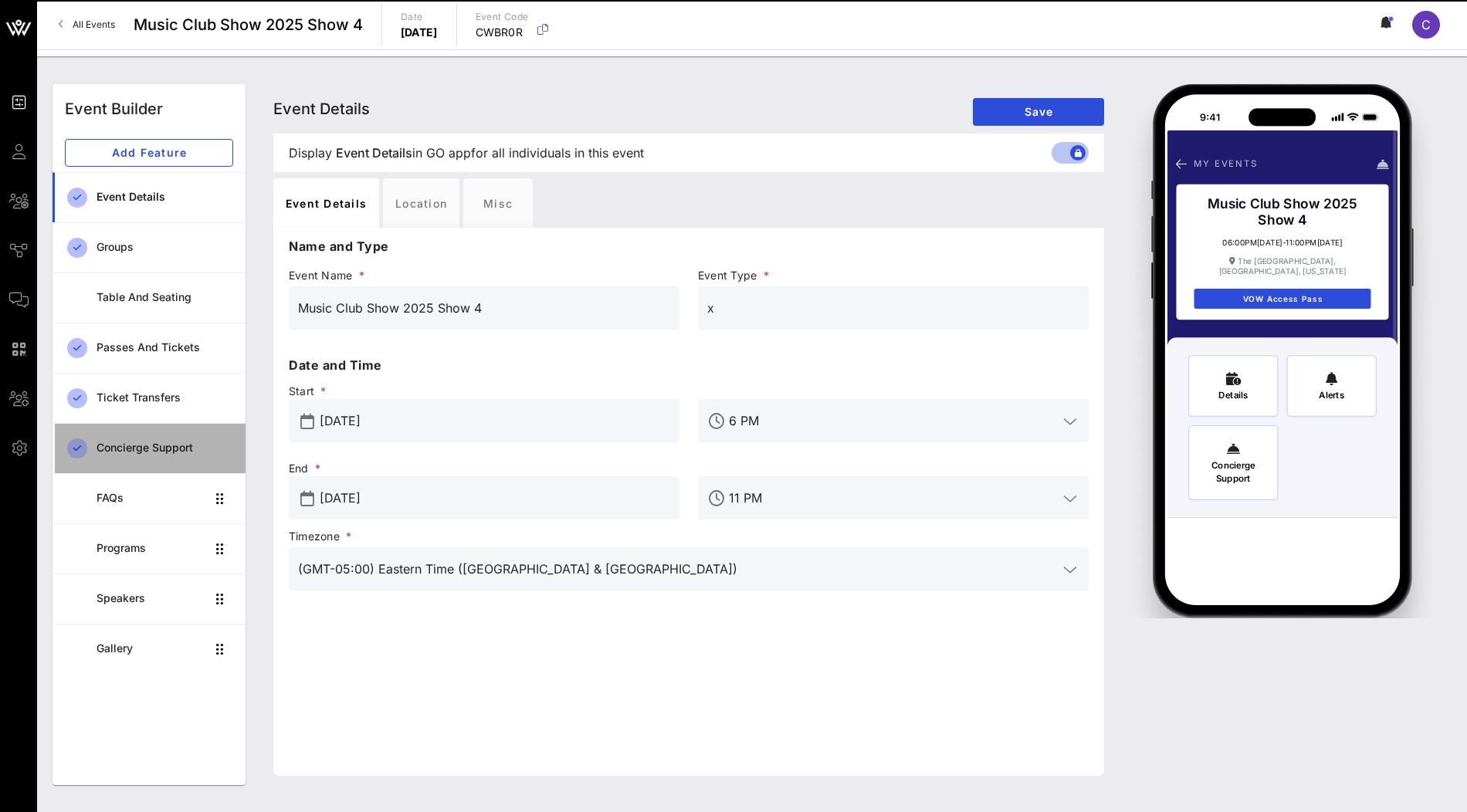
click at [180, 449] on div "Concierge Support" at bounding box center [165, 448] width 137 height 13
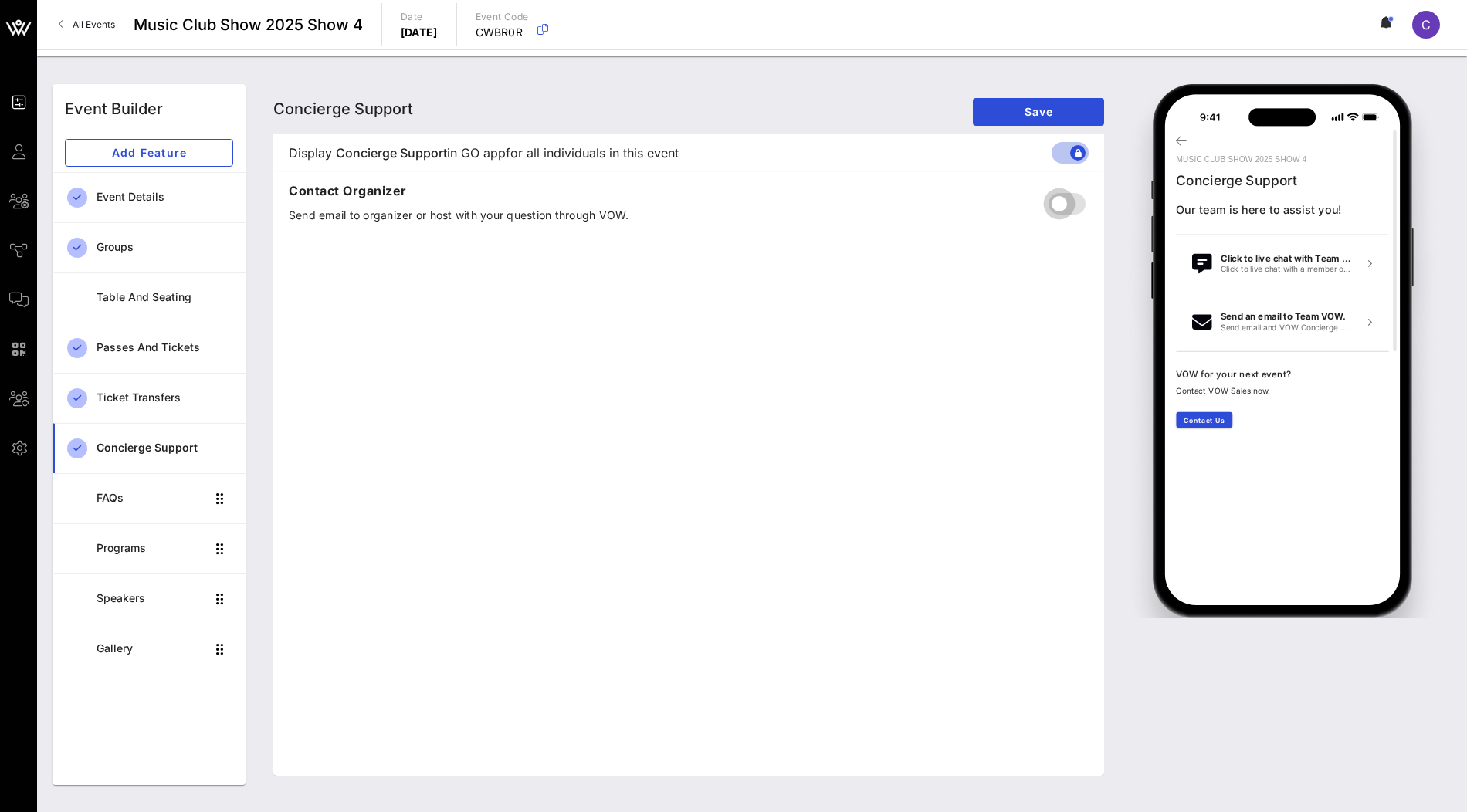
click at [1064, 201] on div at bounding box center [1059, 204] width 26 height 26
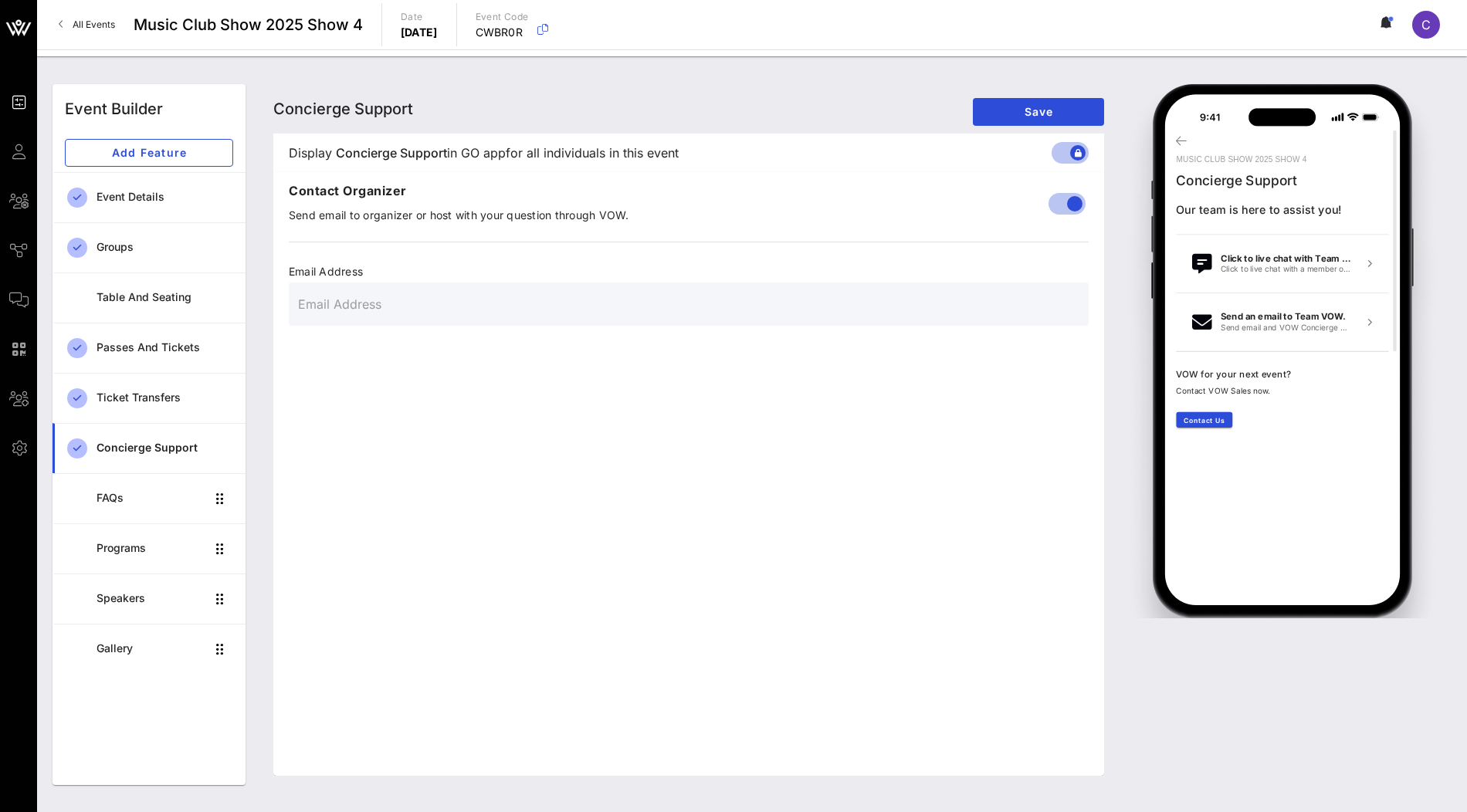
click at [562, 314] on input "text" at bounding box center [689, 304] width 781 height 24
paste input "info@musicclub.com"
type input "info@musicclub.com"
click at [1039, 92] on div "Concierge Support Concierge Support Concierge Support Save" at bounding box center [689, 109] width 831 height 50
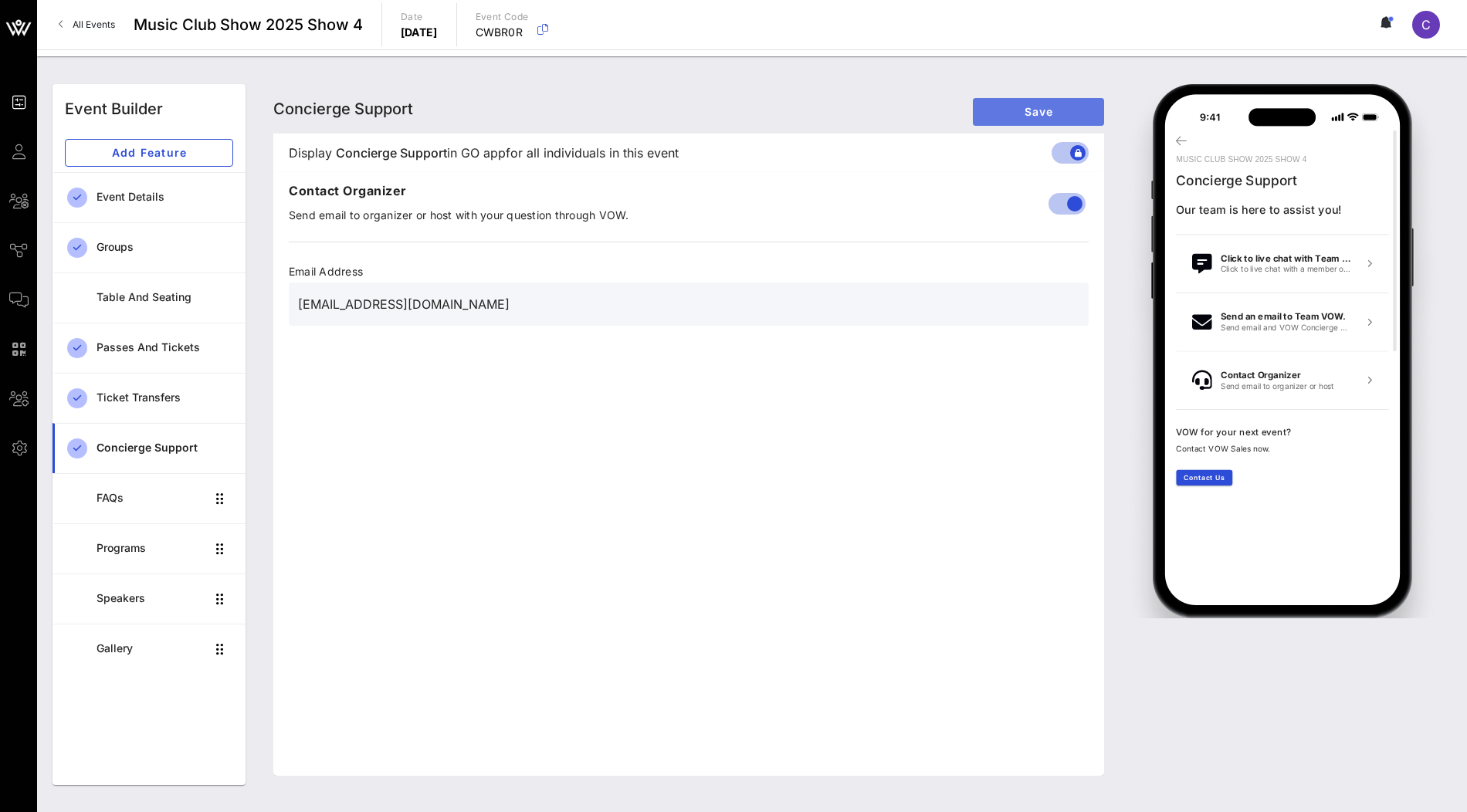
click at [1029, 118] on span "Save" at bounding box center [1038, 111] width 106 height 13
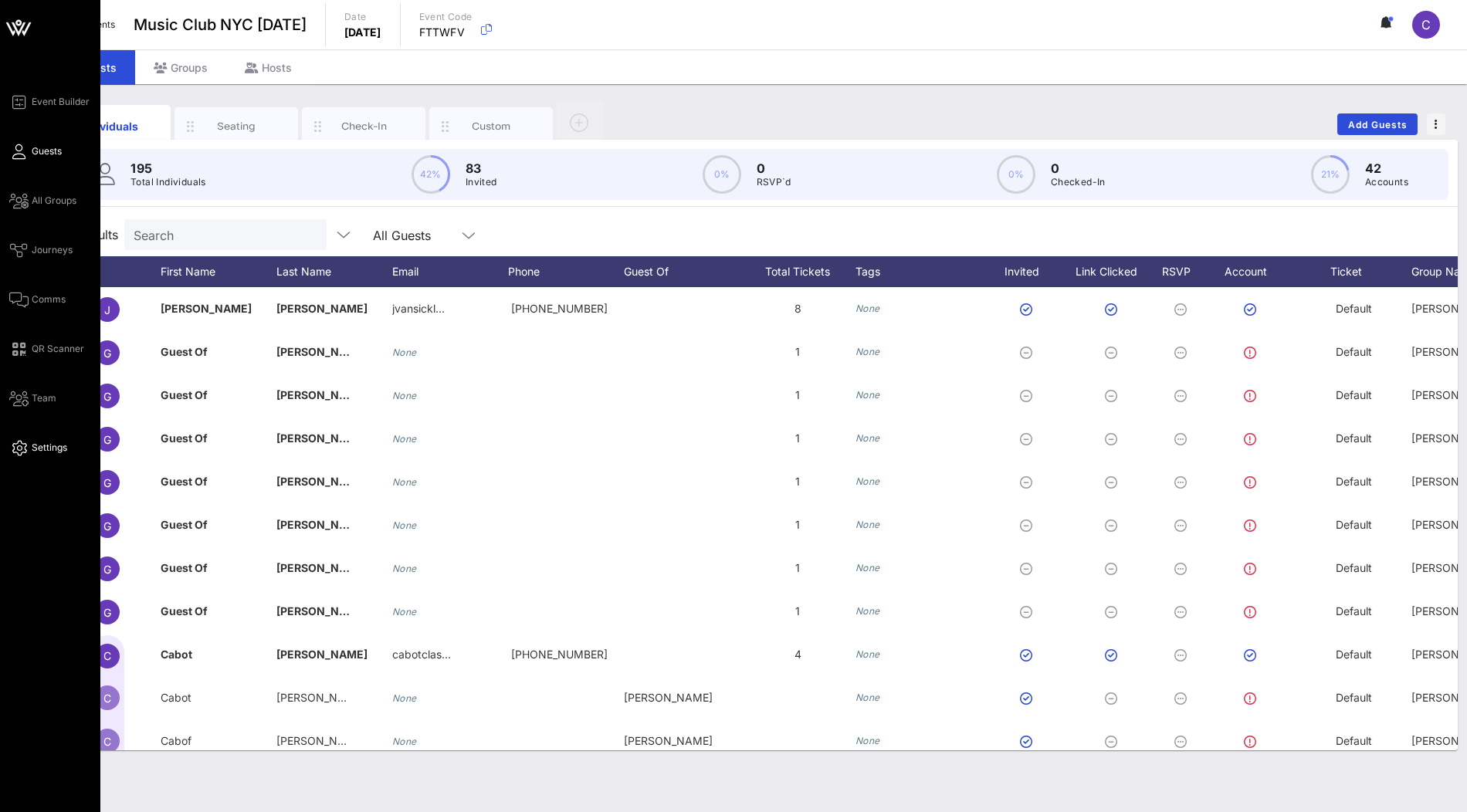
click at [47, 443] on span "Settings" at bounding box center [49, 448] width 36 height 14
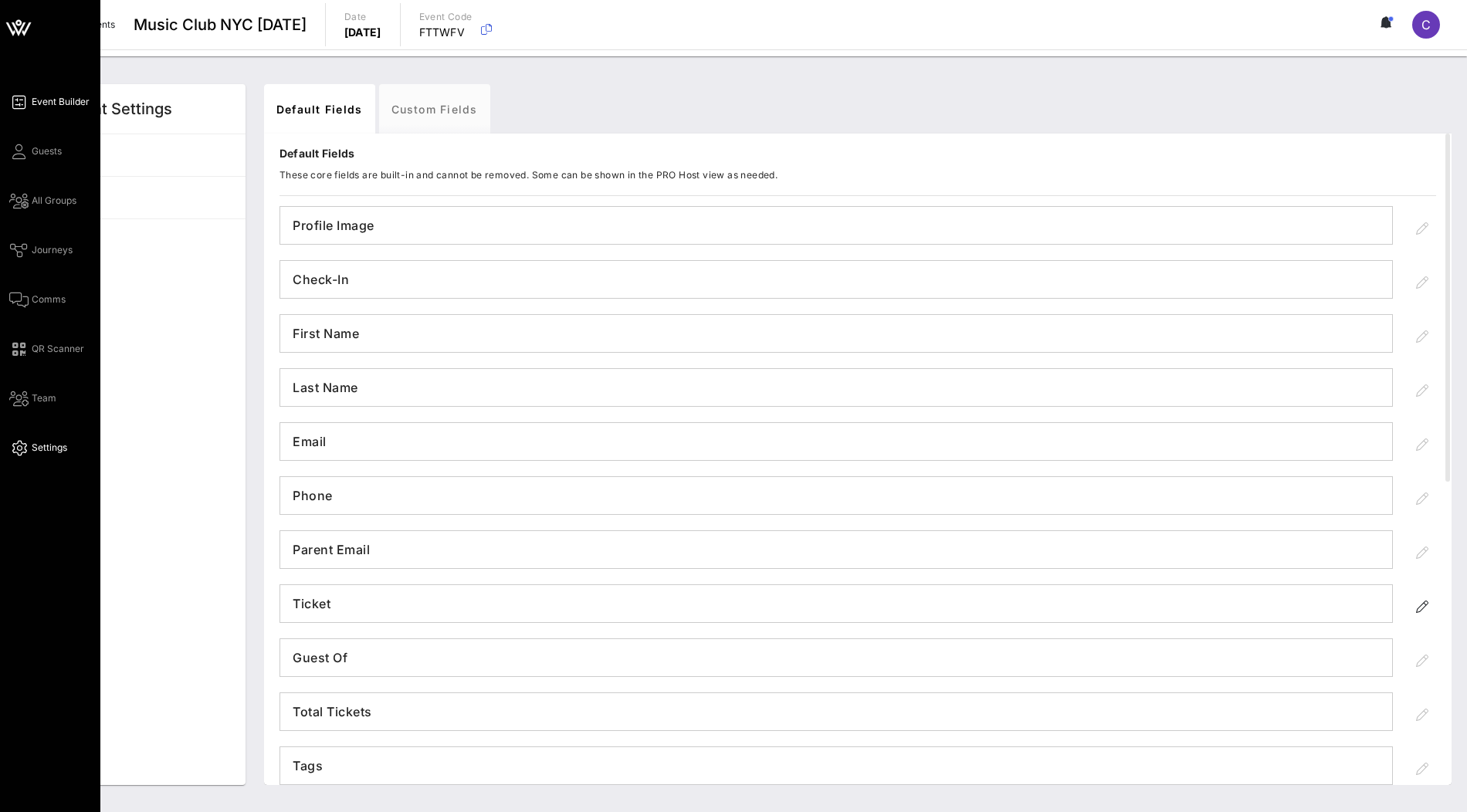
click at [36, 105] on span "Event Builder" at bounding box center [60, 102] width 58 height 14
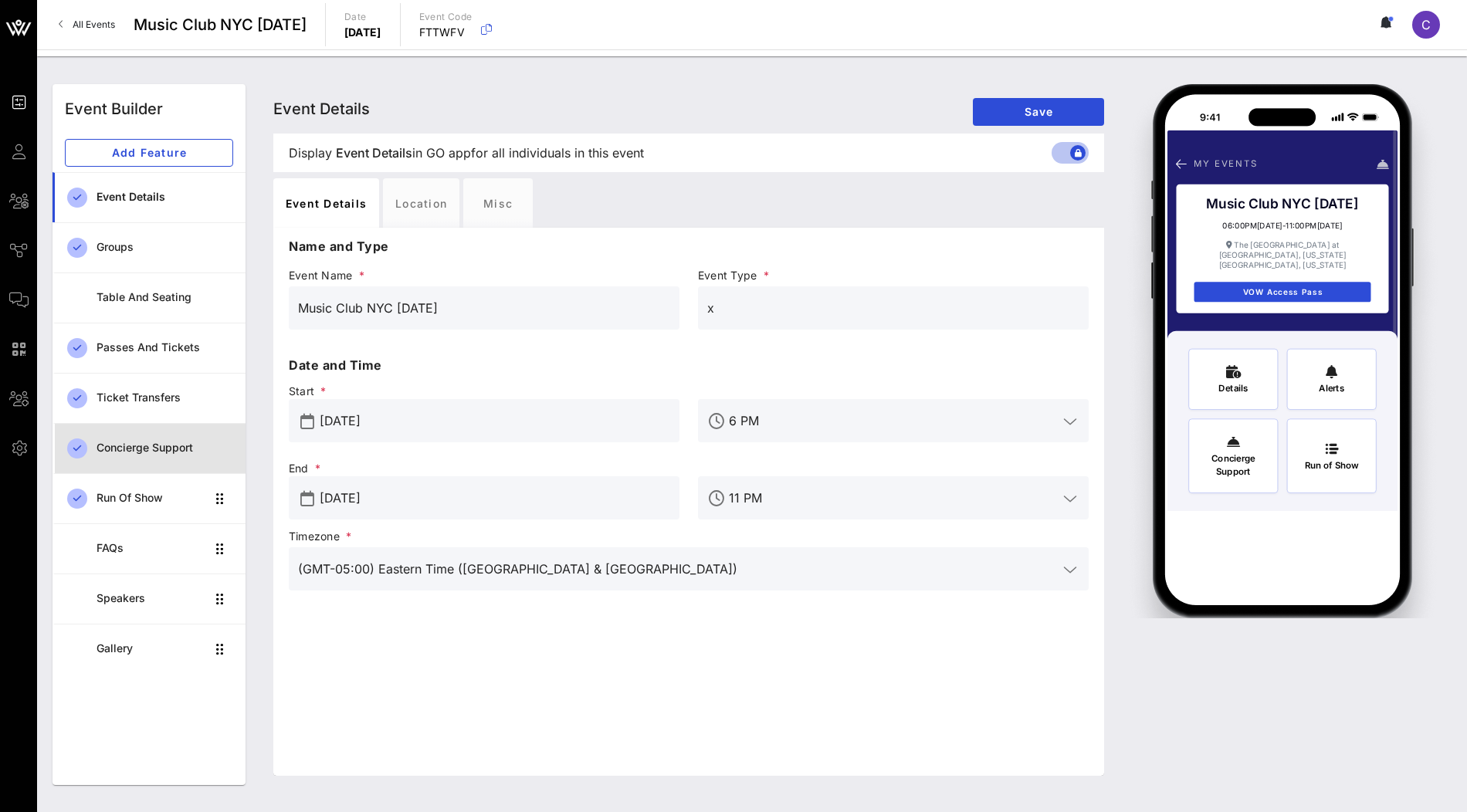
click at [186, 450] on div "Concierge Support" at bounding box center [165, 448] width 137 height 13
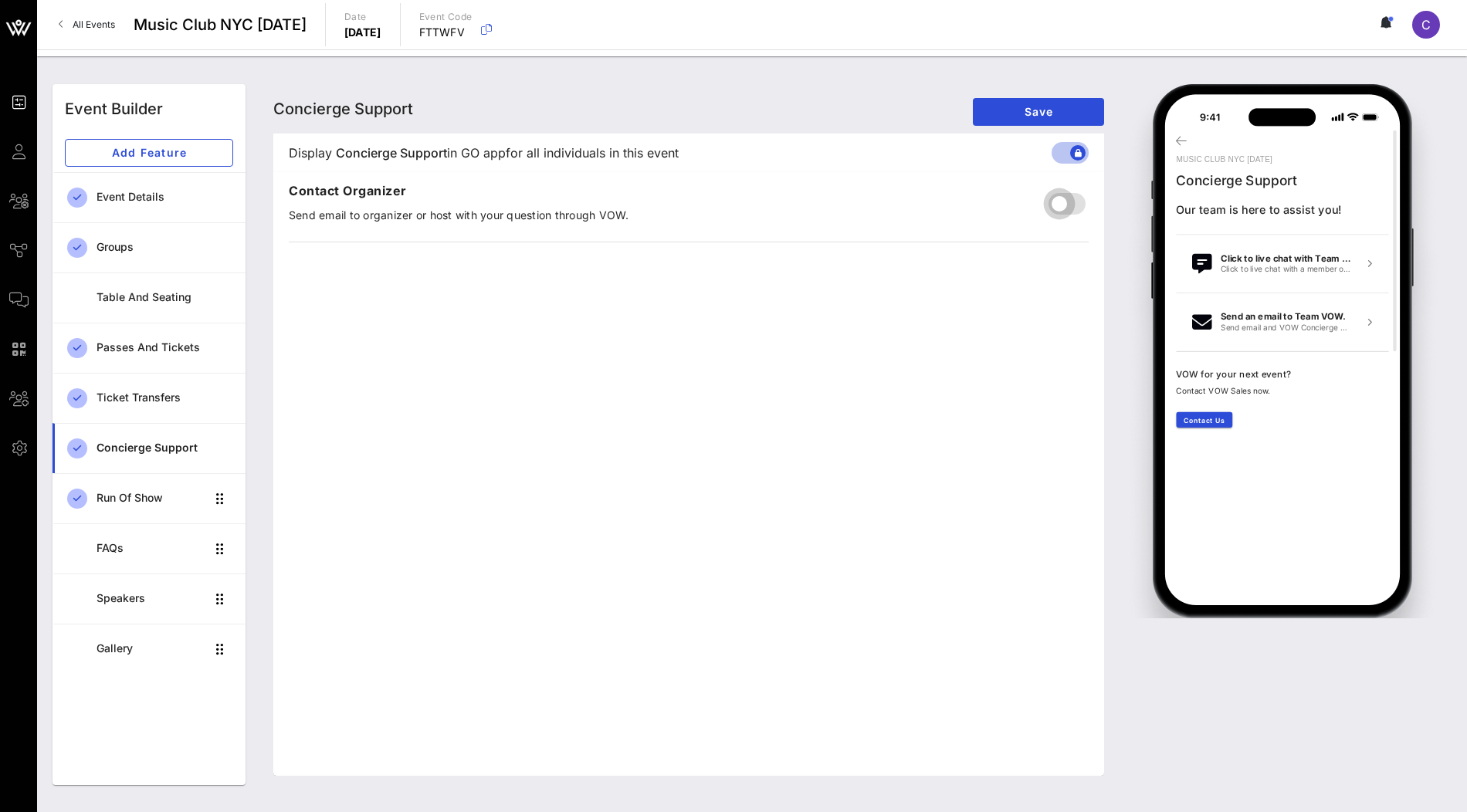
click at [1058, 200] on div at bounding box center [1059, 204] width 26 height 26
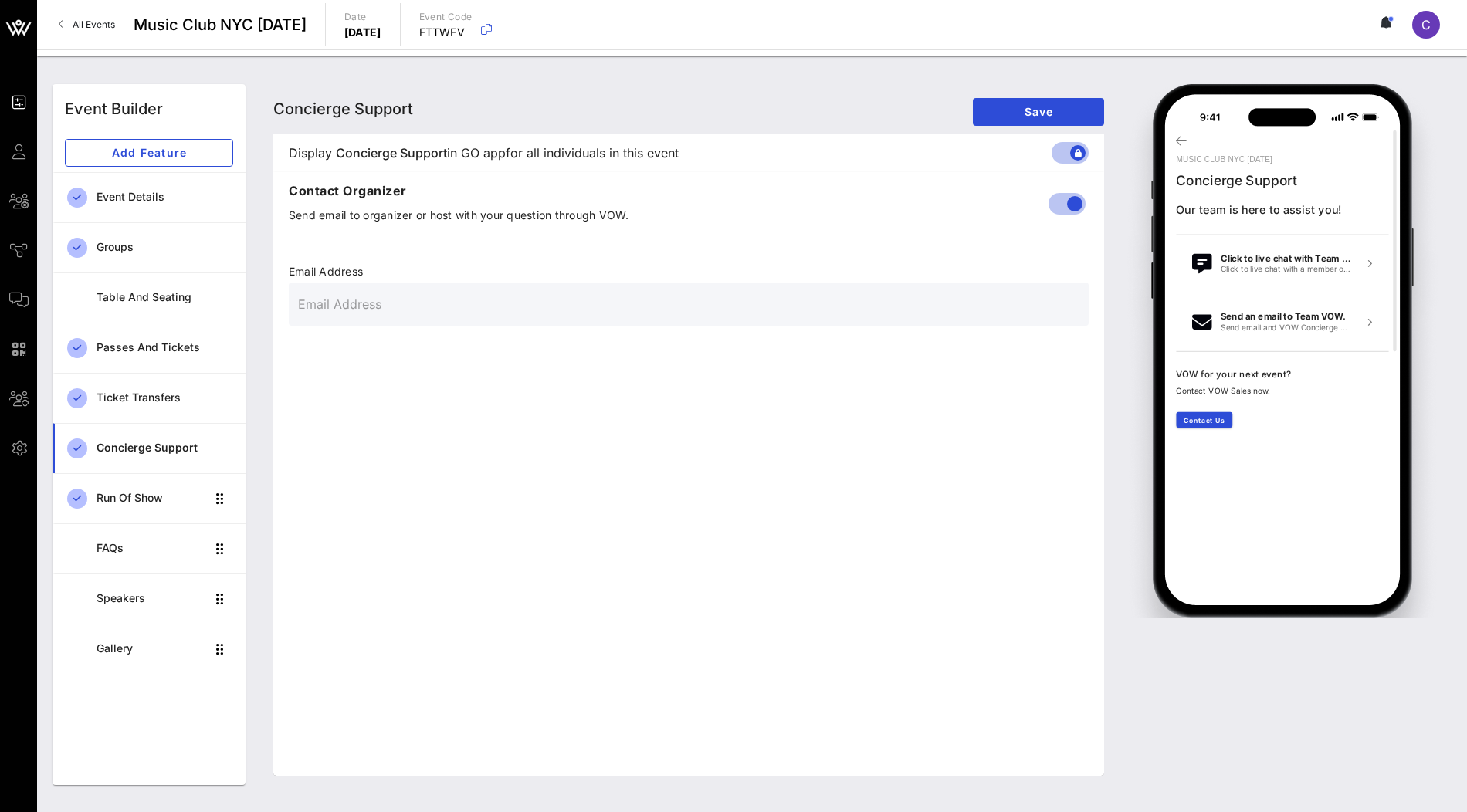
click at [646, 304] on input "text" at bounding box center [689, 304] width 781 height 24
paste input "info@musicclub.com"
type input "info@musicclub.com"
click at [1036, 126] on div "Concierge Support Concierge Support Concierge Support Save" at bounding box center [689, 109] width 831 height 50
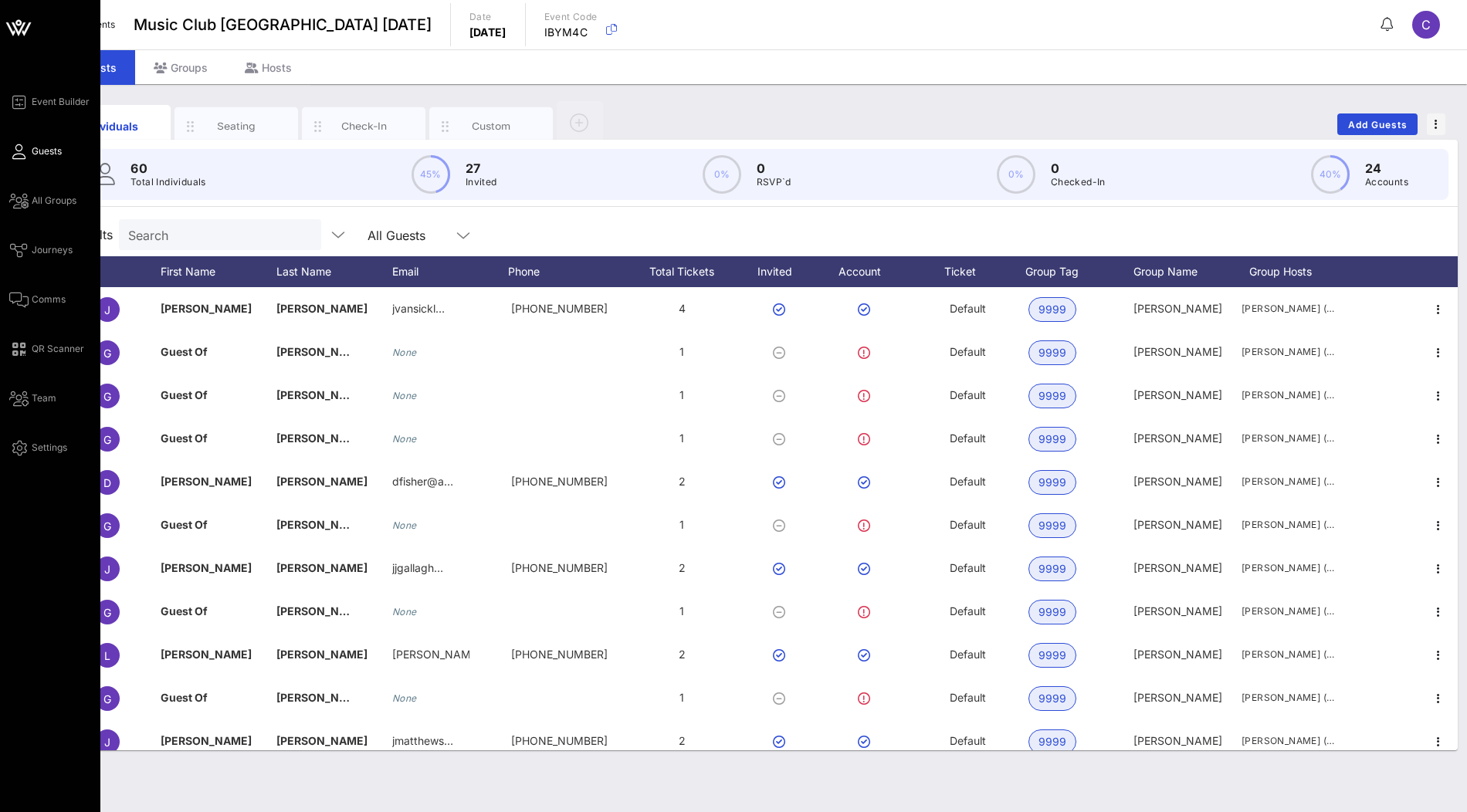
click at [72, 112] on div "Event Builder Guests All Groups Journeys Comms QR Scanner Team Settings" at bounding box center [55, 274] width 92 height 364
click at [71, 95] on span "Event Builder" at bounding box center [60, 102] width 58 height 14
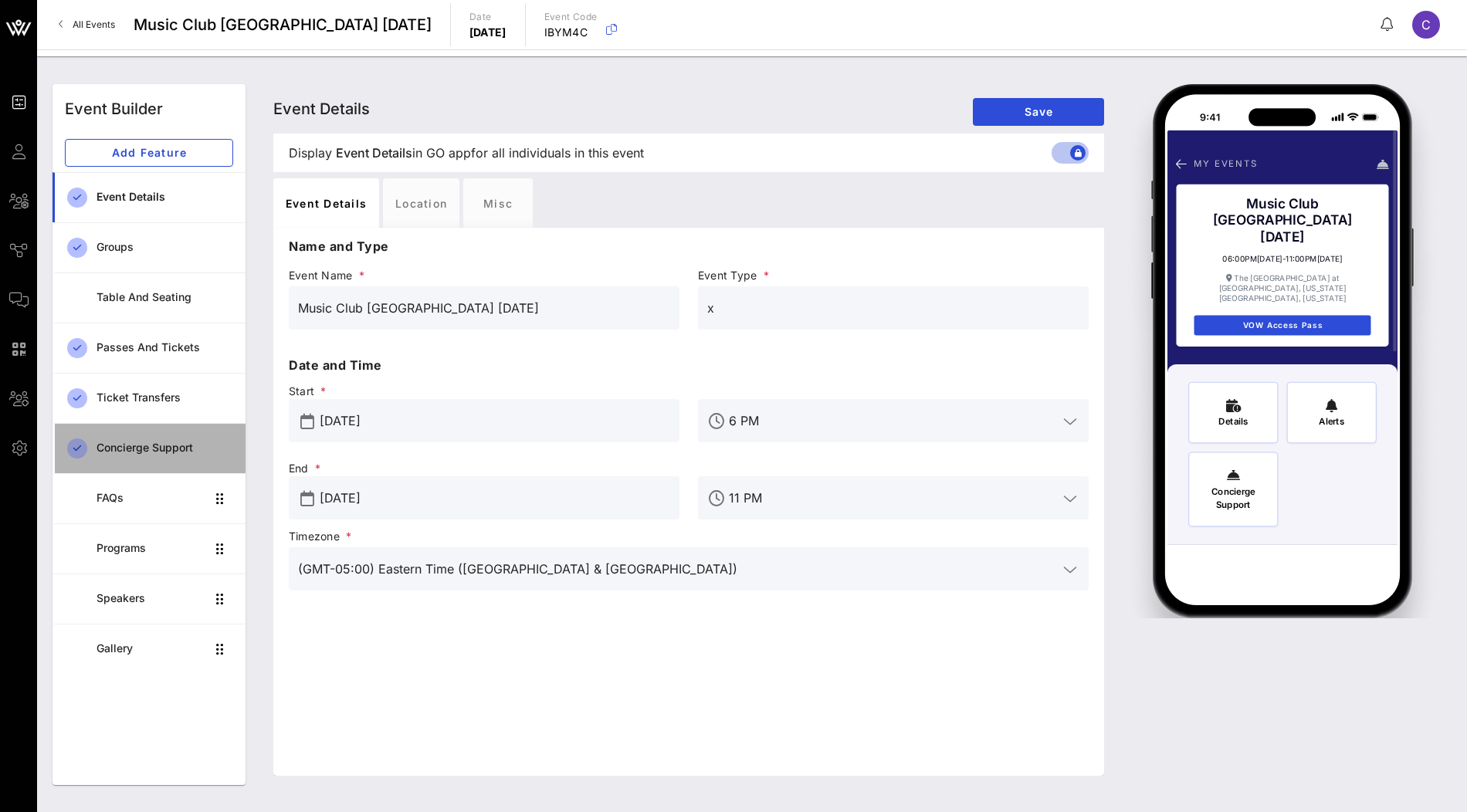
click at [160, 435] on div "Concierge Support" at bounding box center [165, 448] width 137 height 31
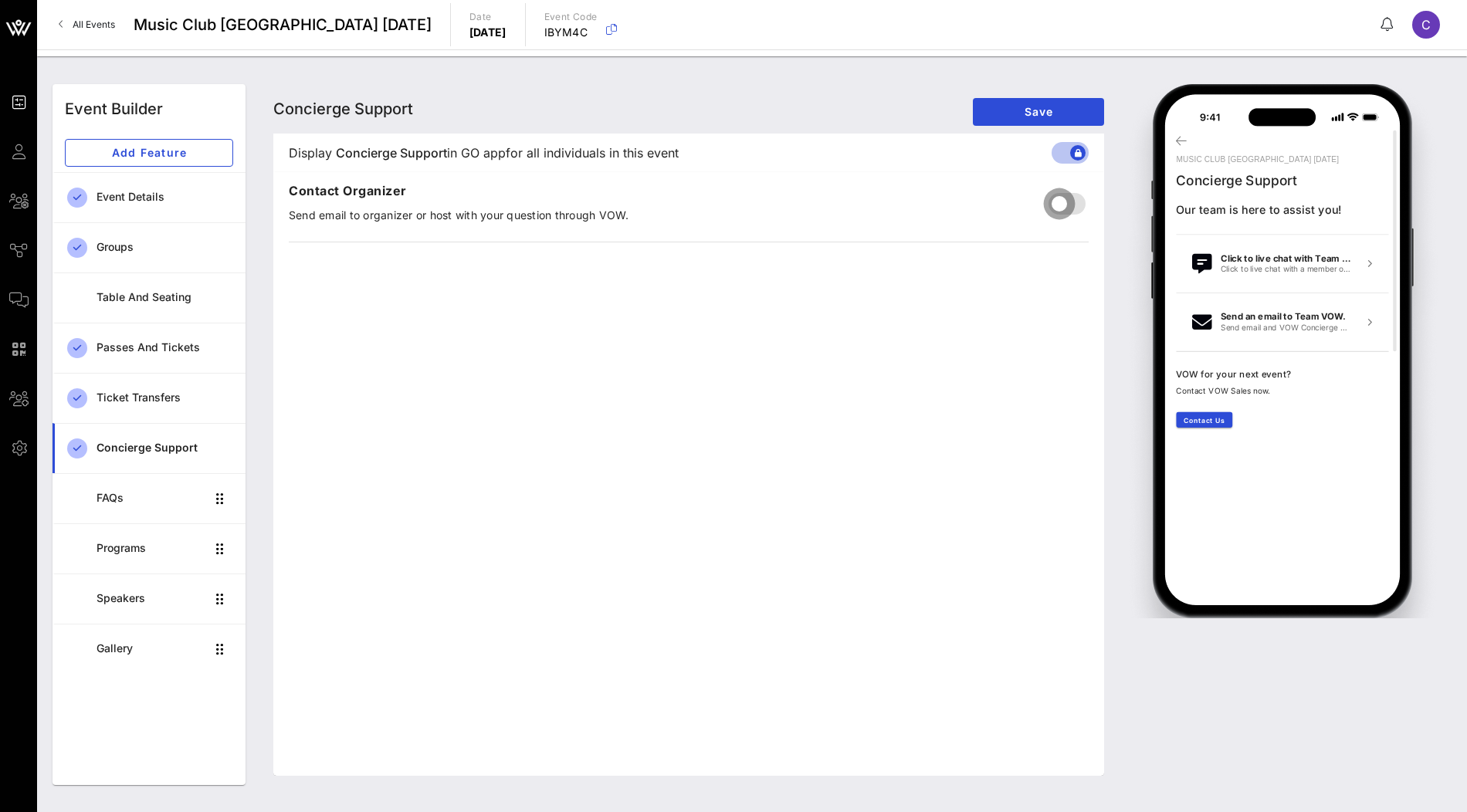
click at [1071, 198] on div at bounding box center [1059, 204] width 26 height 26
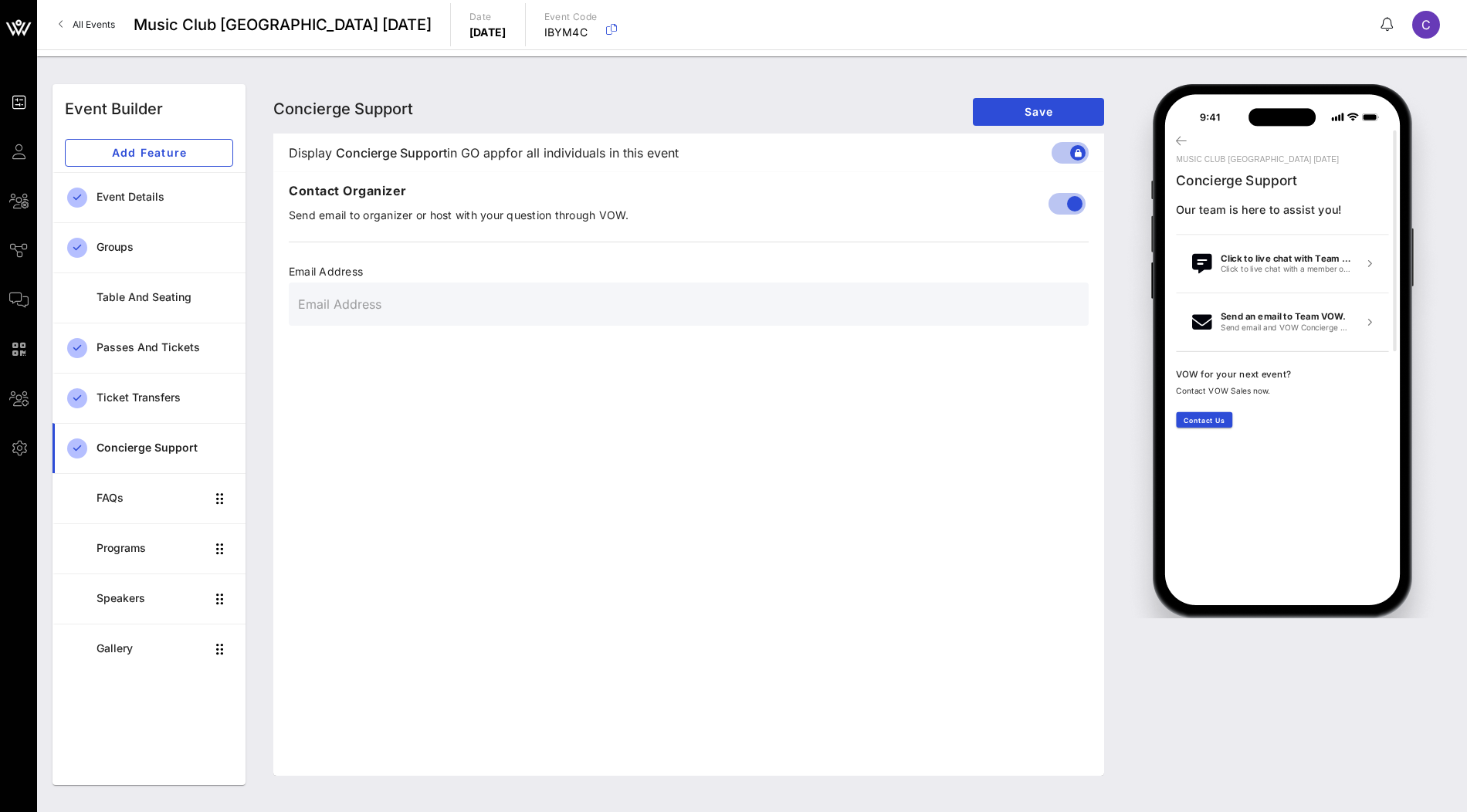
click at [793, 301] on input "text" at bounding box center [689, 304] width 781 height 24
paste input "[EMAIL_ADDRESS][DOMAIN_NAME]"
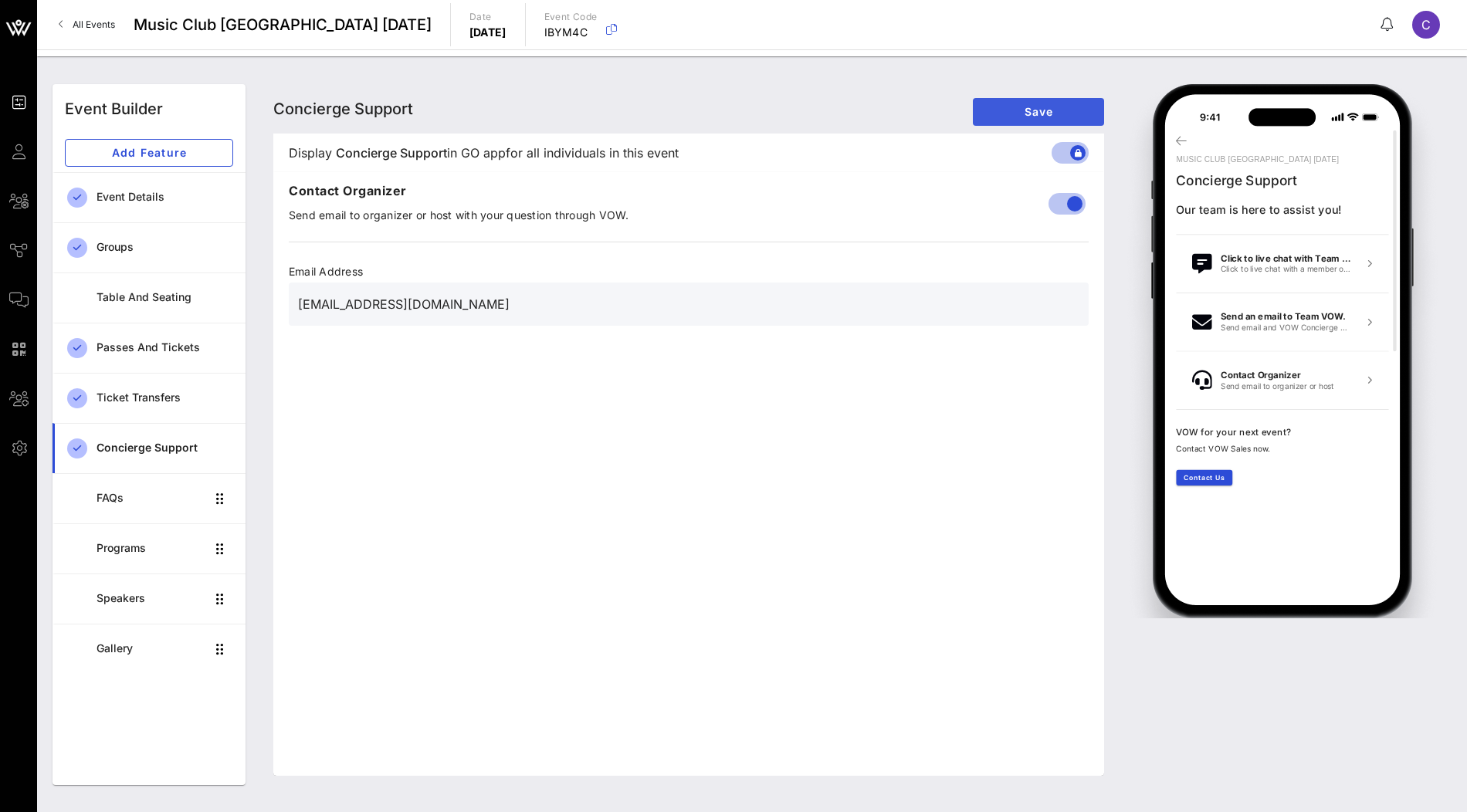
type input "[EMAIL_ADDRESS][DOMAIN_NAME]"
click at [1041, 105] on span "Save" at bounding box center [1038, 111] width 106 height 13
